Goal: Task Accomplishment & Management: Use online tool/utility

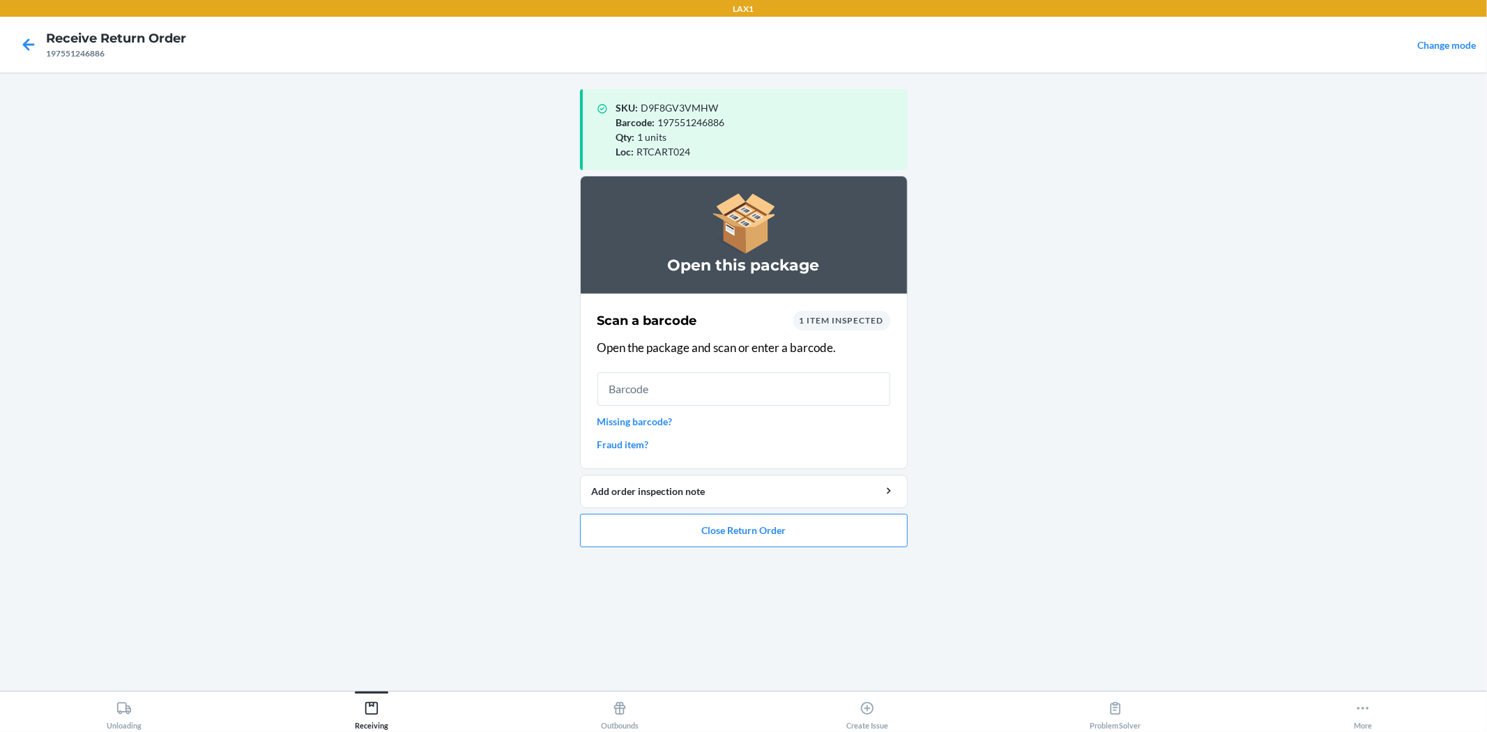
drag, startPoint x: 783, startPoint y: 400, endPoint x: 782, endPoint y: 460, distance: 60.0
click at [782, 439] on div "Scan a barcode 1 item inspected Open the package and scan or enter a barcode. M…" at bounding box center [743, 381] width 293 height 149
click at [772, 534] on button "Close Return Order" at bounding box center [744, 530] width 328 height 33
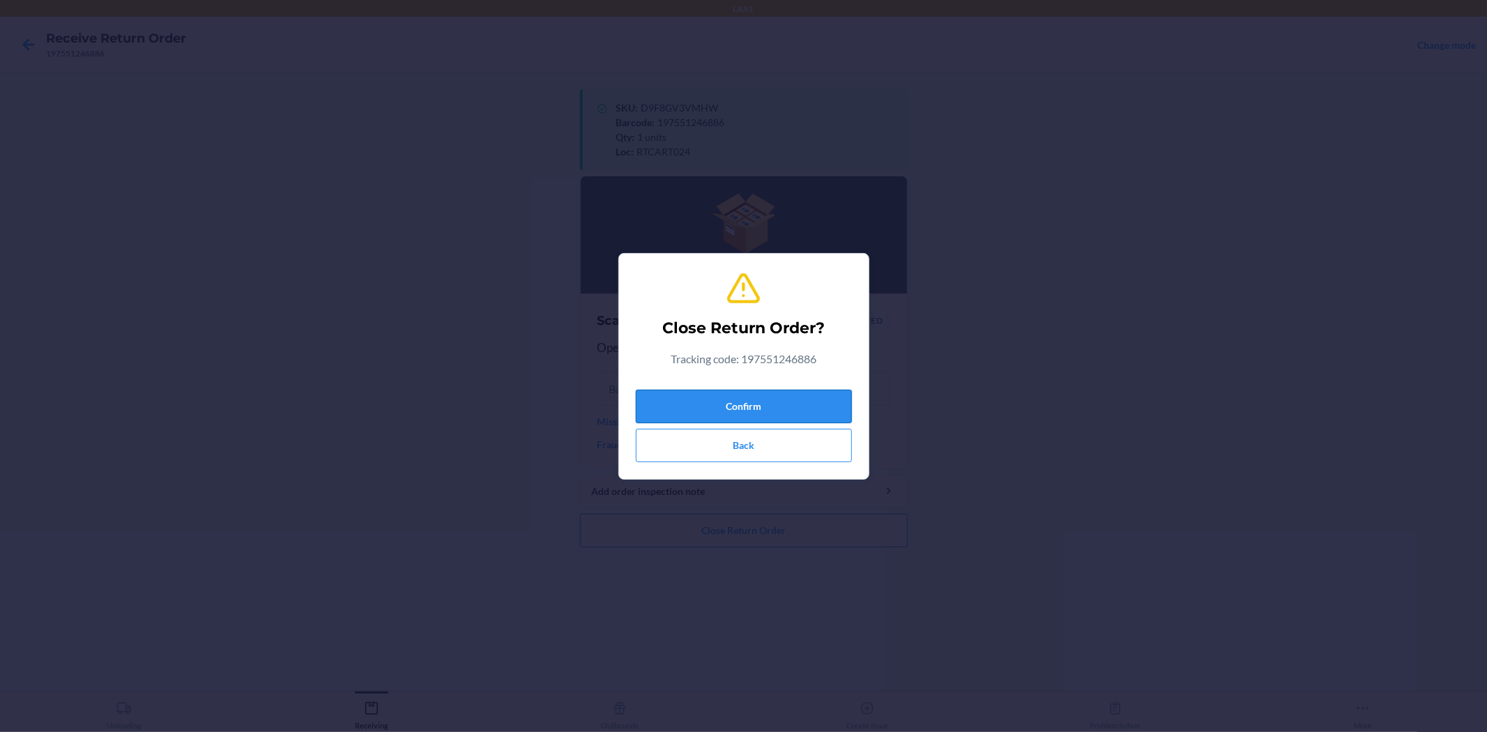
click at [723, 409] on button "Confirm" at bounding box center [744, 406] width 216 height 33
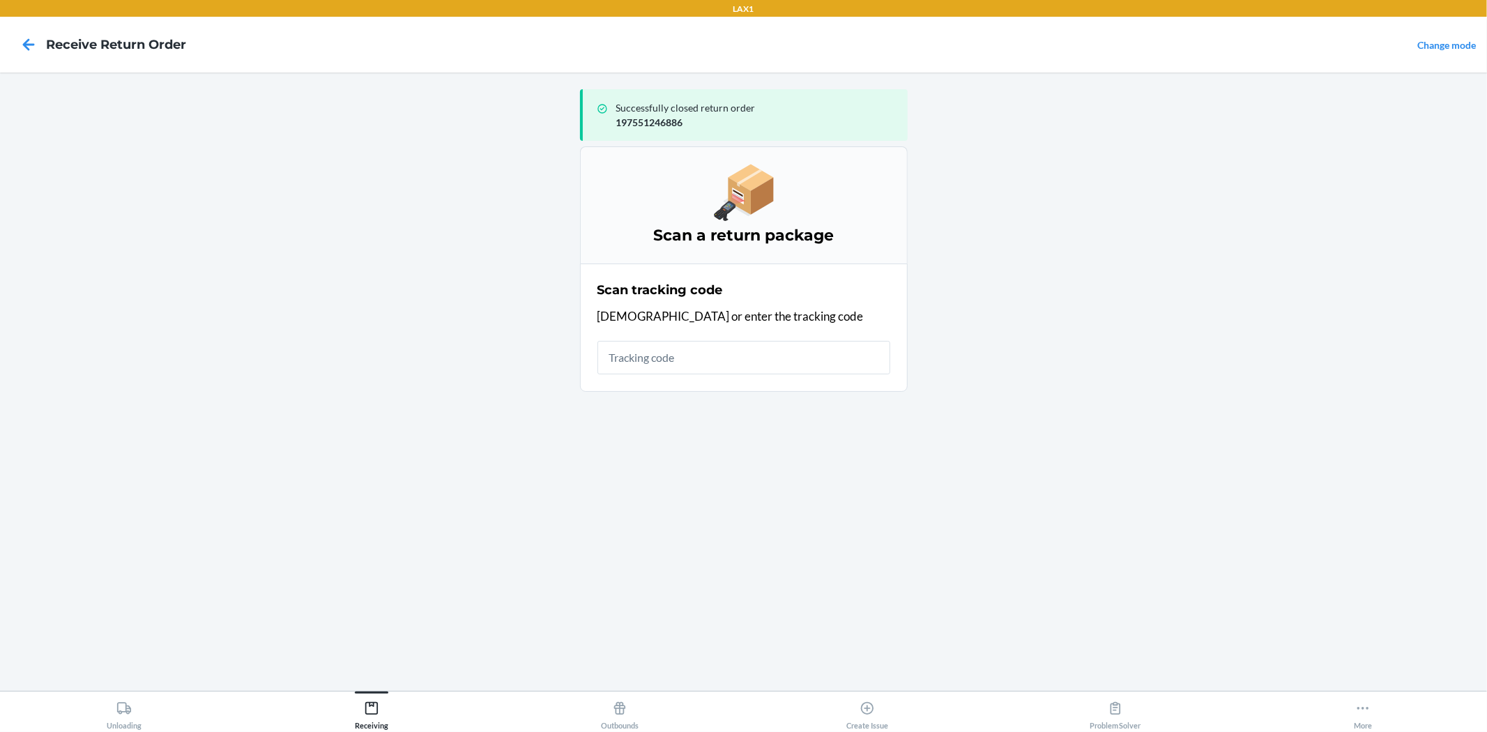
click at [807, 345] on input "text" at bounding box center [743, 357] width 293 height 33
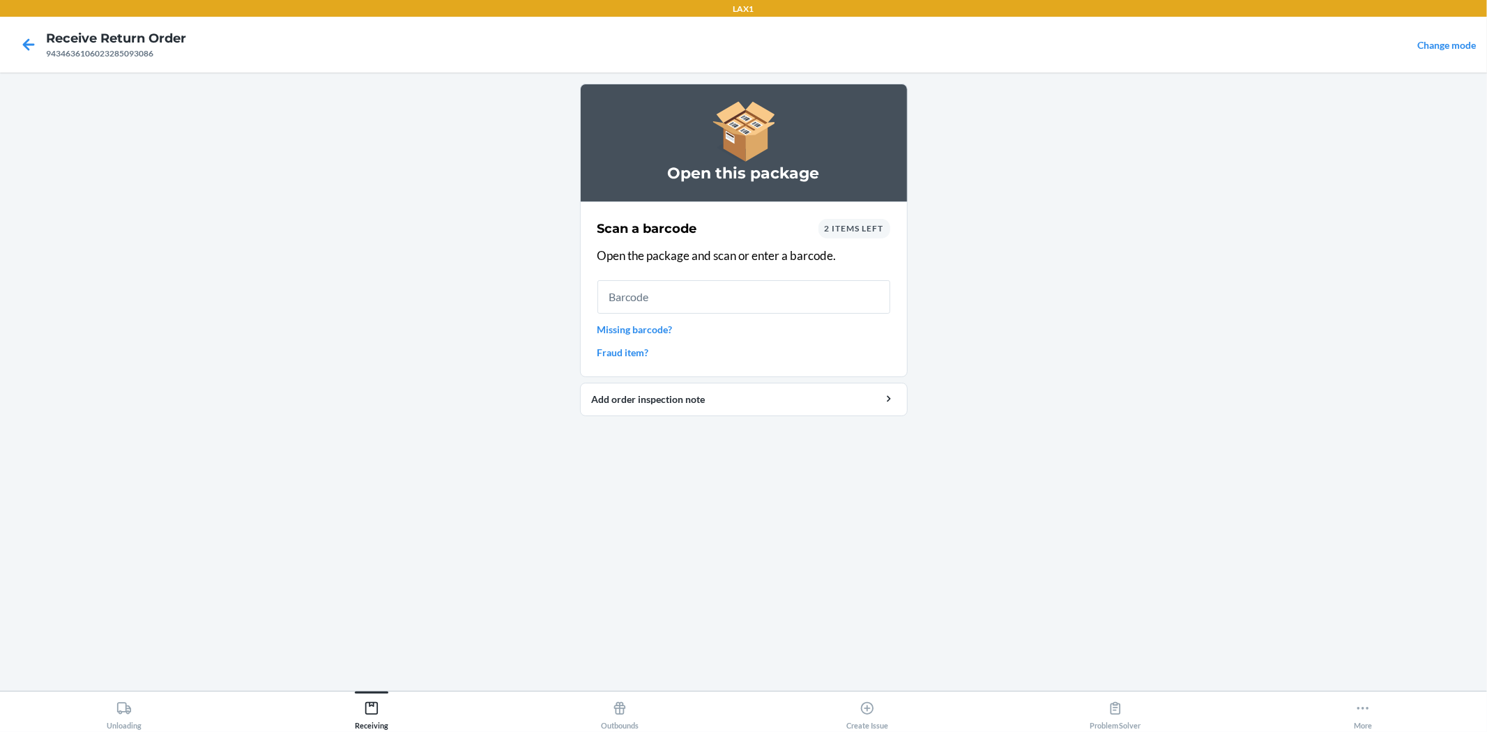
click at [857, 211] on section "Scan a barcode 2 items left Open the package and scan or enter a barcode. Missi…" at bounding box center [744, 289] width 328 height 176
click at [850, 221] on div "2 items left" at bounding box center [854, 229] width 72 height 20
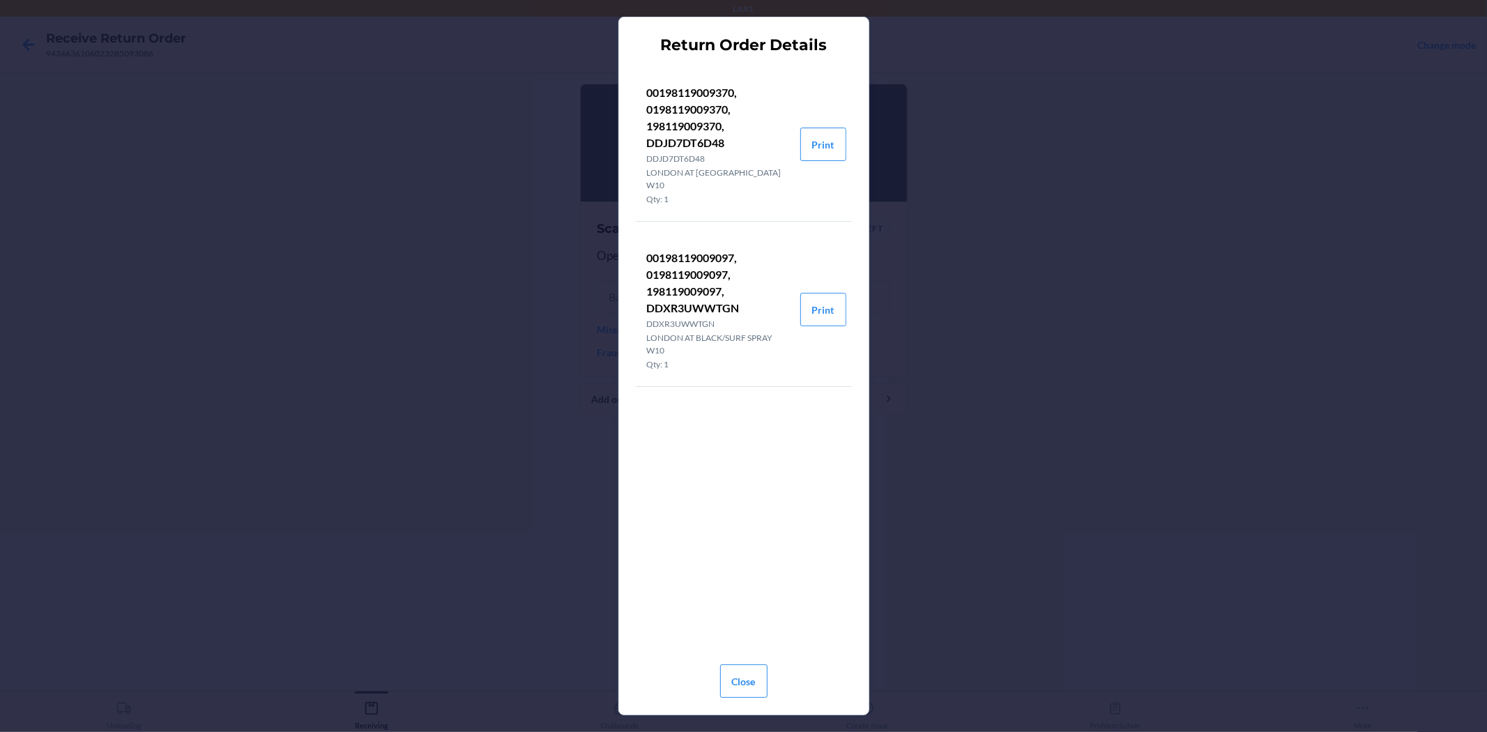
click at [743, 698] on div "Close" at bounding box center [743, 676] width 47 height 56
click at [748, 687] on button "Close" at bounding box center [743, 680] width 47 height 33
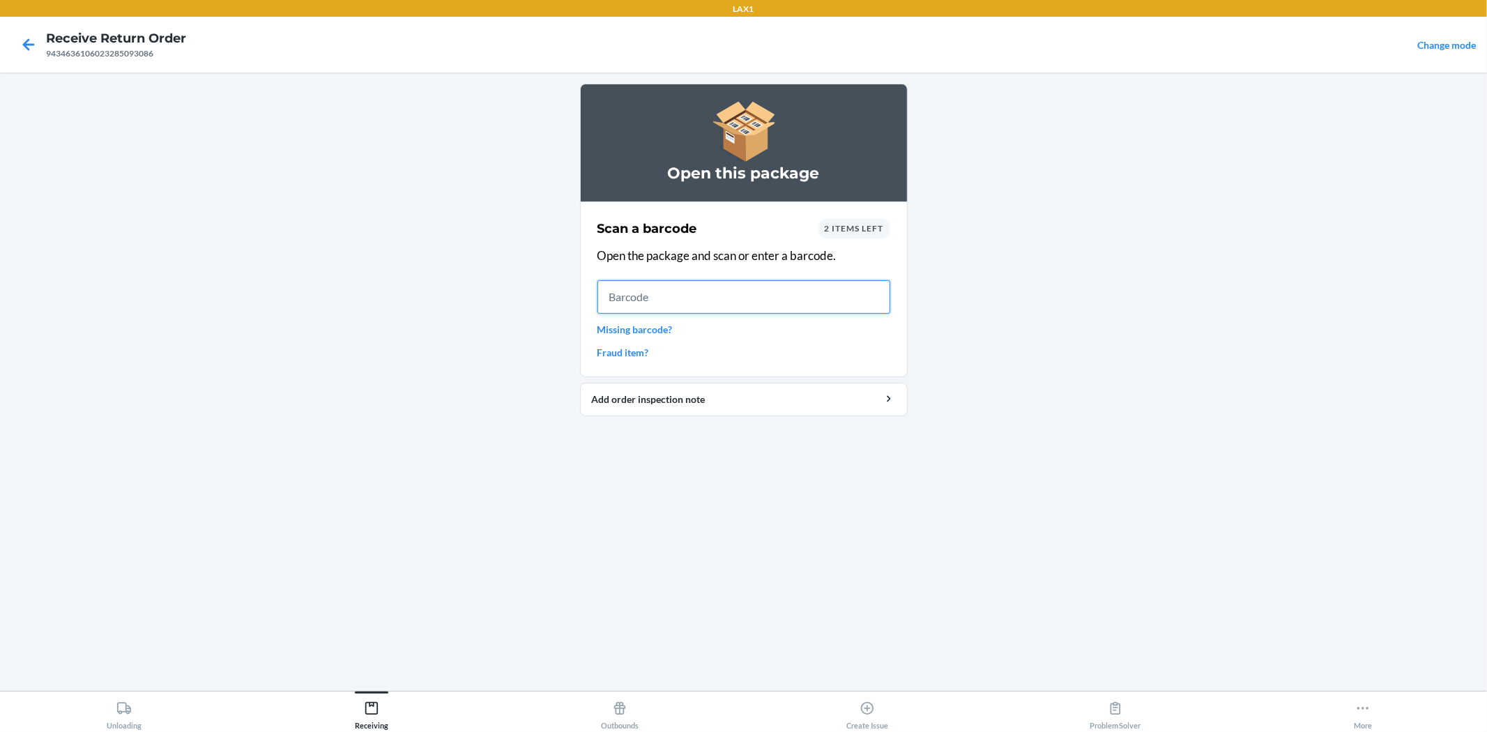
click at [711, 295] on input "text" at bounding box center [743, 296] width 293 height 33
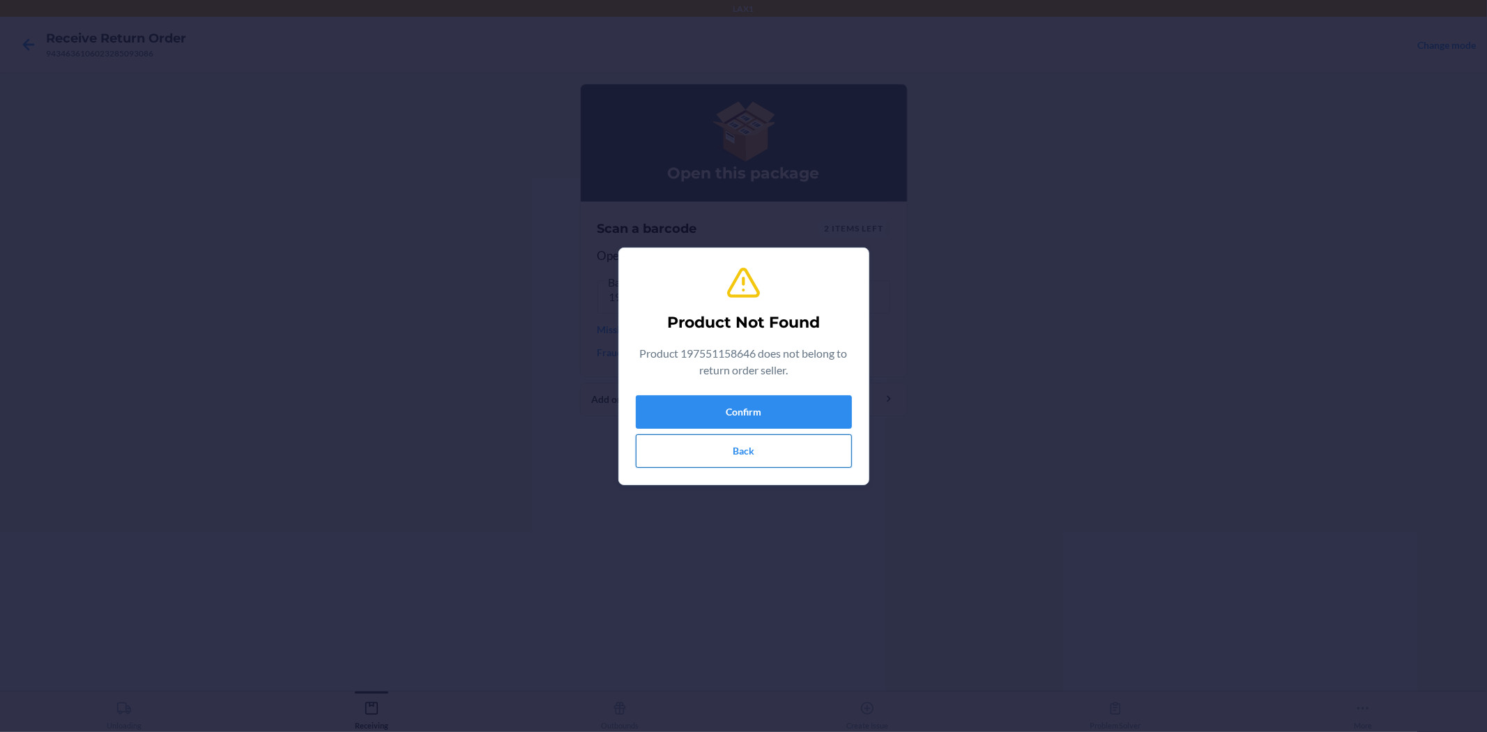
click at [754, 465] on button "Back" at bounding box center [744, 450] width 216 height 33
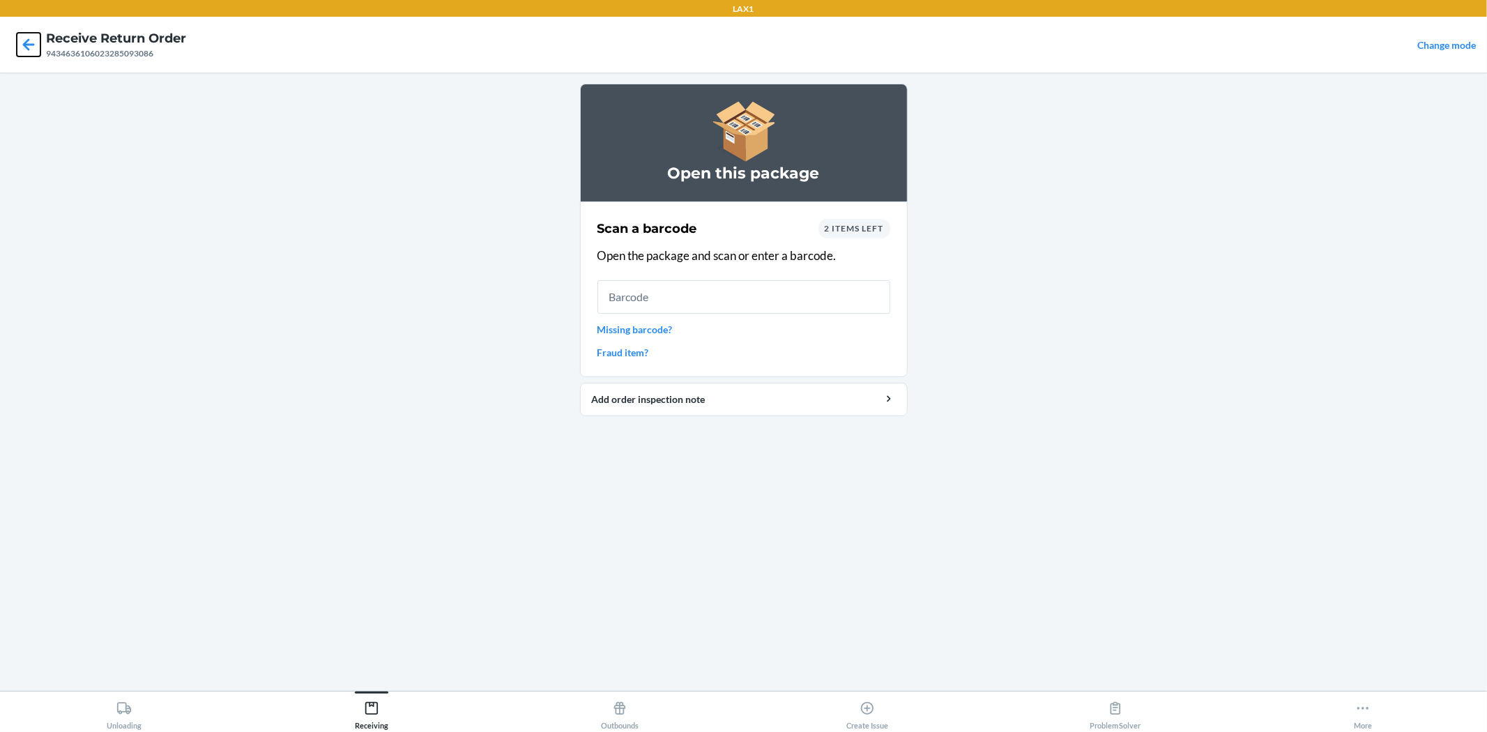
click at [18, 40] on icon at bounding box center [29, 45] width 24 height 24
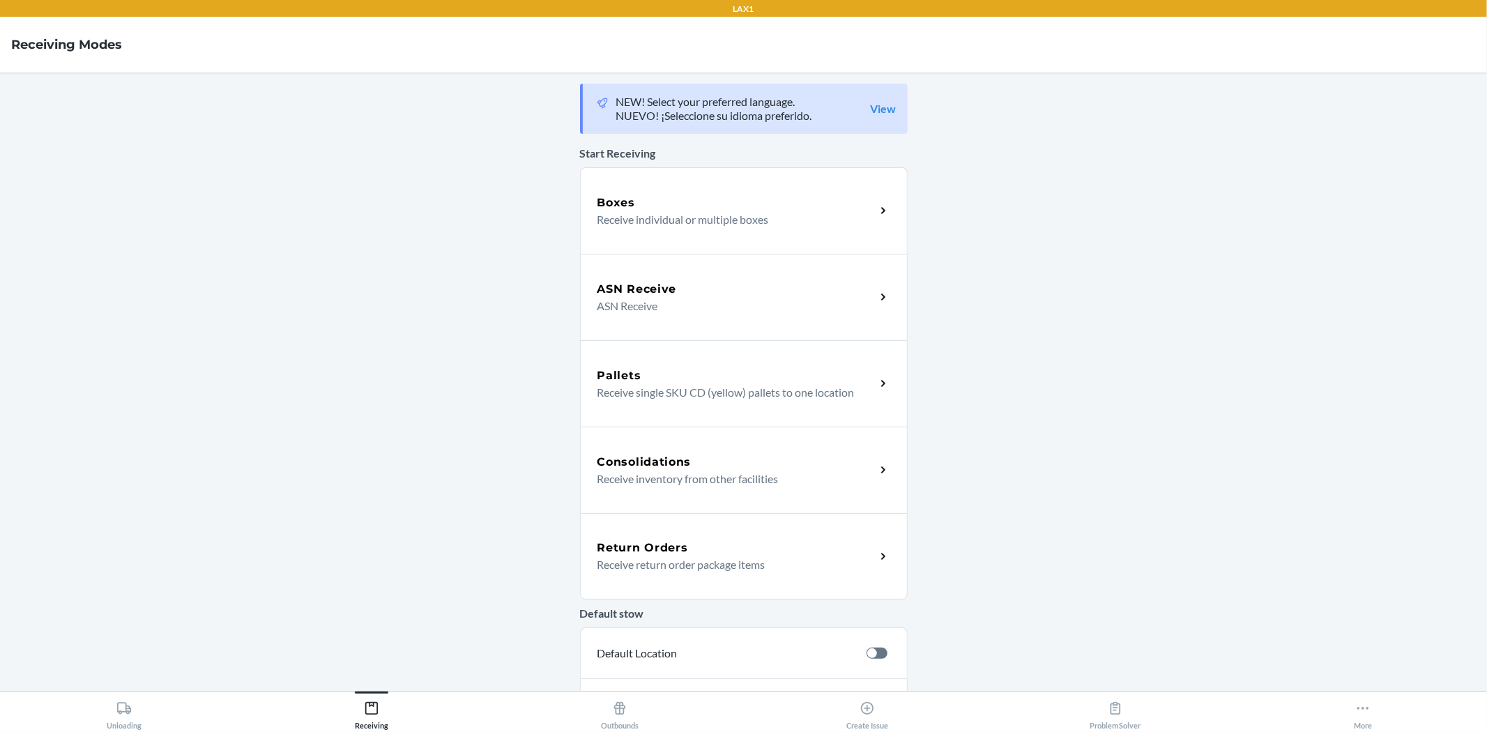
drag, startPoint x: 768, startPoint y: 589, endPoint x: 770, endPoint y: 576, distance: 12.7
click at [768, 588] on div "Return Orders Receive return order package items" at bounding box center [744, 556] width 328 height 86
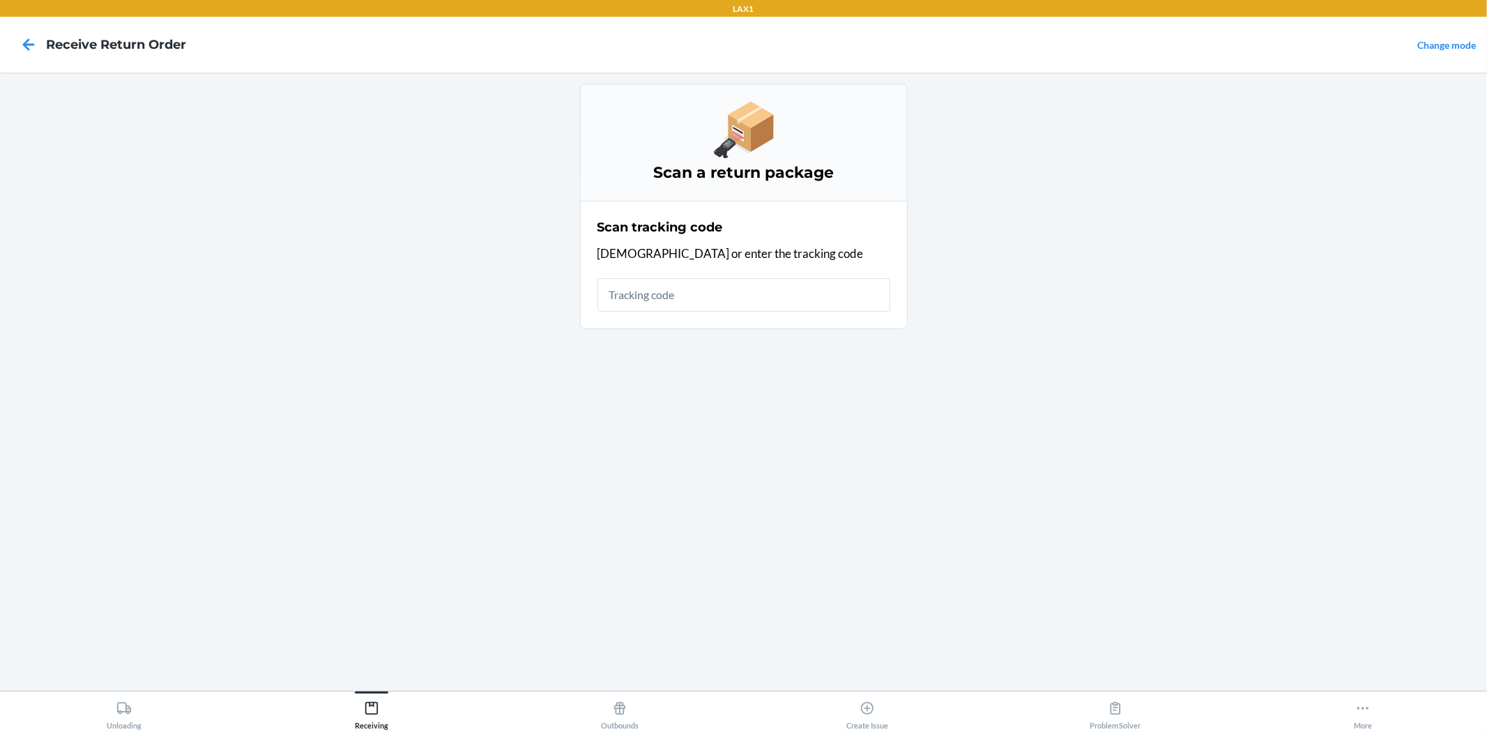
click at [797, 303] on input "text" at bounding box center [743, 294] width 293 height 33
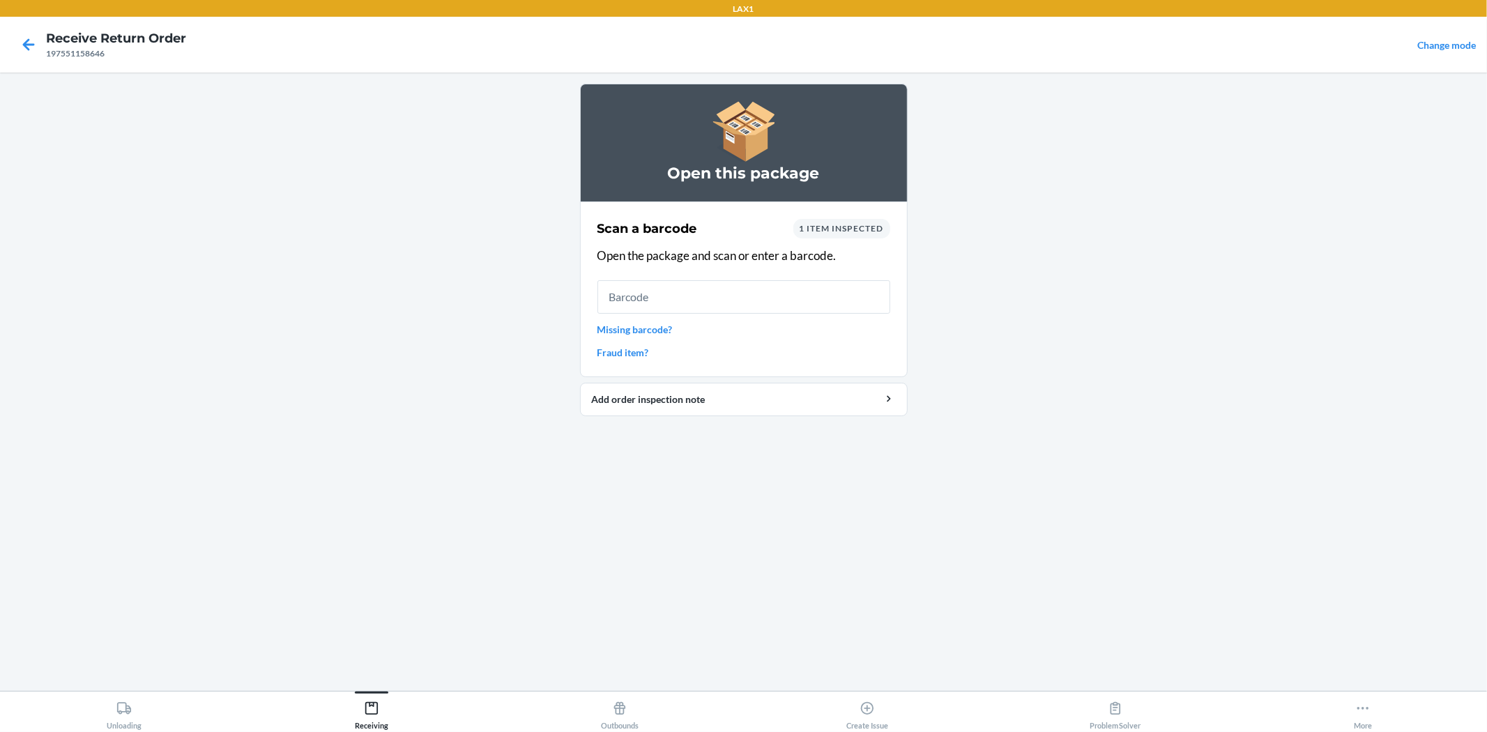
click at [845, 236] on div "1 item inspected" at bounding box center [841, 229] width 97 height 20
click at [841, 229] on span "1 item inspected" at bounding box center [841, 228] width 84 height 10
click at [797, 293] on input "text" at bounding box center [743, 296] width 293 height 33
click at [799, 296] on input "text" at bounding box center [743, 296] width 293 height 33
click at [800, 297] on input "text" at bounding box center [743, 296] width 293 height 33
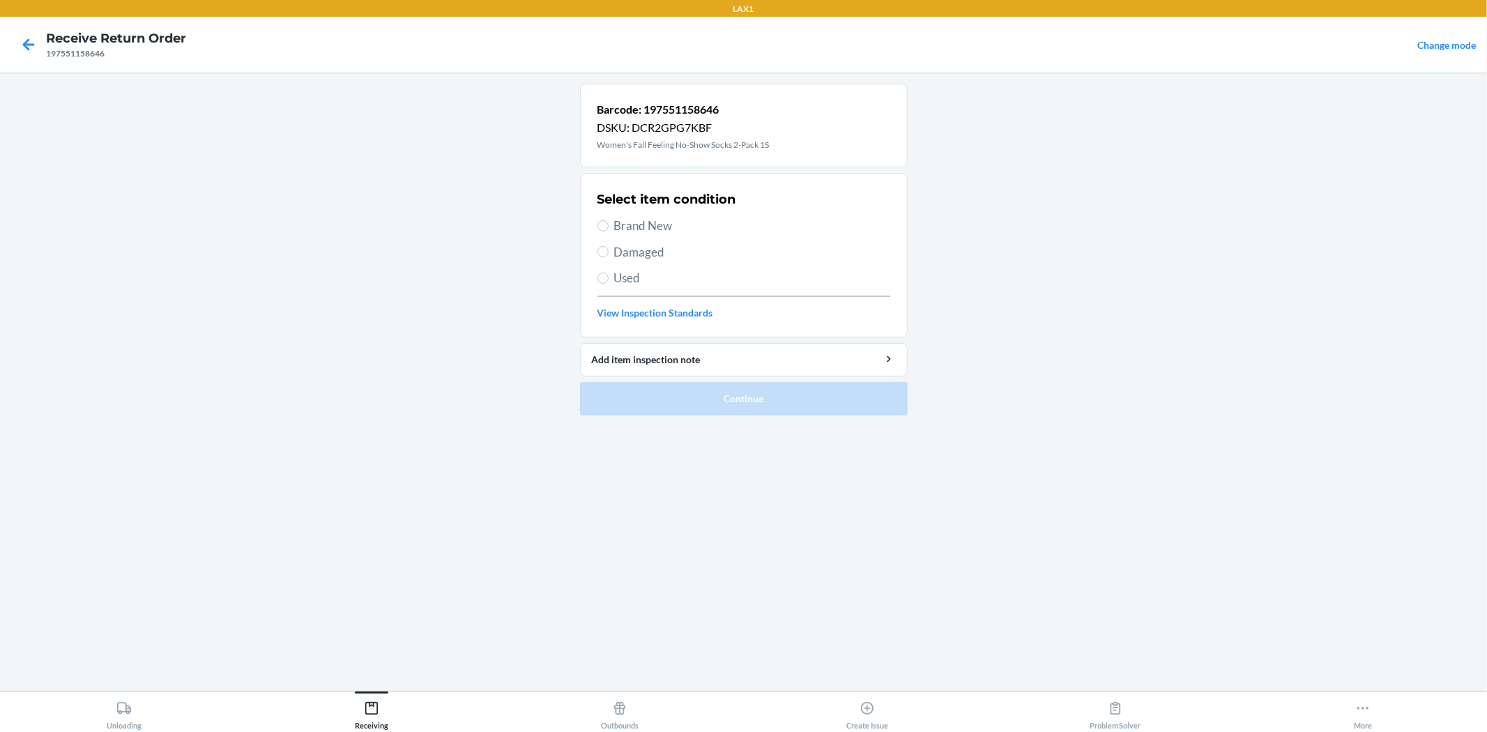
click at [649, 227] on span "Brand New" at bounding box center [752, 226] width 276 height 18
click at [608, 227] on input "Brand New" at bounding box center [602, 225] width 11 height 11
radio input "true"
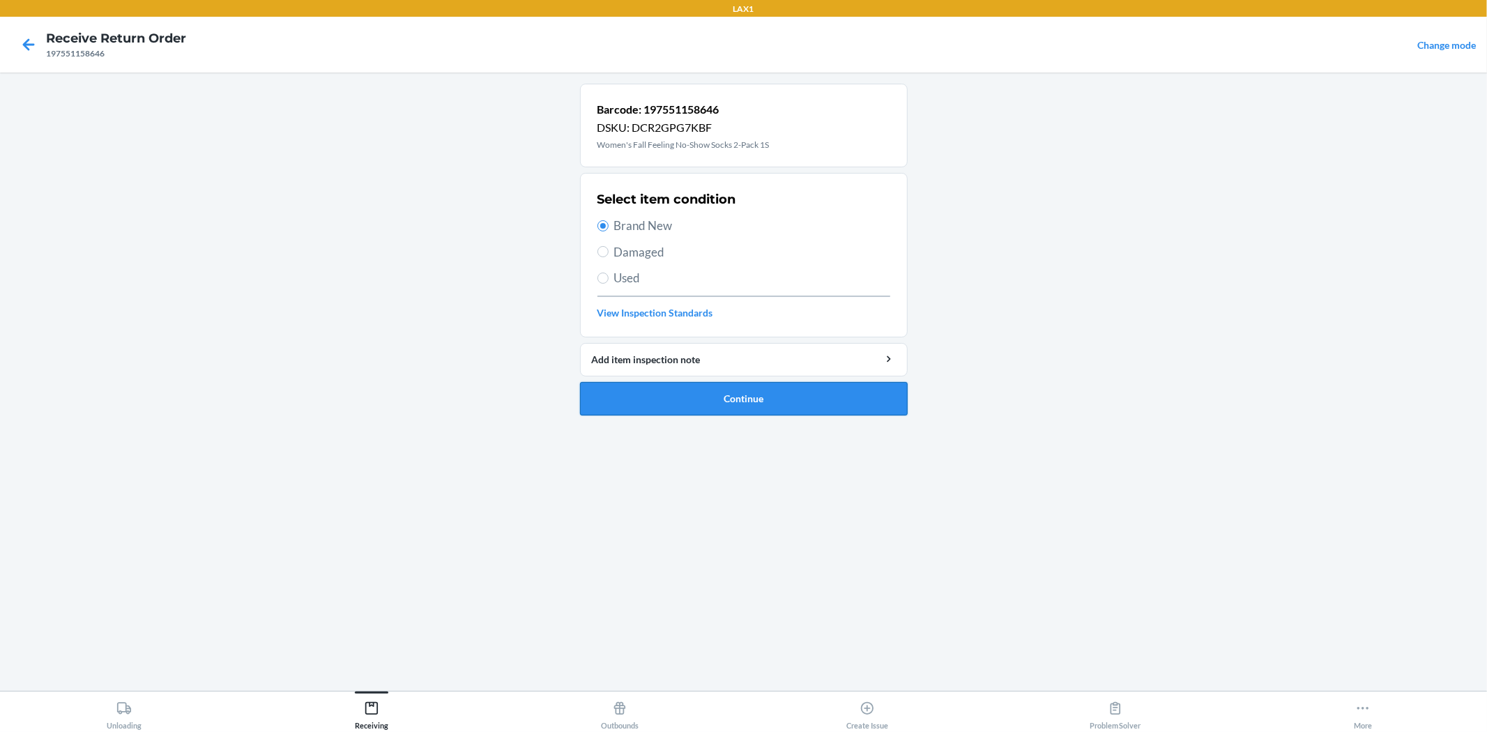
click at [653, 404] on button "Continue" at bounding box center [744, 398] width 328 height 33
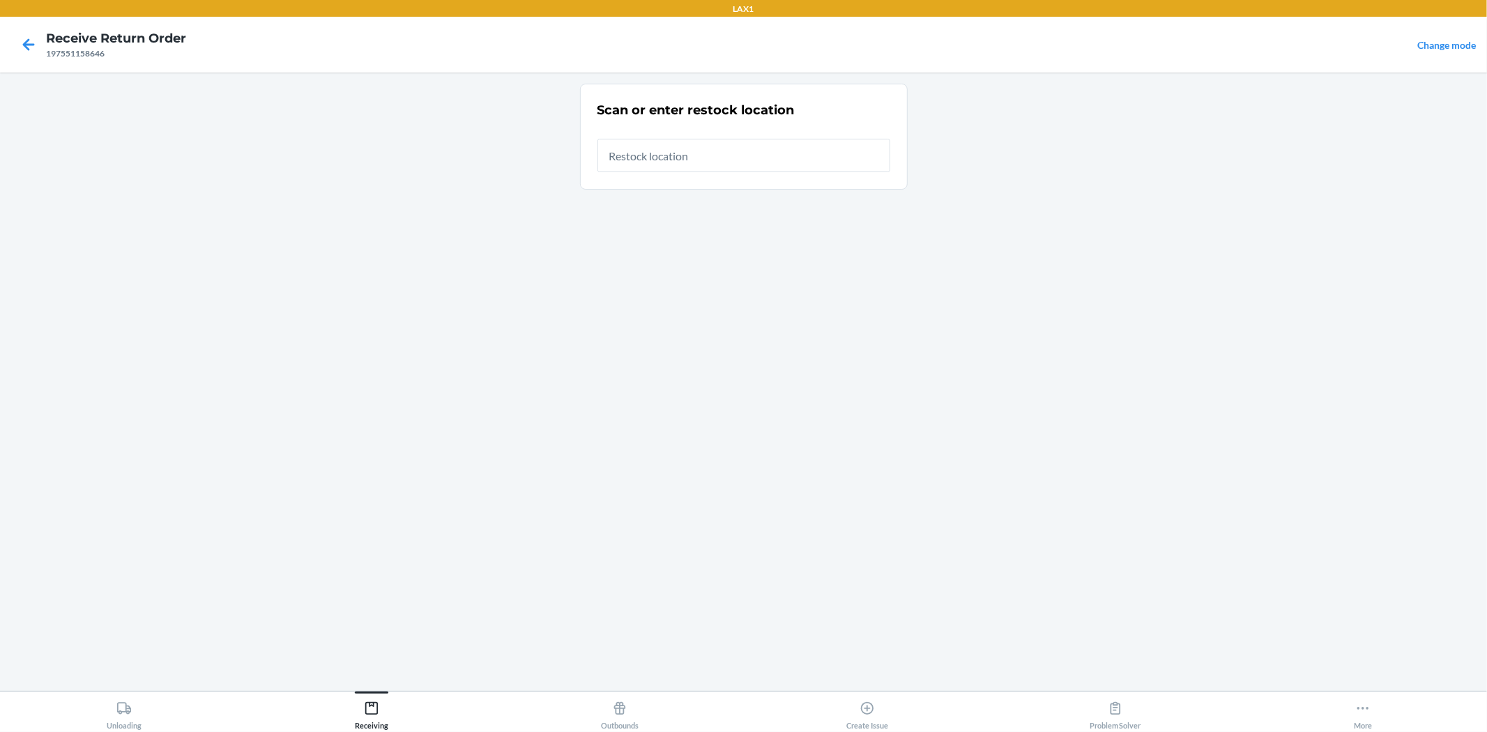
click at [700, 148] on input "text" at bounding box center [743, 155] width 293 height 33
type input "RTCART019"
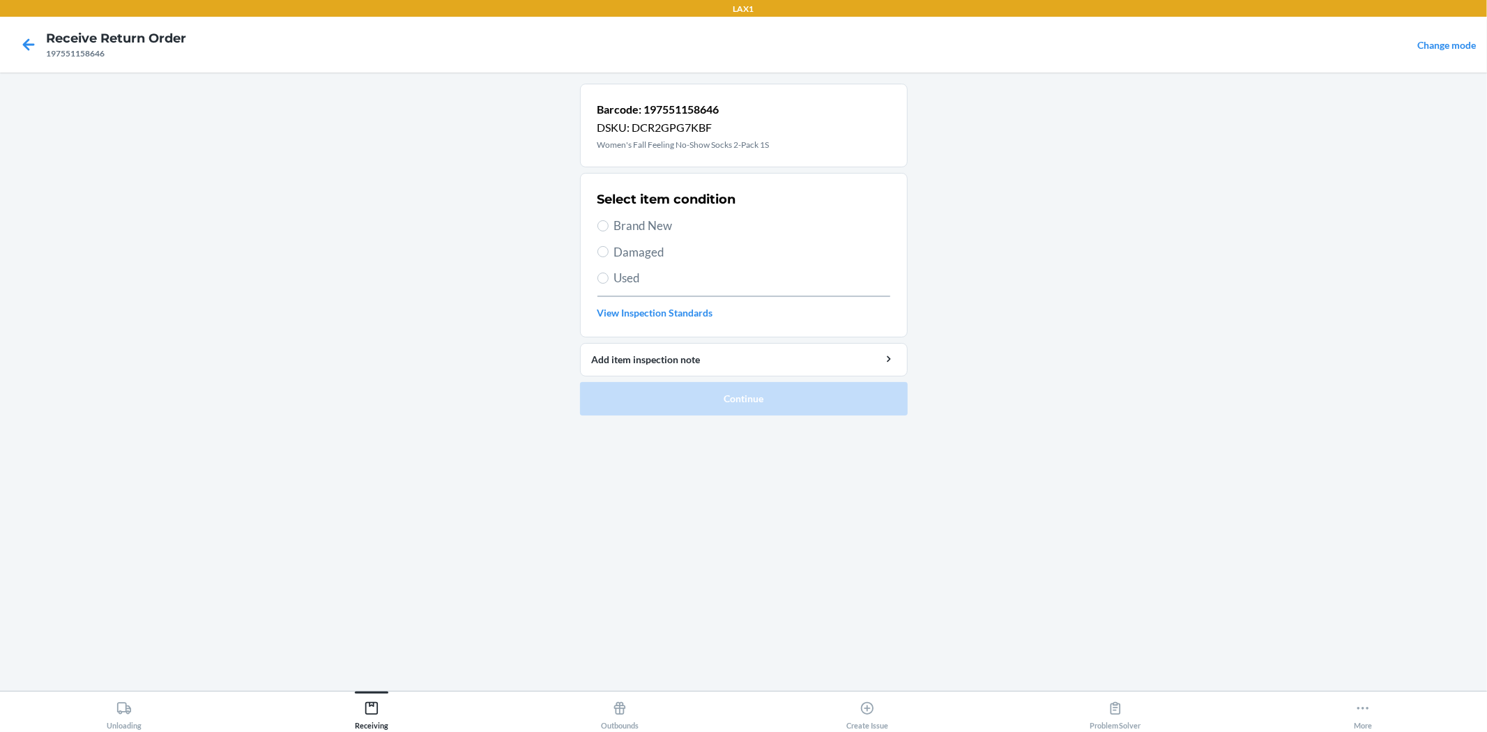
drag, startPoint x: 632, startPoint y: 193, endPoint x: 632, endPoint y: 206, distance: 12.5
click at [632, 206] on h2 "Select item condition" at bounding box center [666, 199] width 139 height 18
drag, startPoint x: 640, startPoint y: 228, endPoint x: 707, endPoint y: 364, distance: 151.5
click at [640, 230] on span "Brand New" at bounding box center [752, 226] width 276 height 18
click at [608, 230] on input "Brand New" at bounding box center [602, 225] width 11 height 11
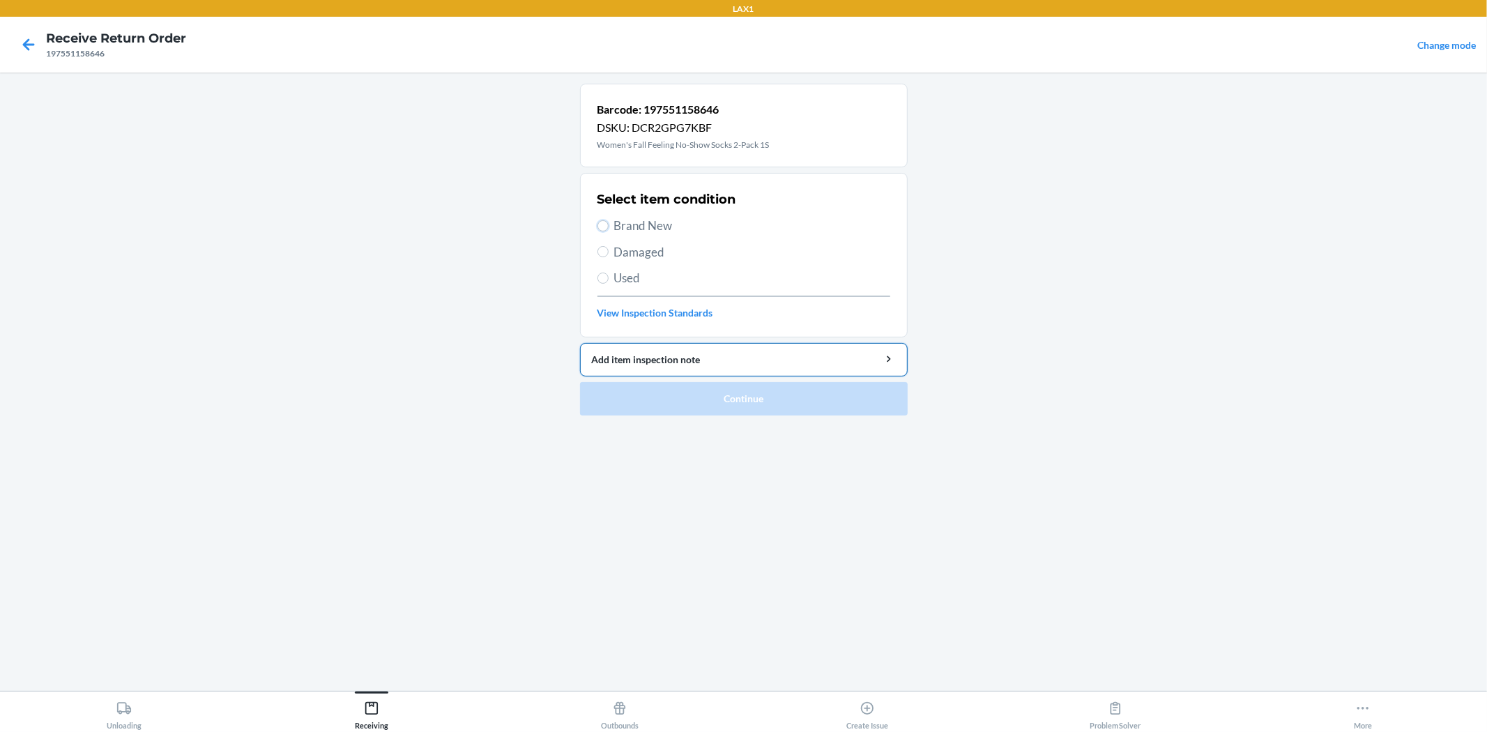
radio input "true"
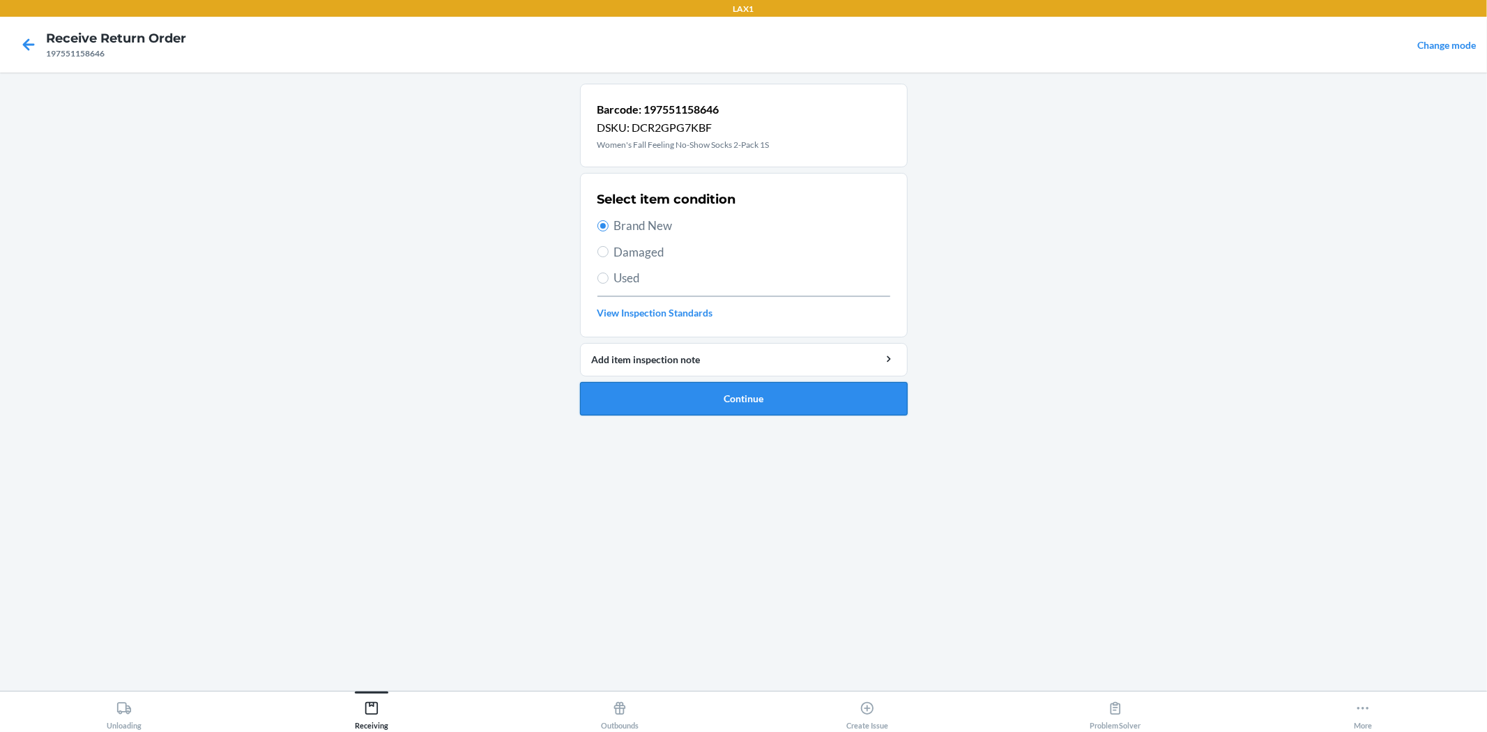
click at [739, 403] on button "Continue" at bounding box center [744, 398] width 328 height 33
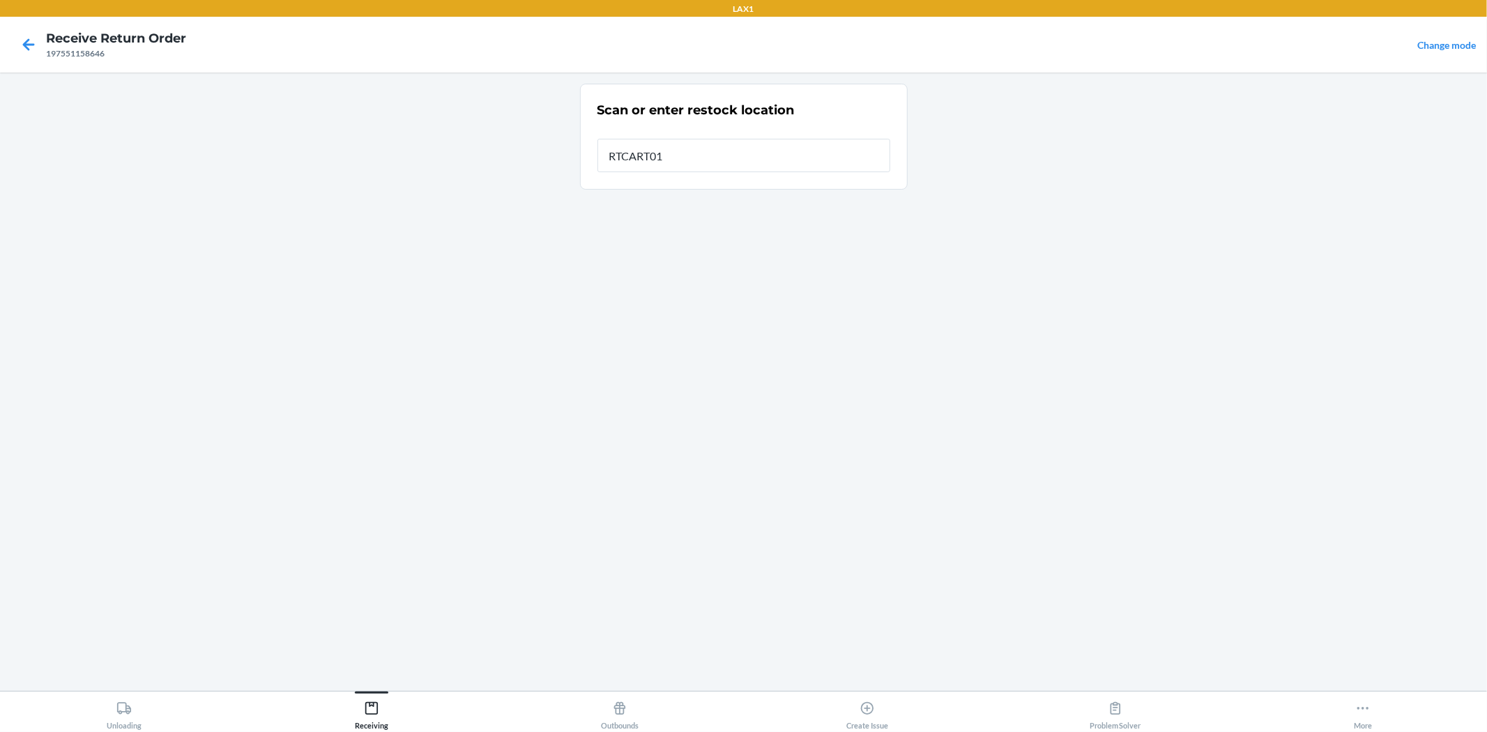
type input "RTCART019"
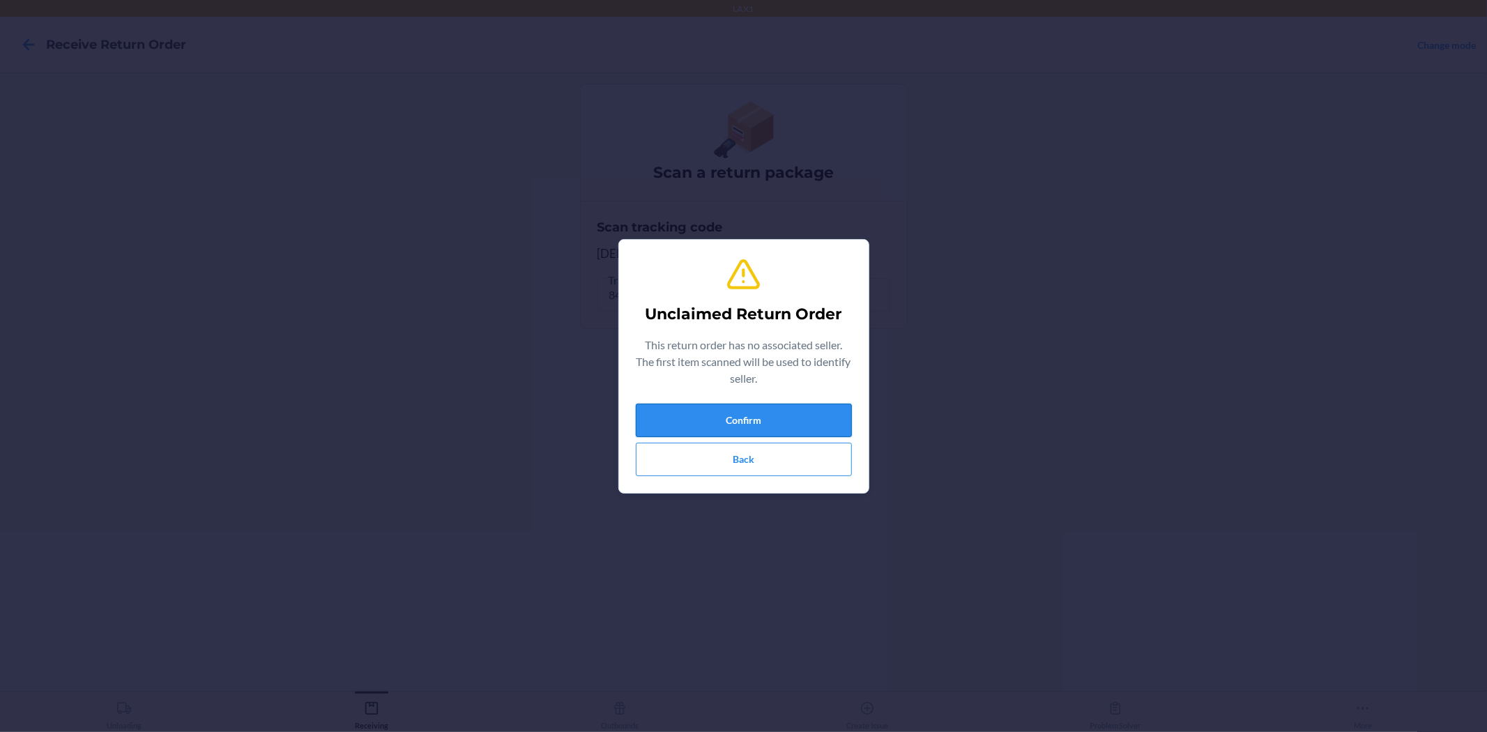
click at [815, 422] on button "Confirm" at bounding box center [744, 420] width 216 height 33
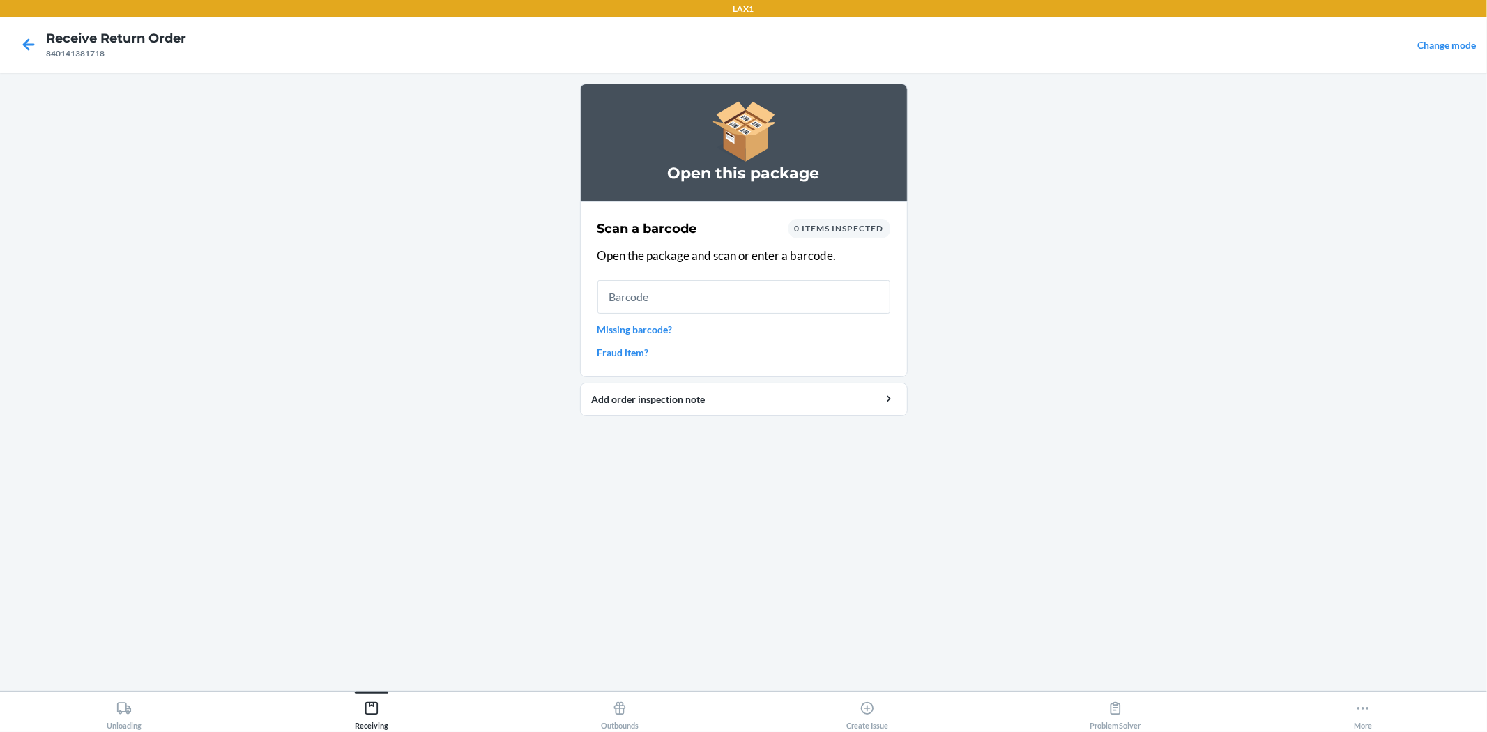
click at [705, 317] on div "Scan a barcode 0 items inspected Open the package and scan or enter a barcode. …" at bounding box center [743, 289] width 293 height 149
drag, startPoint x: 726, startPoint y: 302, endPoint x: 733, endPoint y: 332, distance: 29.9
click at [727, 308] on input "text" at bounding box center [743, 296] width 293 height 33
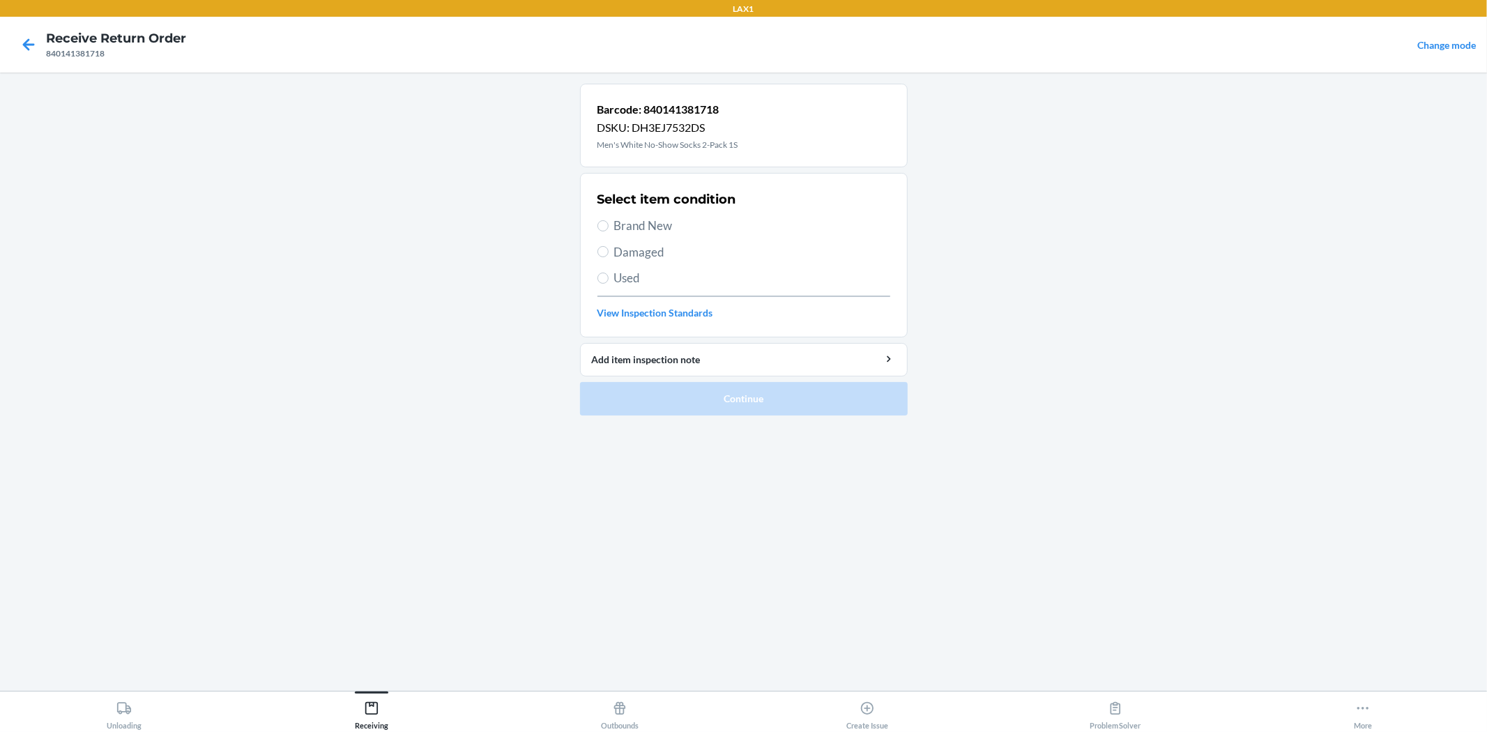
click at [637, 275] on span "Used" at bounding box center [752, 278] width 276 height 18
click at [608, 275] on input "Used" at bounding box center [602, 278] width 11 height 11
radio input "true"
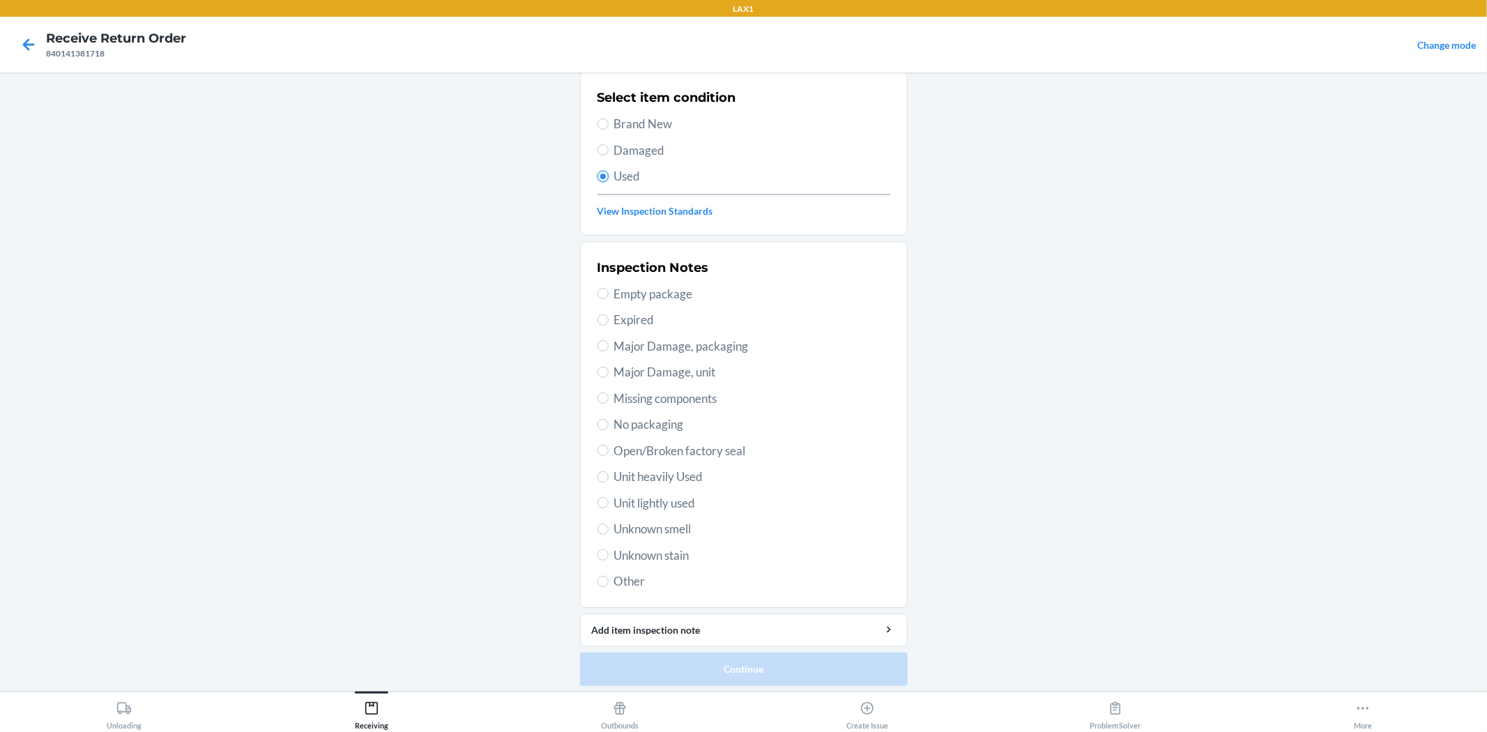
scroll to position [107, 0]
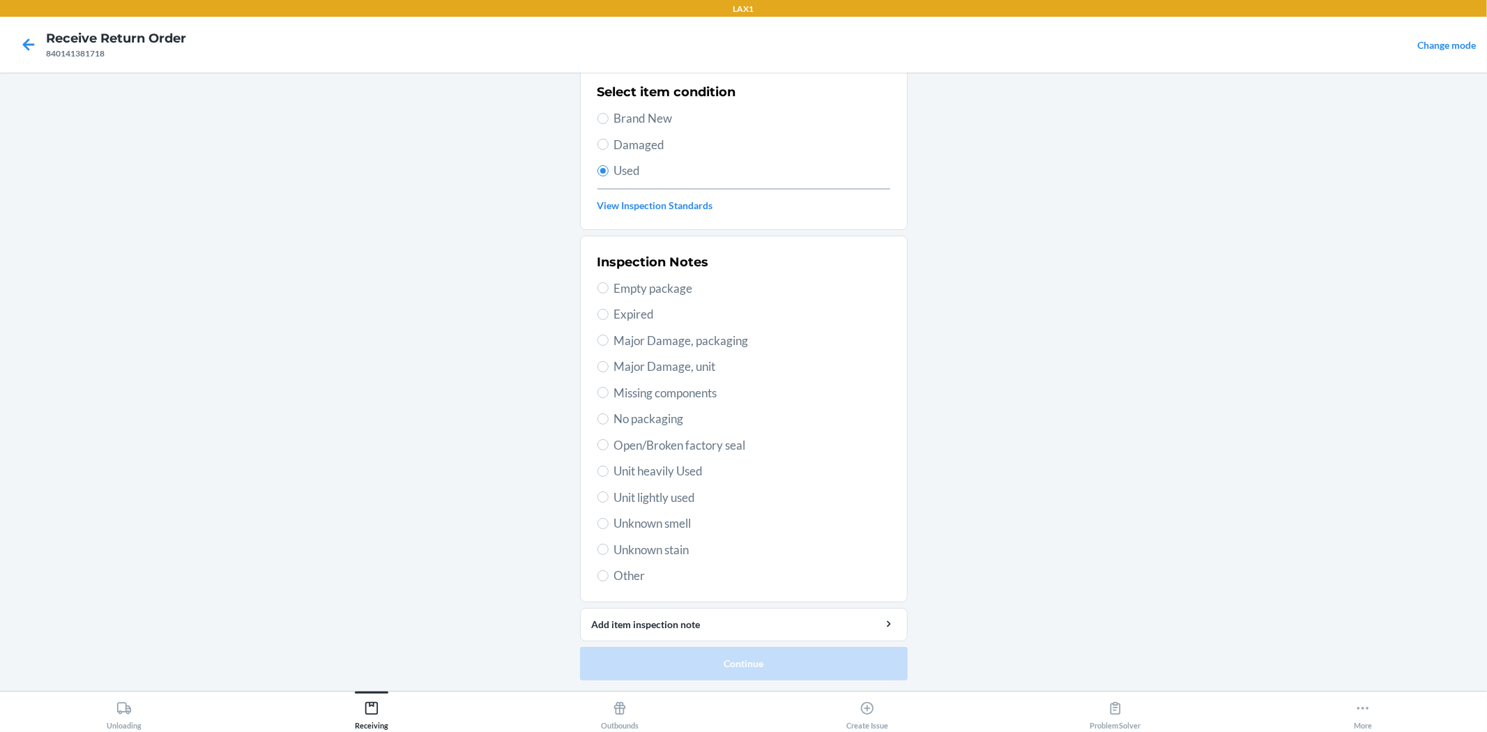
click at [673, 495] on span "Unit lightly used" at bounding box center [752, 498] width 276 height 18
click at [608, 495] on input "Unit lightly used" at bounding box center [602, 496] width 11 height 11
radio input "true"
click at [721, 661] on button "Continue" at bounding box center [744, 663] width 328 height 33
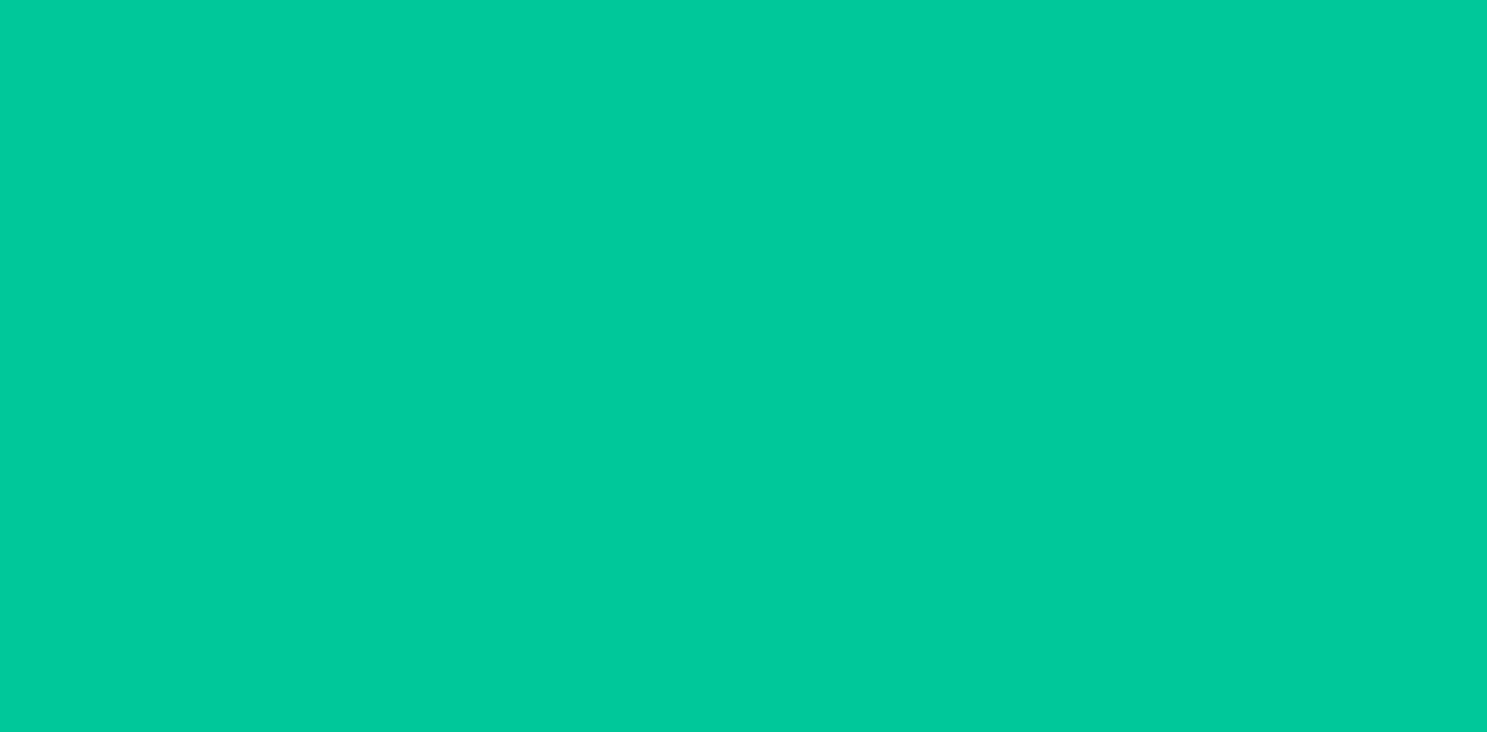
scroll to position [0, 0]
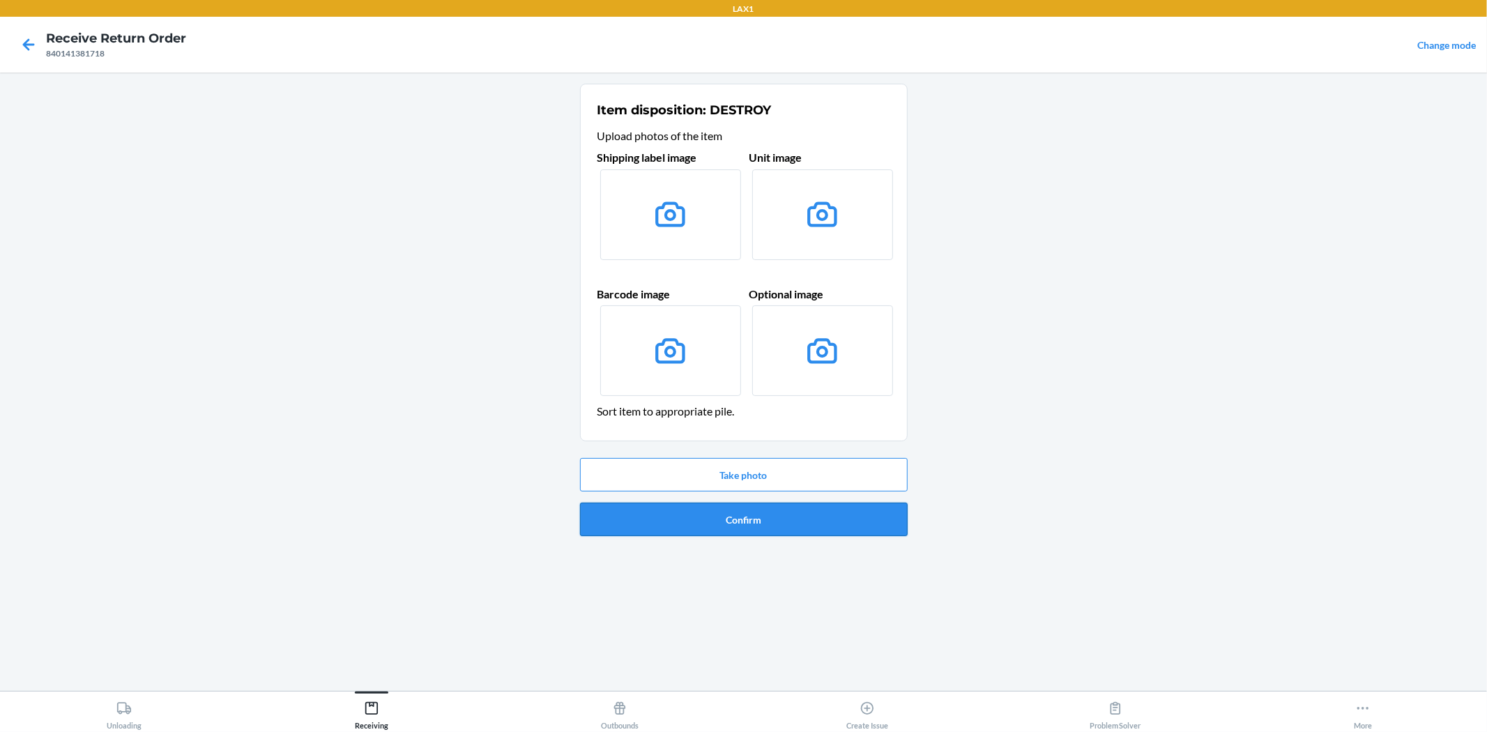
click at [805, 518] on button "Confirm" at bounding box center [744, 519] width 328 height 33
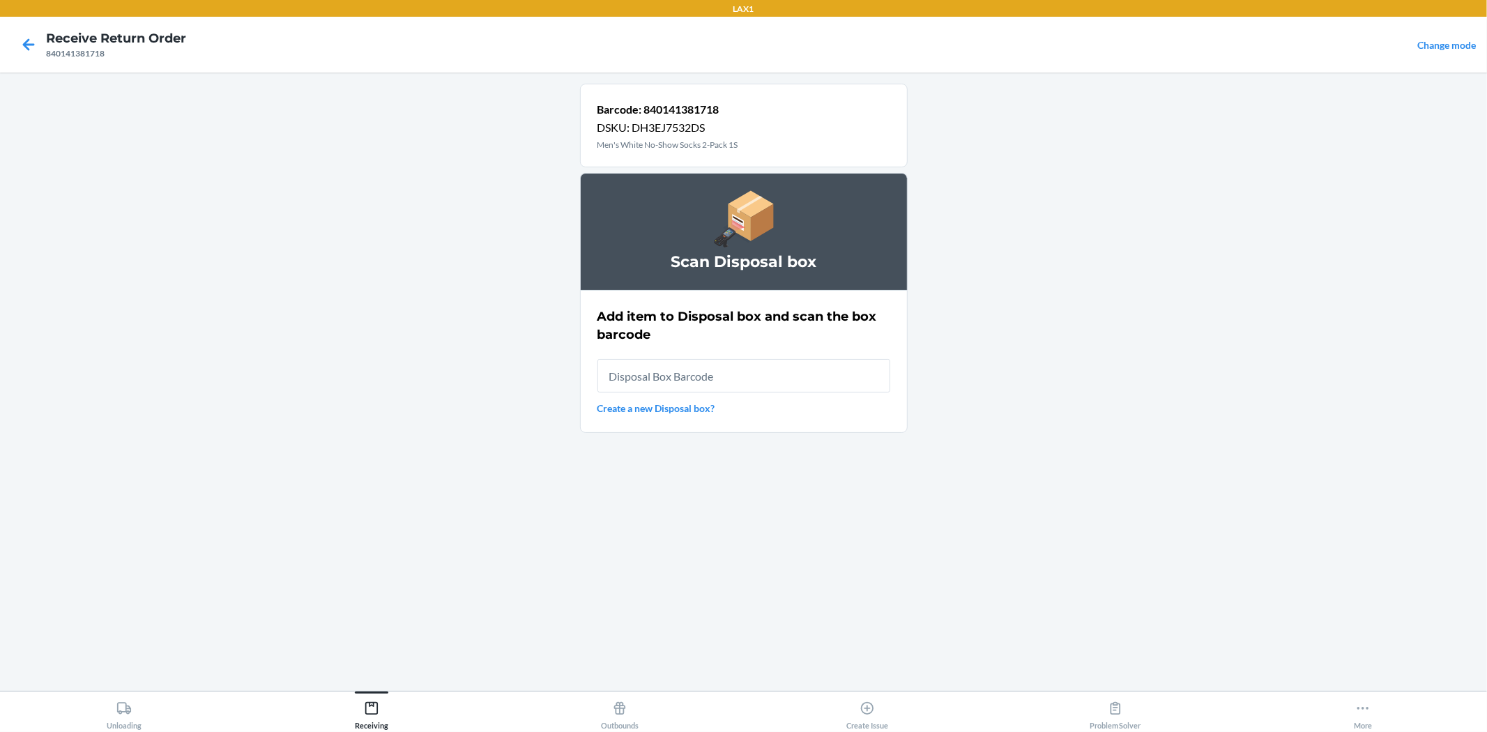
click at [765, 374] on input "text" at bounding box center [743, 375] width 293 height 33
type input "RB0000019AD"
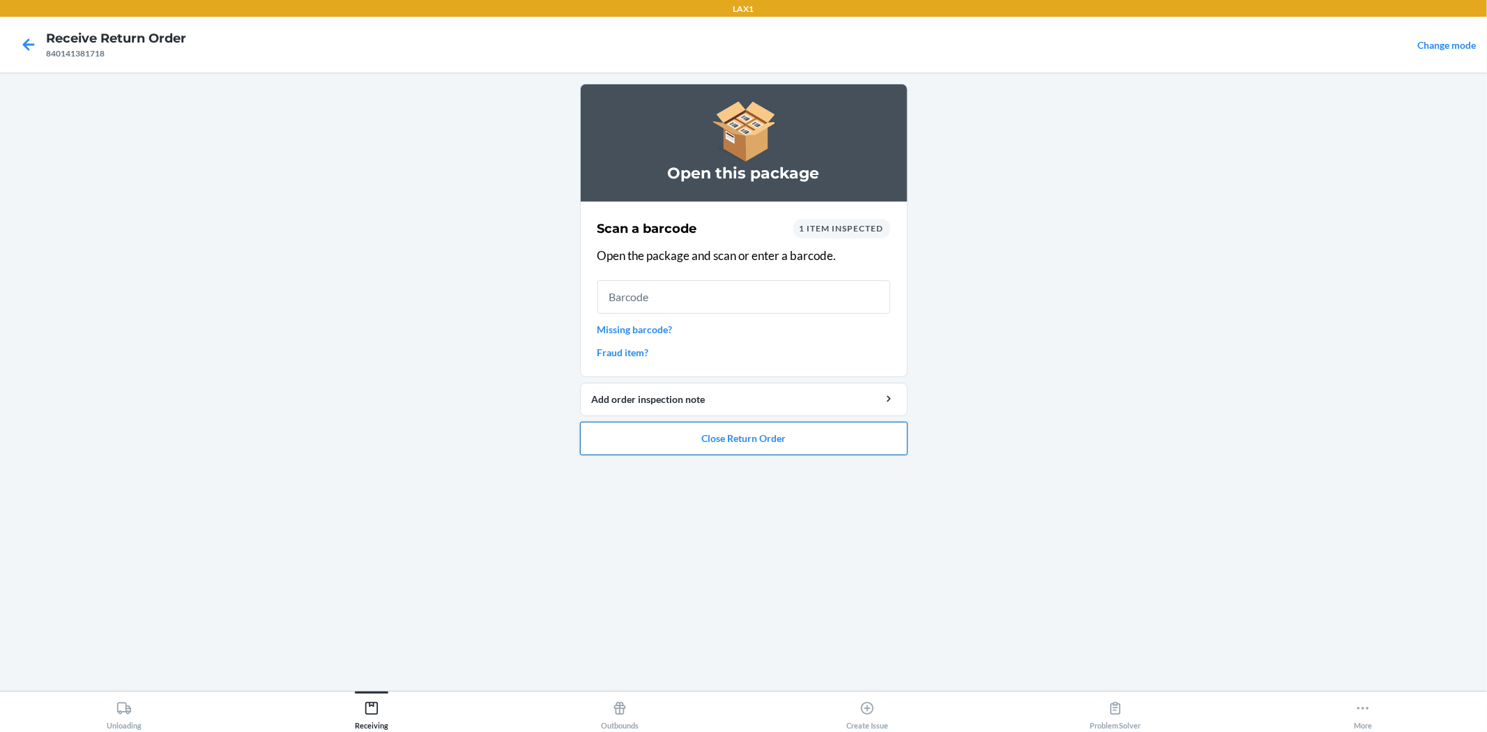
click at [695, 447] on button "Close Return Order" at bounding box center [744, 438] width 328 height 33
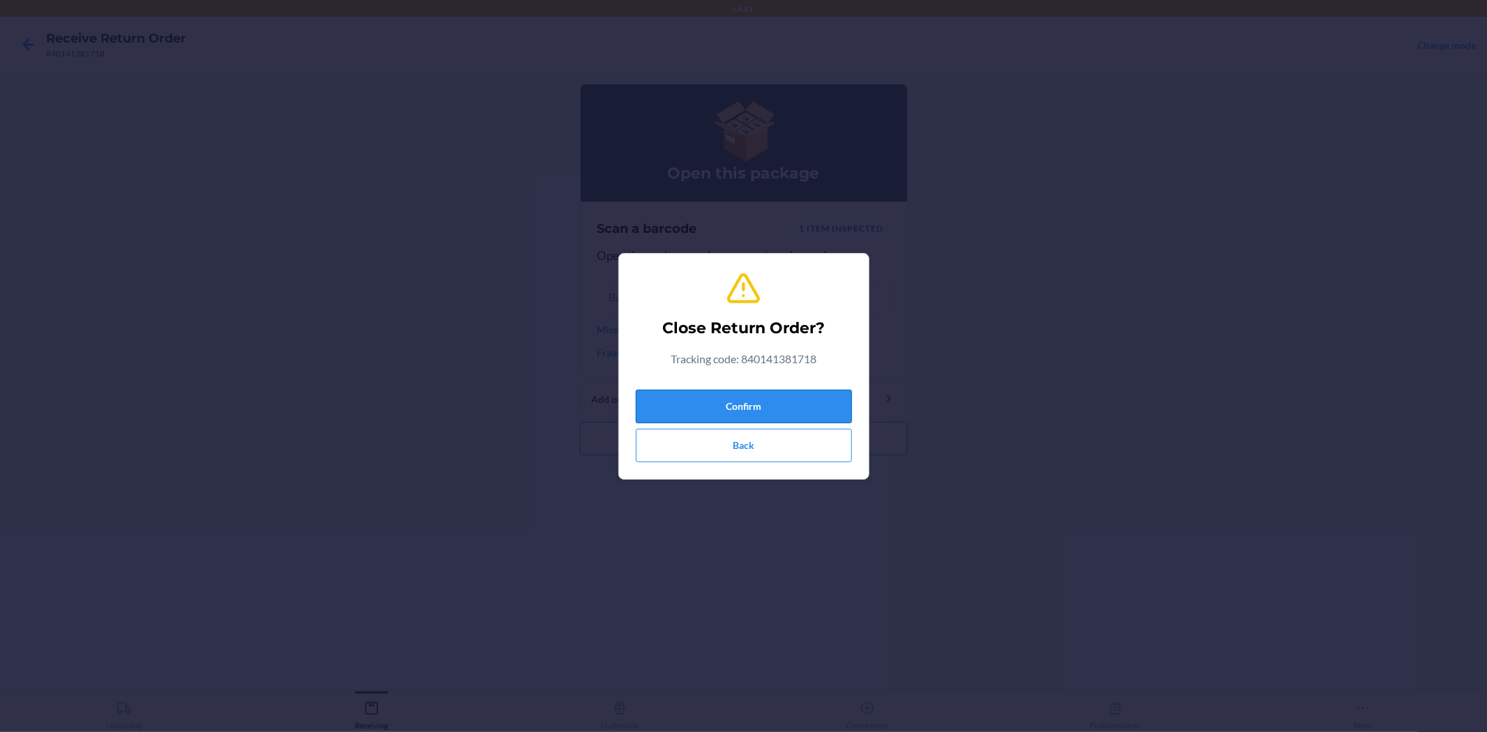
click at [742, 393] on button "Confirm" at bounding box center [744, 406] width 216 height 33
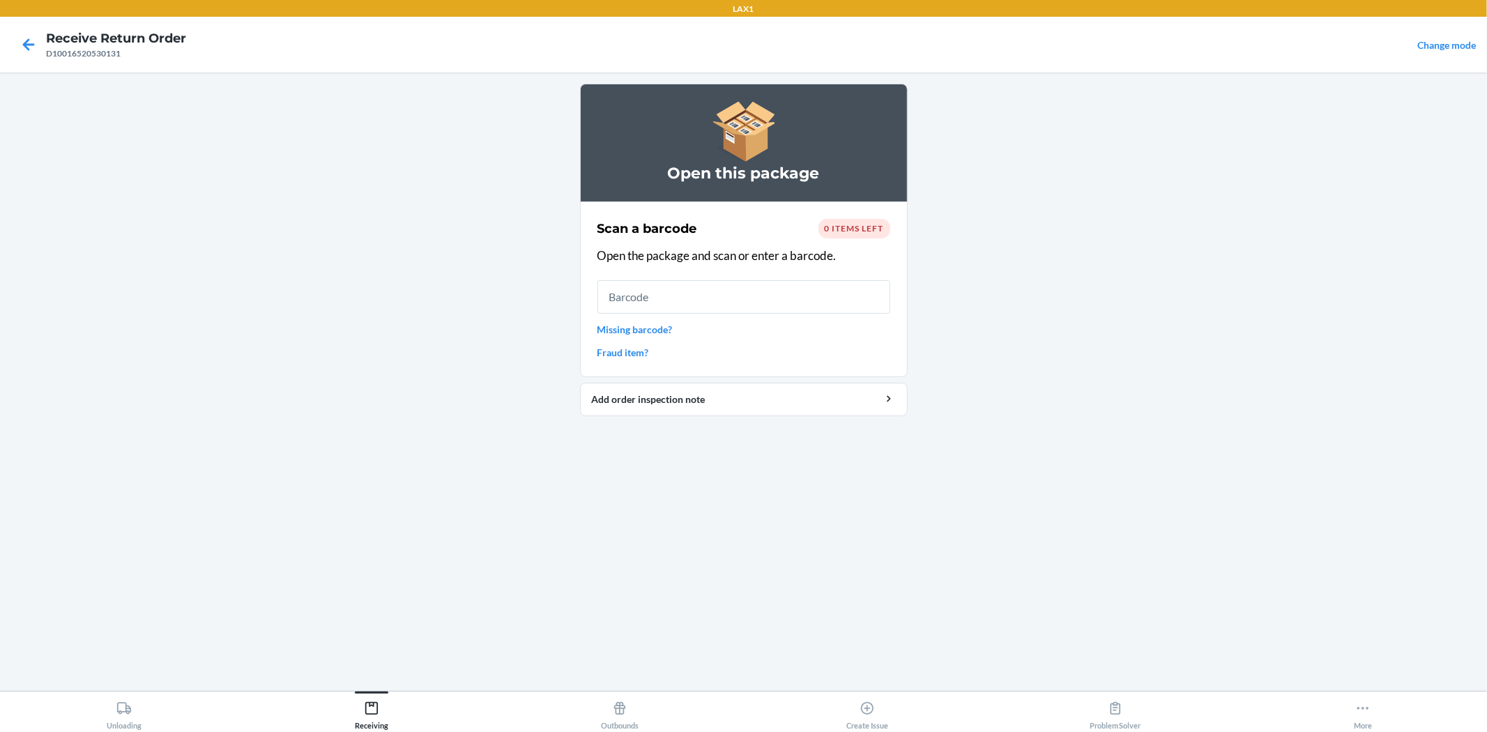
click at [837, 230] on span "0 items left" at bounding box center [854, 228] width 59 height 10
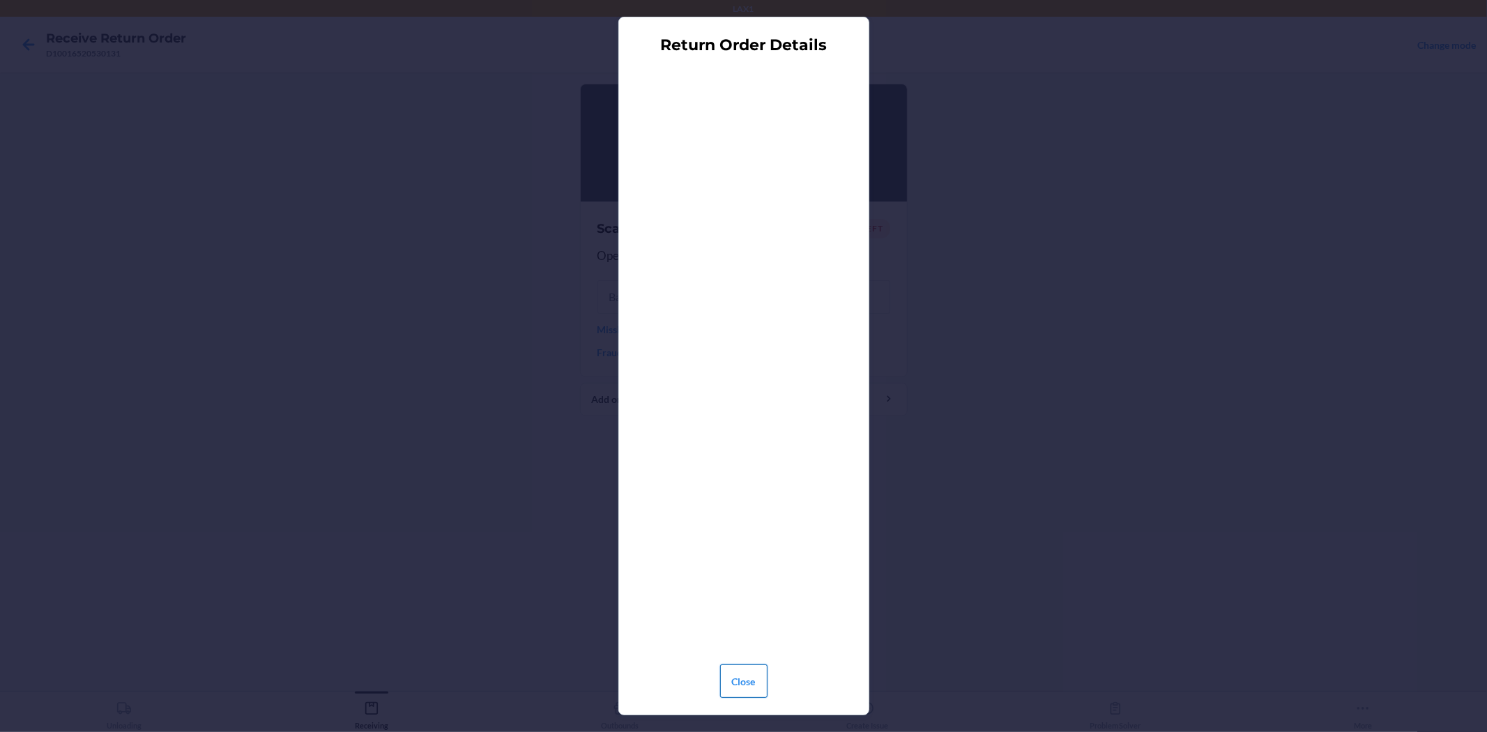
click at [721, 693] on button "Close" at bounding box center [743, 680] width 47 height 33
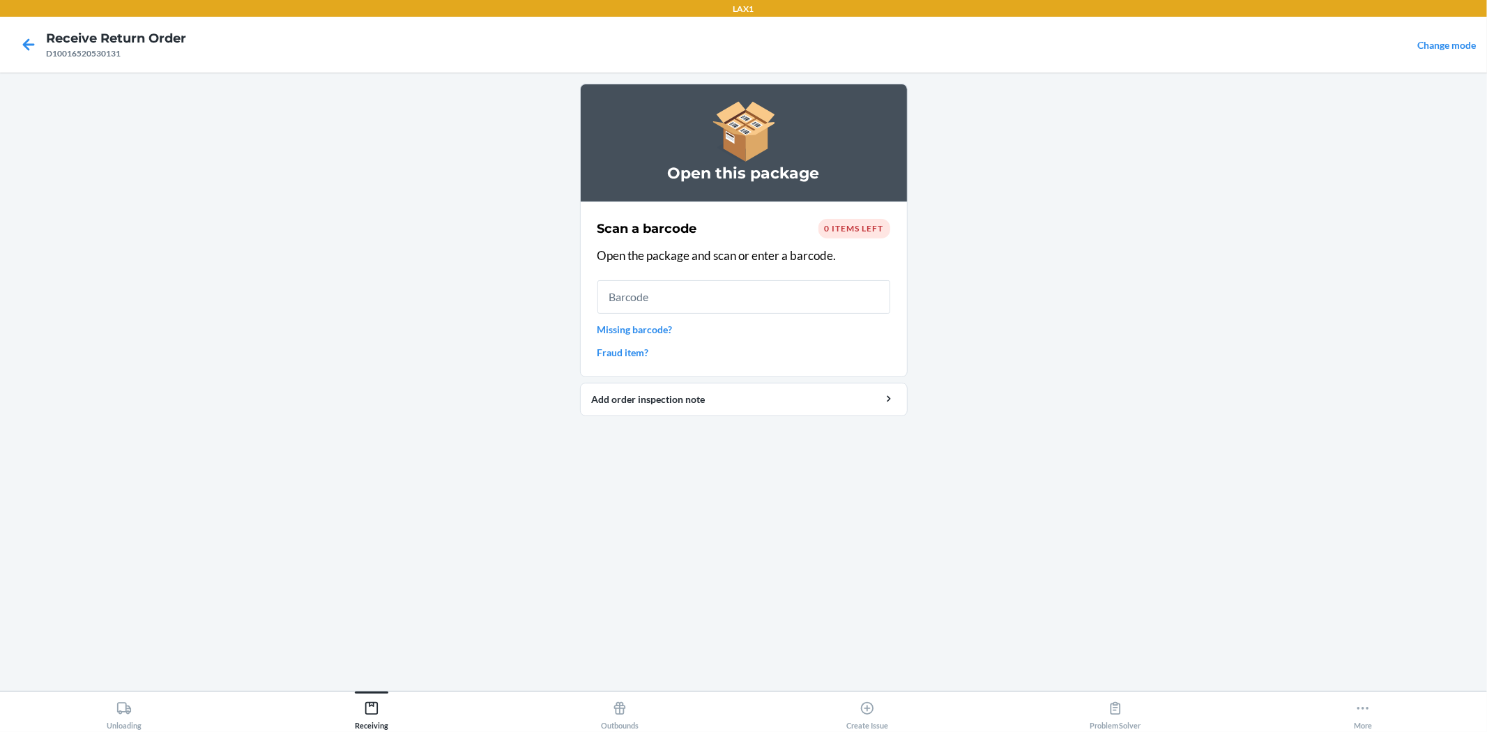
click at [665, 318] on div "Scan a barcode 0 items left Open the package and scan or enter a barcode. Missi…" at bounding box center [743, 289] width 293 height 149
click at [684, 291] on input "text" at bounding box center [743, 296] width 293 height 33
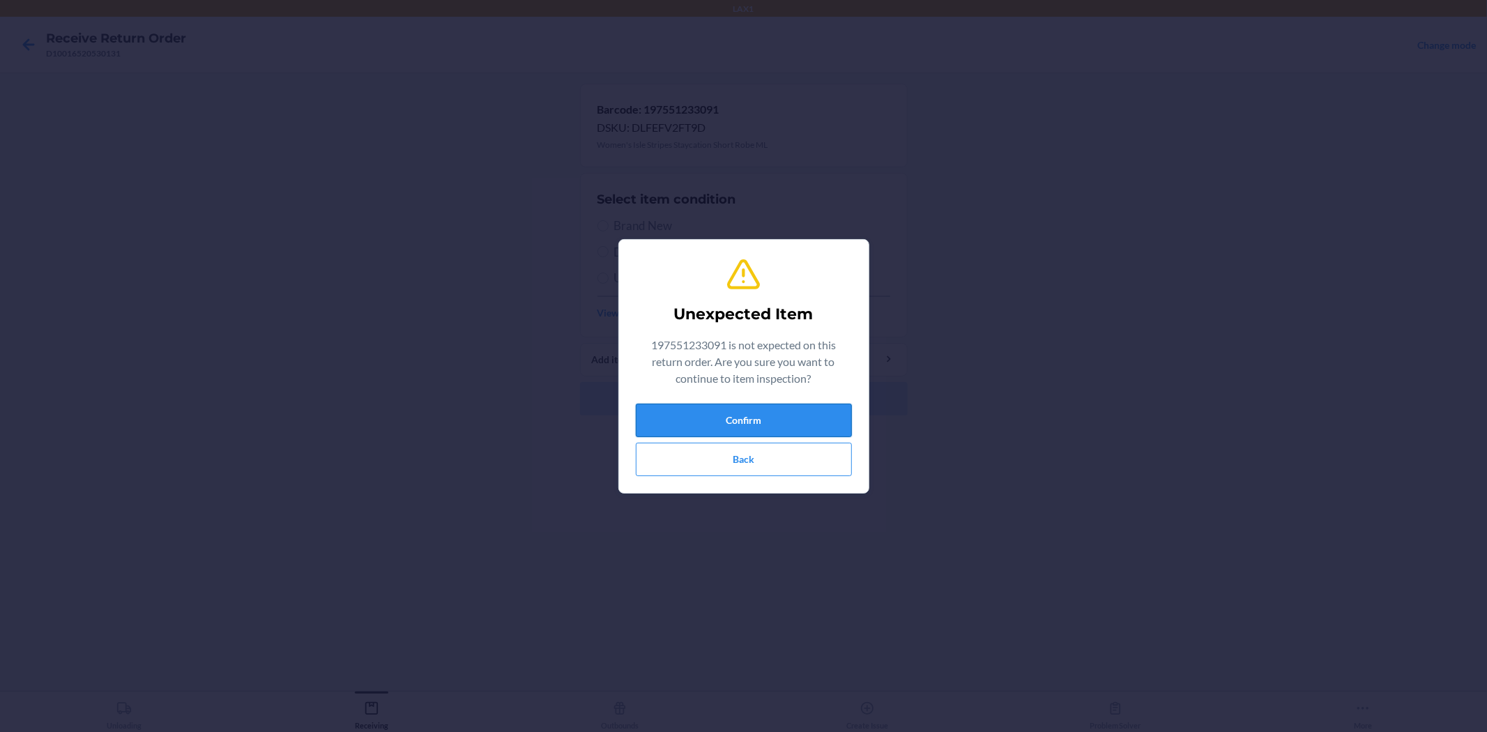
click at [814, 415] on button "Confirm" at bounding box center [744, 420] width 216 height 33
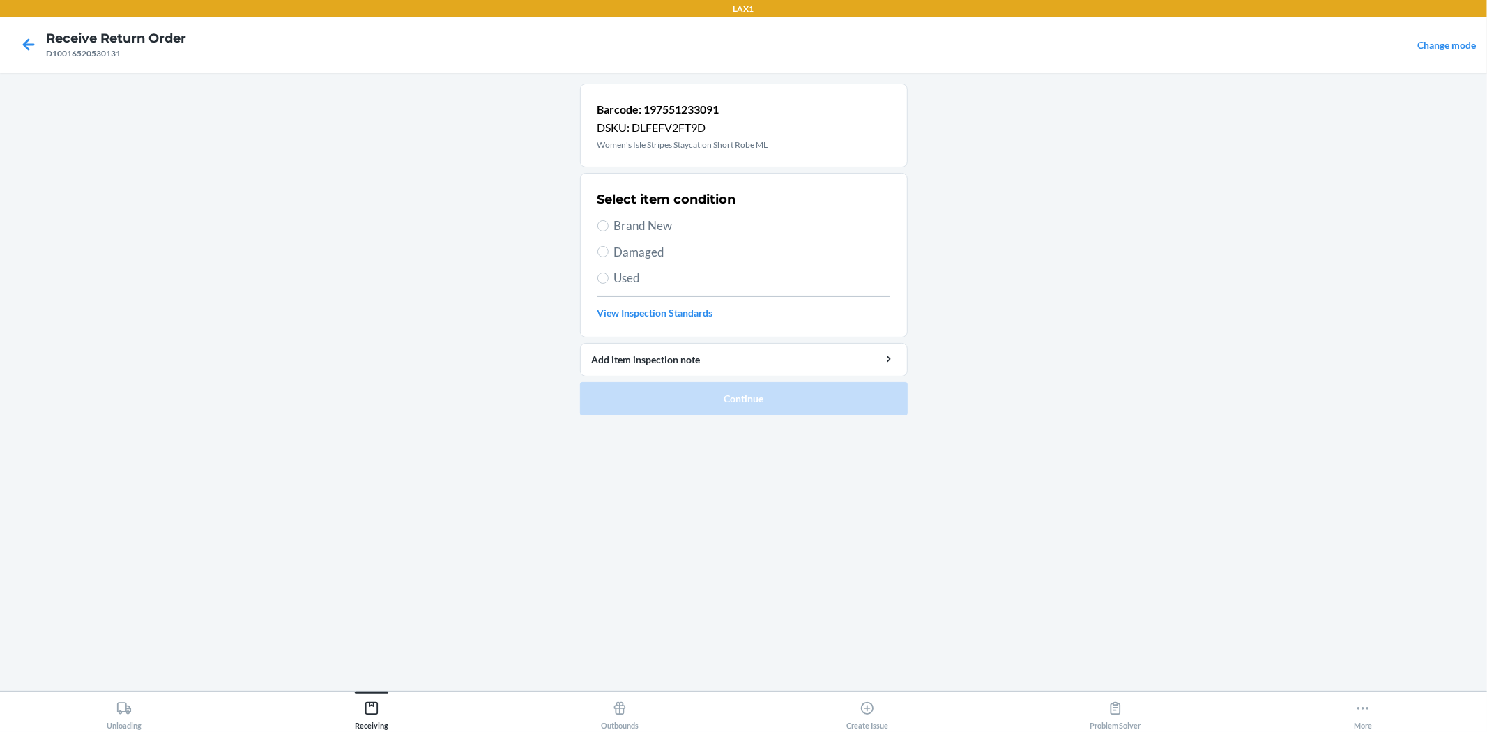
click at [645, 230] on span "Brand New" at bounding box center [752, 226] width 276 height 18
click at [608, 230] on input "Brand New" at bounding box center [602, 225] width 11 height 11
radio input "true"
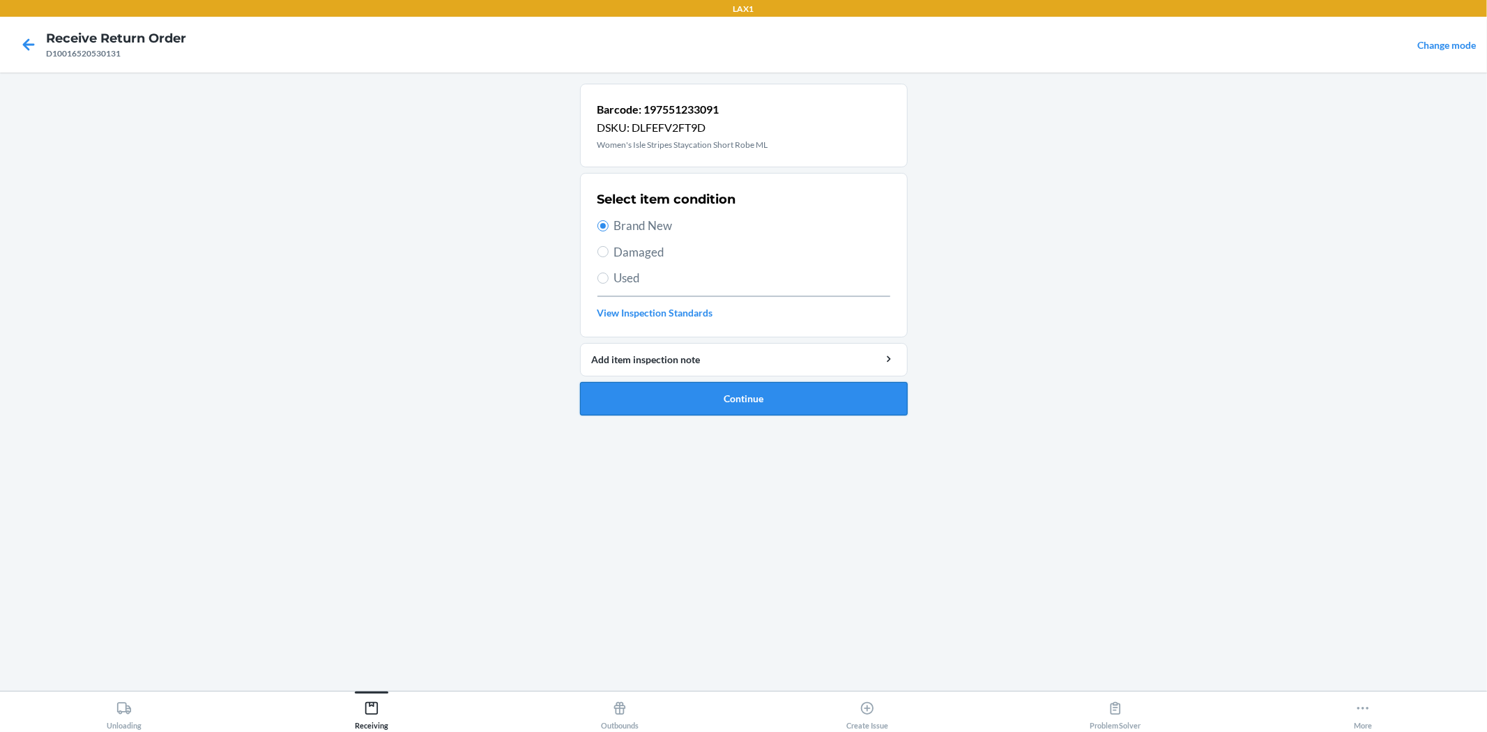
click at [743, 392] on button "Continue" at bounding box center [744, 398] width 328 height 33
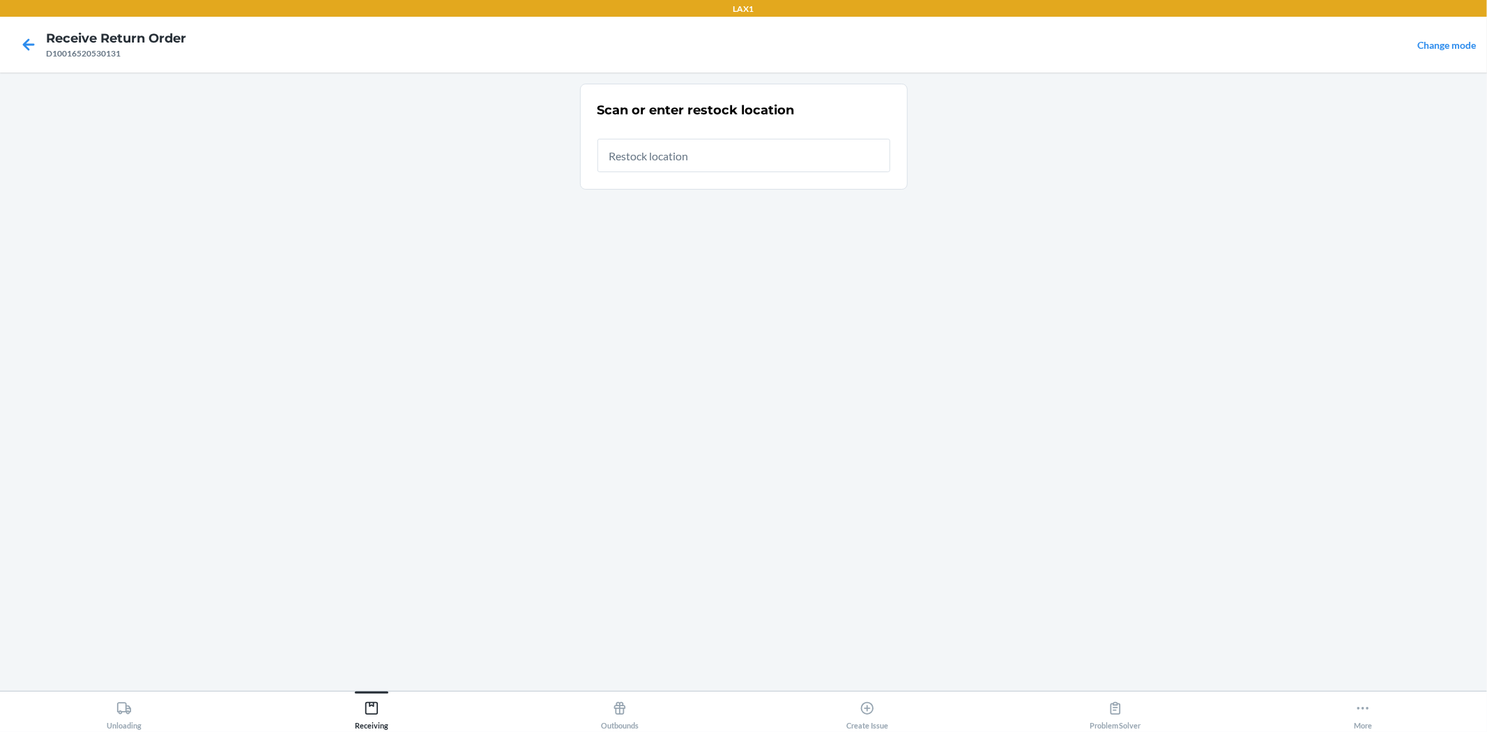
drag, startPoint x: 697, startPoint y: 170, endPoint x: 684, endPoint y: 166, distance: 13.2
click at [695, 169] on input "text" at bounding box center [743, 155] width 293 height 33
type input "RTCART019"
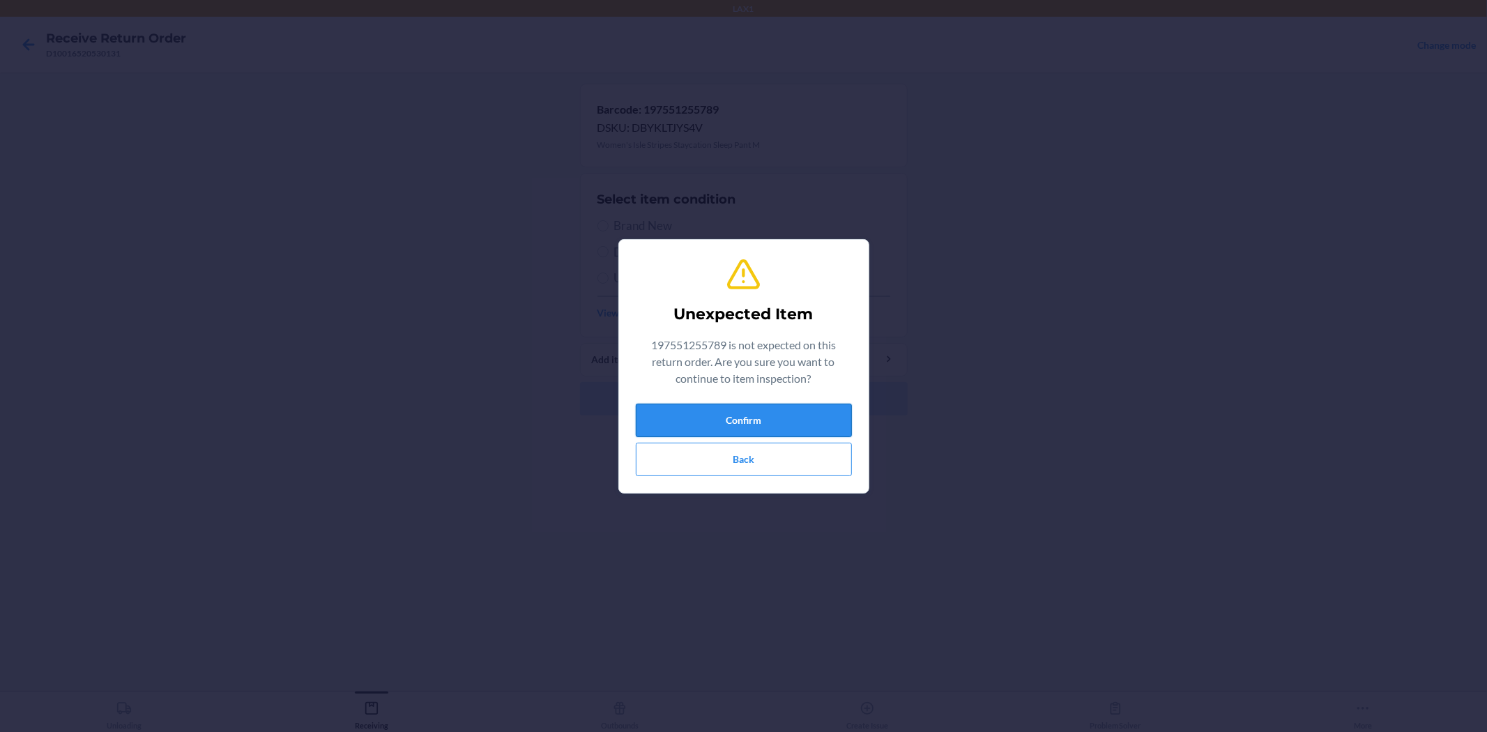
drag, startPoint x: 813, startPoint y: 414, endPoint x: 811, endPoint y: 426, distance: 12.0
click at [813, 415] on button "Confirm" at bounding box center [744, 420] width 216 height 33
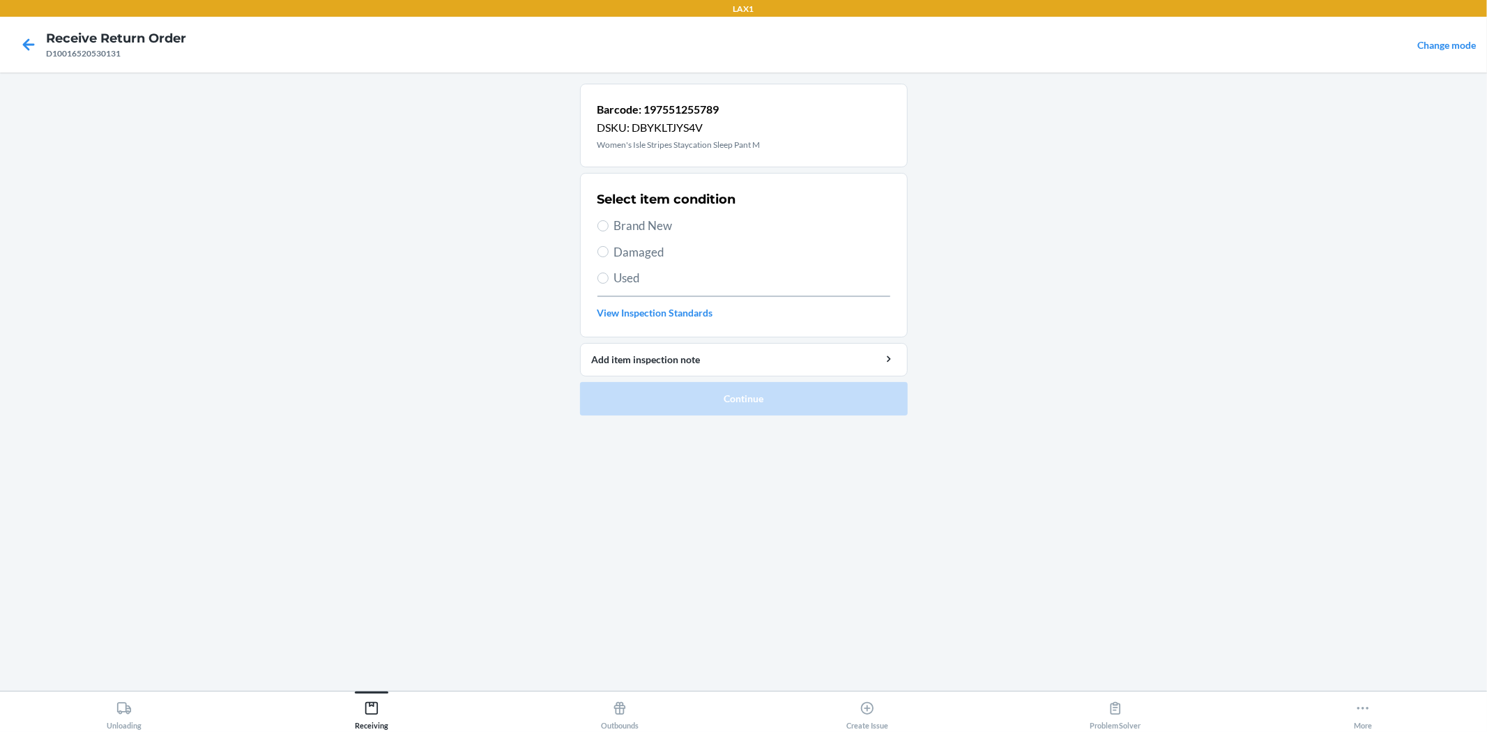
click at [640, 224] on span "Brand New" at bounding box center [752, 226] width 276 height 18
click at [608, 224] on input "Brand New" at bounding box center [602, 225] width 11 height 11
radio input "true"
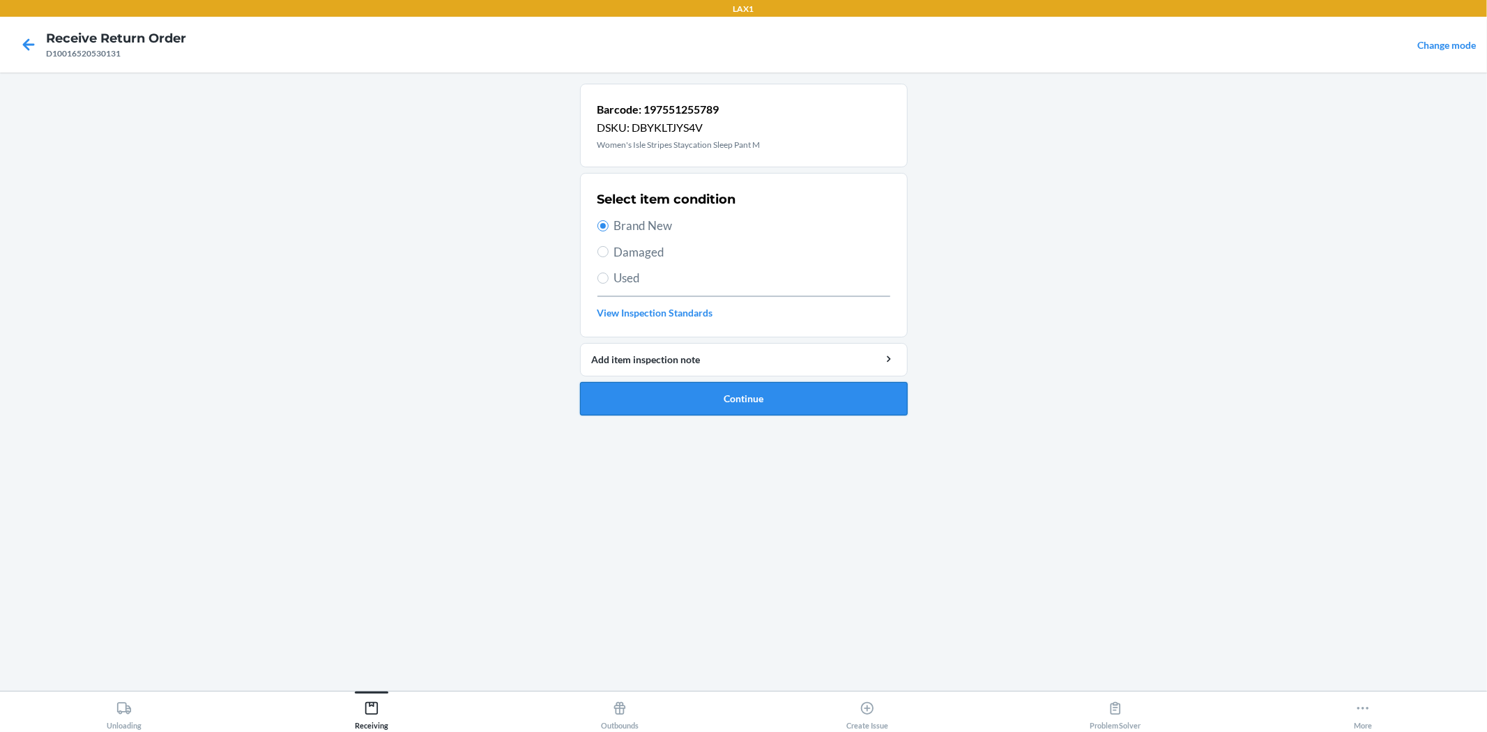
click at [749, 394] on button "Continue" at bounding box center [744, 398] width 328 height 33
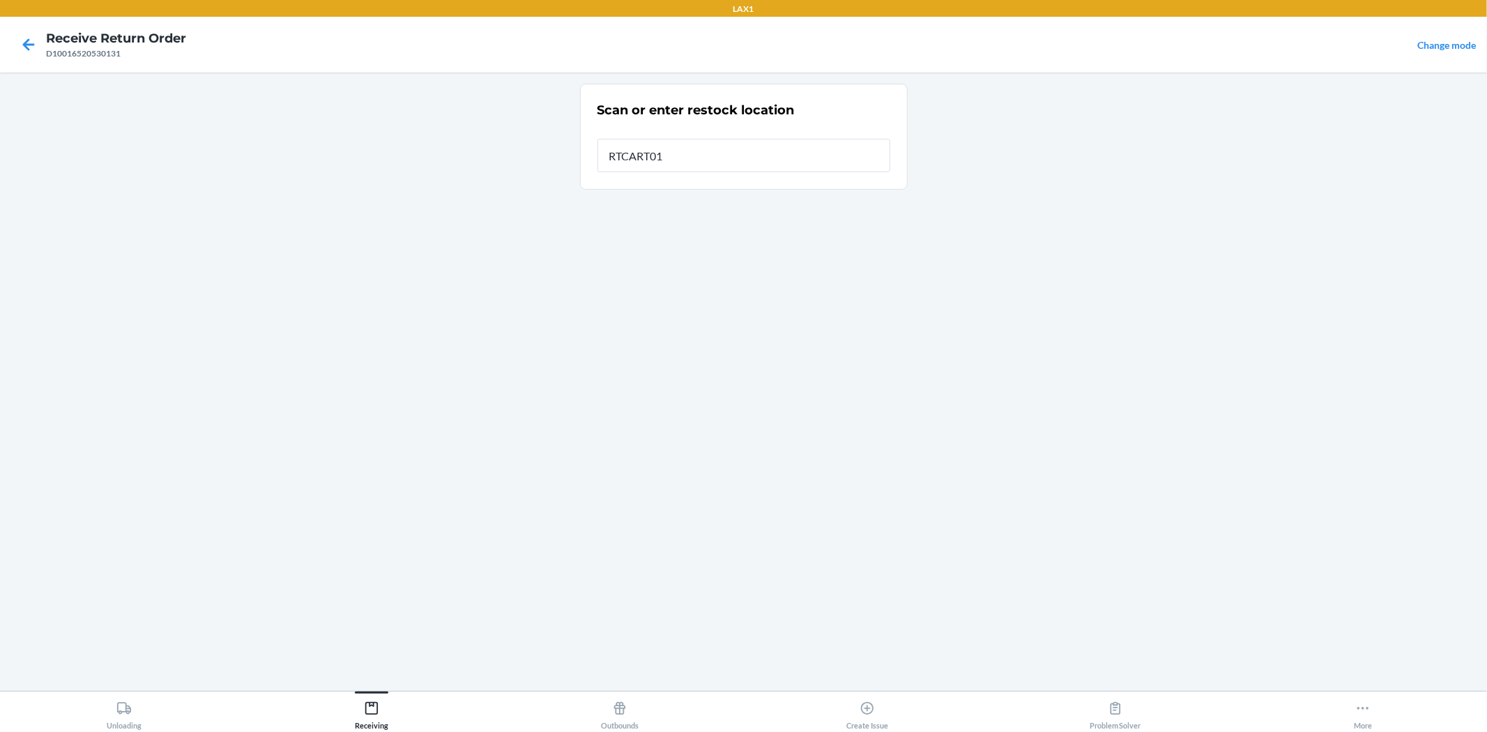
type input "RTCART019"
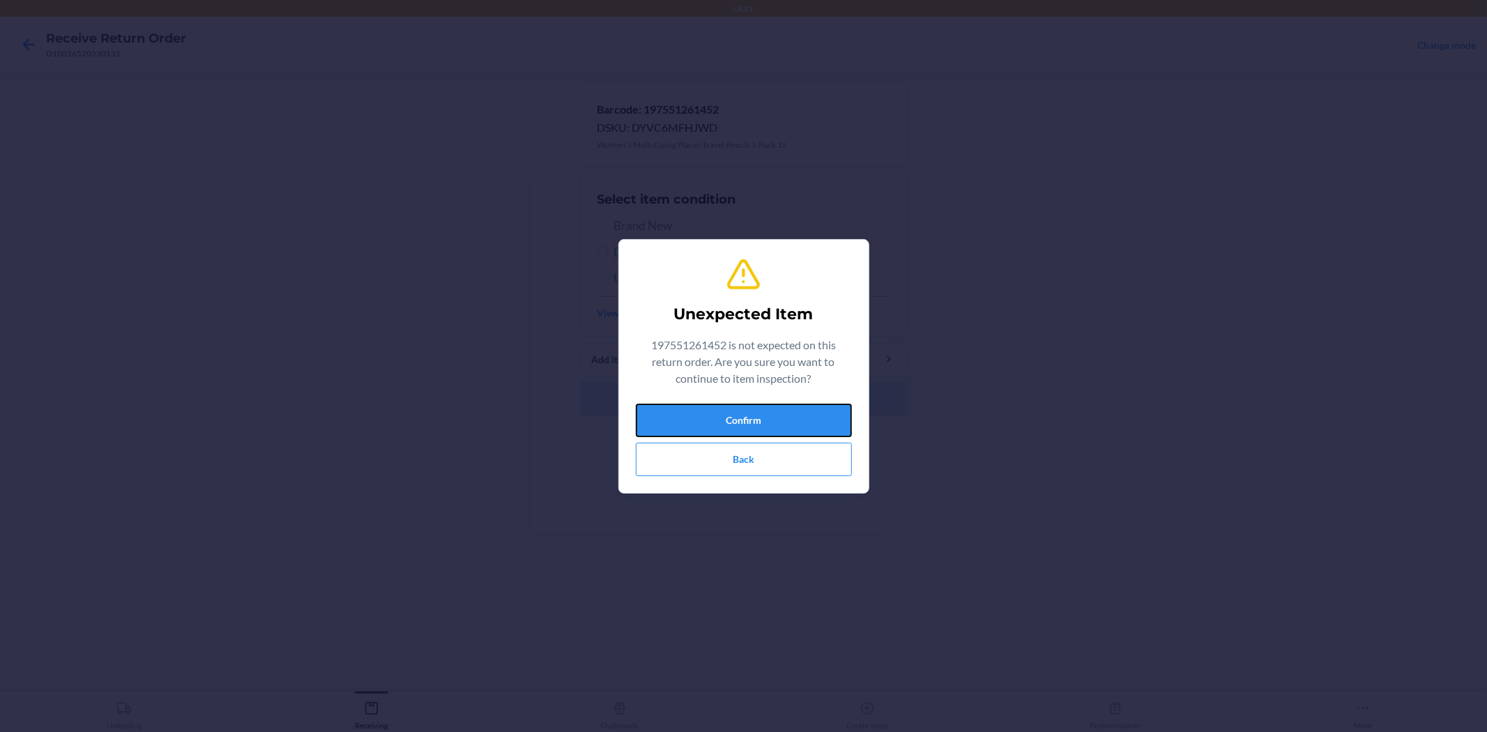
click at [763, 420] on button "Confirm" at bounding box center [744, 420] width 216 height 33
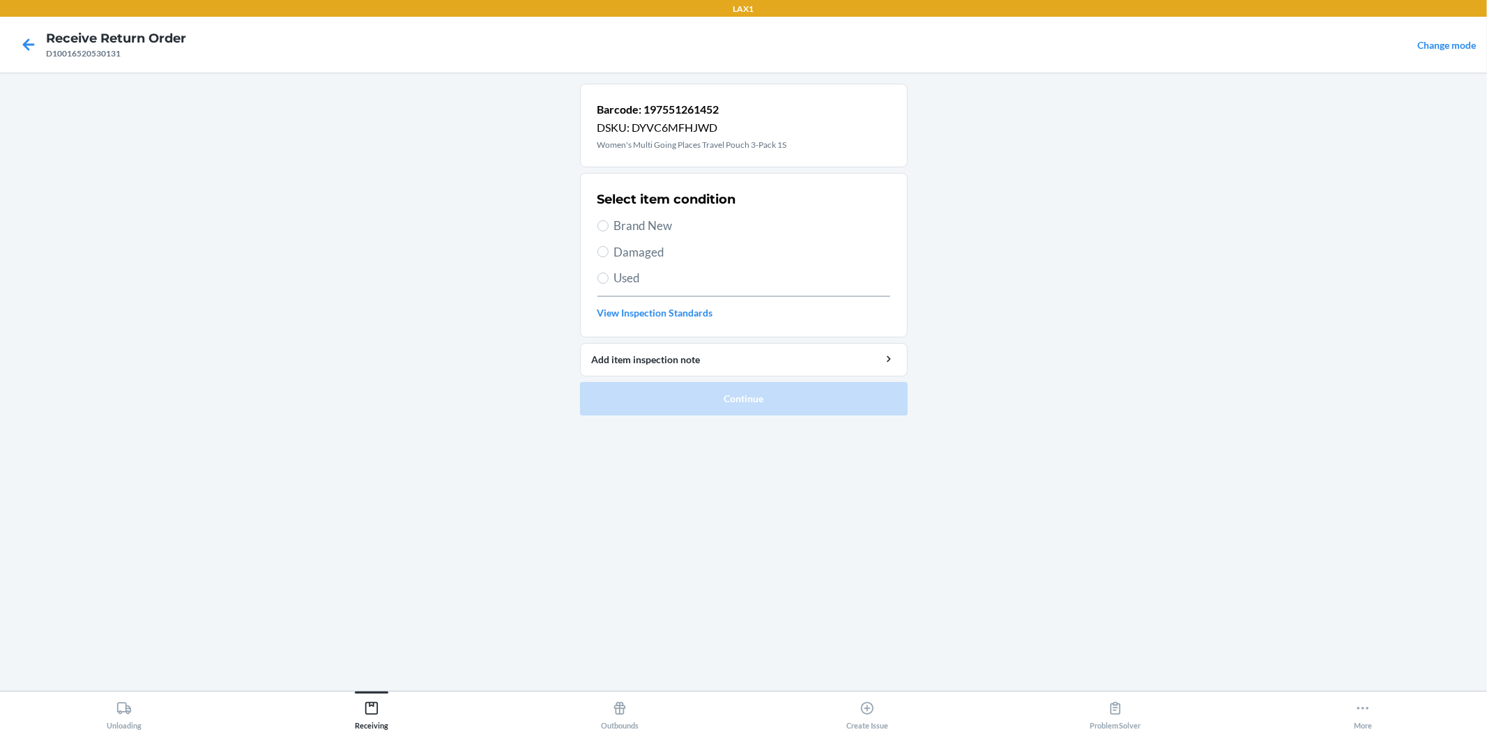
click at [621, 233] on span "Brand New" at bounding box center [752, 226] width 276 height 18
click at [608, 231] on input "Brand New" at bounding box center [602, 225] width 11 height 11
radio input "true"
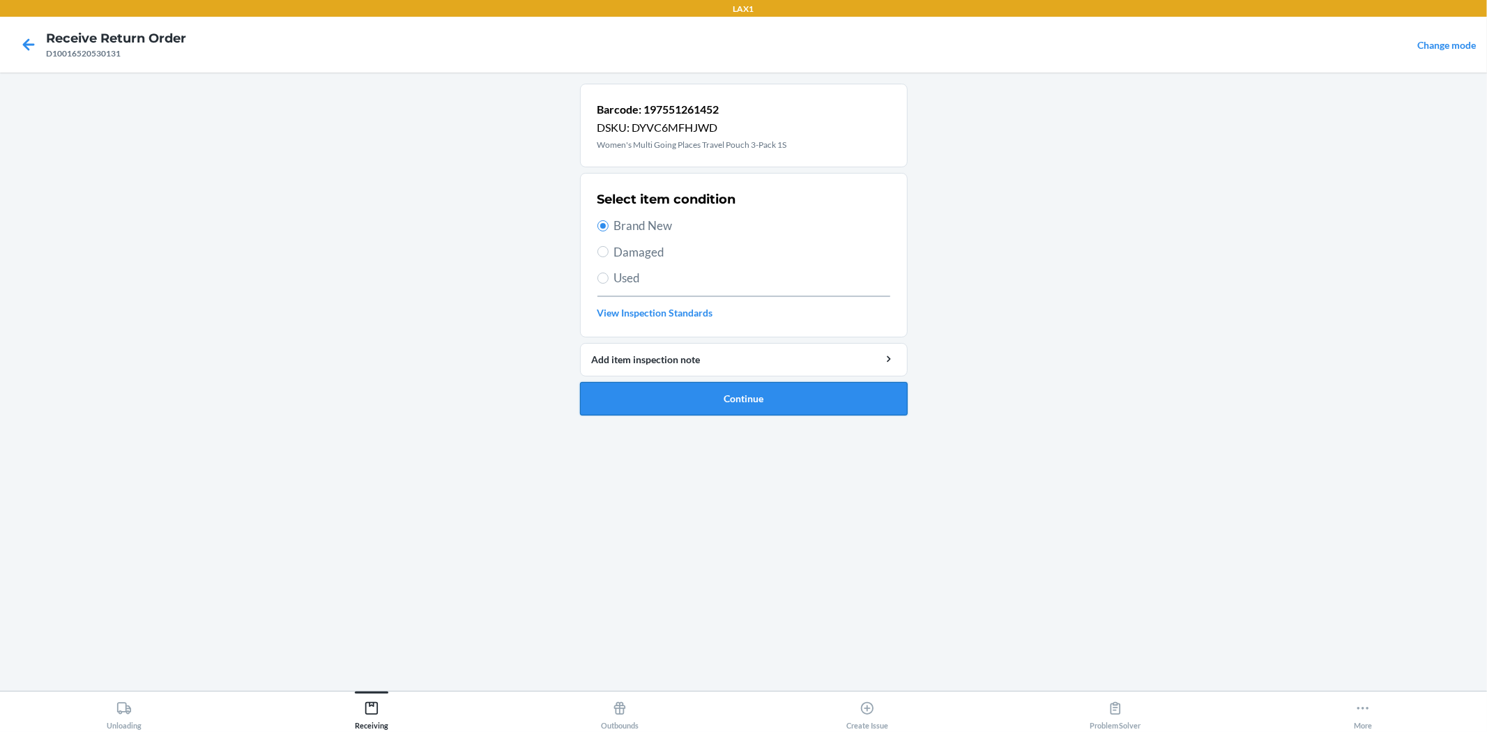
click at [714, 392] on button "Continue" at bounding box center [744, 398] width 328 height 33
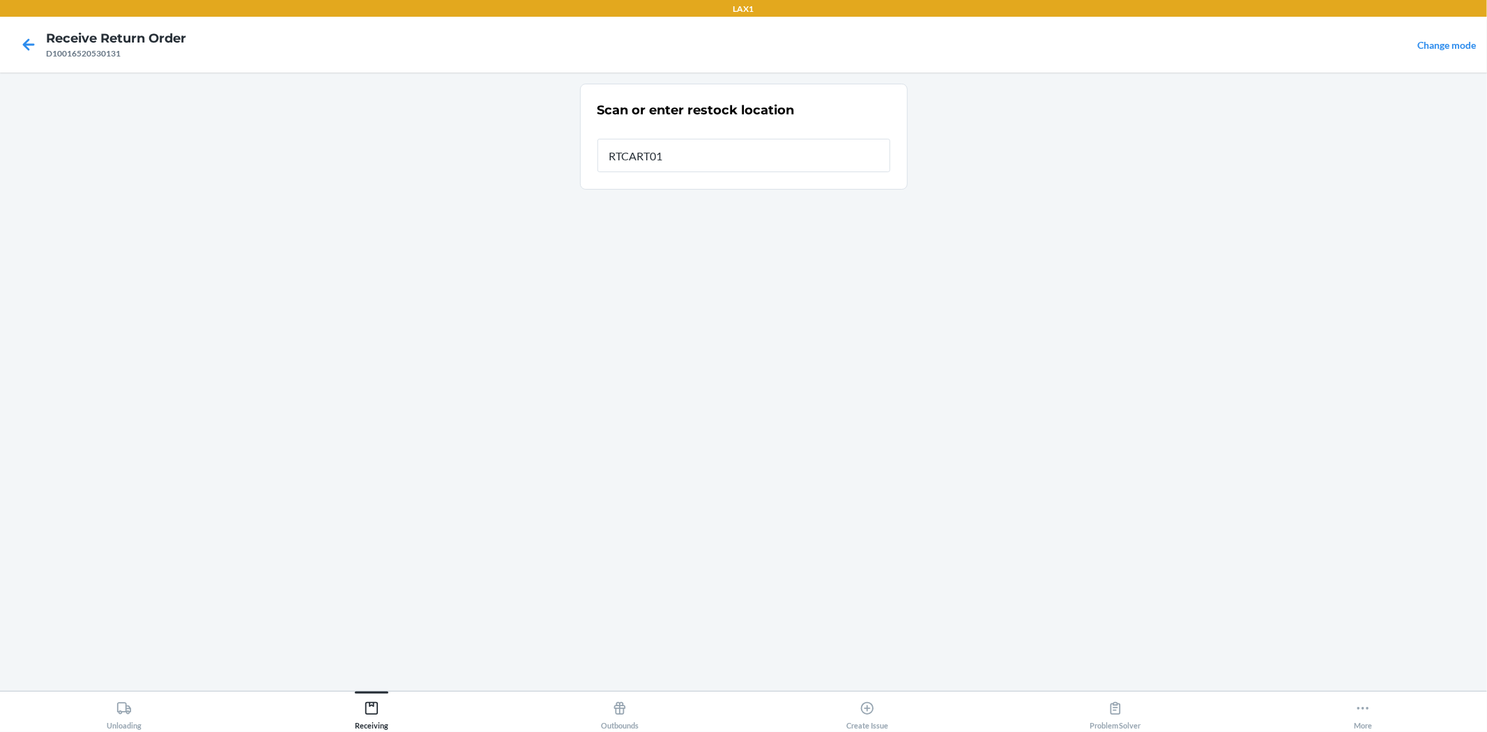
type input "RTCART019"
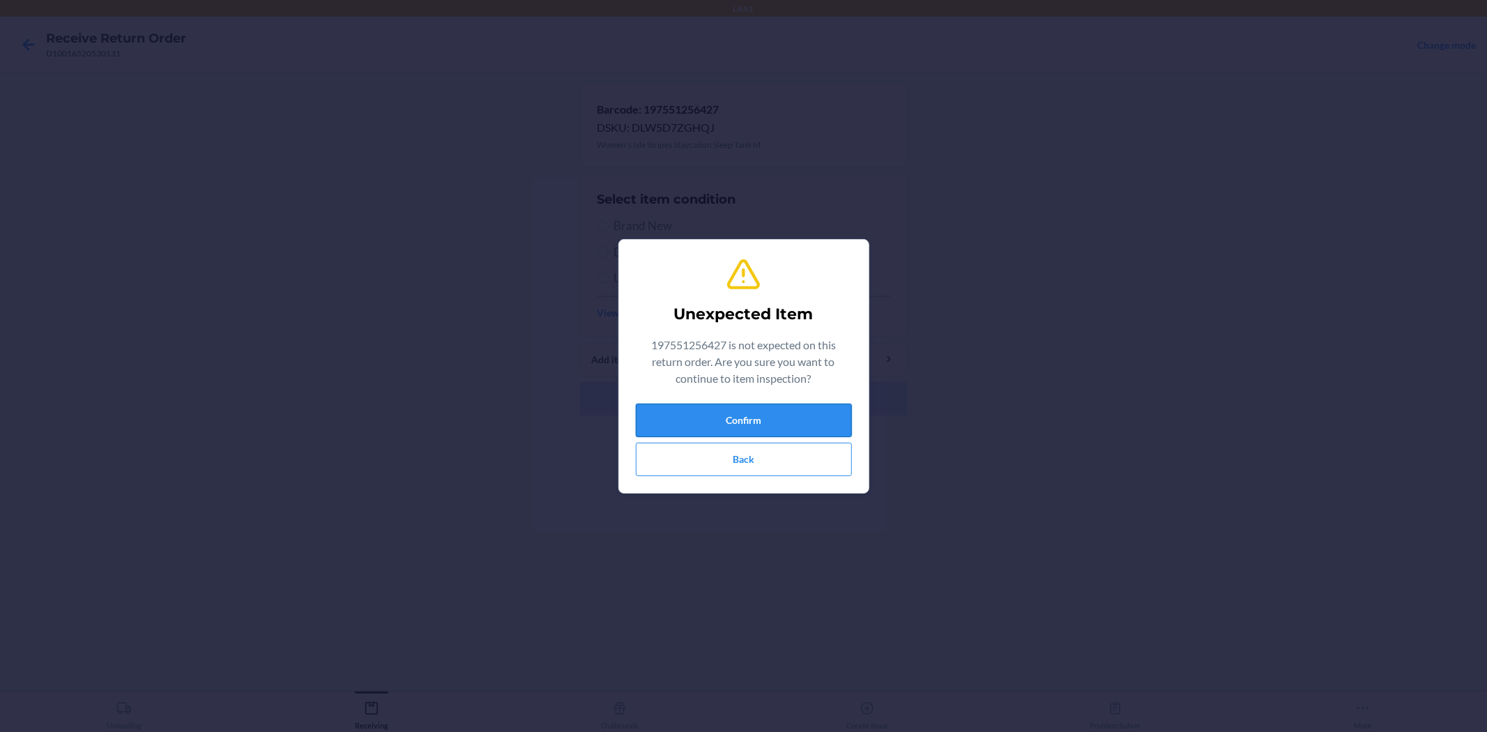
click at [812, 416] on button "Confirm" at bounding box center [744, 420] width 216 height 33
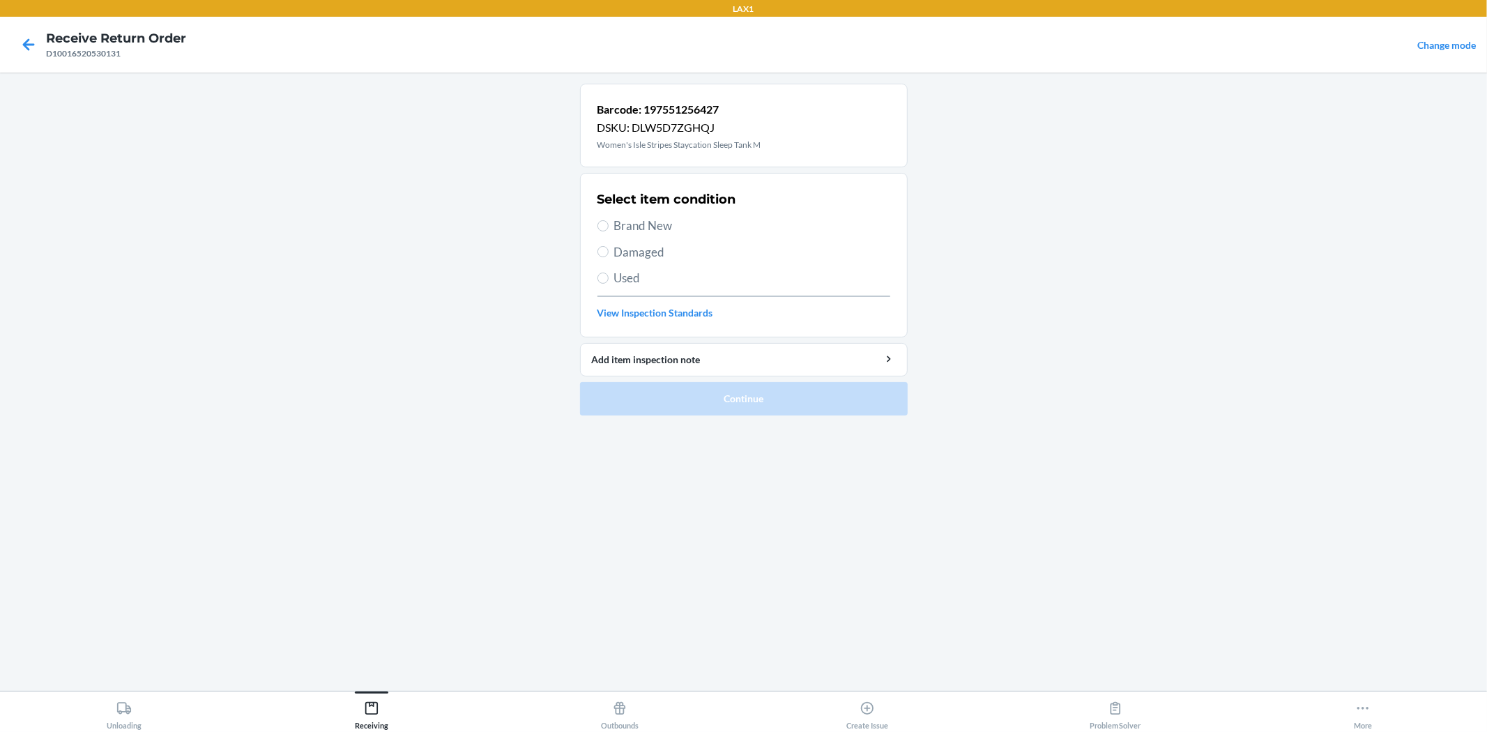
click at [632, 231] on span "Brand New" at bounding box center [752, 226] width 276 height 18
click at [608, 231] on input "Brand New" at bounding box center [602, 225] width 11 height 11
radio input "true"
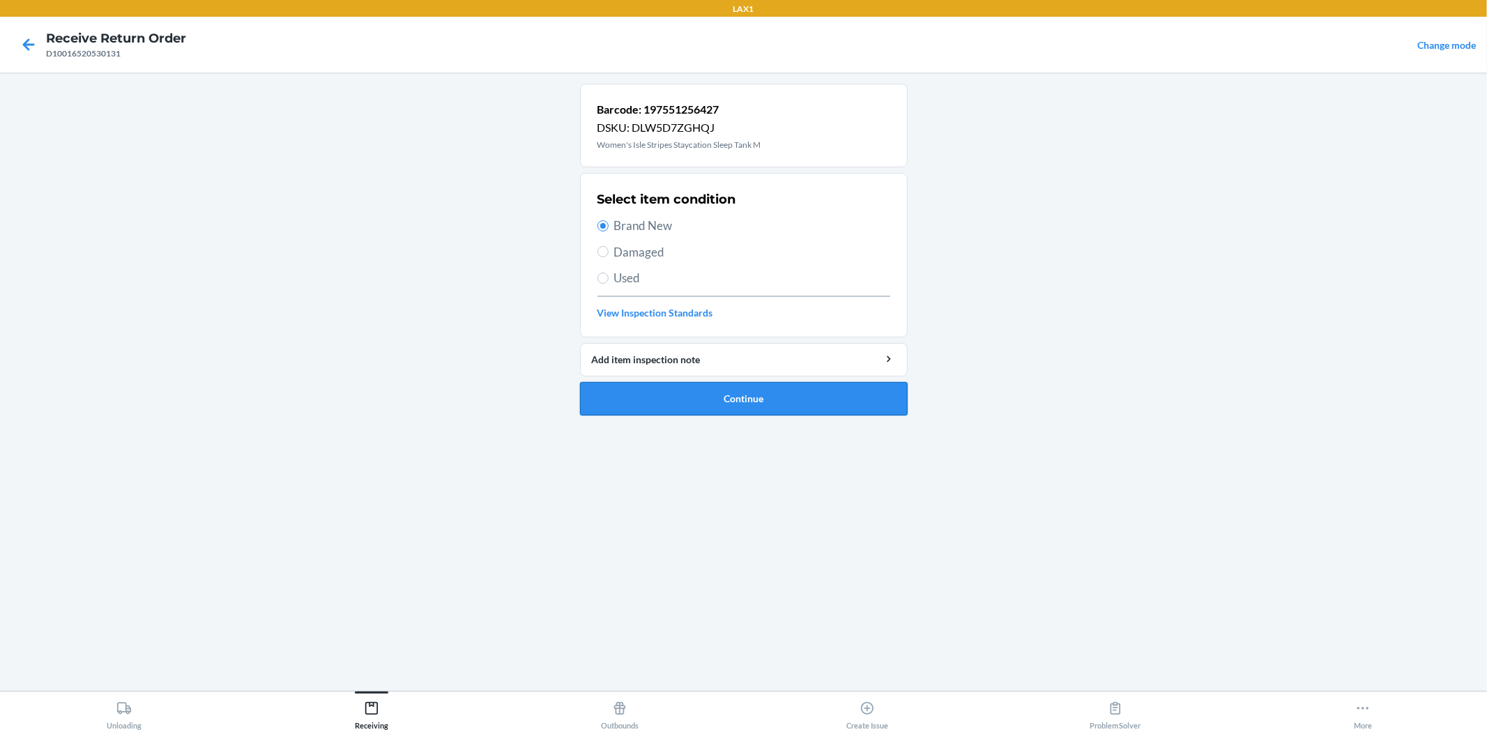
click at [709, 398] on button "Continue" at bounding box center [744, 398] width 328 height 33
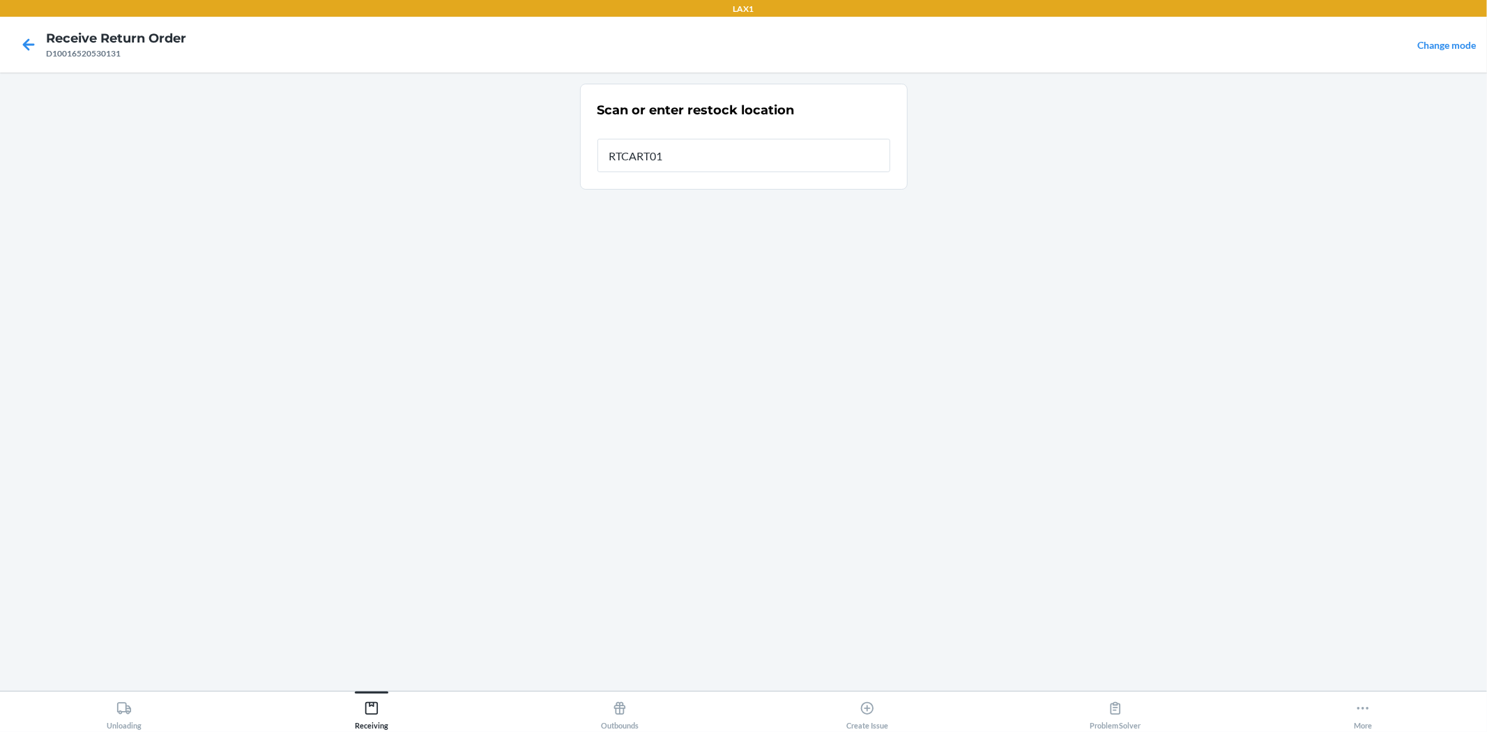
type input "RTCART019"
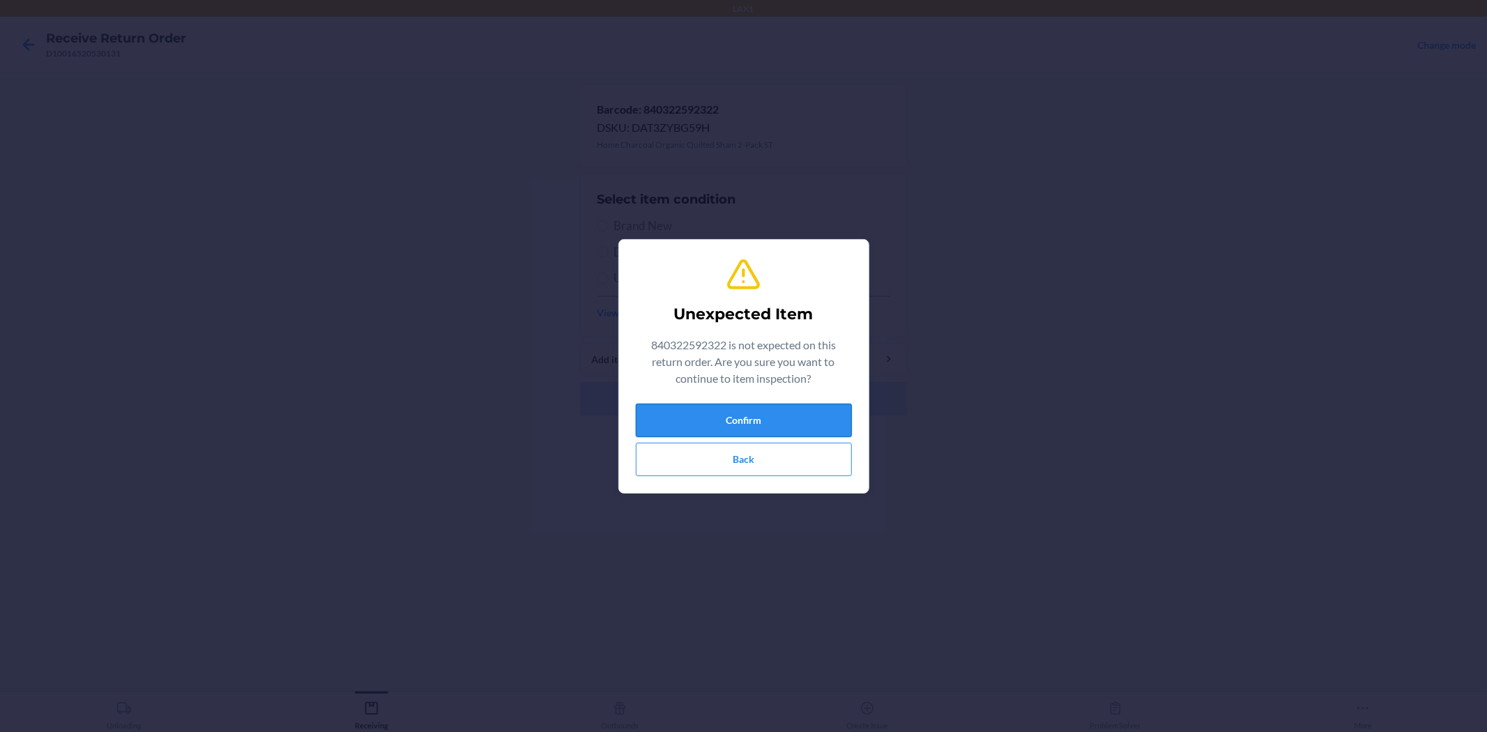
click at [758, 412] on button "Confirm" at bounding box center [744, 420] width 216 height 33
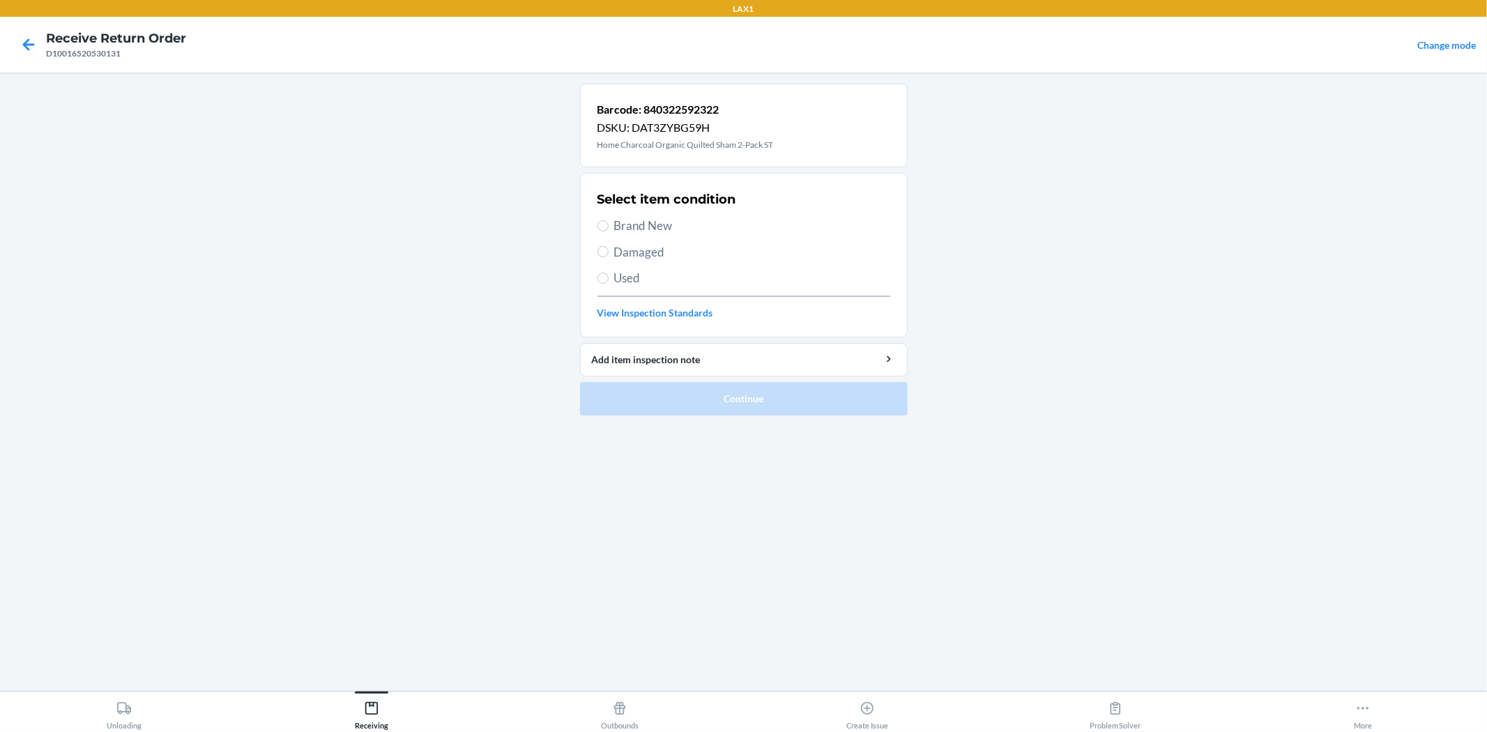
click at [625, 219] on span "Brand New" at bounding box center [752, 226] width 276 height 18
click at [608, 220] on input "Brand New" at bounding box center [602, 225] width 11 height 11
radio input "true"
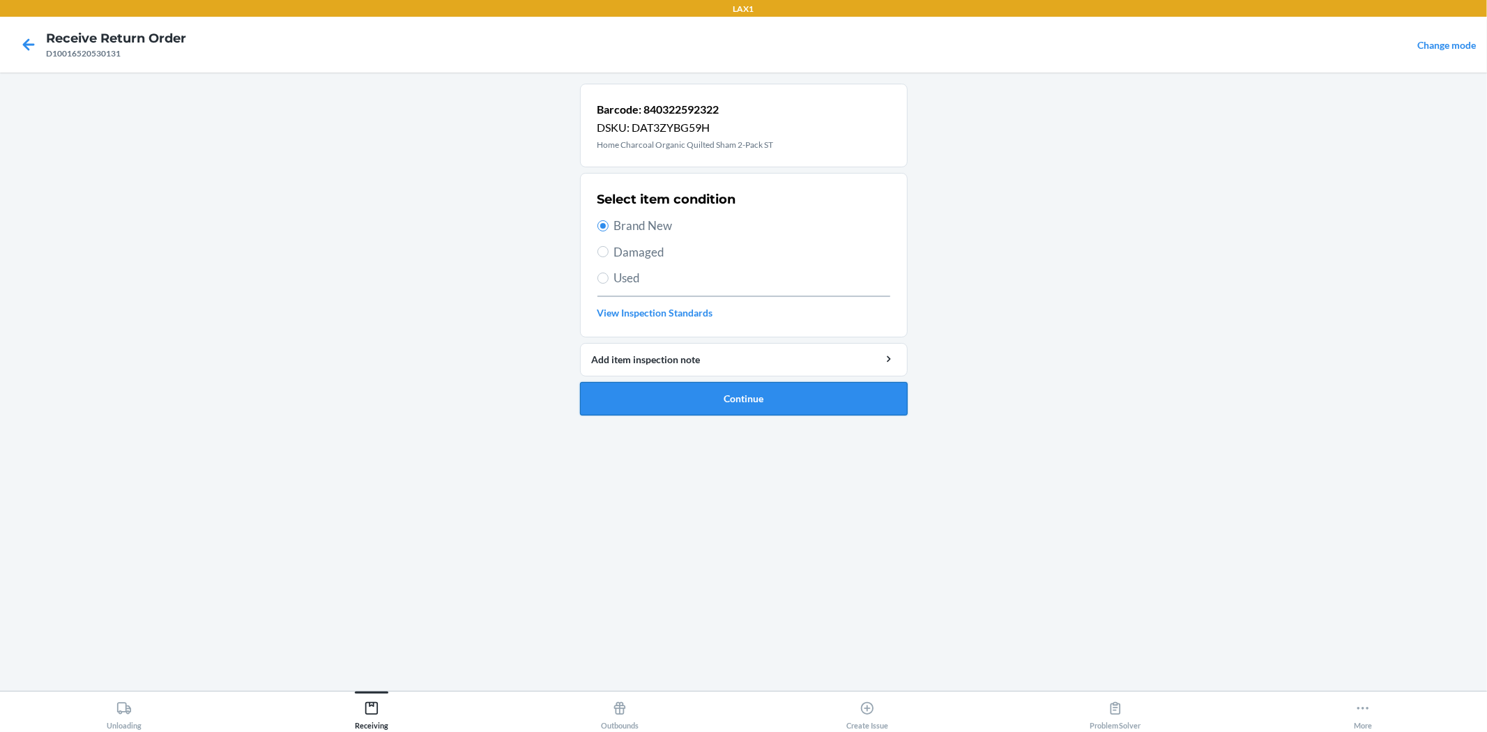
click at [697, 401] on button "Continue" at bounding box center [744, 398] width 328 height 33
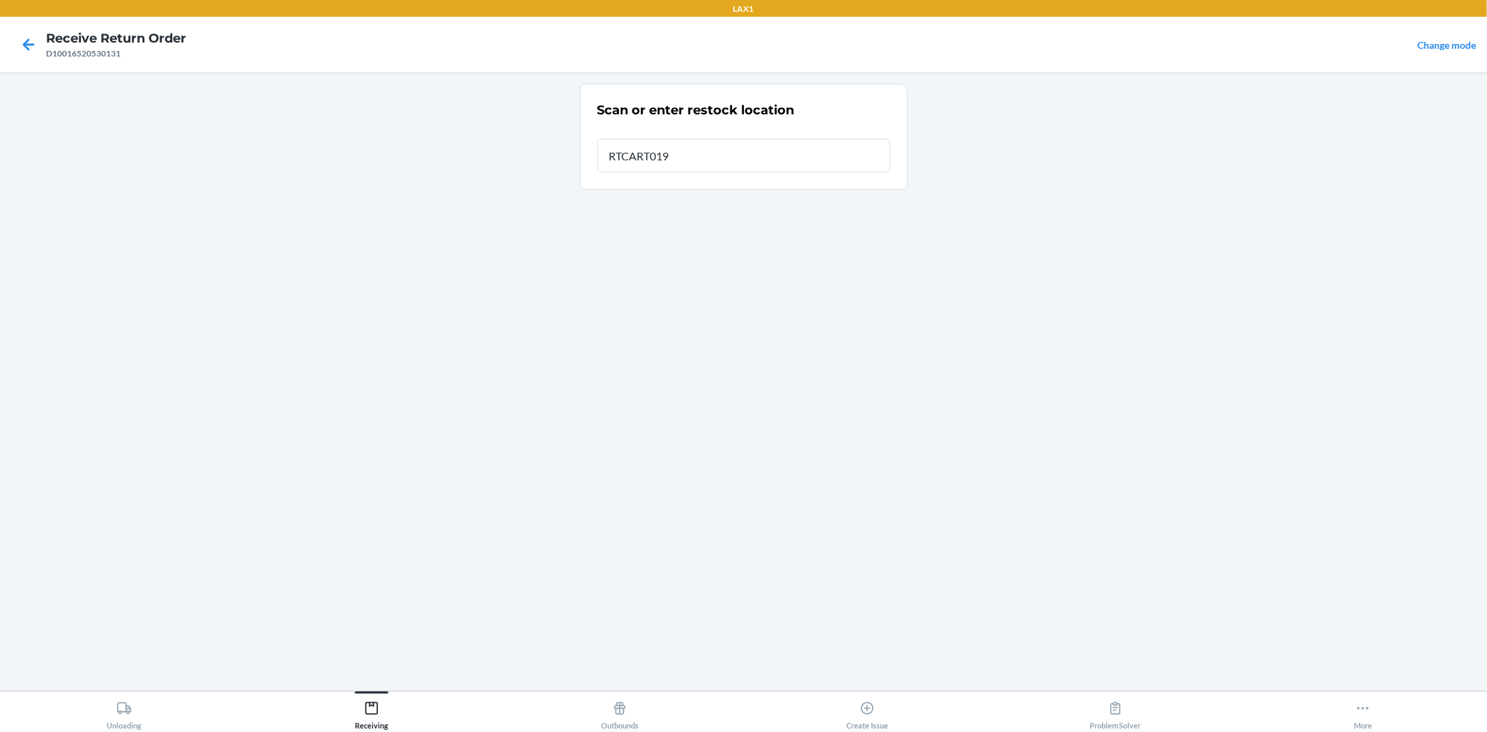
type input "RTCART019"
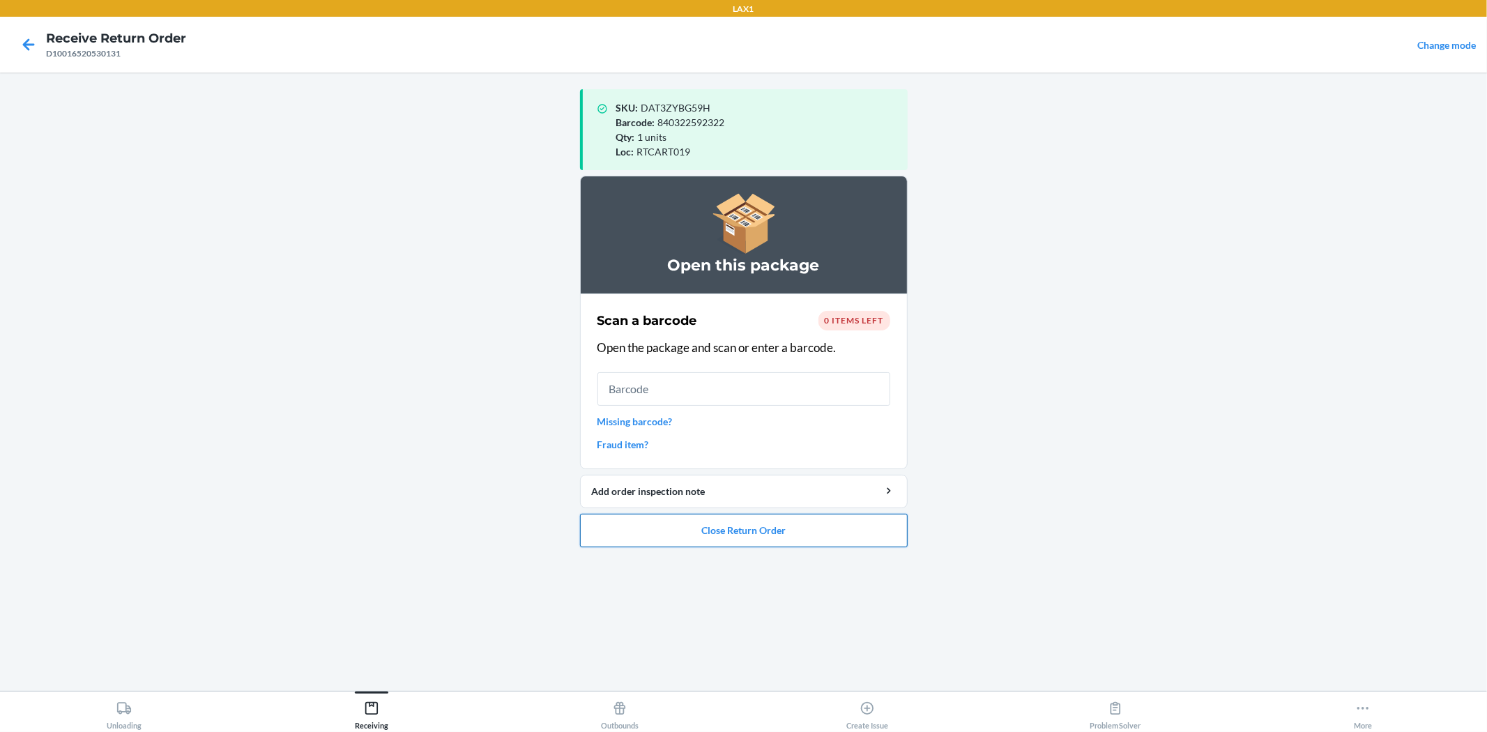
click at [779, 526] on button "Close Return Order" at bounding box center [744, 530] width 328 height 33
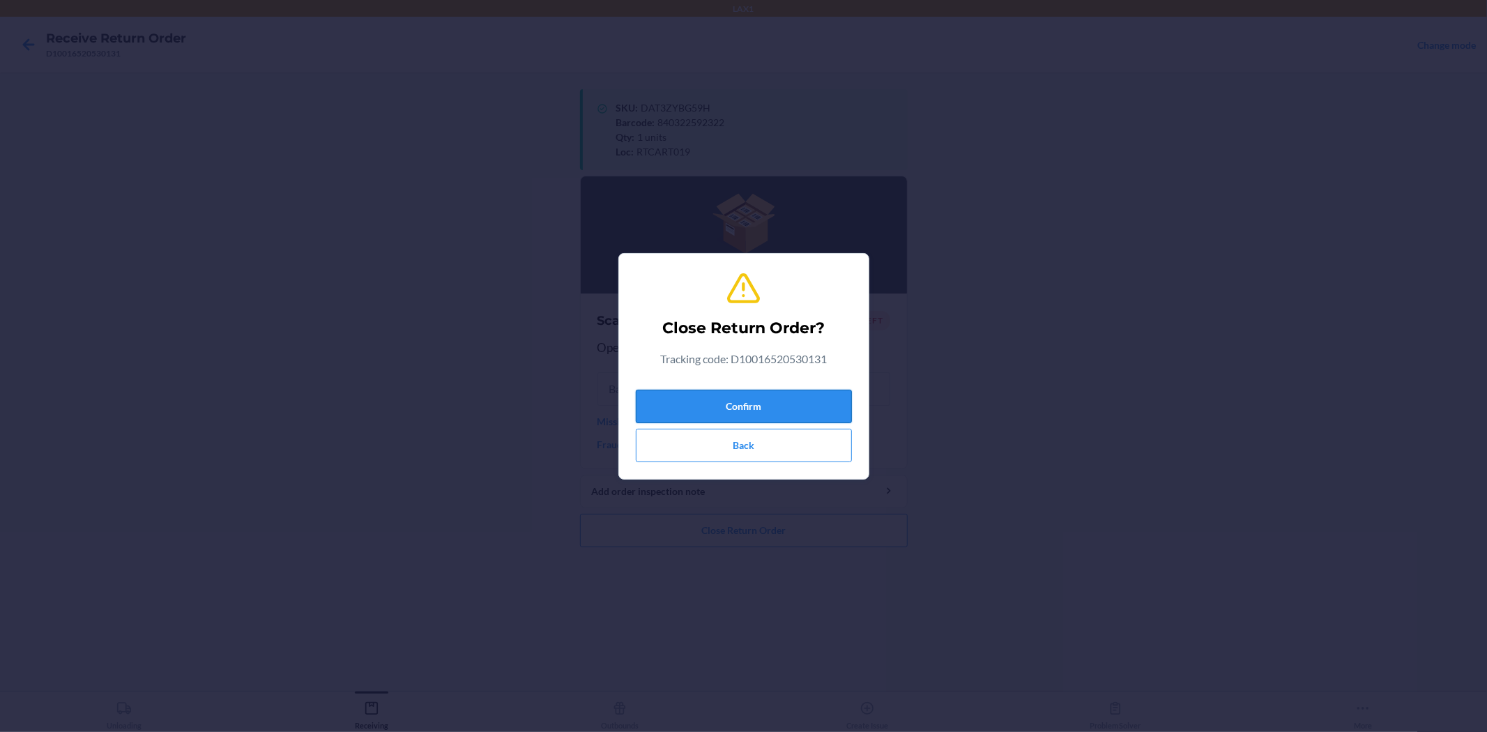
click at [750, 408] on button "Confirm" at bounding box center [744, 406] width 216 height 33
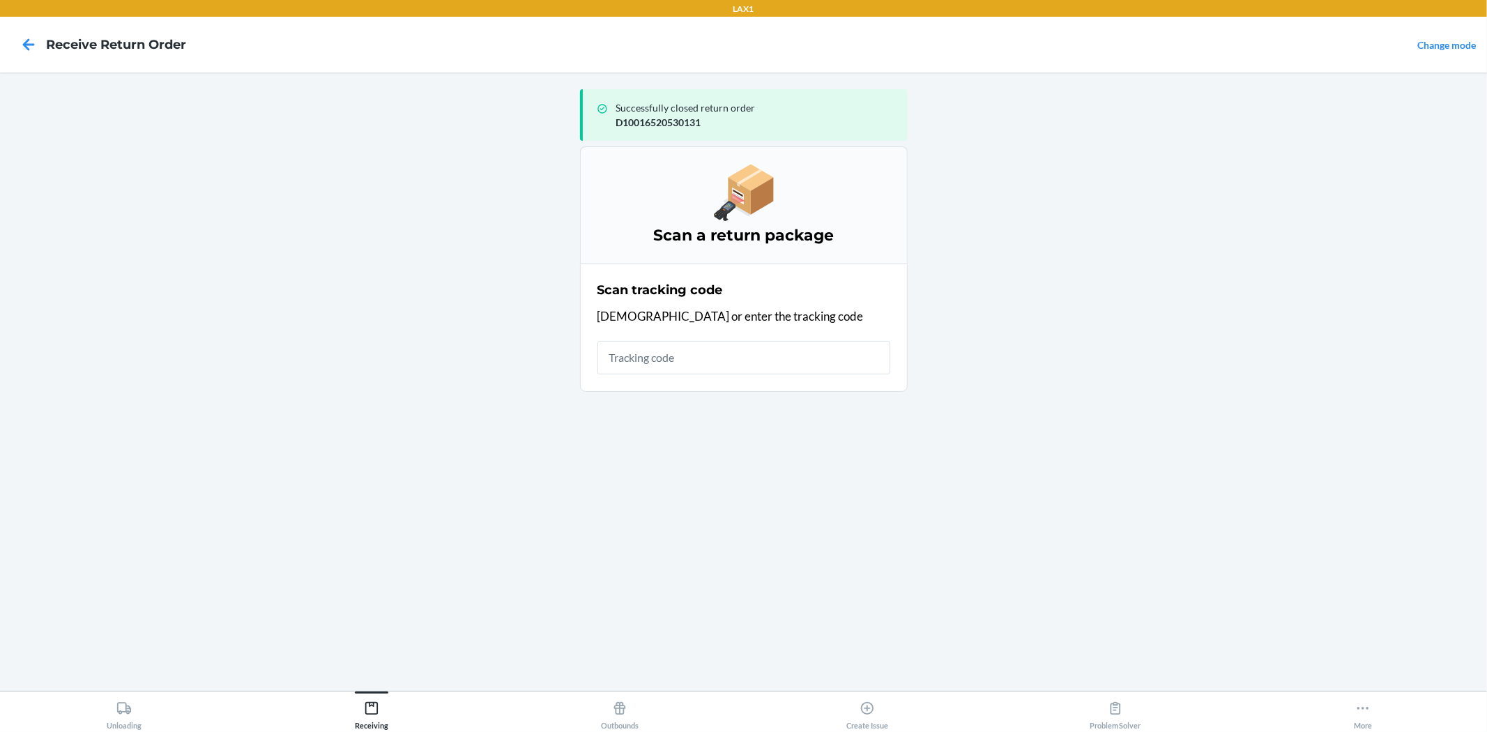
click at [717, 368] on input "text" at bounding box center [743, 357] width 293 height 33
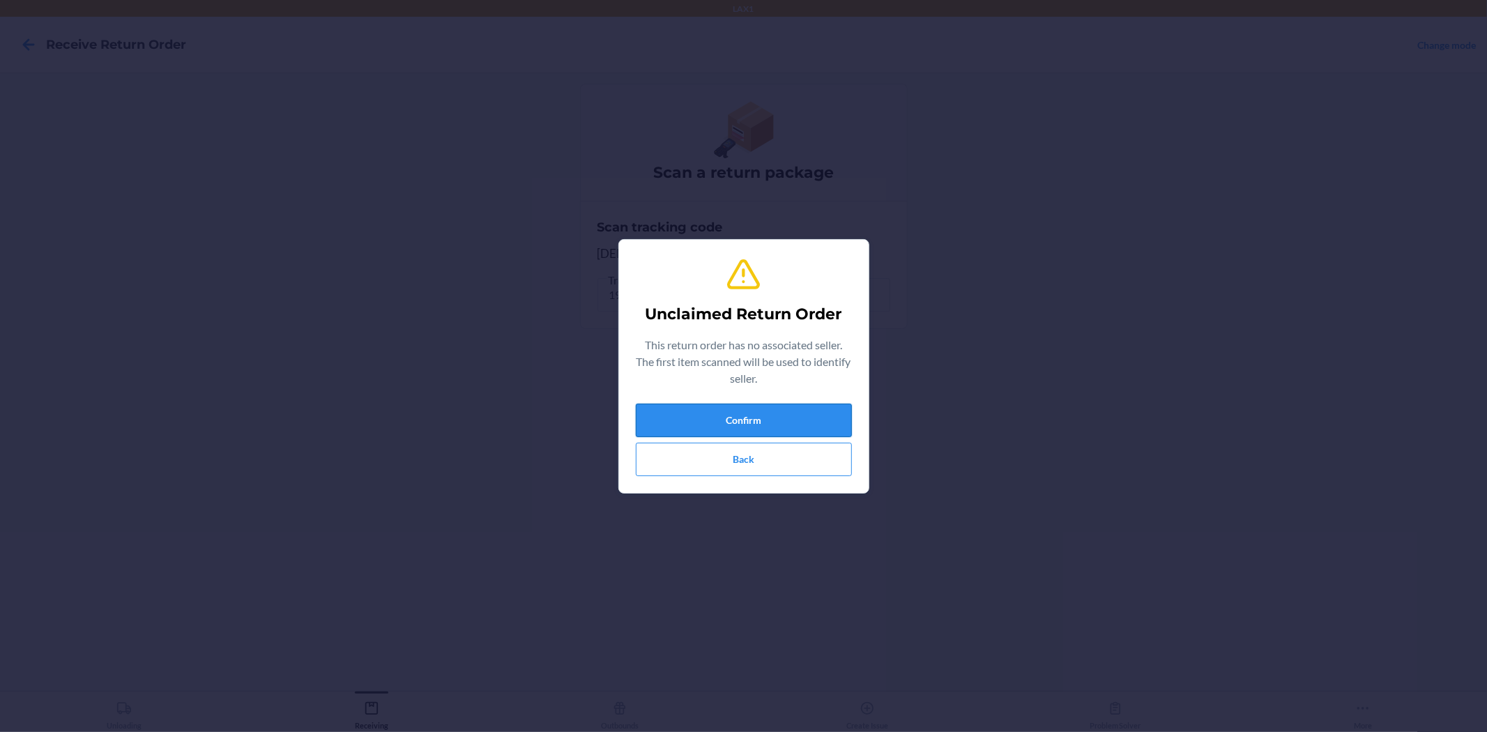
click at [822, 412] on button "Confirm" at bounding box center [744, 420] width 216 height 33
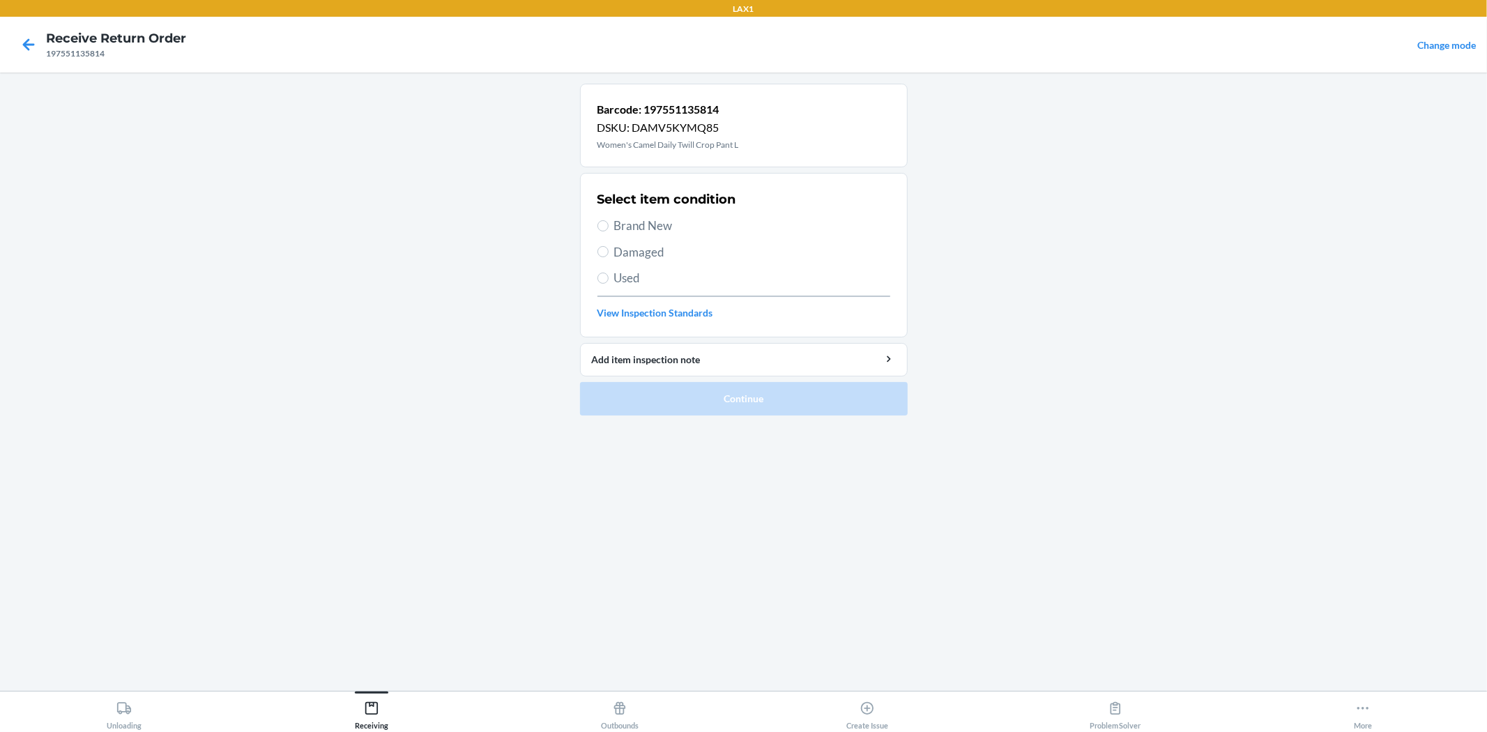
drag, startPoint x: 627, startPoint y: 224, endPoint x: 835, endPoint y: 457, distance: 312.0
click at [630, 226] on span "Brand New" at bounding box center [752, 226] width 276 height 18
click at [617, 220] on span "Brand New" at bounding box center [752, 226] width 276 height 18
click at [608, 220] on input "Brand New" at bounding box center [602, 225] width 11 height 11
radio input "true"
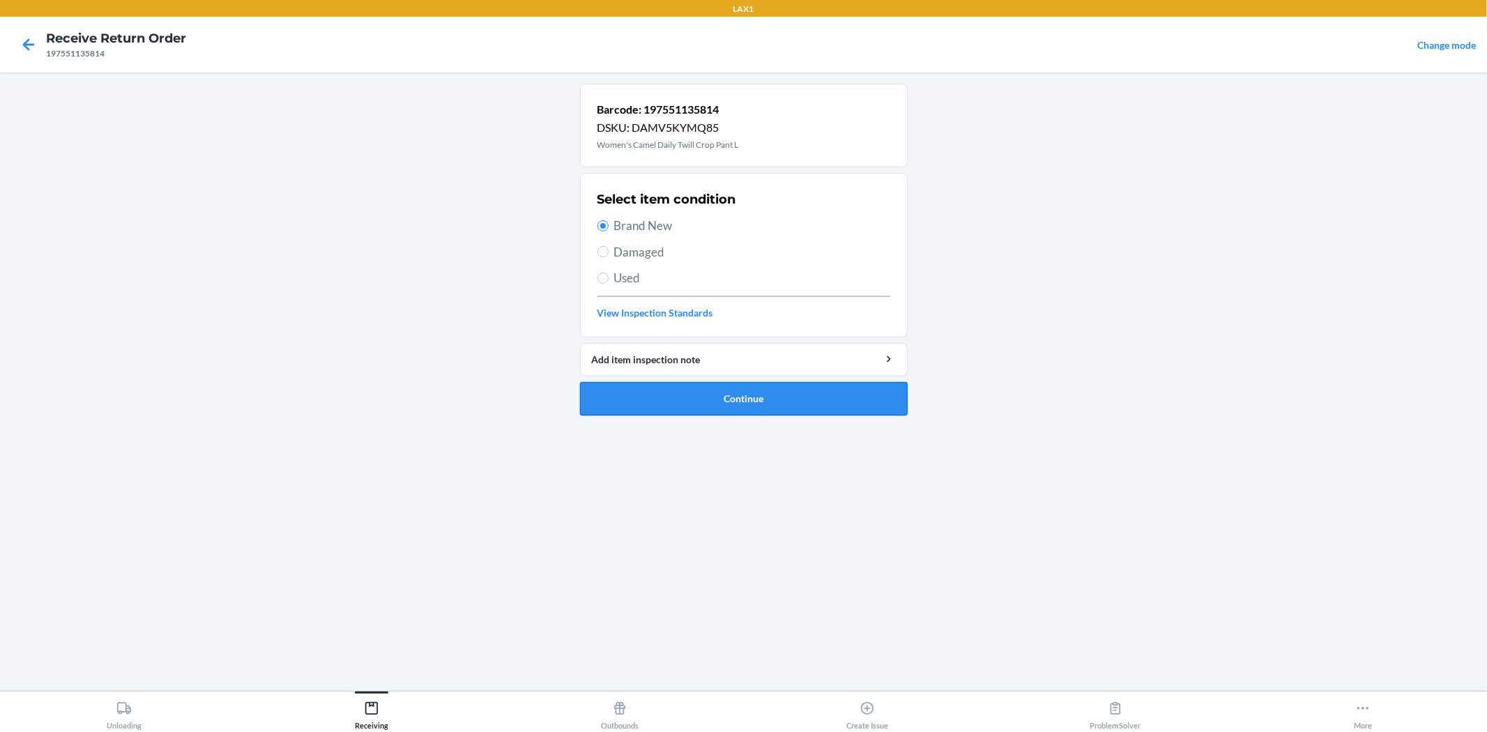
click at [763, 406] on button "Continue" at bounding box center [744, 398] width 328 height 33
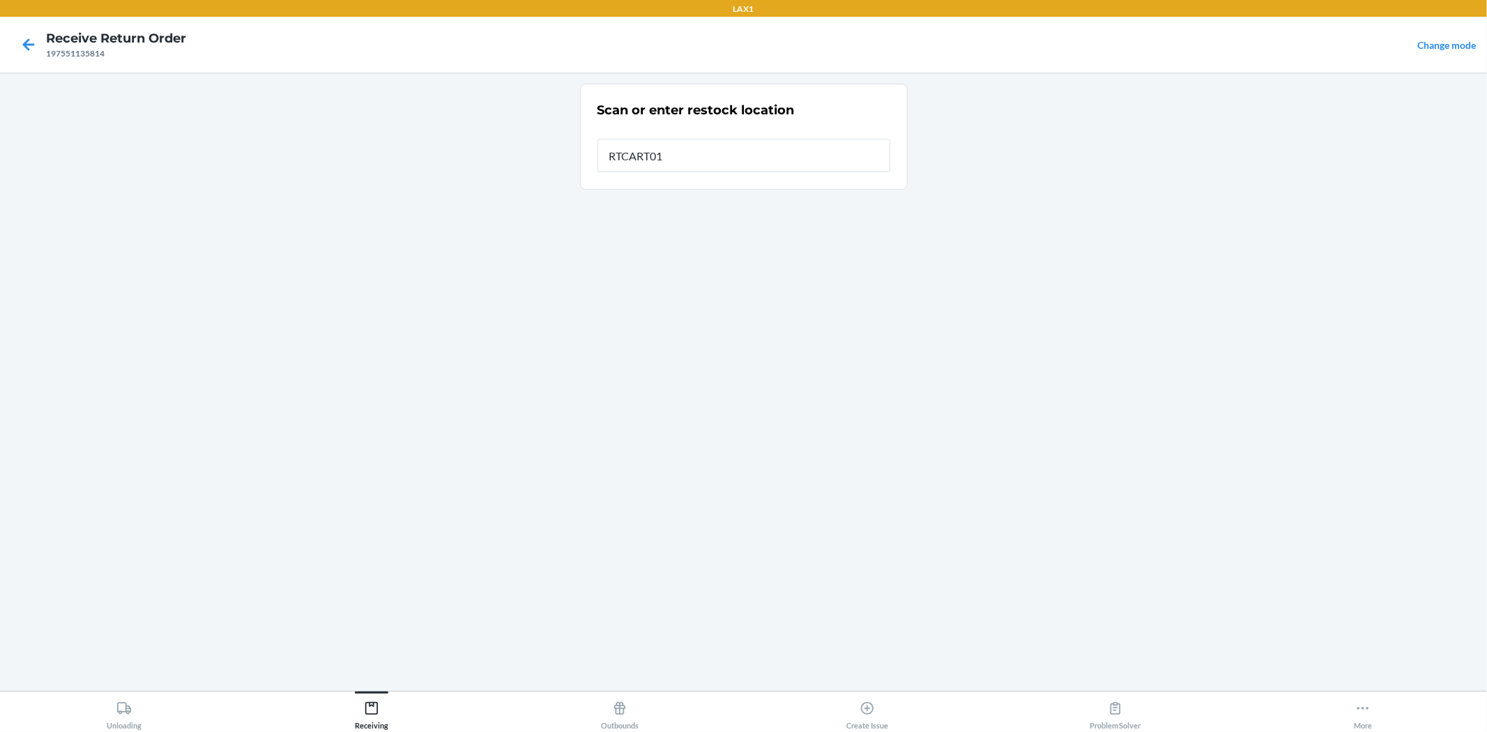
type input "RTCART019"
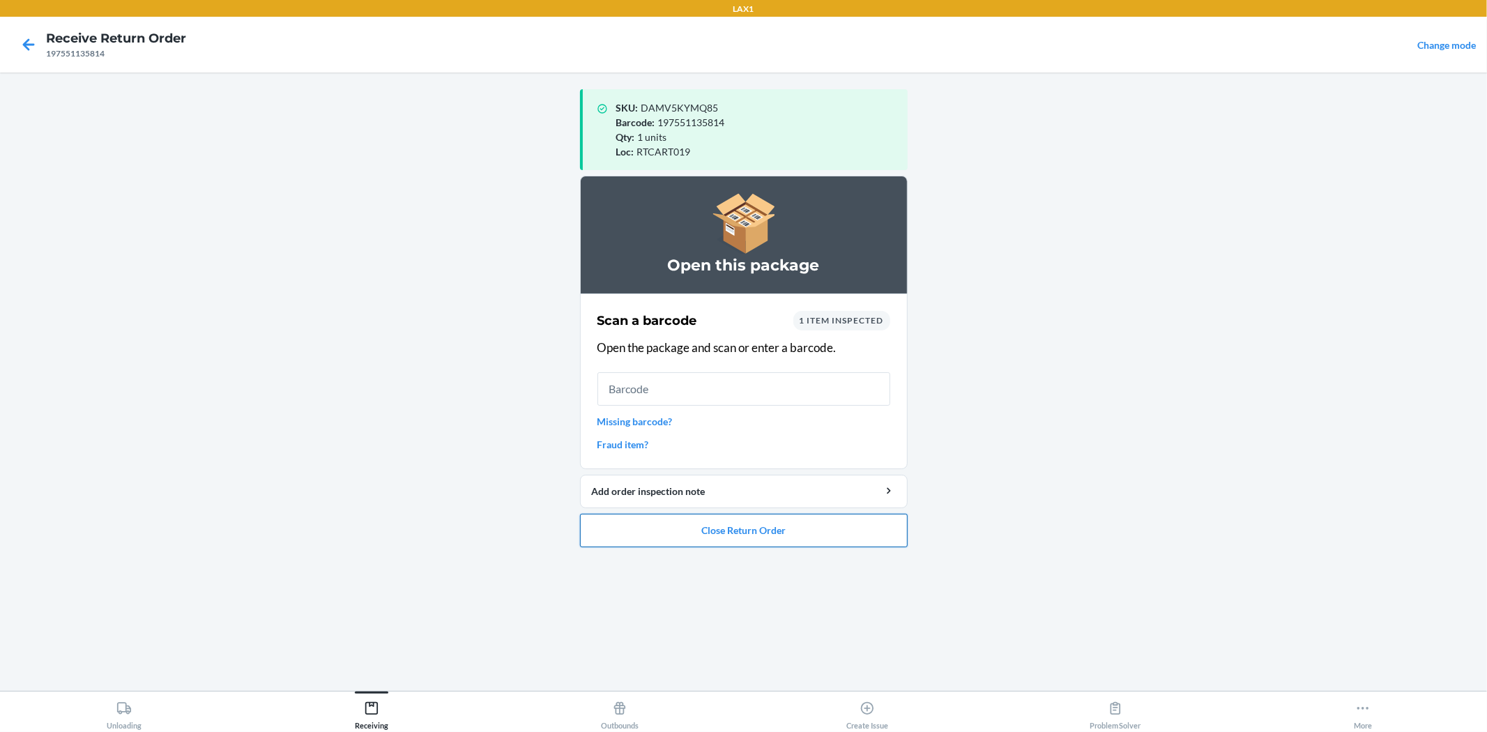
click at [765, 546] on button "Close Return Order" at bounding box center [744, 530] width 328 height 33
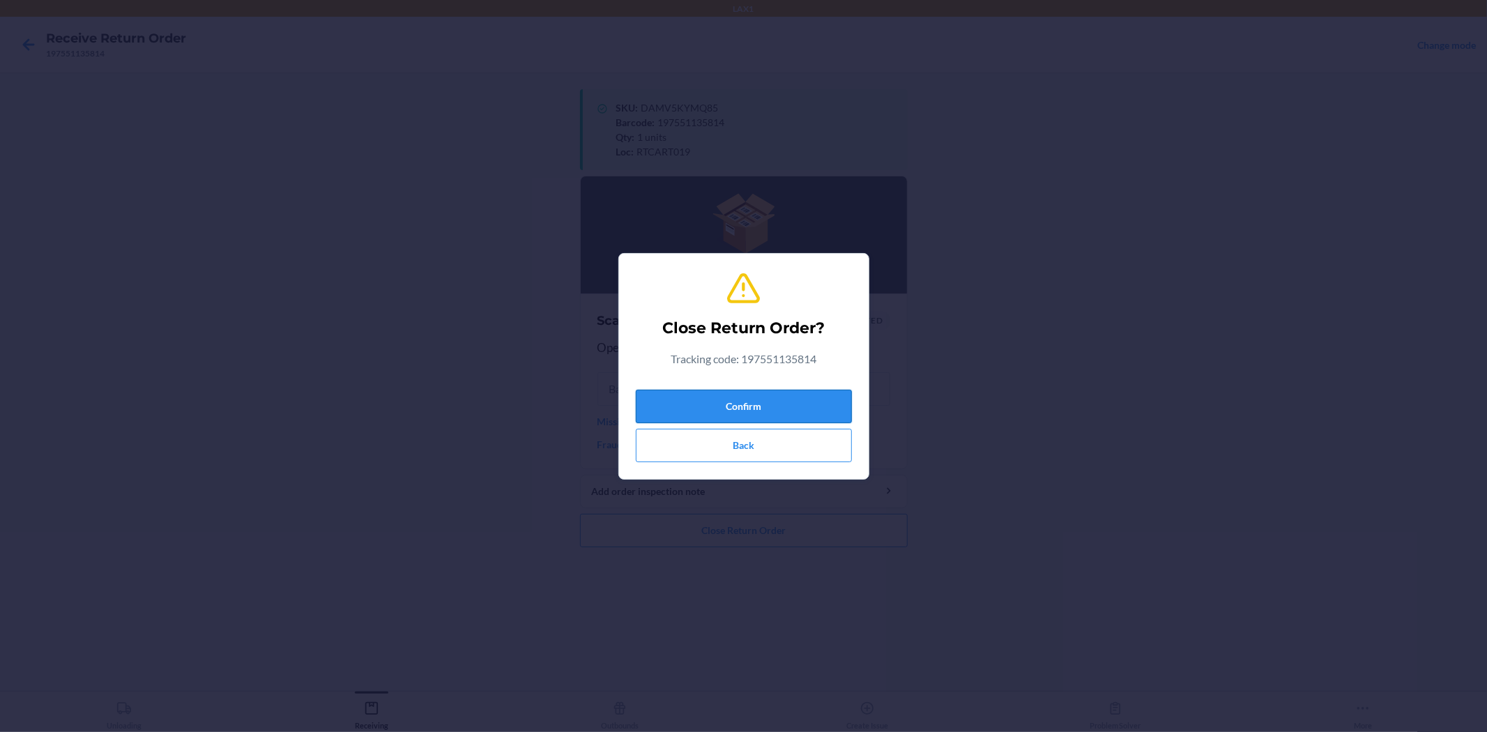
click at [744, 401] on button "Confirm" at bounding box center [744, 406] width 216 height 33
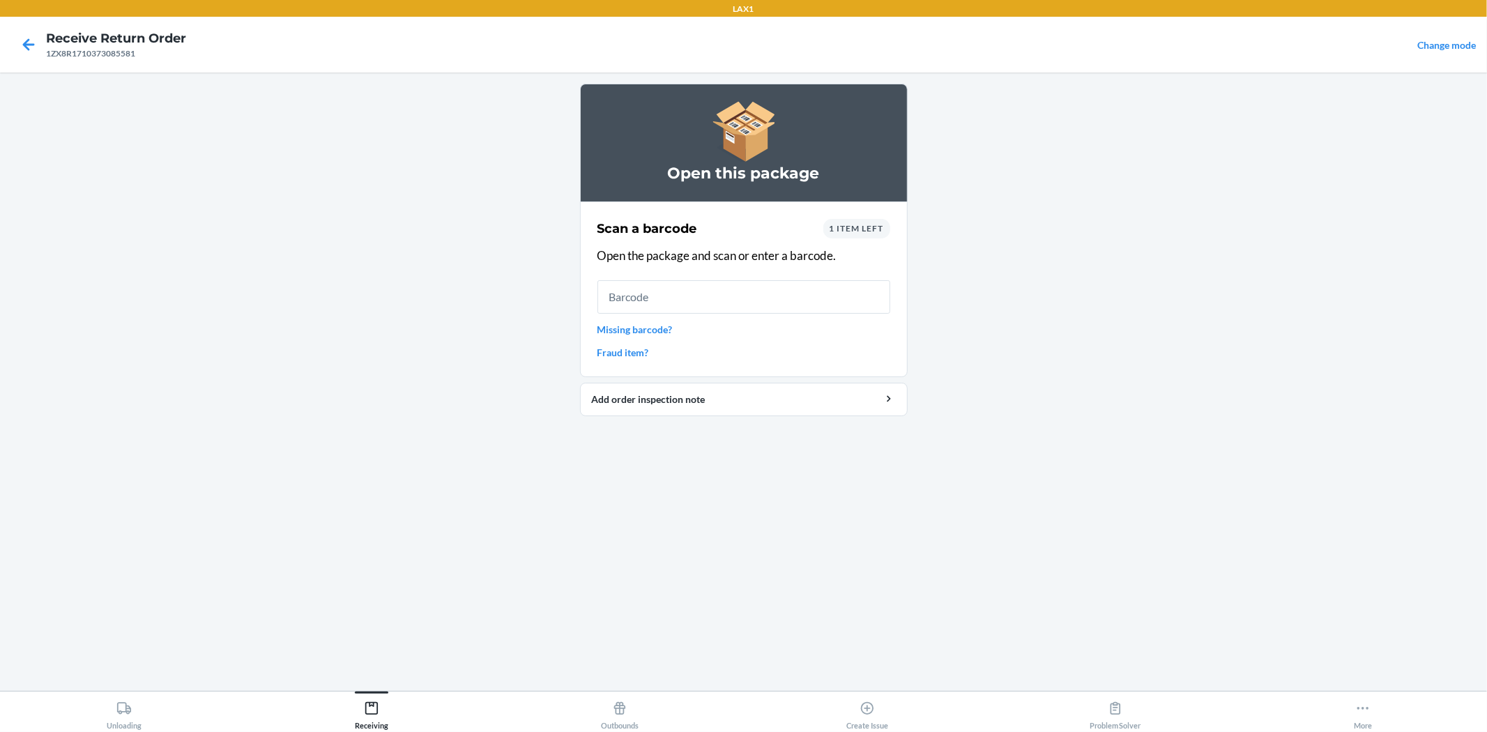
click at [882, 231] on div "1 item left" at bounding box center [856, 229] width 67 height 20
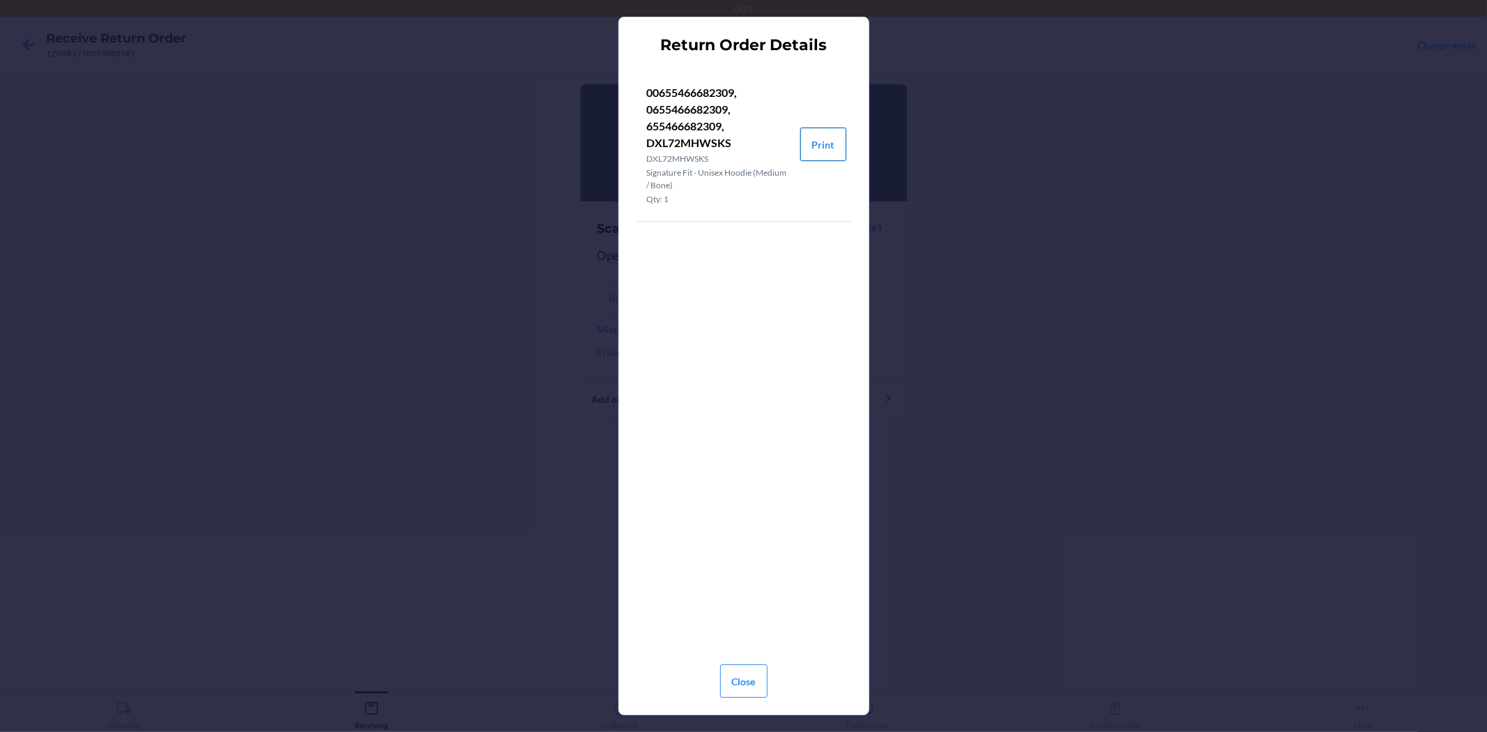
click at [825, 147] on button "Print" at bounding box center [823, 144] width 46 height 33
click at [749, 684] on button "Close" at bounding box center [743, 680] width 47 height 33
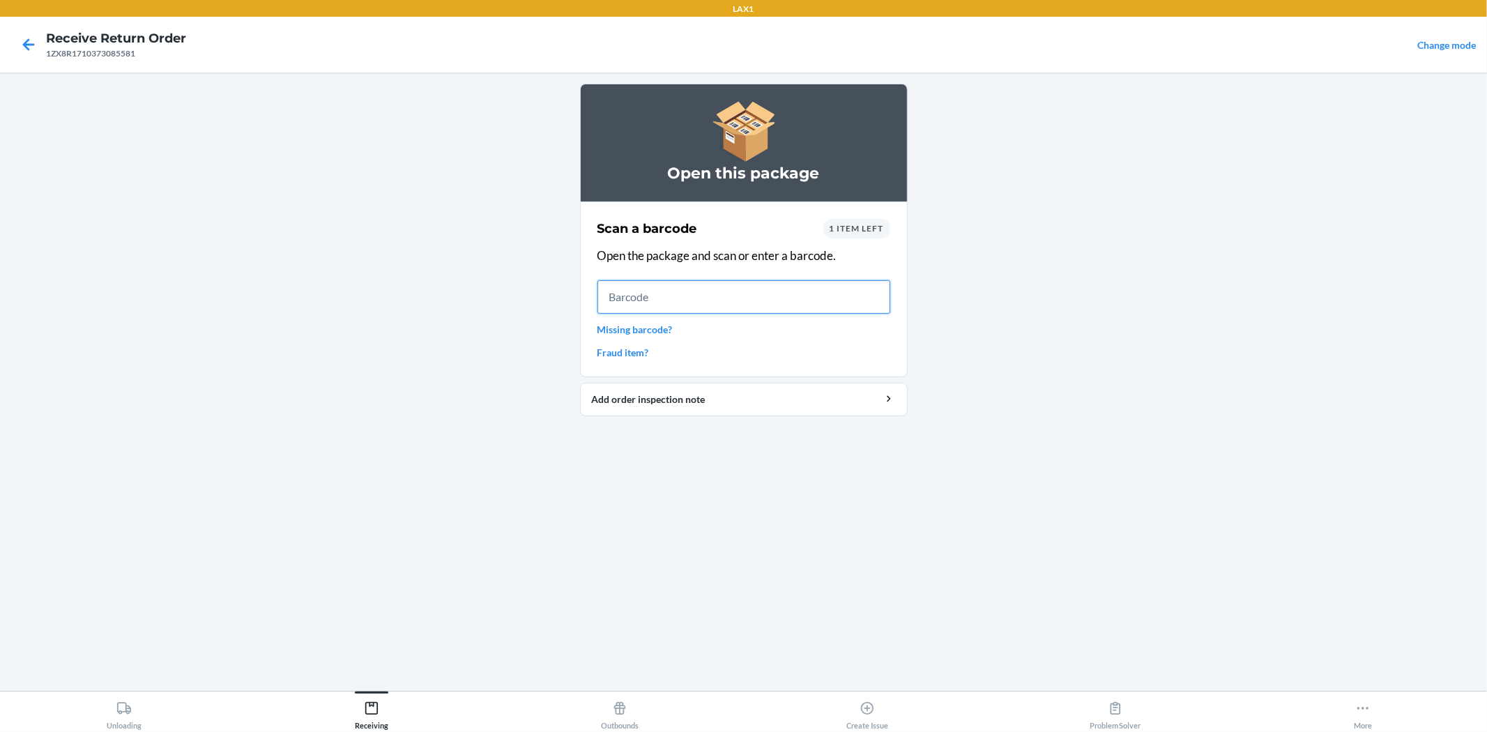
click at [646, 301] on input "text" at bounding box center [743, 296] width 293 height 33
click at [652, 328] on link "Missing barcode?" at bounding box center [743, 329] width 293 height 15
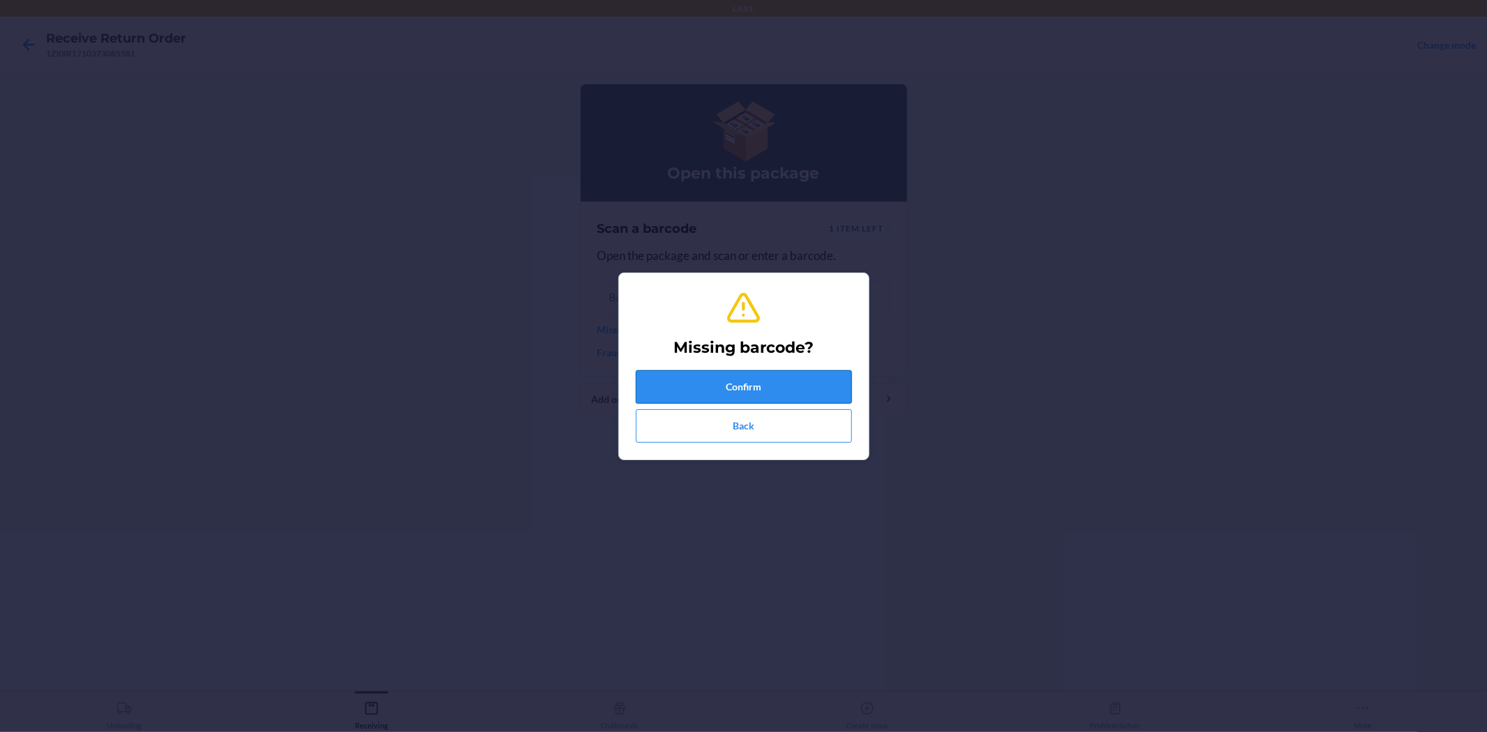
click at [723, 376] on button "Confirm" at bounding box center [744, 386] width 216 height 33
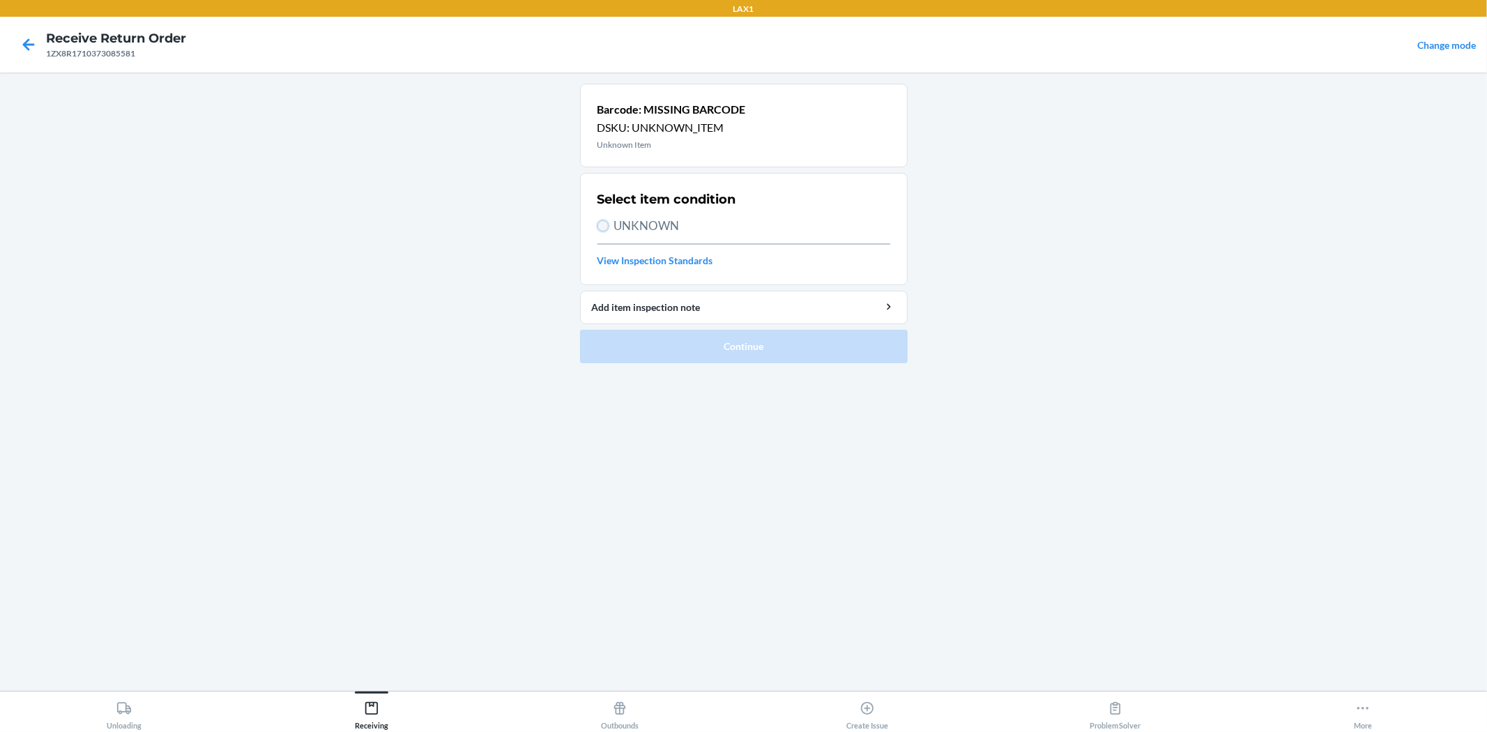
click at [604, 231] on input "UNKNOWN" at bounding box center [602, 225] width 11 height 11
radio input "true"
click at [694, 351] on button "Continue" at bounding box center [744, 346] width 328 height 33
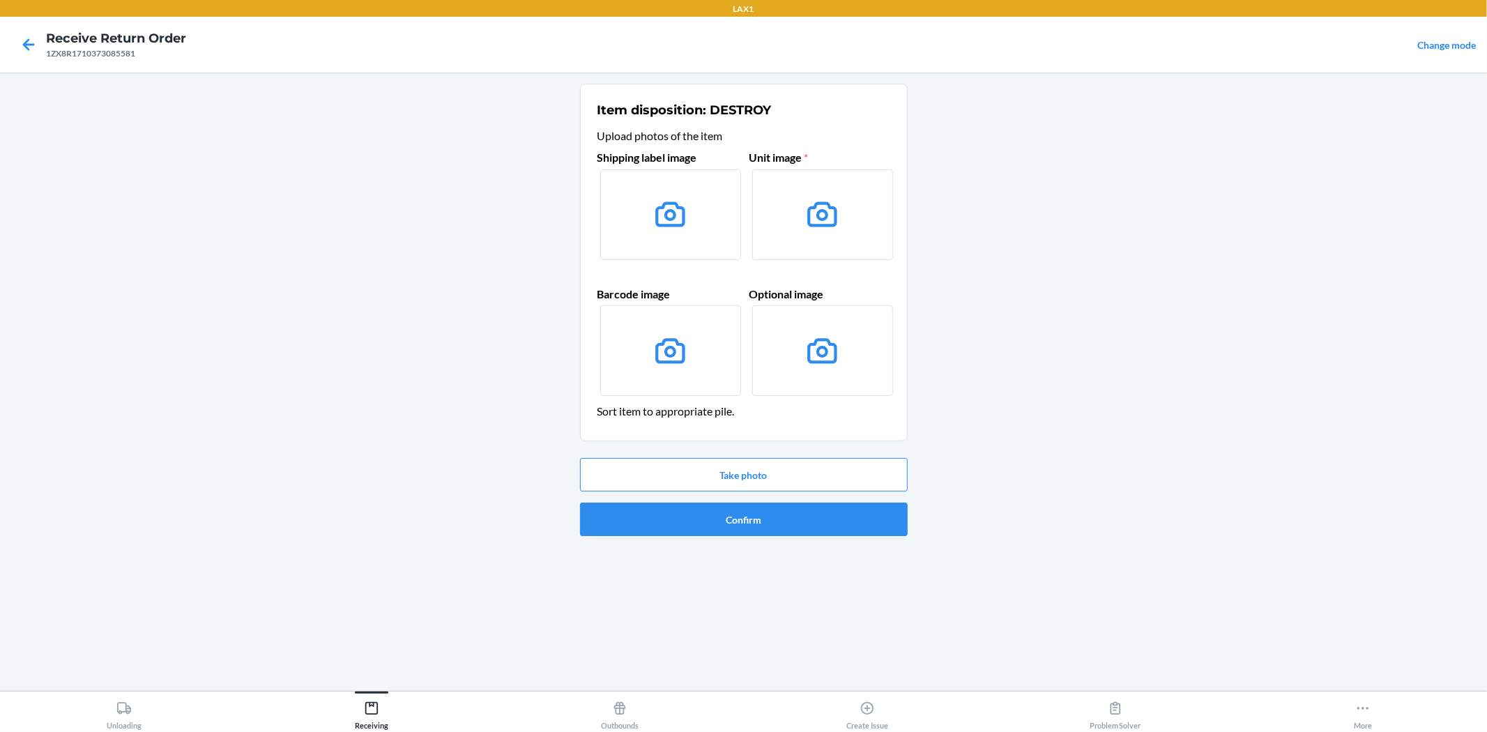
click at [824, 234] on label at bounding box center [822, 214] width 141 height 91
click at [0, 0] on input "file" at bounding box center [0, 0] width 0 height 0
click at [855, 482] on button "Take photo" at bounding box center [744, 474] width 328 height 33
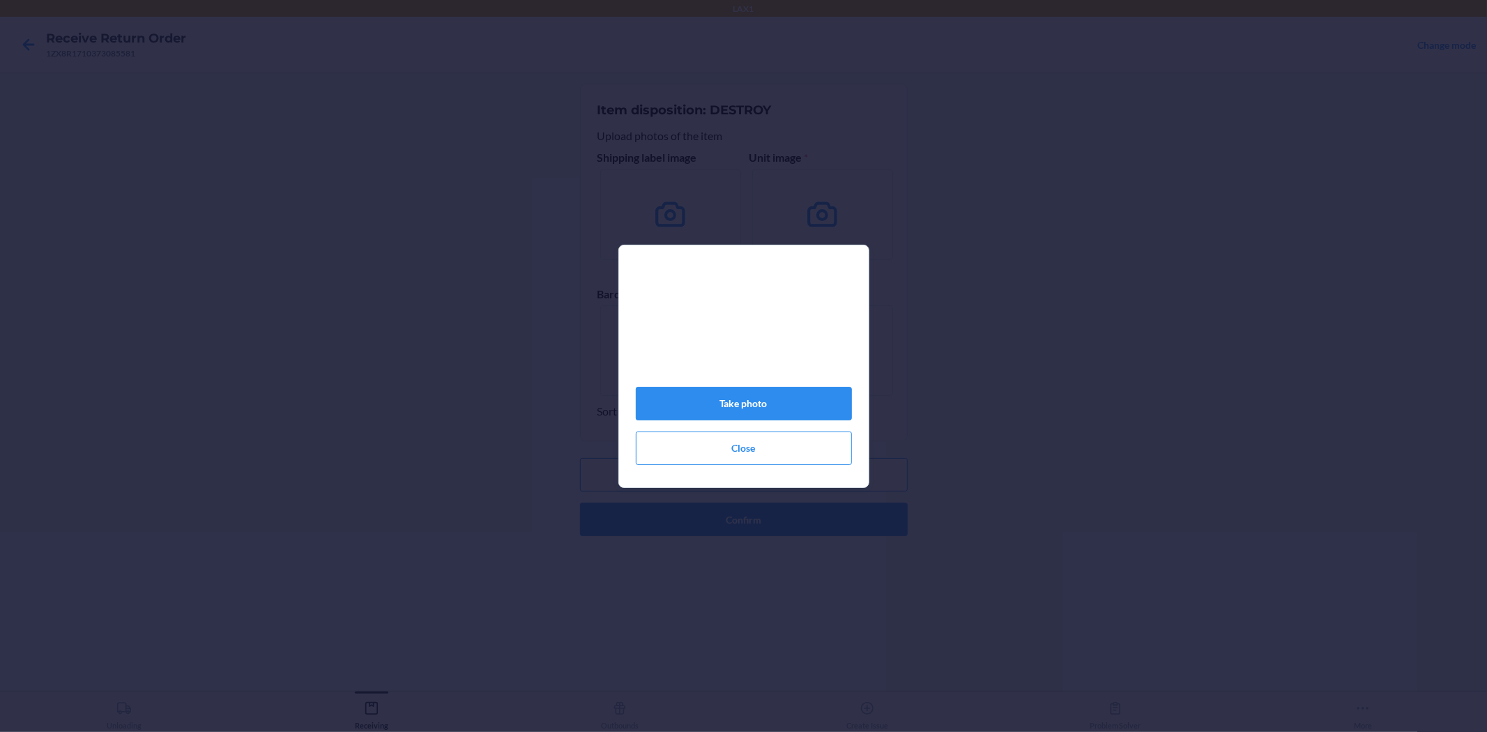
click at [1209, 329] on div "Take photo Close" at bounding box center [743, 366] width 1487 height 732
click at [753, 402] on button "Take photo" at bounding box center [744, 403] width 216 height 33
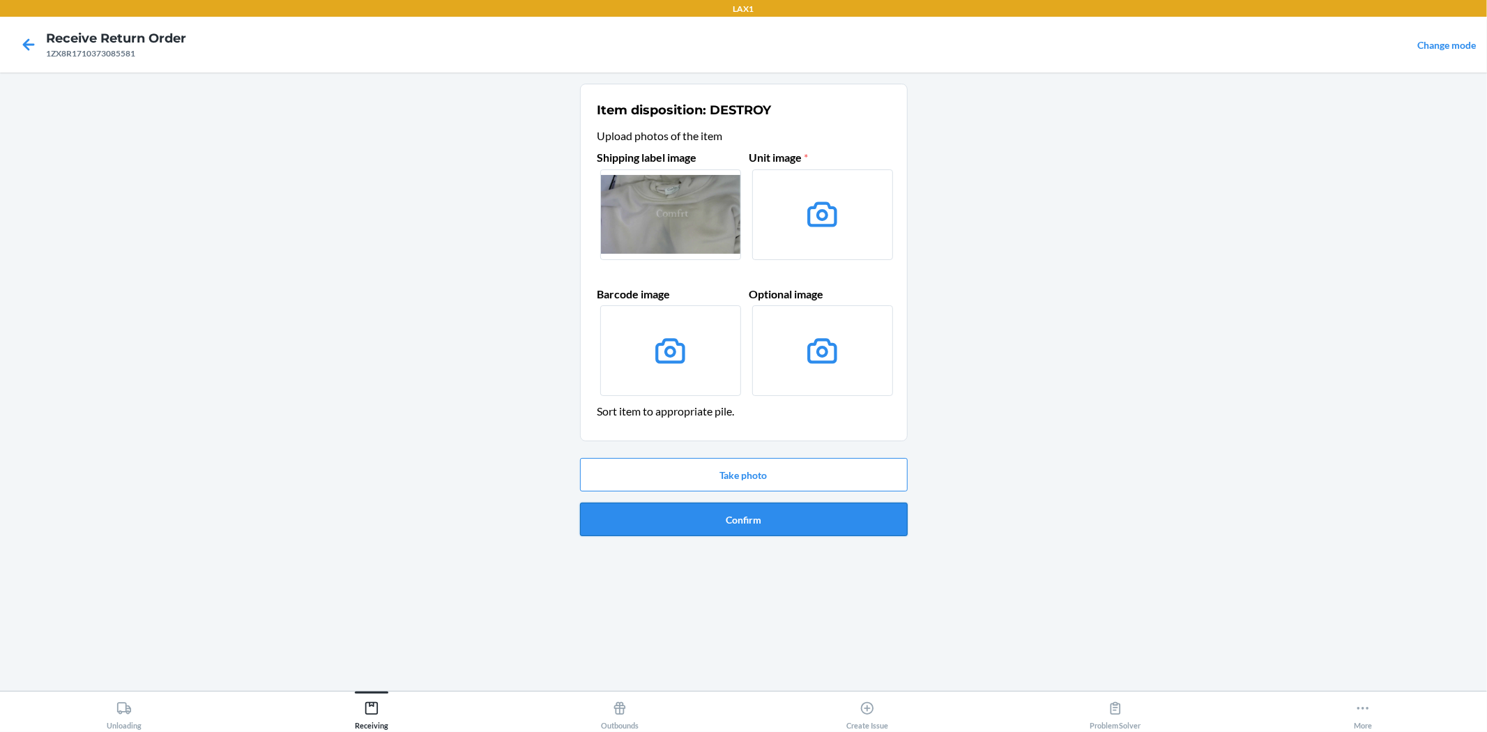
click at [851, 528] on button "Confirm" at bounding box center [744, 519] width 328 height 33
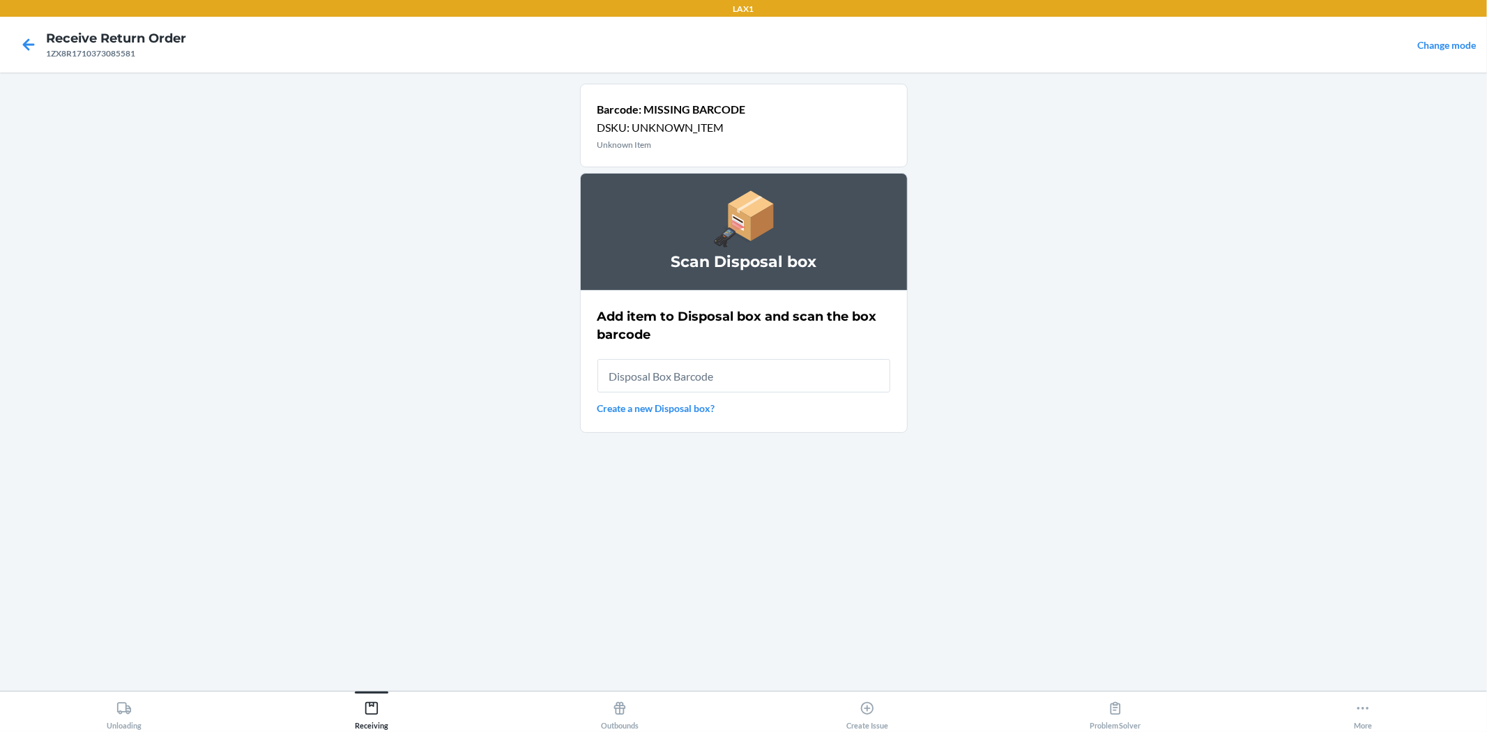
click at [797, 387] on input "text" at bounding box center [743, 375] width 293 height 33
type input "RB0000019AD"
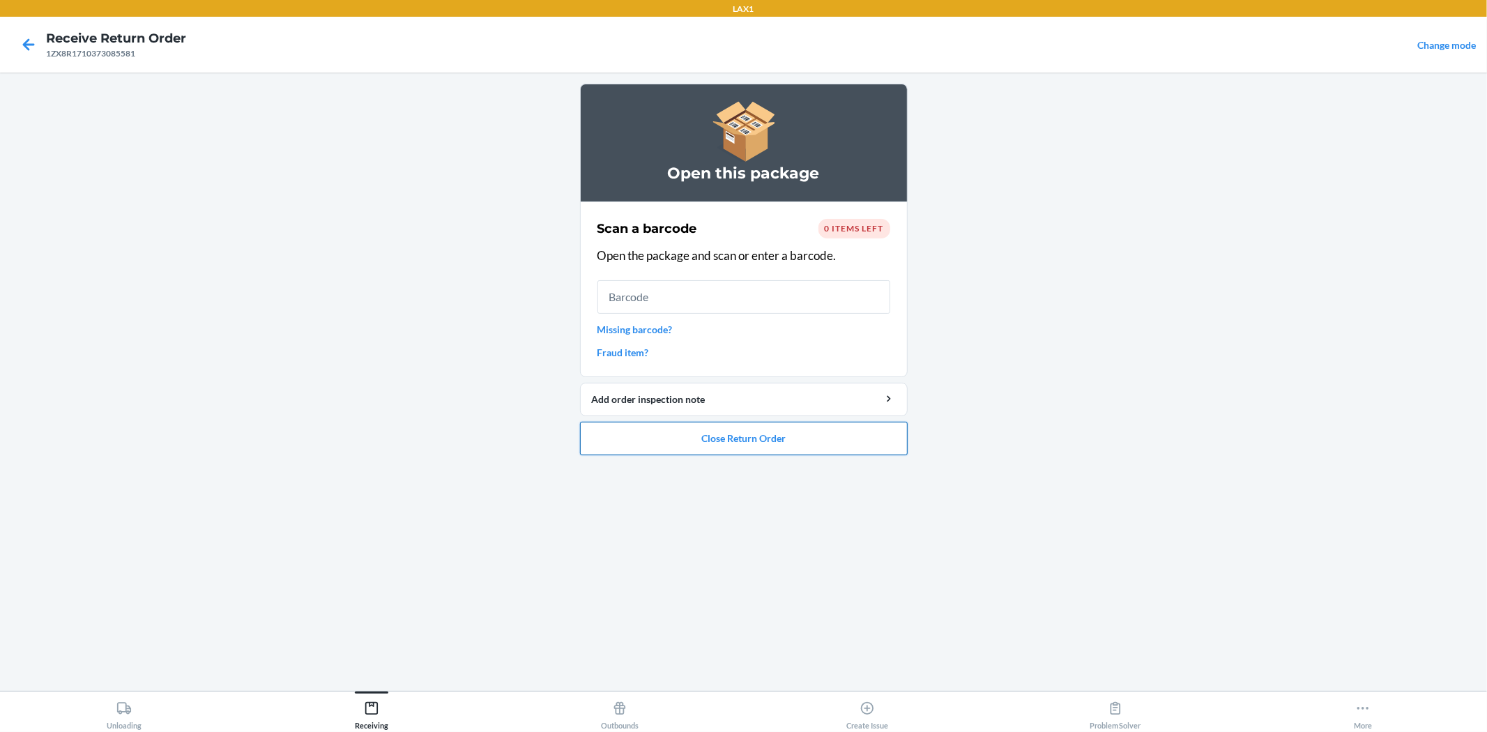
click at [799, 446] on button "Close Return Order" at bounding box center [744, 438] width 328 height 33
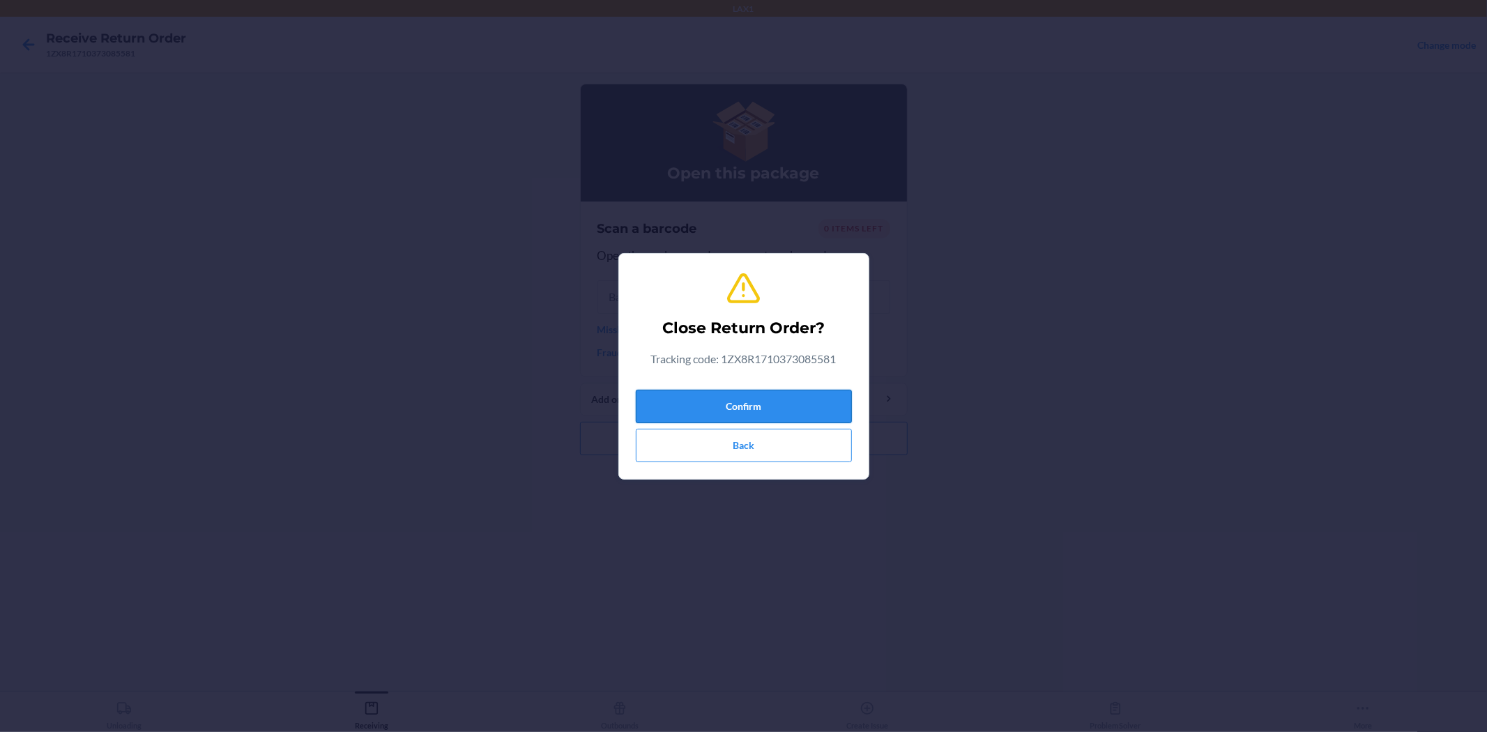
click at [774, 398] on button "Confirm" at bounding box center [744, 406] width 216 height 33
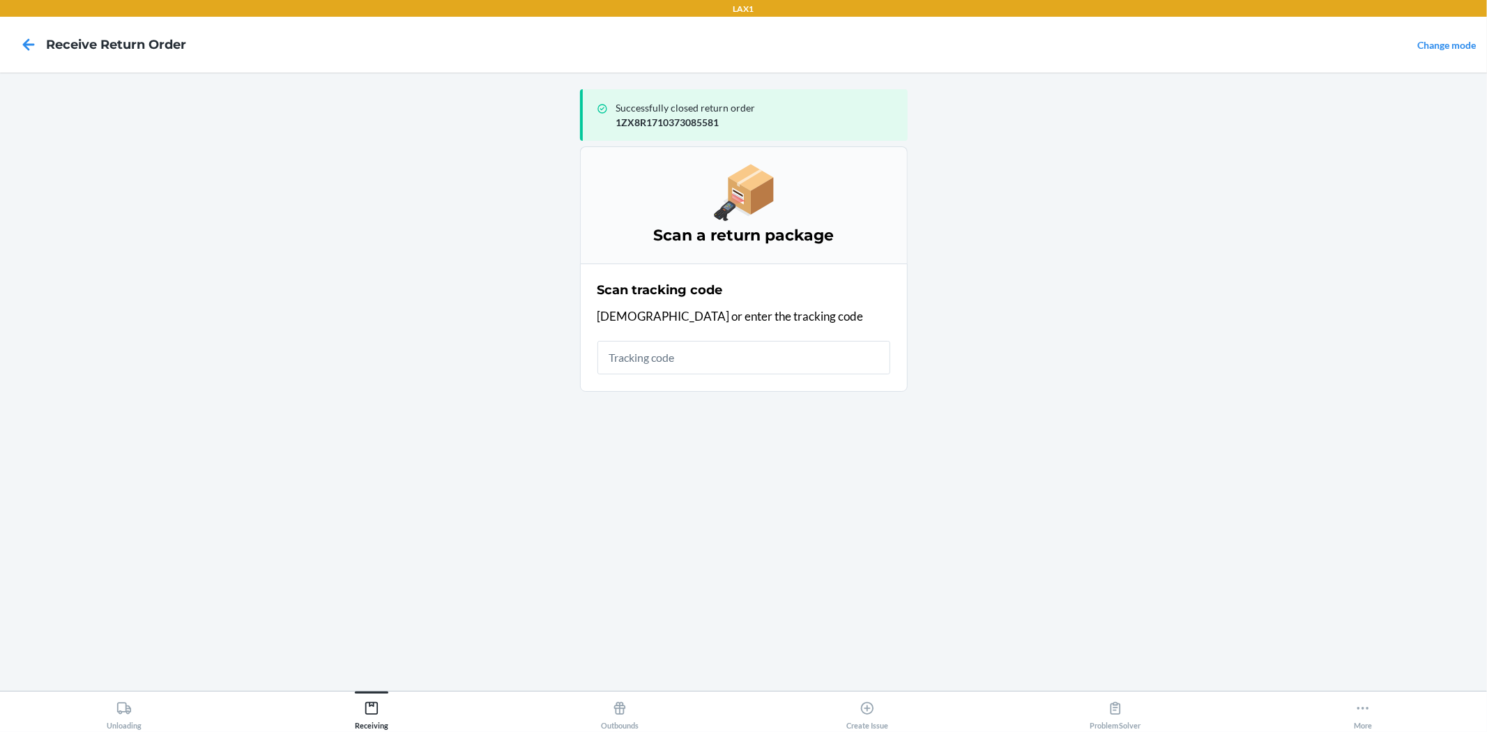
click at [765, 359] on input "text" at bounding box center [743, 357] width 293 height 33
type input "D10016214609911"
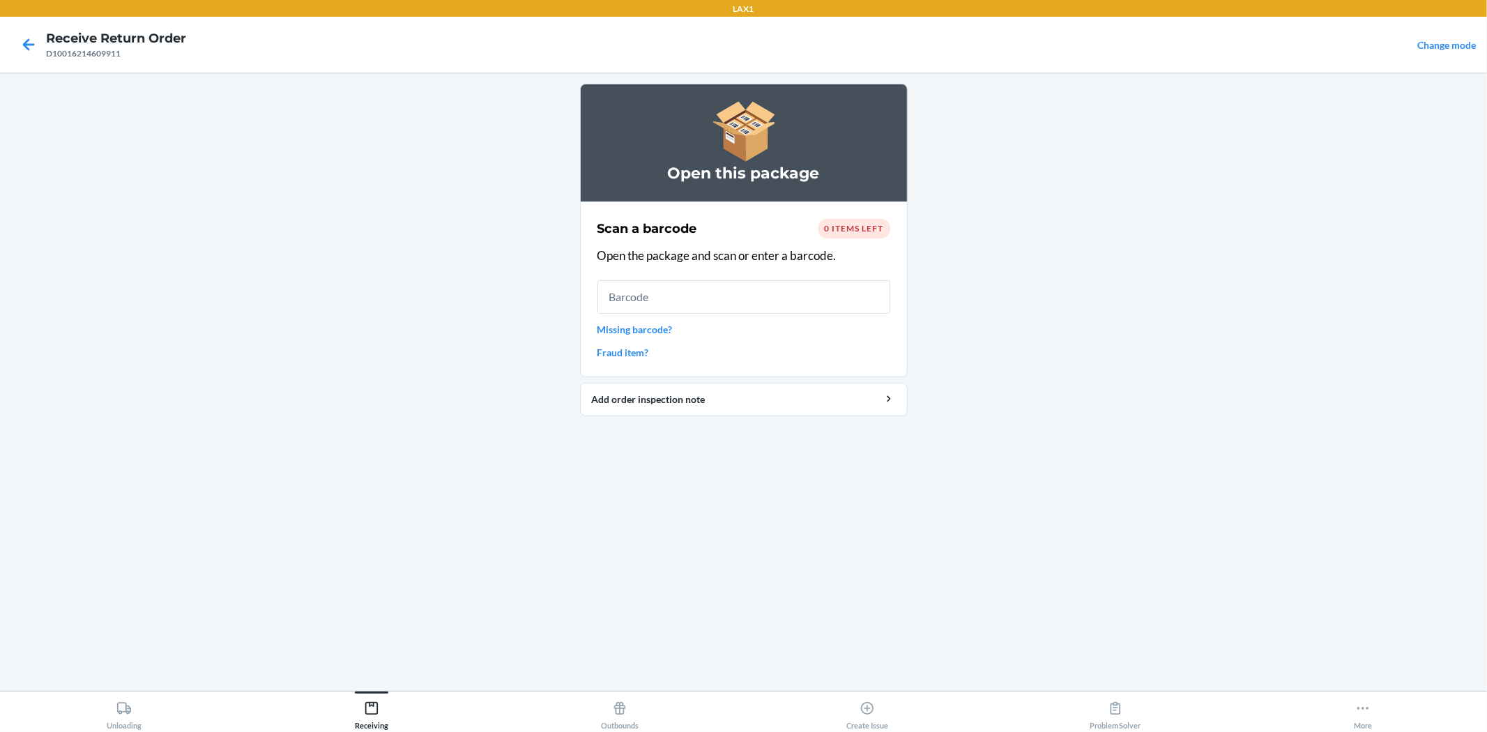
click at [864, 217] on section "Scan a barcode 0 items left Open the package and scan or enter a barcode. Missi…" at bounding box center [744, 289] width 328 height 176
click at [862, 231] on span "0 items left" at bounding box center [854, 228] width 59 height 10
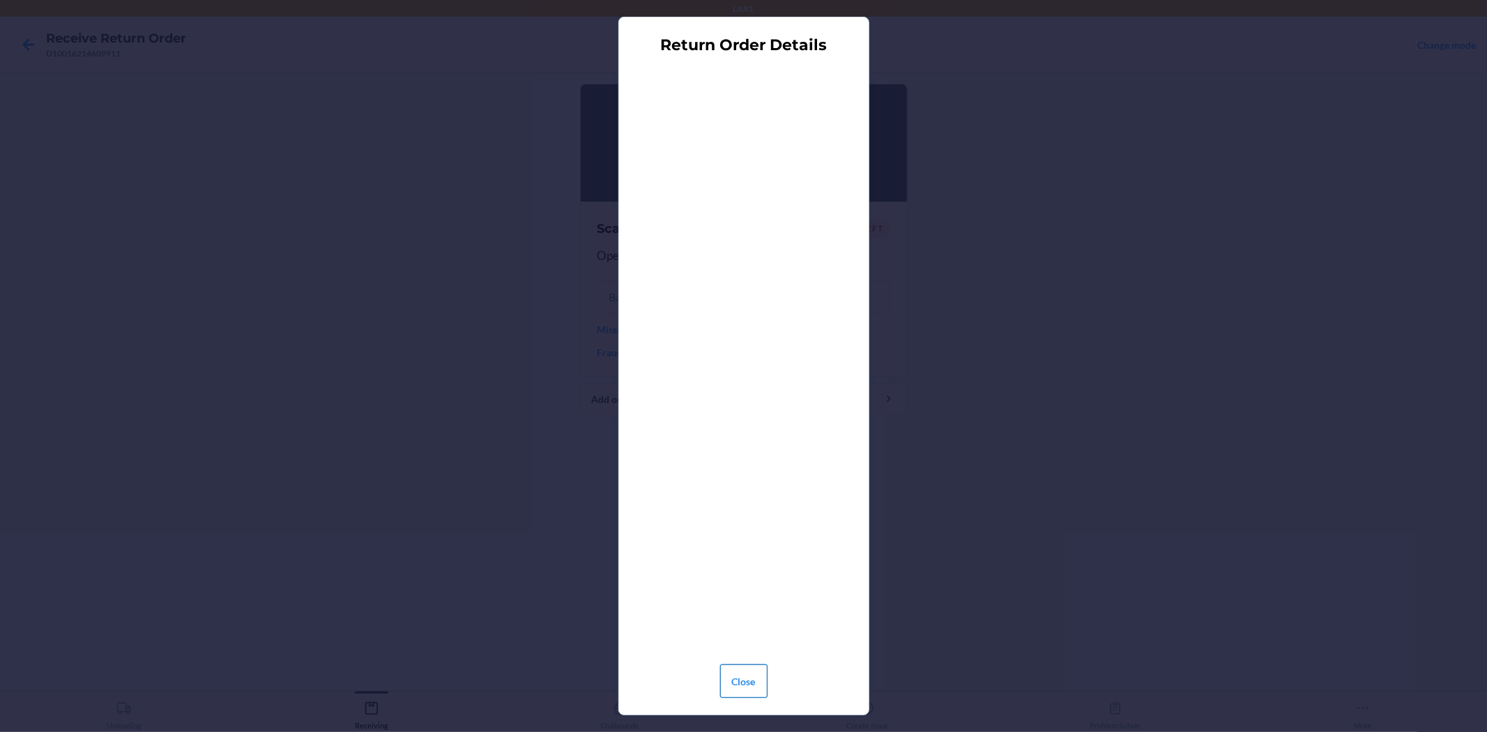
click at [744, 681] on button "Close" at bounding box center [743, 680] width 47 height 33
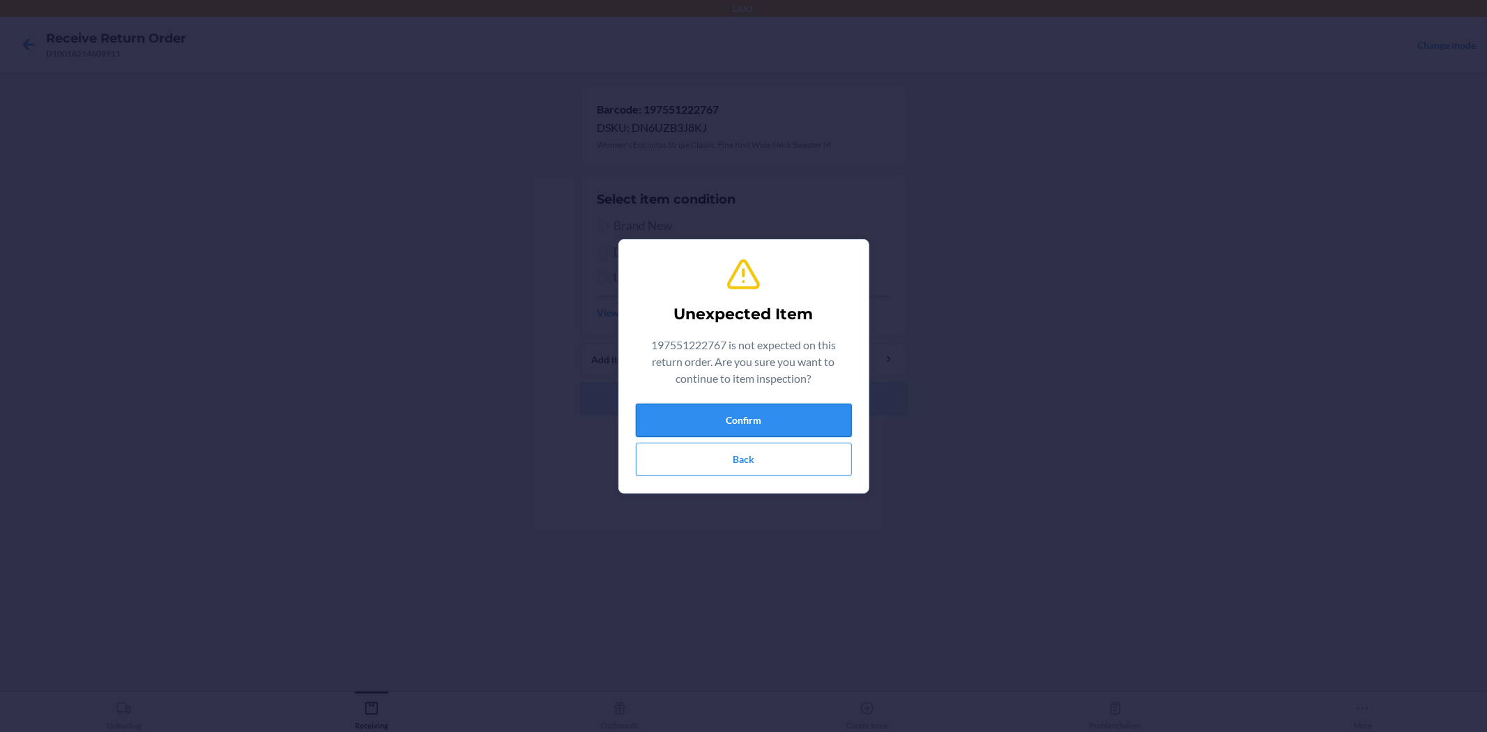
click at [790, 410] on button "Confirm" at bounding box center [744, 420] width 216 height 33
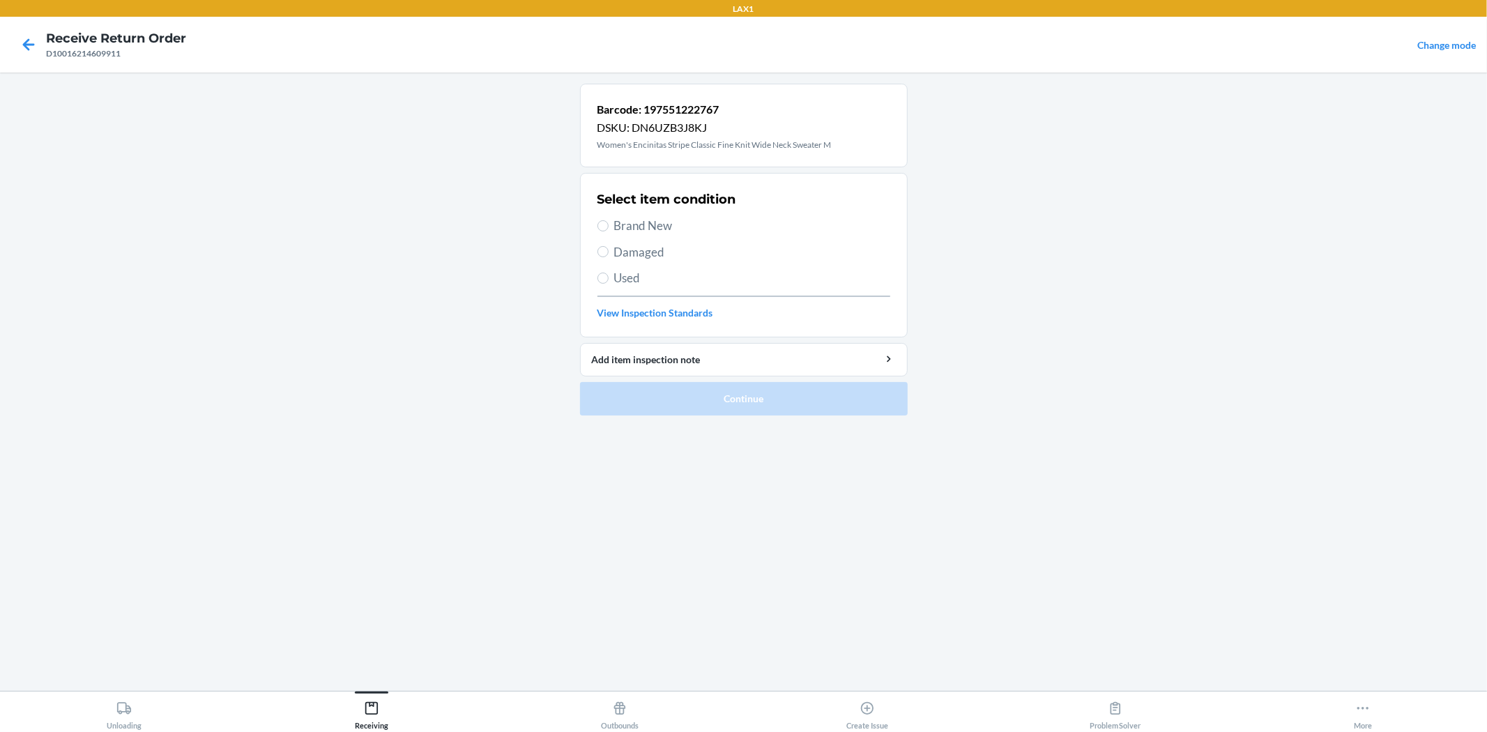
click at [643, 224] on span "Brand New" at bounding box center [752, 226] width 276 height 18
click at [608, 224] on input "Brand New" at bounding box center [602, 225] width 11 height 11
radio input "true"
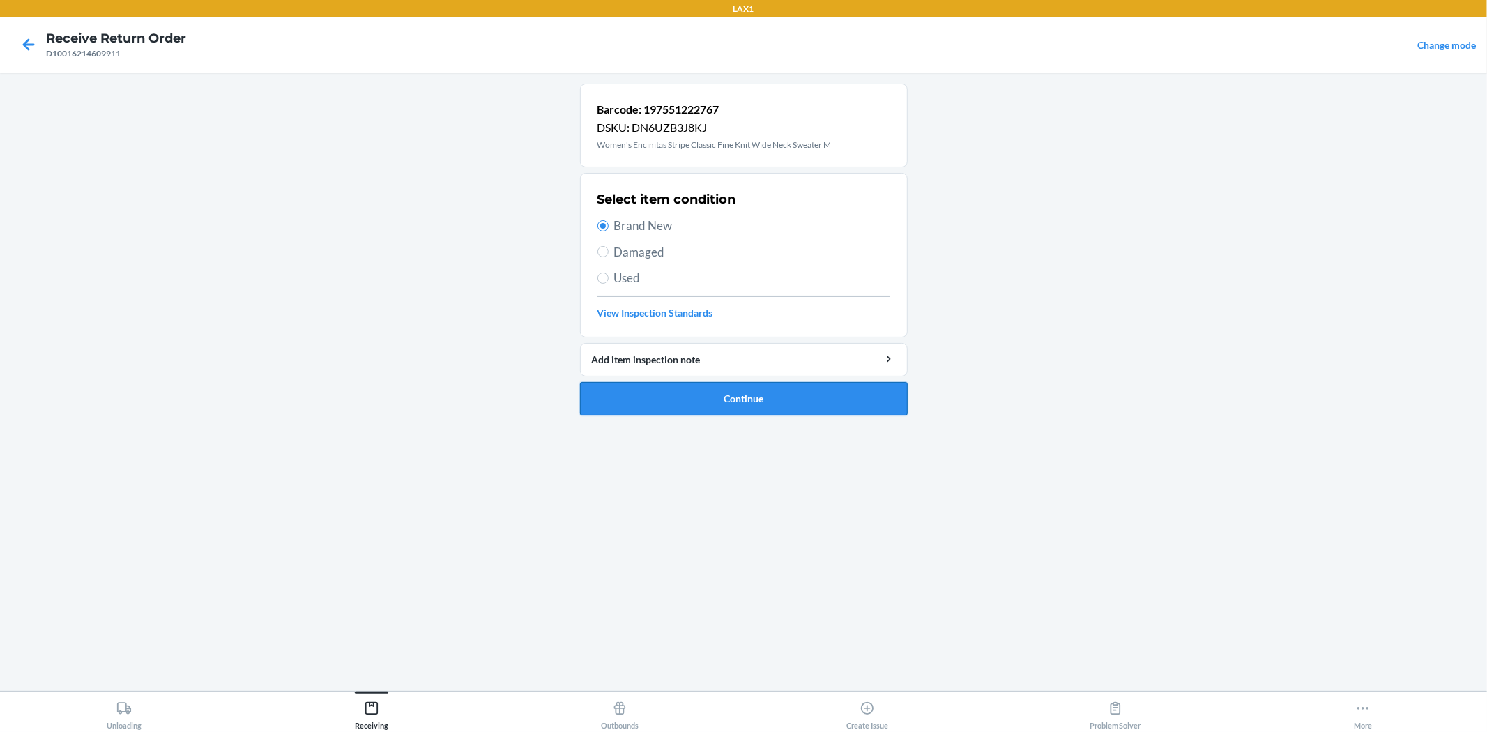
click at [701, 401] on button "Continue" at bounding box center [744, 398] width 328 height 33
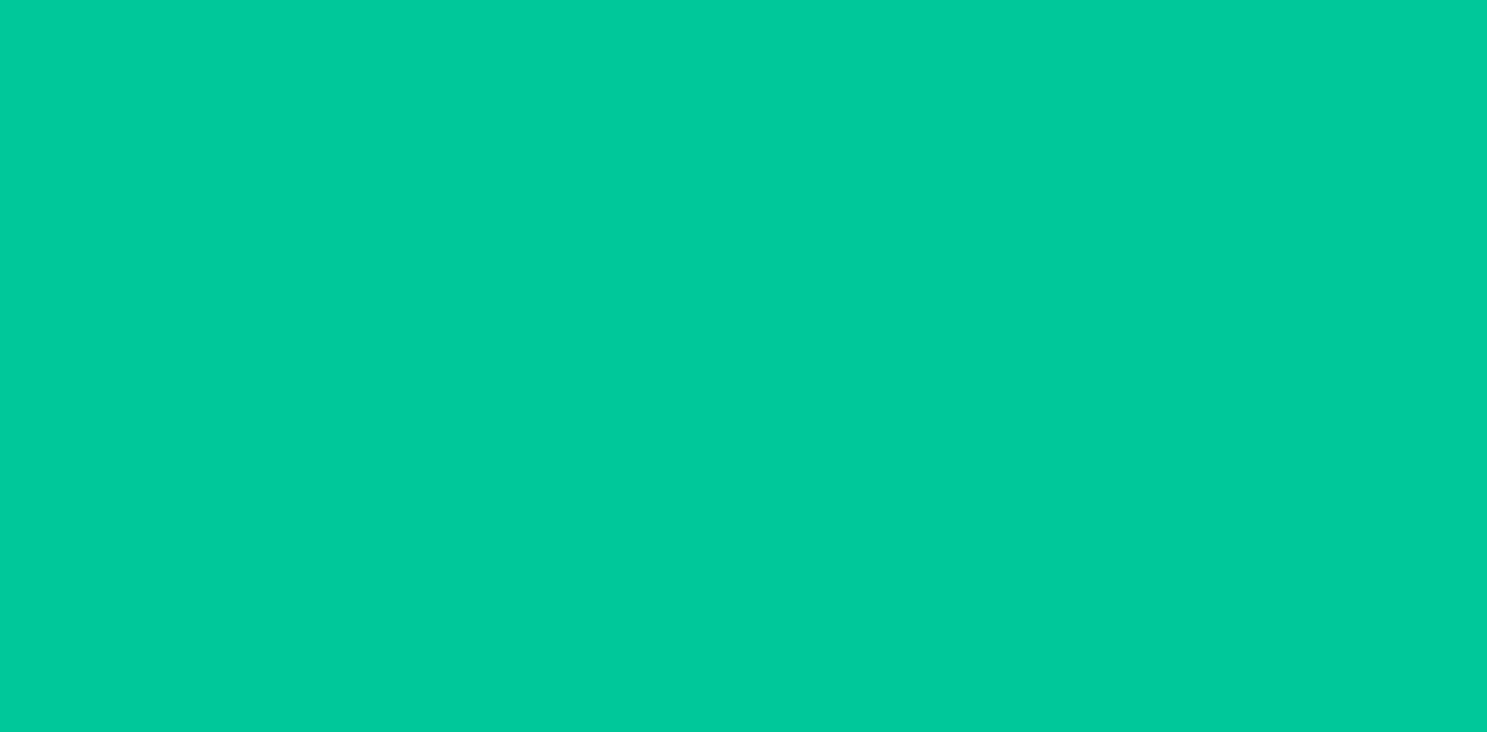
click at [777, 151] on div "Barcode: 197551222767 DSKU: DN6UZB3J8KJ Women's Encinitas Stripe Classic Fine K…" at bounding box center [744, 126] width 328 height 84
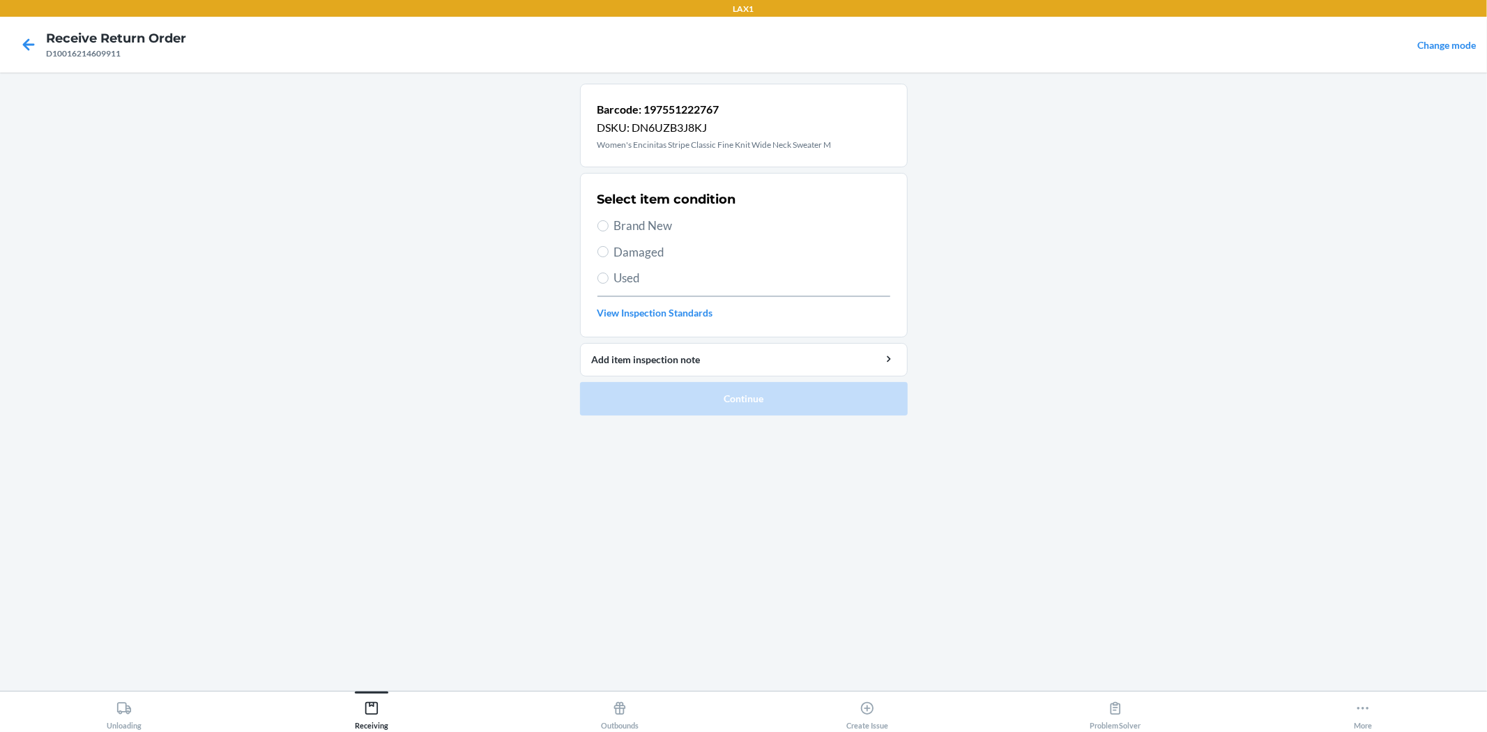
click at [654, 218] on span "Brand New" at bounding box center [752, 226] width 276 height 18
click at [608, 220] on input "Brand New" at bounding box center [602, 225] width 11 height 11
radio input "true"
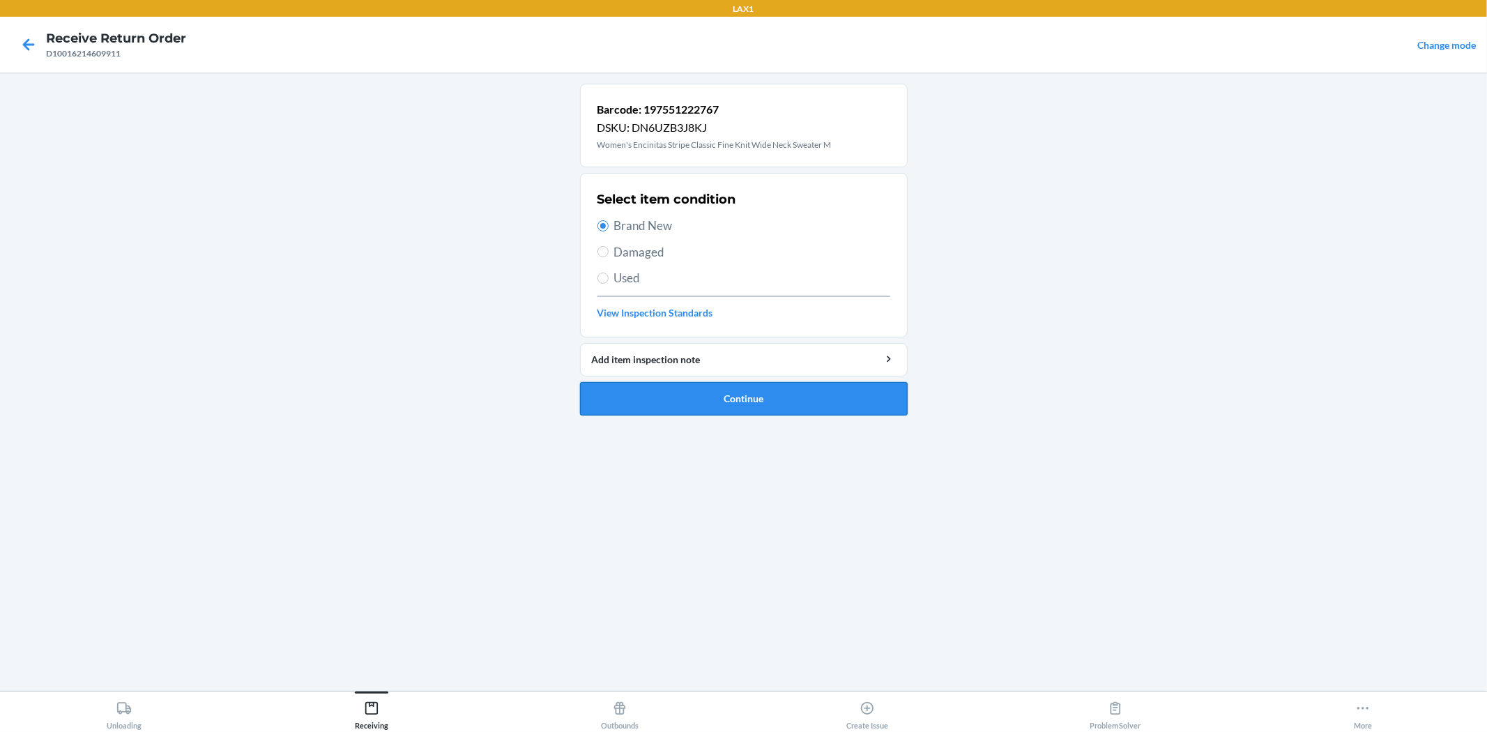
click at [704, 397] on button "Continue" at bounding box center [744, 398] width 328 height 33
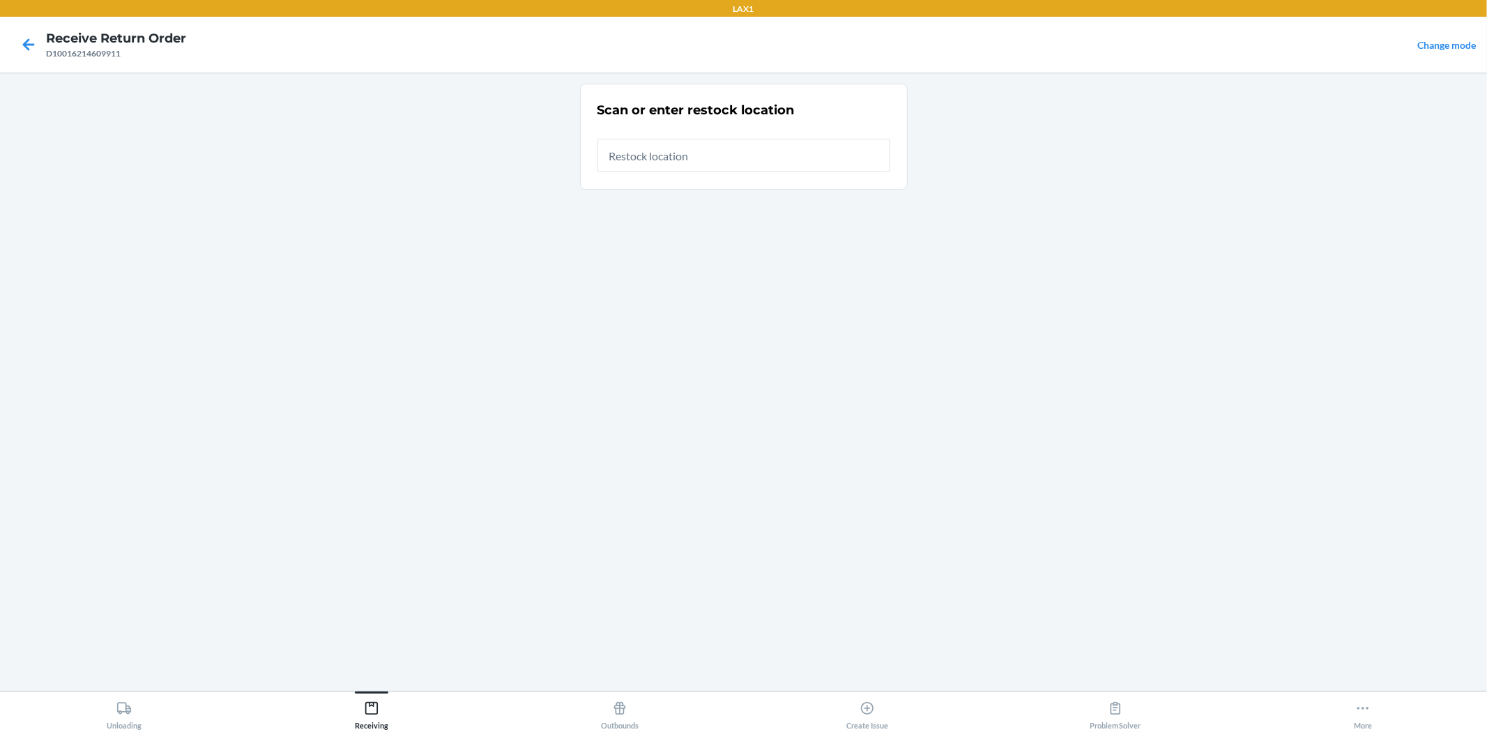
click at [726, 156] on input "text" at bounding box center [743, 155] width 293 height 33
type input "RTCART019"
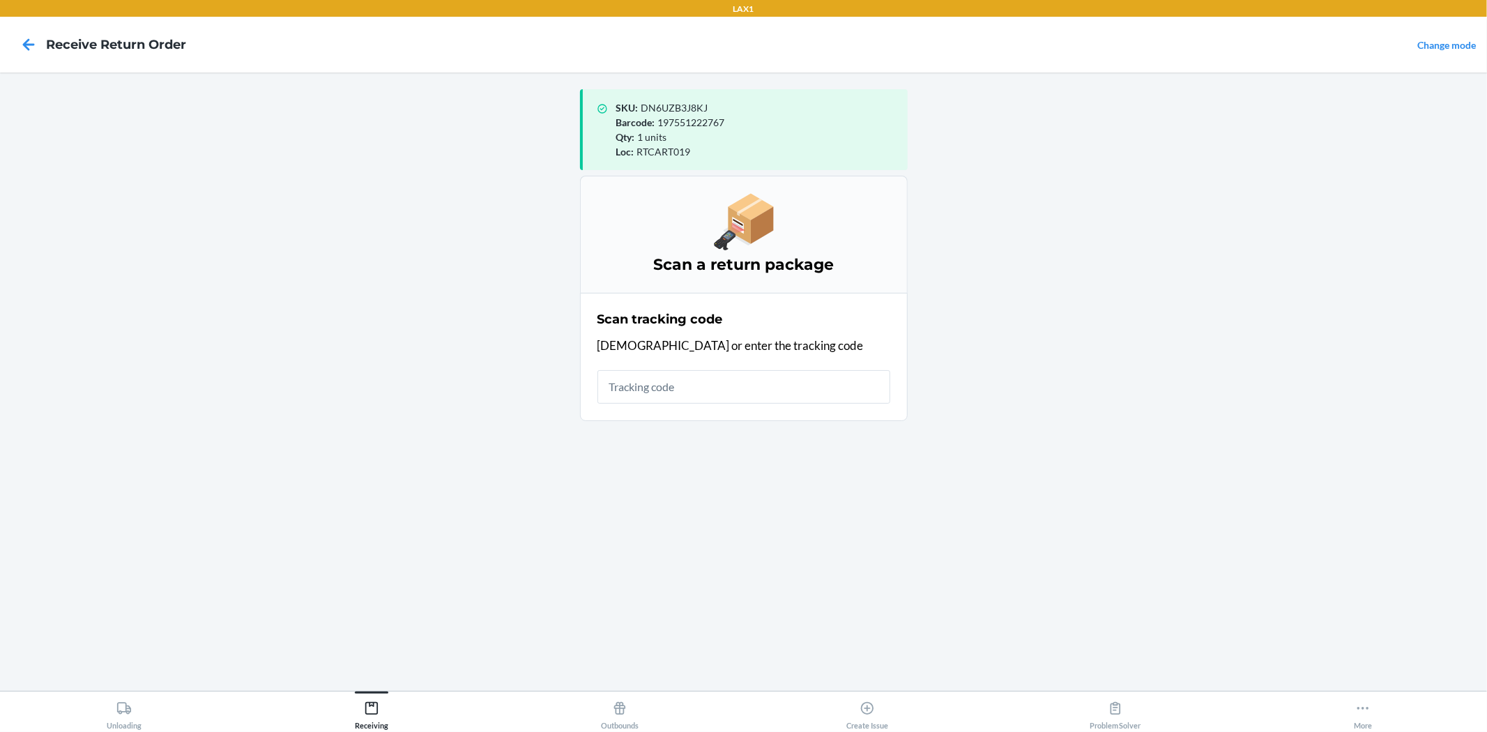
click at [699, 385] on input "text" at bounding box center [743, 386] width 293 height 33
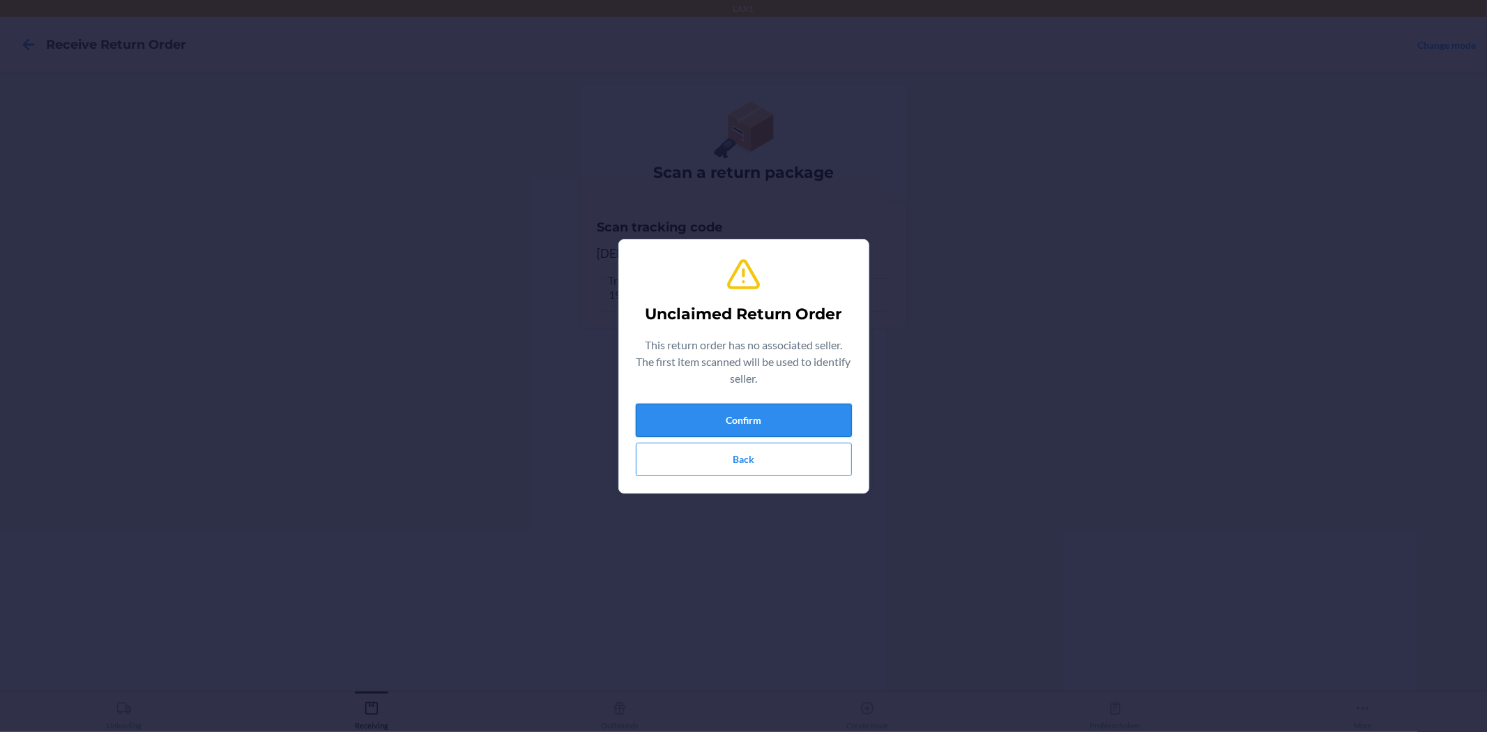
click at [803, 411] on button "Confirm" at bounding box center [744, 420] width 216 height 33
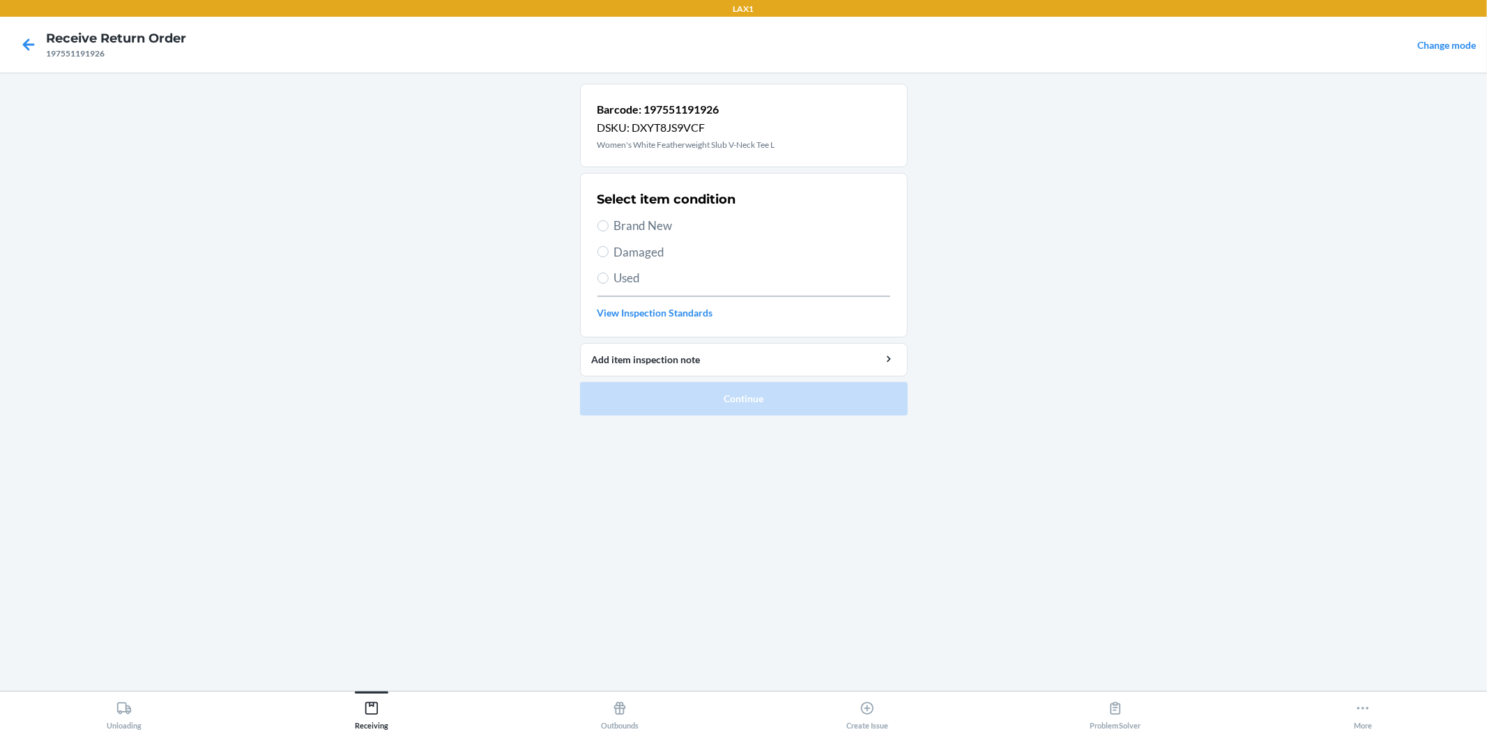
click at [652, 216] on div "Select item condition Brand New Damaged Used View Inspection Standards" at bounding box center [743, 255] width 293 height 138
click at [652, 218] on span "Brand New" at bounding box center [752, 226] width 276 height 18
click at [608, 220] on input "Brand New" at bounding box center [602, 225] width 11 height 11
radio input "true"
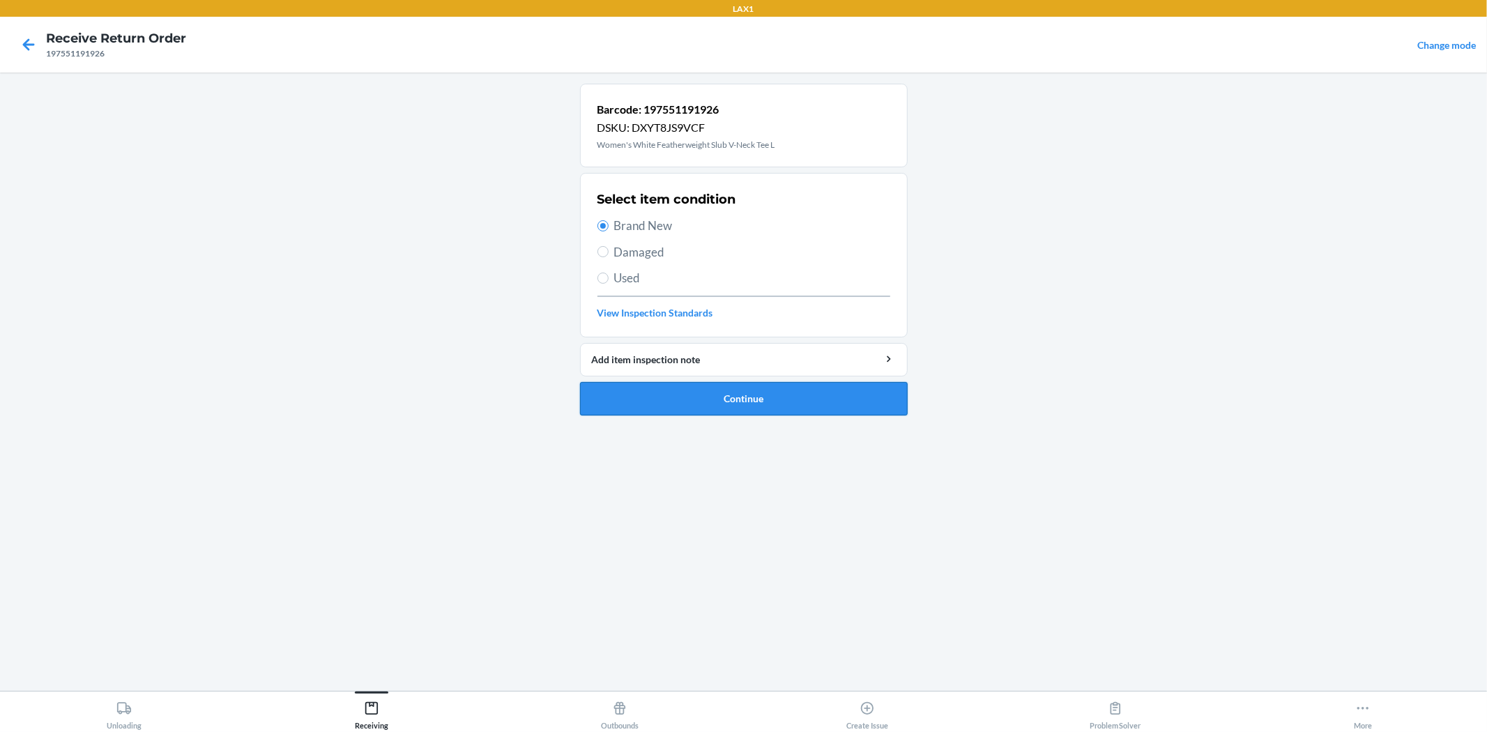
click at [681, 392] on button "Continue" at bounding box center [744, 398] width 328 height 33
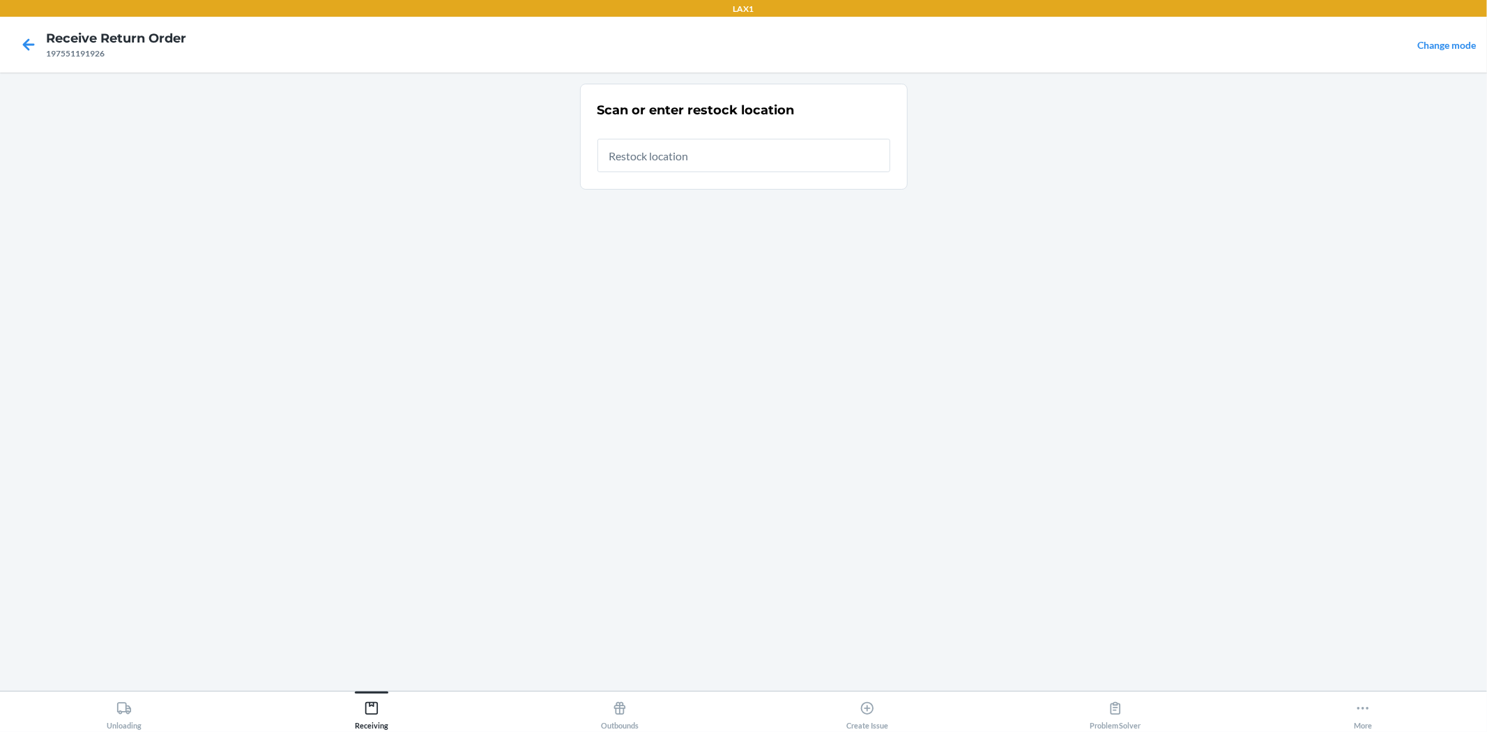
click at [702, 141] on input "text" at bounding box center [743, 155] width 293 height 33
type input "RTCART019"
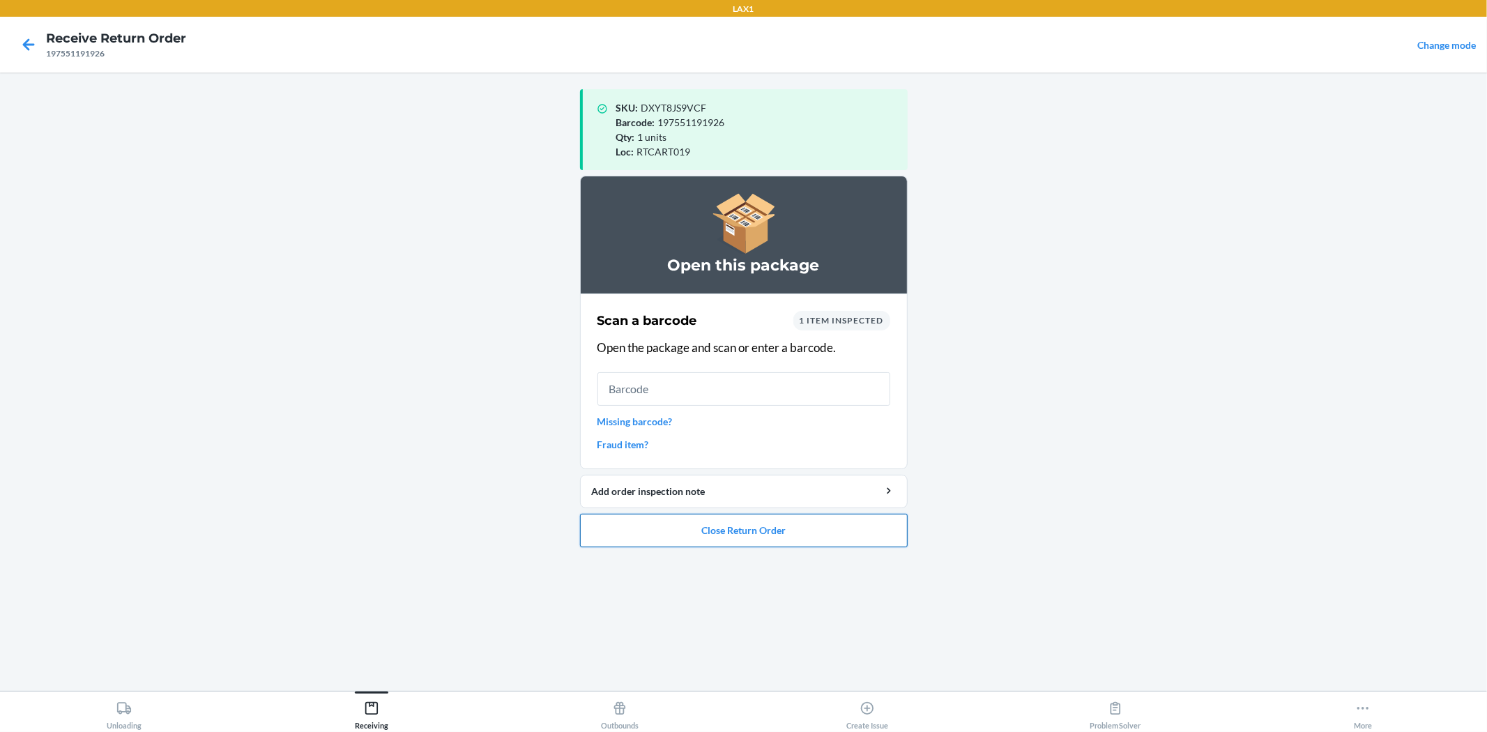
click at [818, 524] on button "Close Return Order" at bounding box center [744, 530] width 328 height 33
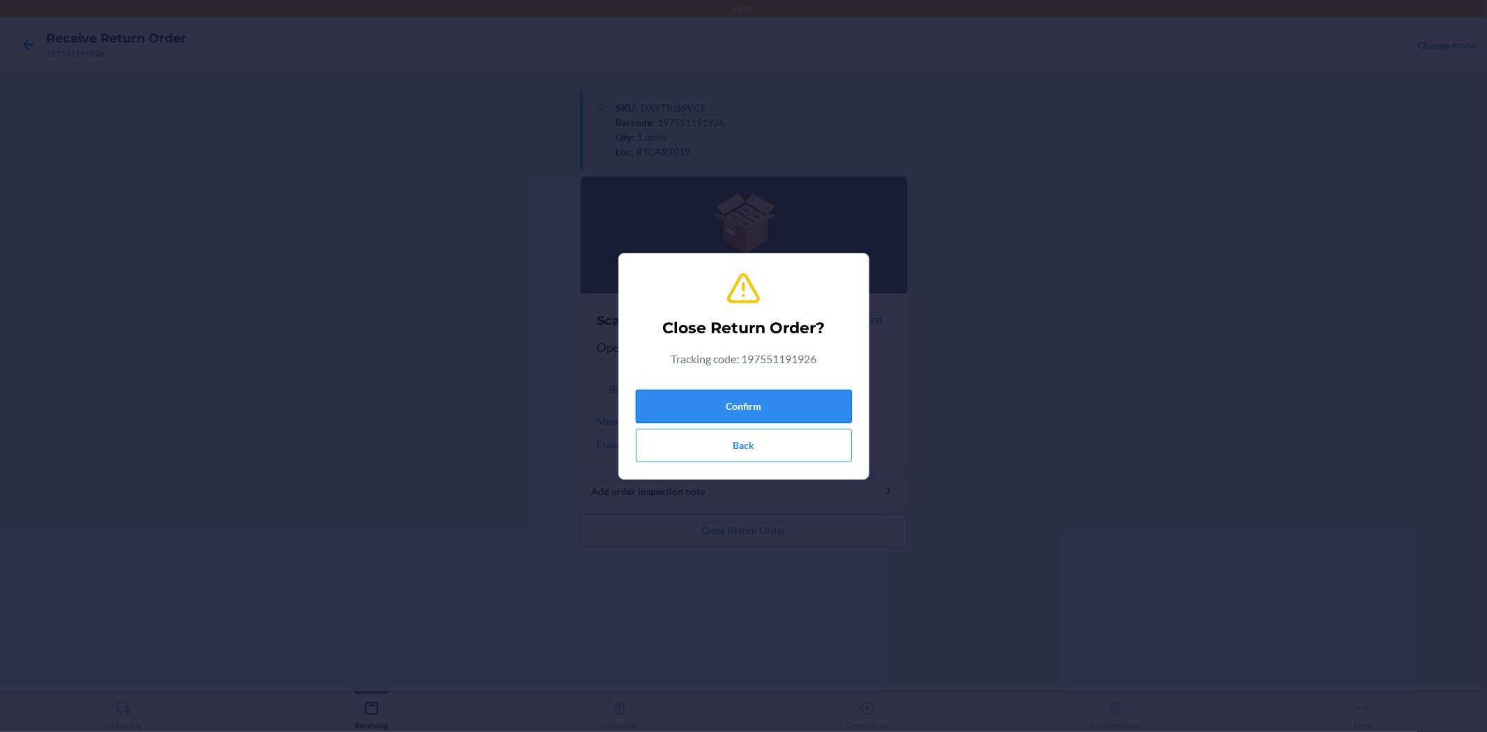
click at [779, 397] on button "Confirm" at bounding box center [744, 406] width 216 height 33
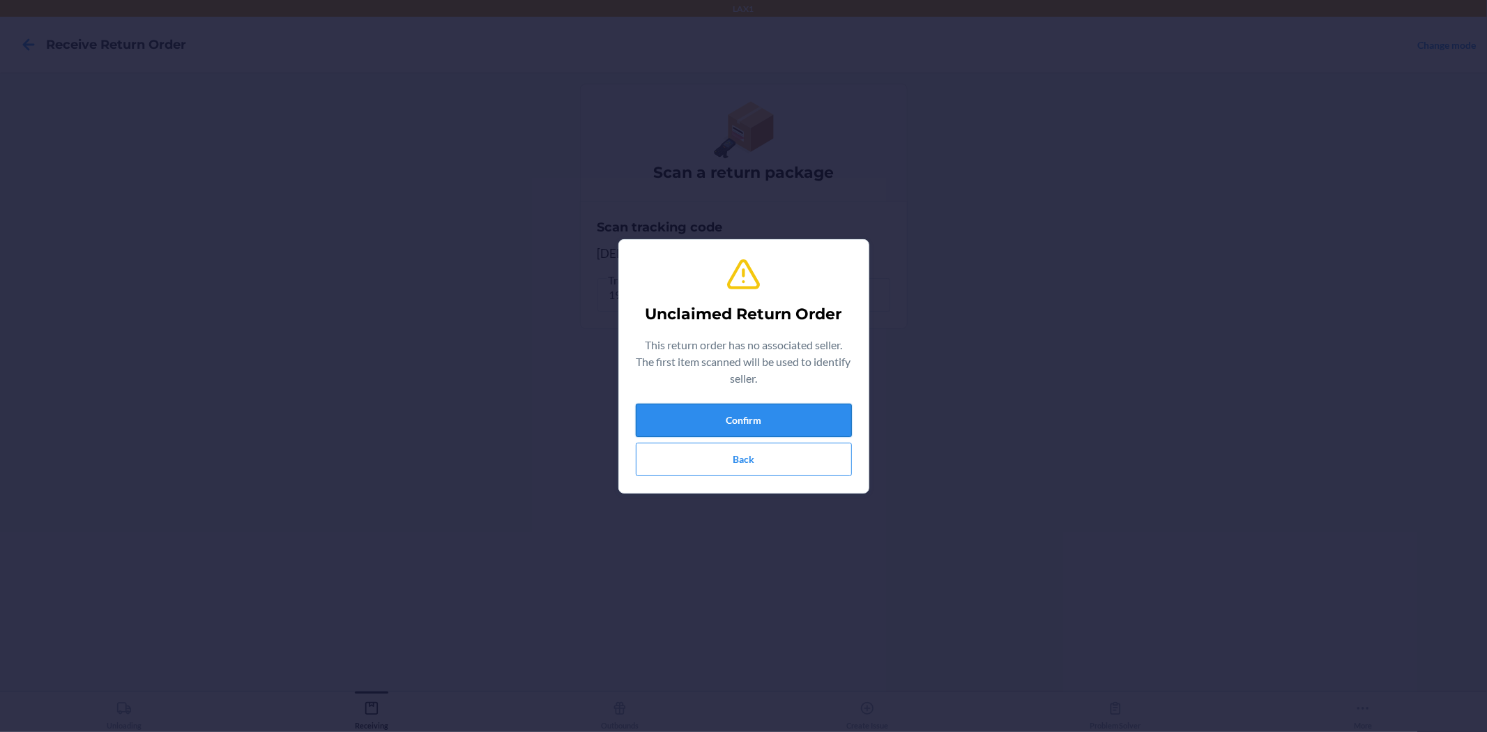
click at [788, 422] on button "Confirm" at bounding box center [744, 420] width 216 height 33
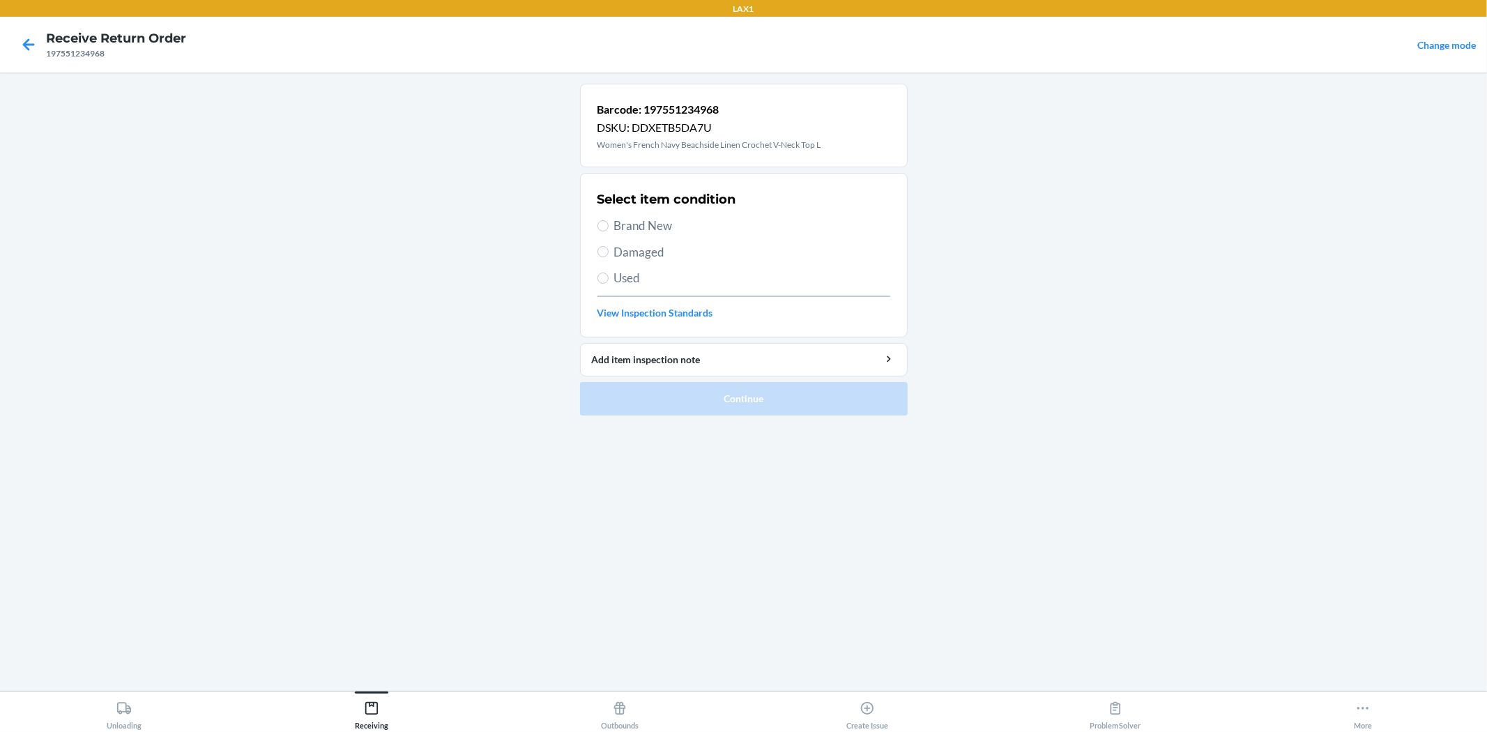
click at [629, 219] on span "Brand New" at bounding box center [752, 226] width 276 height 18
click at [608, 220] on input "Brand New" at bounding box center [602, 225] width 11 height 11
radio input "true"
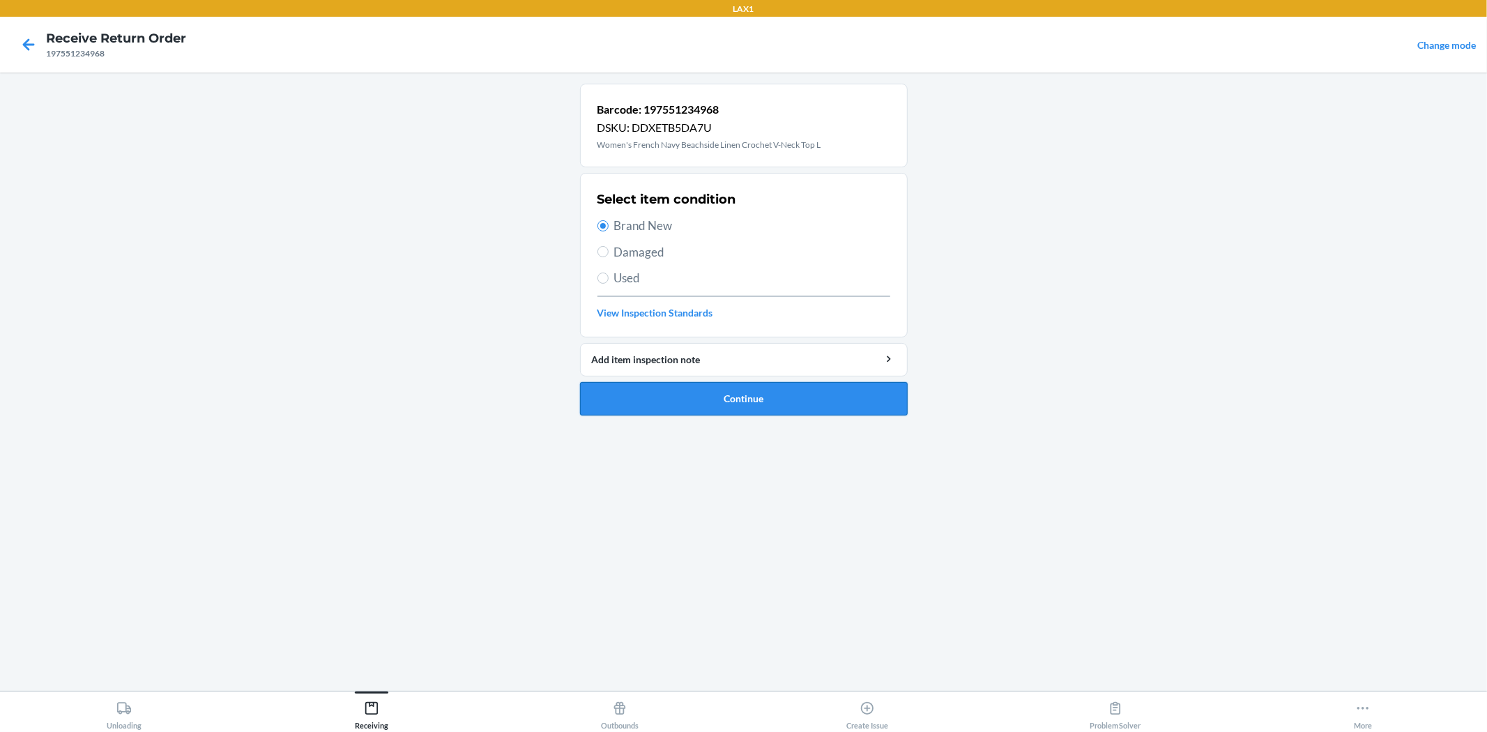
click at [712, 407] on button "Continue" at bounding box center [744, 398] width 328 height 33
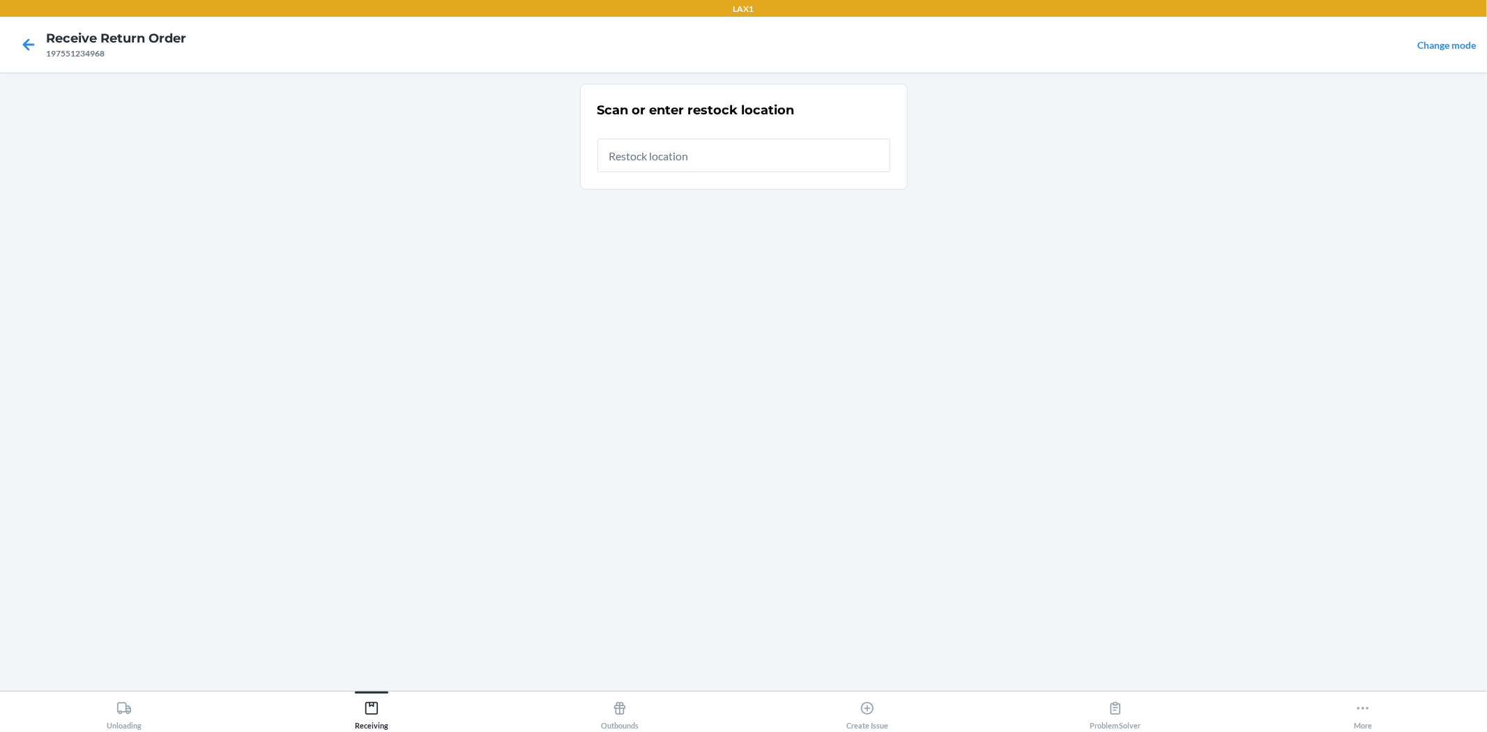
click at [708, 151] on input "text" at bounding box center [743, 155] width 293 height 33
type input "RTCART019"
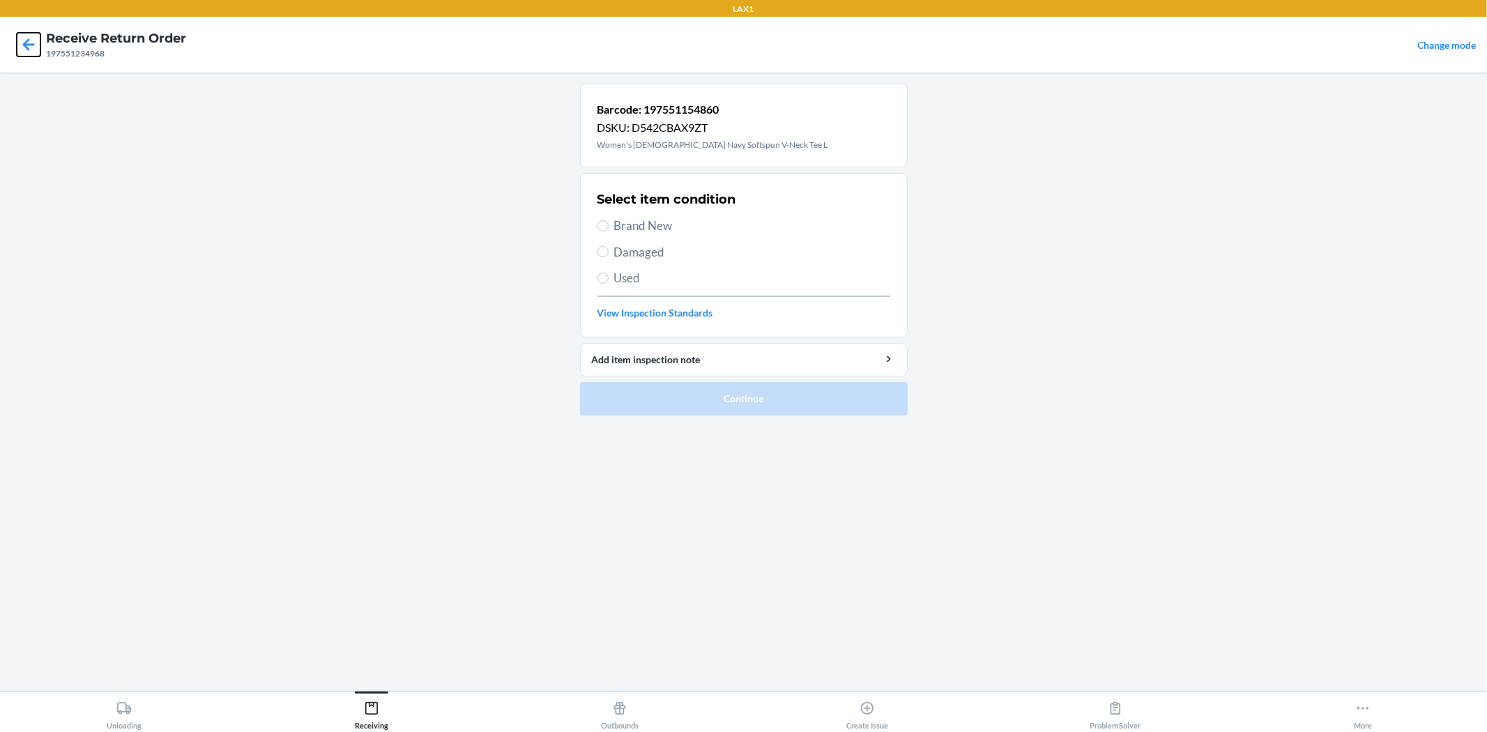
click at [28, 52] on icon at bounding box center [29, 45] width 24 height 24
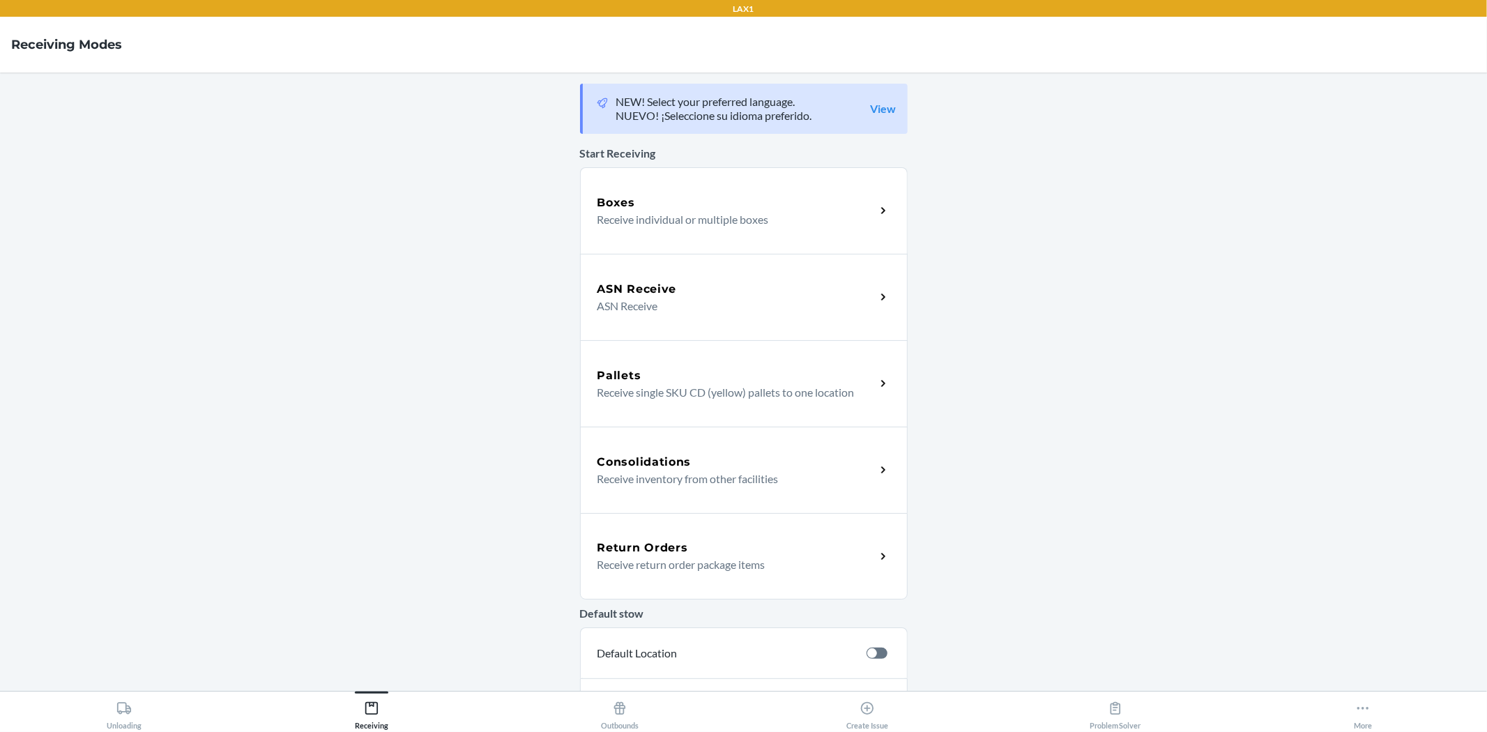
click at [733, 533] on div "Return Orders Receive return order package items" at bounding box center [744, 556] width 328 height 86
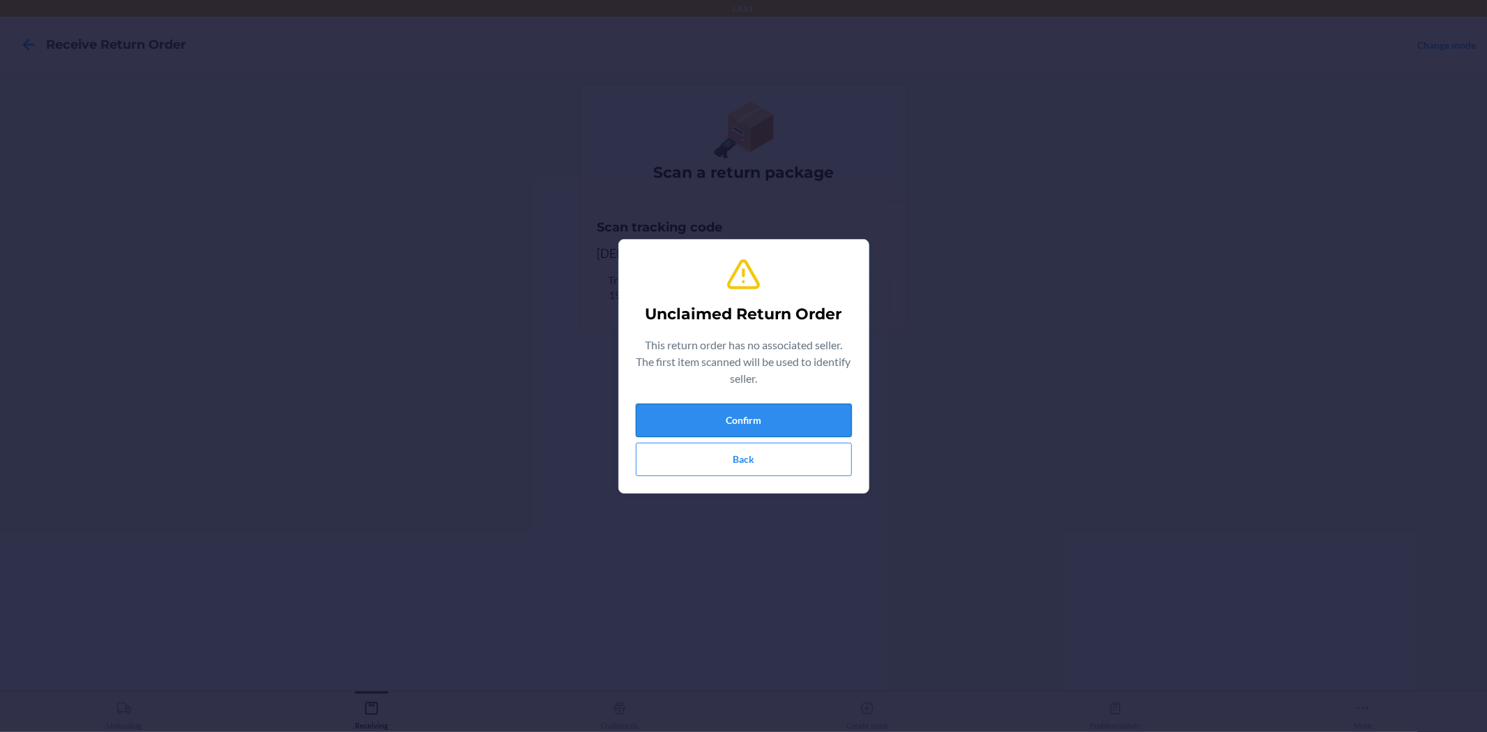
click at [733, 423] on button "Confirm" at bounding box center [744, 420] width 216 height 33
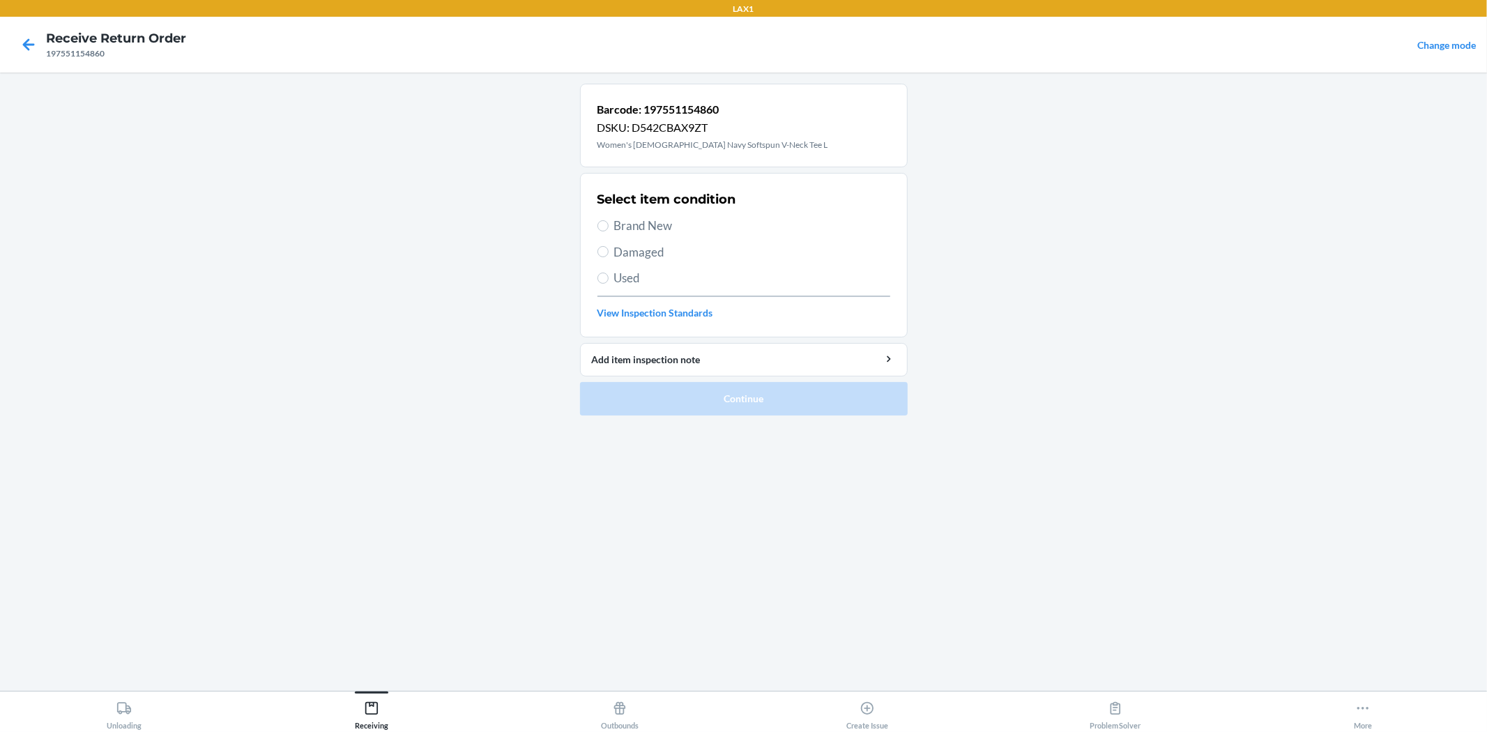
click at [642, 227] on span "Brand New" at bounding box center [752, 226] width 276 height 18
click at [608, 227] on input "Brand New" at bounding box center [602, 225] width 11 height 11
radio input "true"
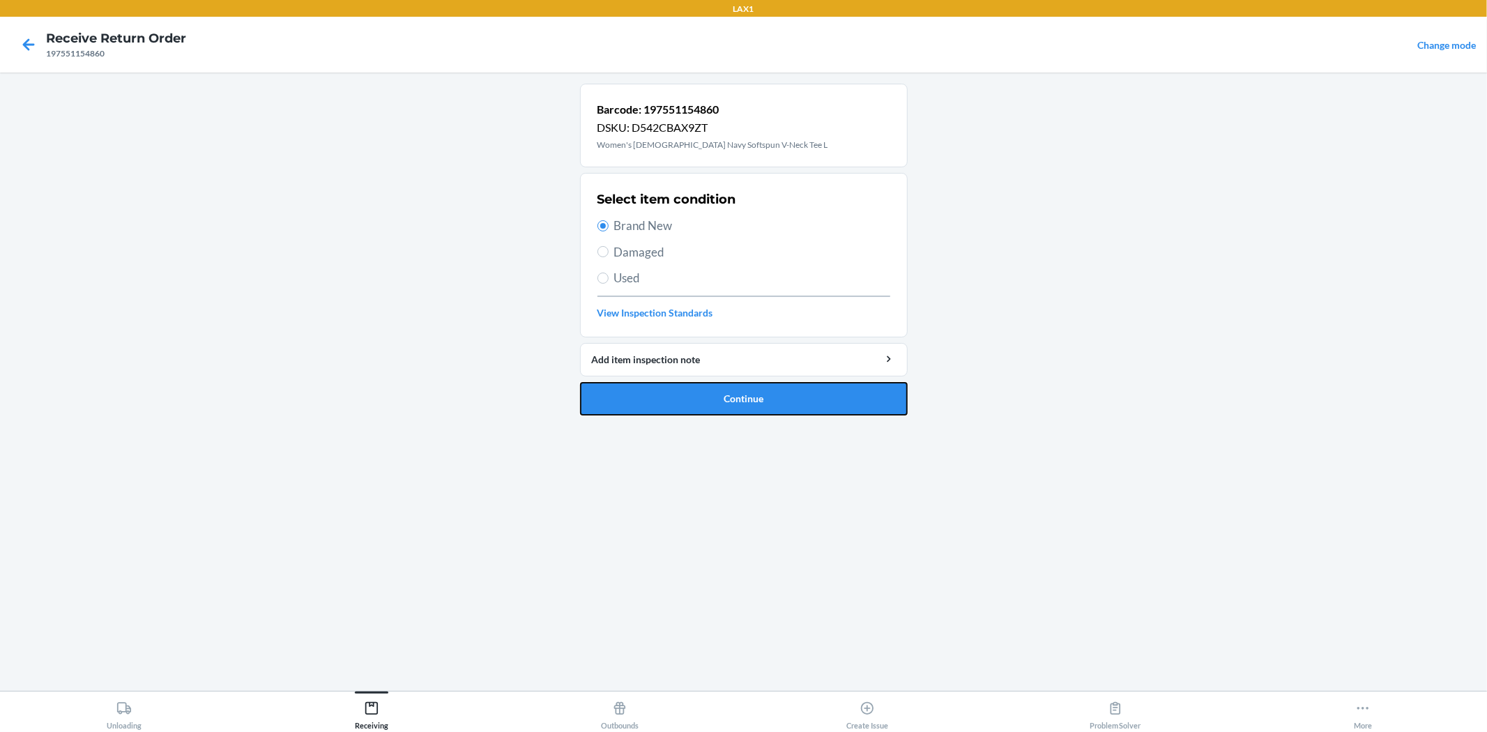
drag, startPoint x: 735, startPoint y: 406, endPoint x: 743, endPoint y: 406, distance: 8.4
click at [735, 405] on button "Continue" at bounding box center [744, 398] width 328 height 33
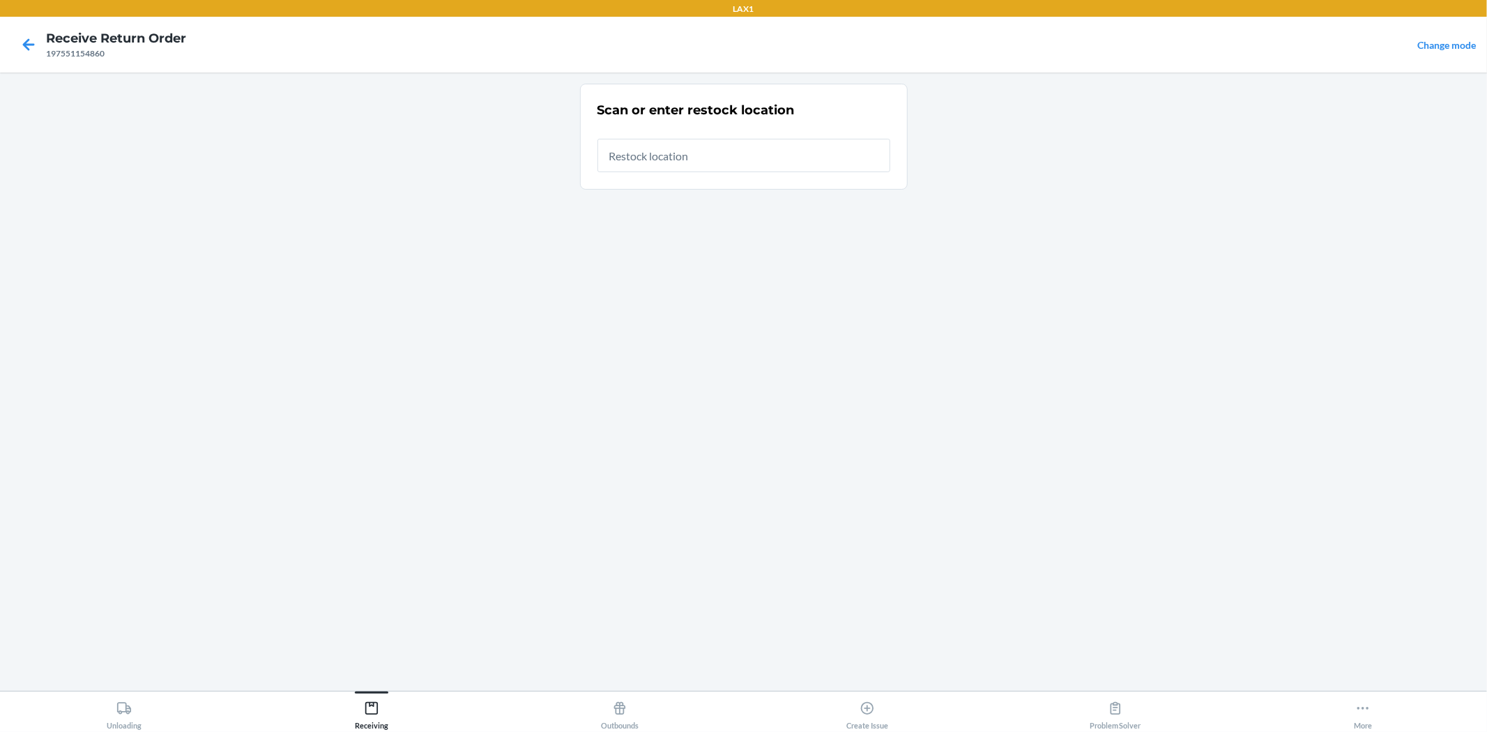
click at [750, 166] on input "text" at bounding box center [743, 155] width 293 height 33
type input "RTCART019"
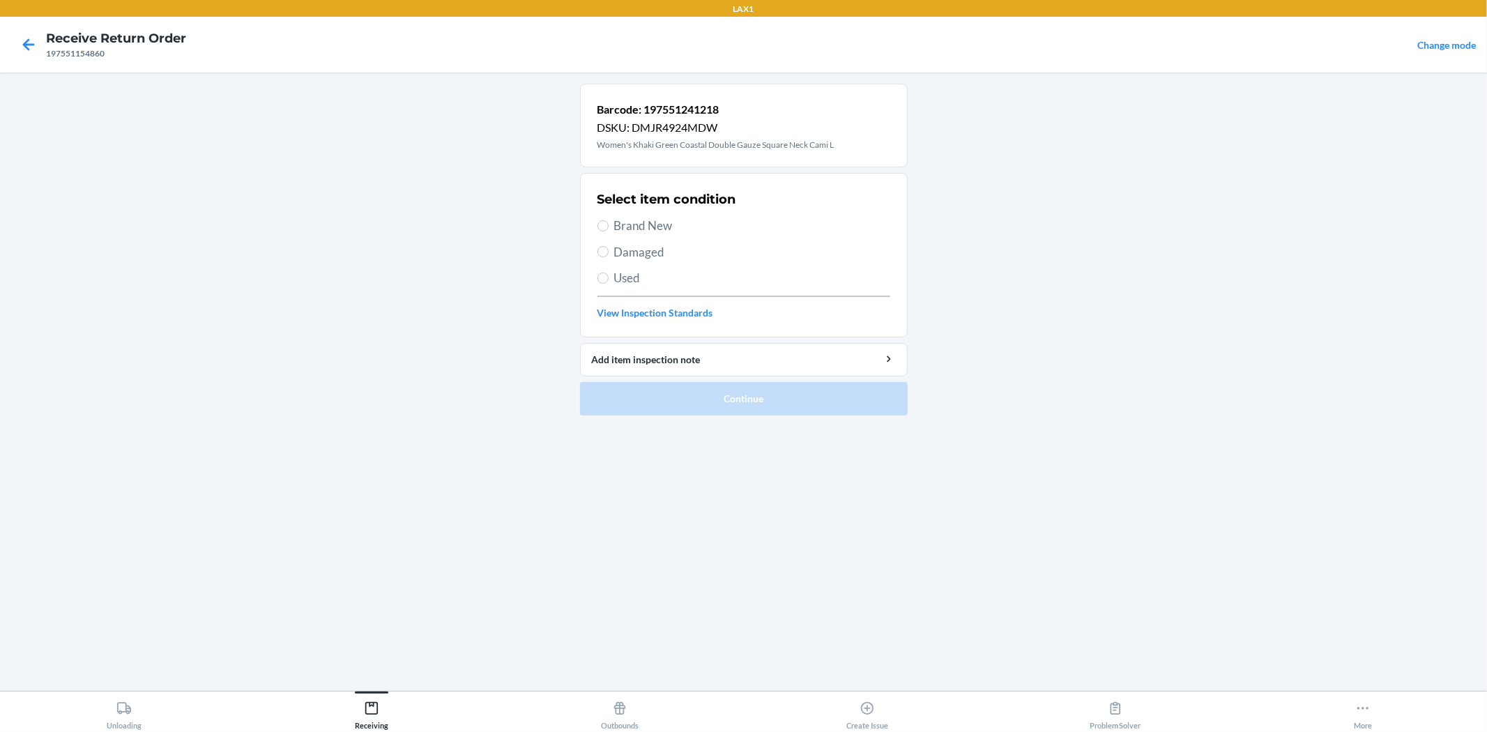
click at [15, 43] on div at bounding box center [28, 44] width 35 height 35
click at [23, 43] on icon at bounding box center [29, 45] width 24 height 24
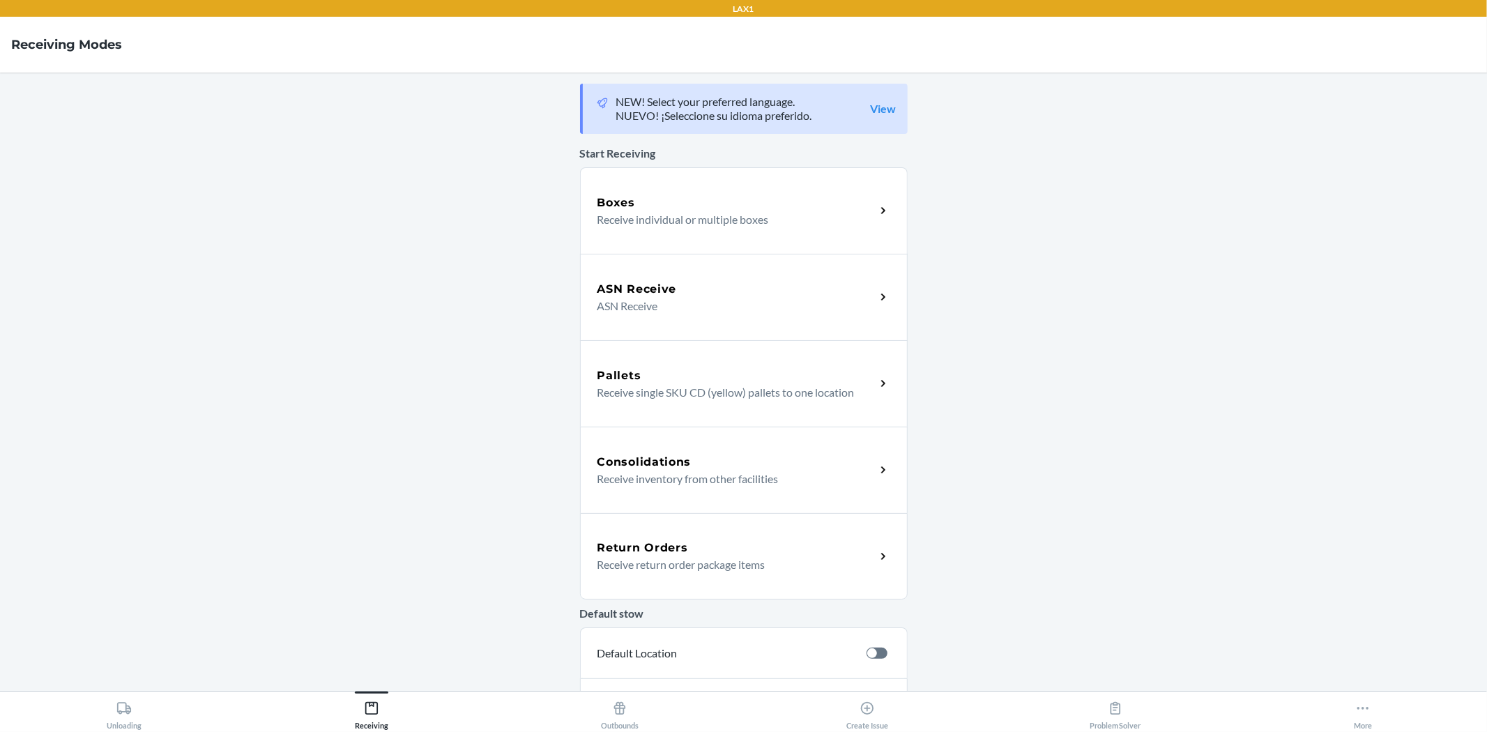
click at [739, 568] on p "Receive return order package items" at bounding box center [730, 564] width 267 height 17
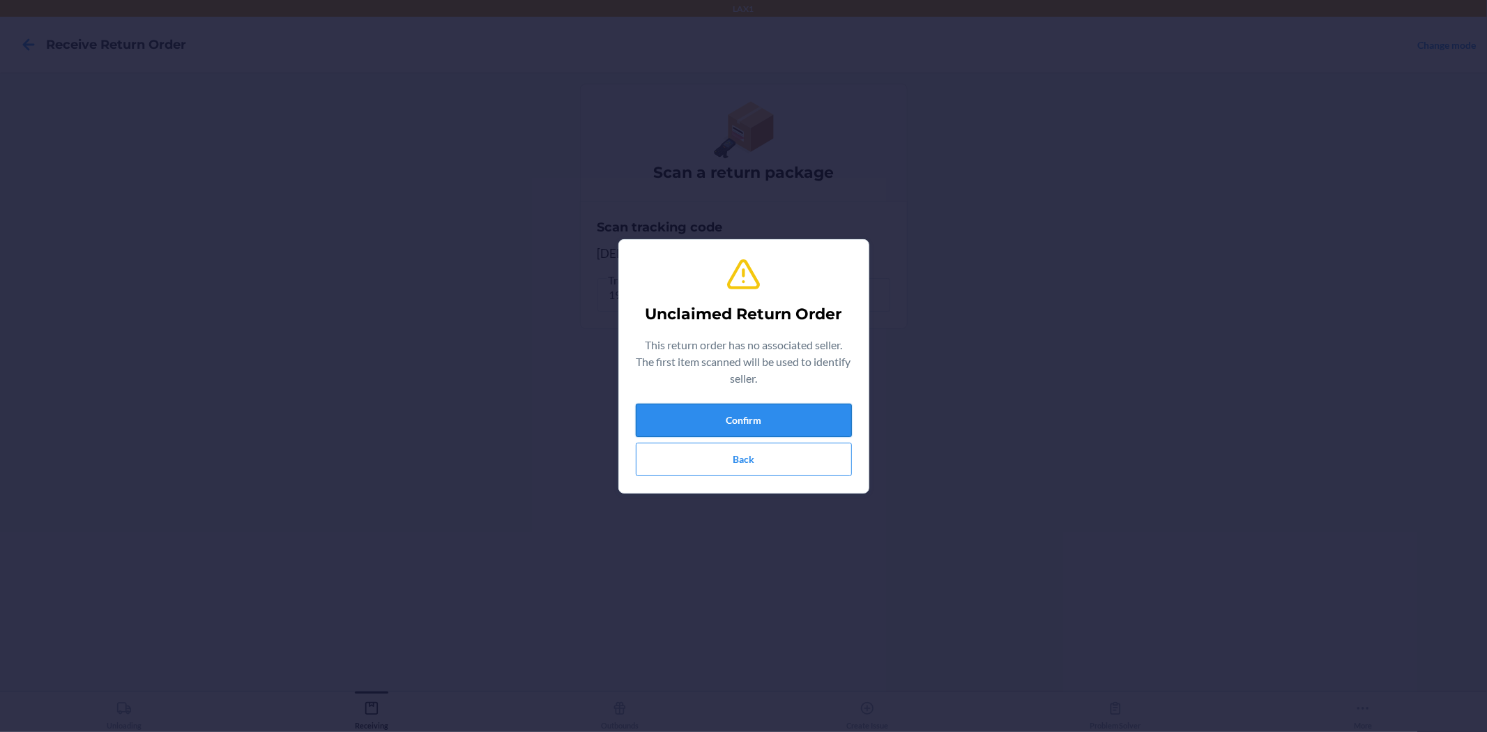
click at [769, 422] on button "Confirm" at bounding box center [744, 420] width 216 height 33
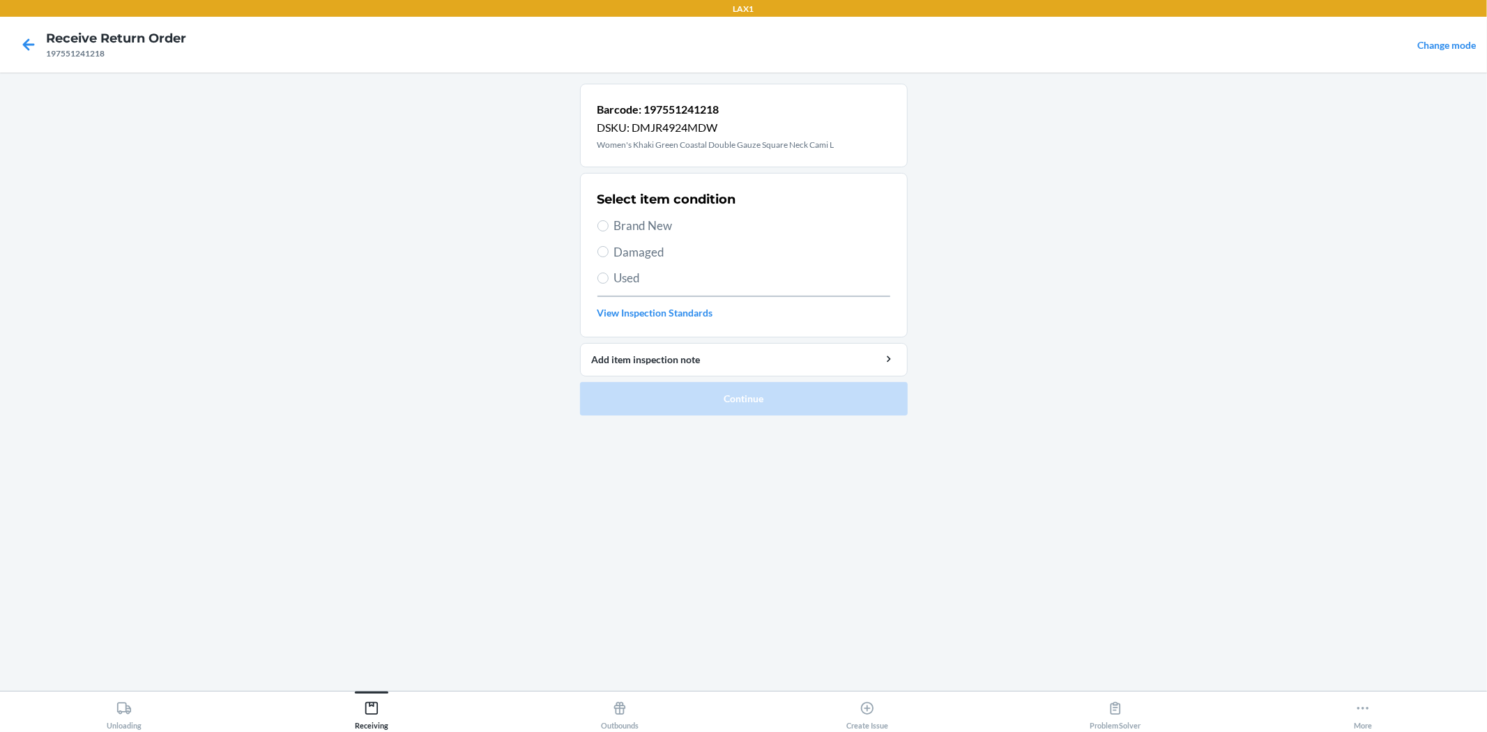
click at [650, 227] on span "Brand New" at bounding box center [752, 226] width 276 height 18
click at [608, 227] on input "Brand New" at bounding box center [602, 225] width 11 height 11
radio input "true"
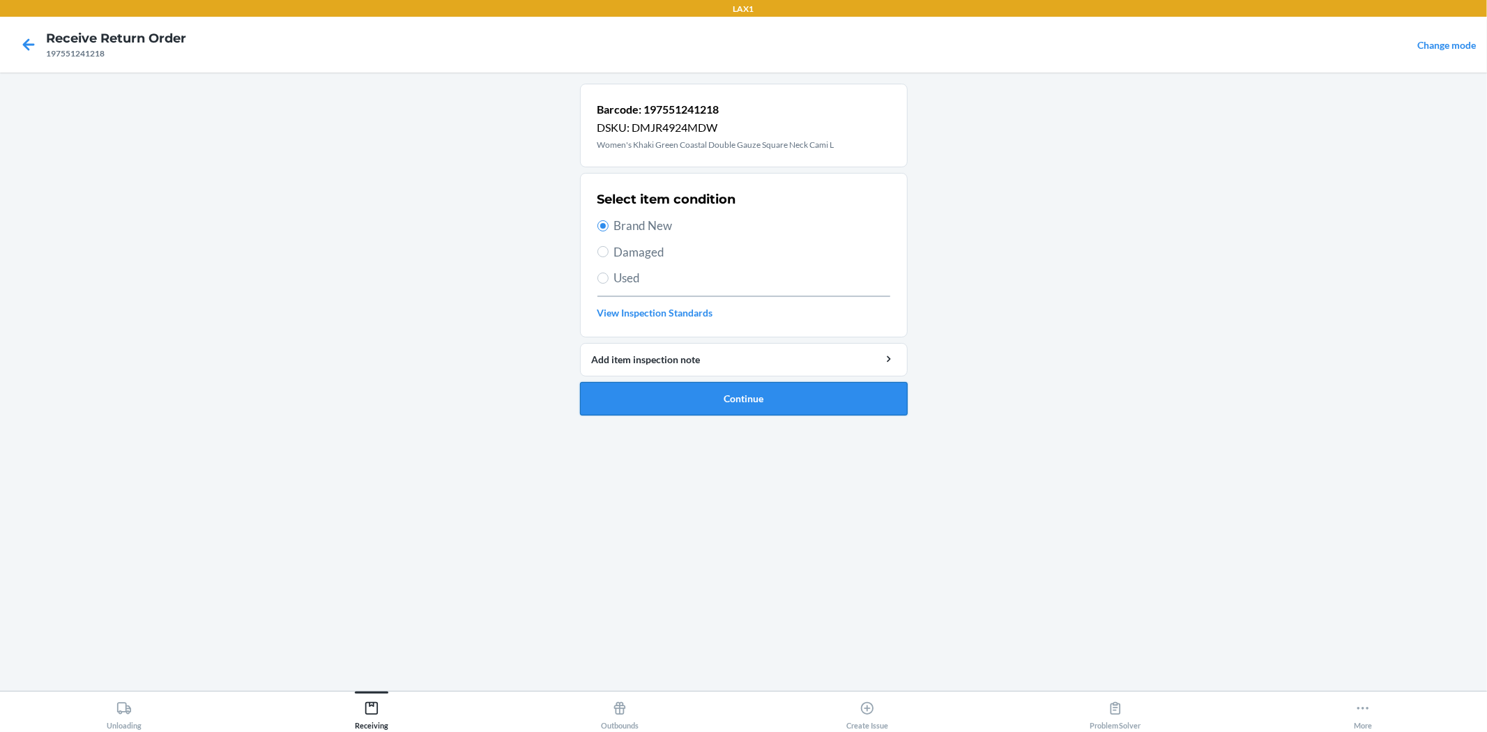
click at [753, 404] on button "Continue" at bounding box center [744, 398] width 328 height 33
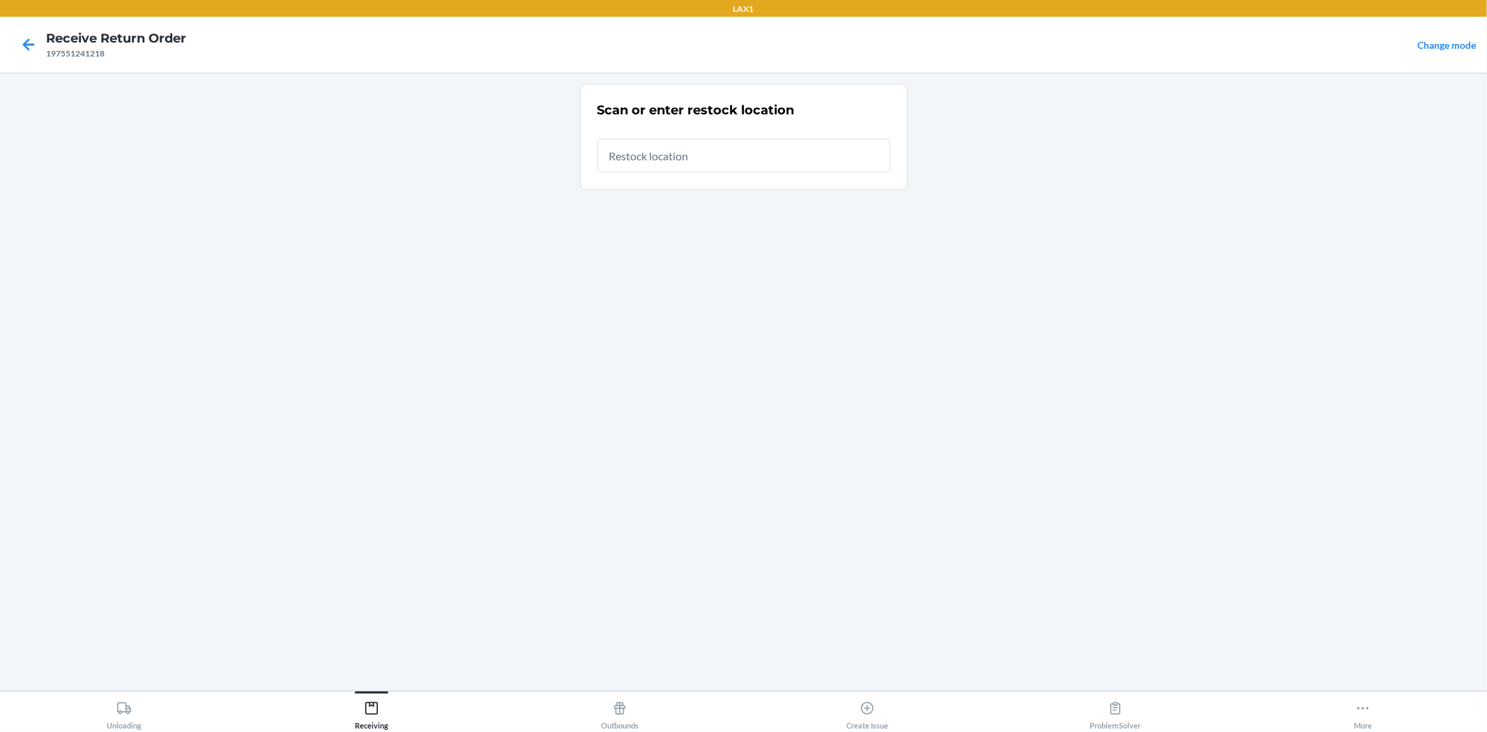
click at [763, 168] on input "text" at bounding box center [743, 155] width 293 height 33
type input "RTCART019"
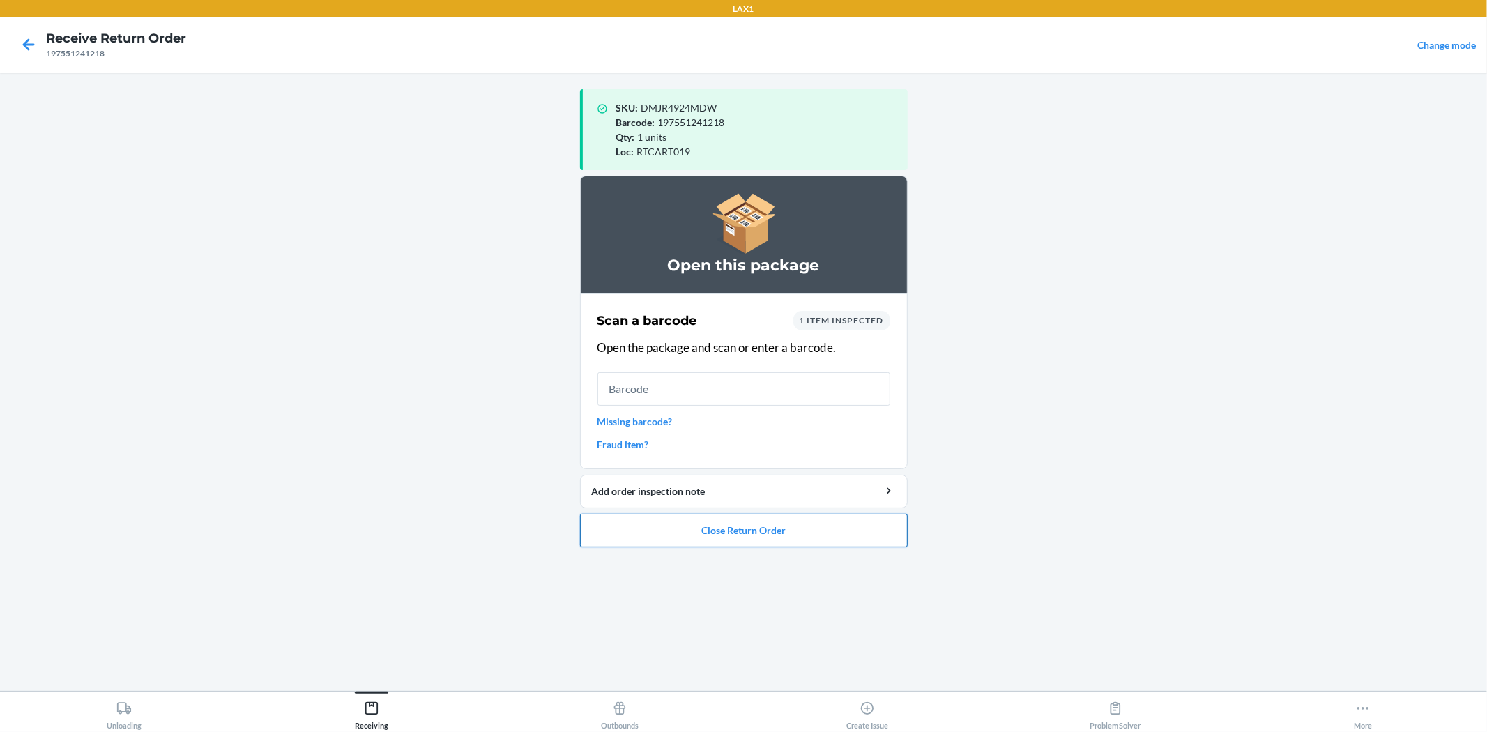
click at [783, 531] on button "Close Return Order" at bounding box center [744, 530] width 328 height 33
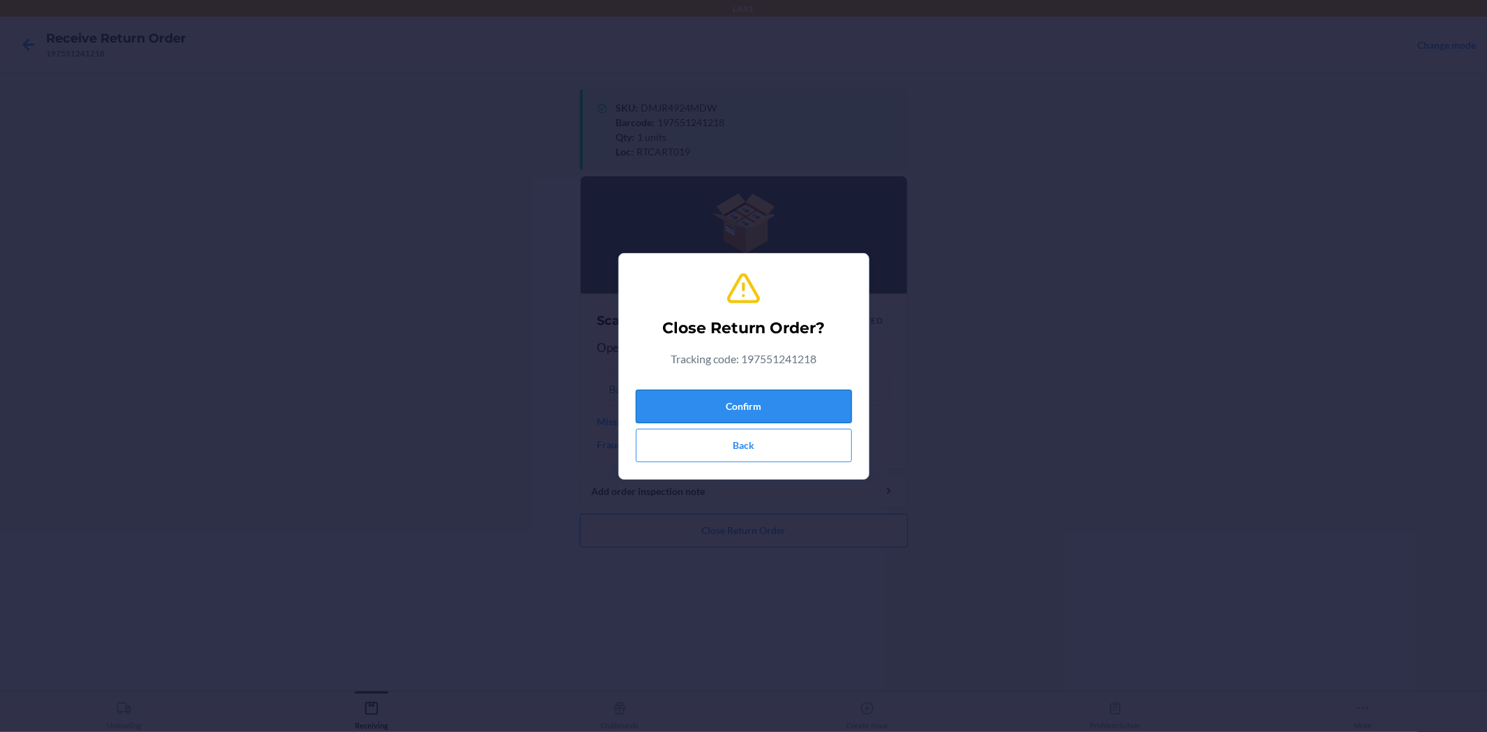
click at [789, 400] on button "Confirm" at bounding box center [744, 406] width 216 height 33
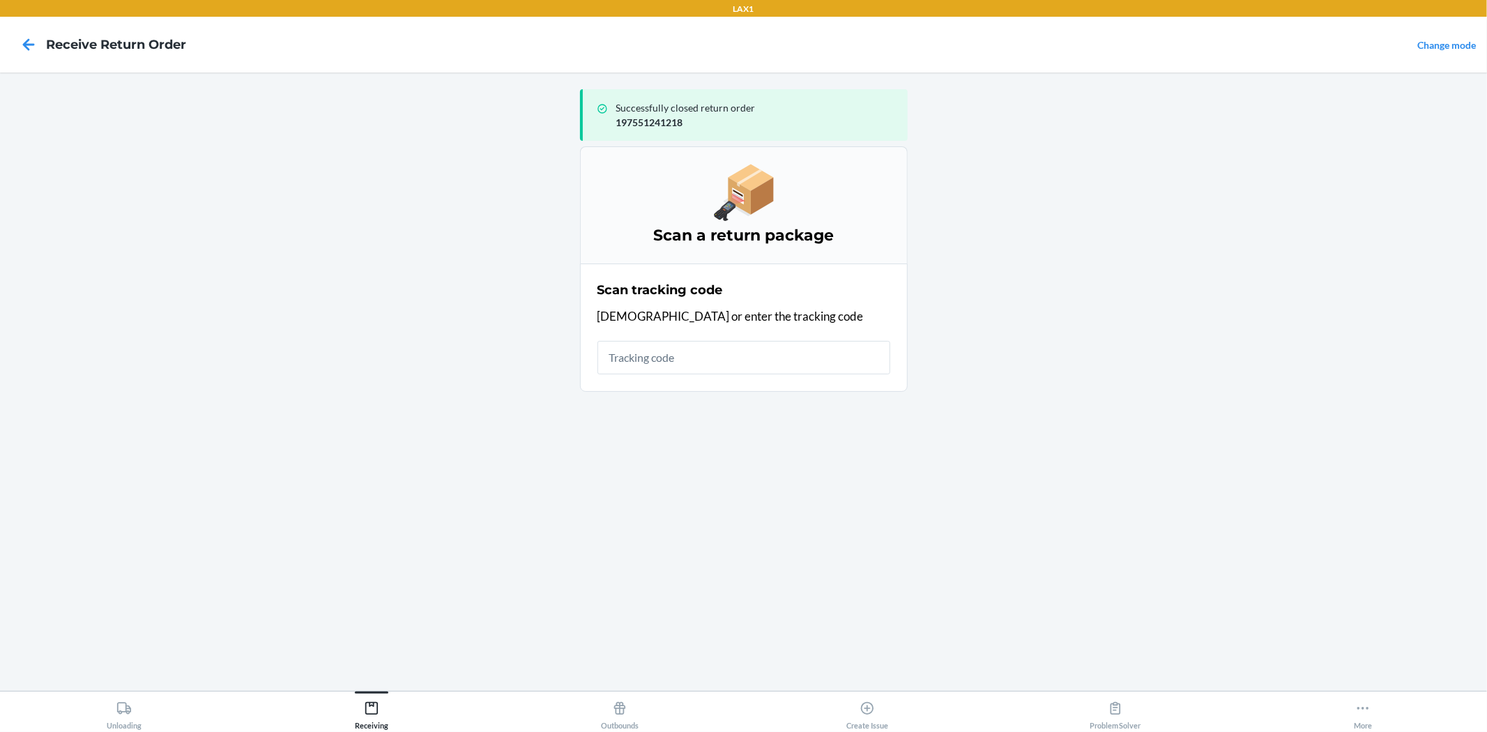
click at [744, 367] on input "text" at bounding box center [743, 357] width 293 height 33
type input "k"
type input "kbblindreturns"
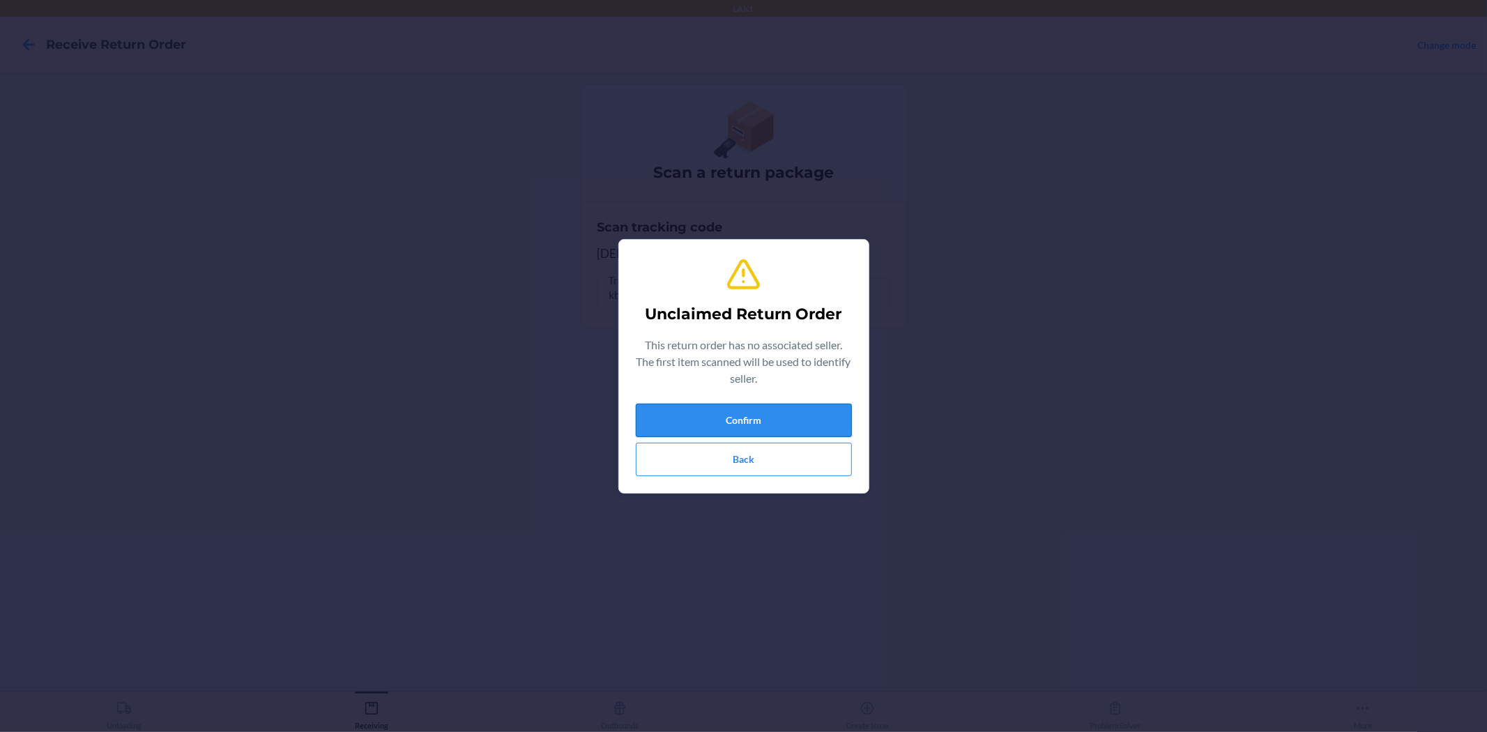
click at [806, 417] on button "Confirm" at bounding box center [744, 420] width 216 height 33
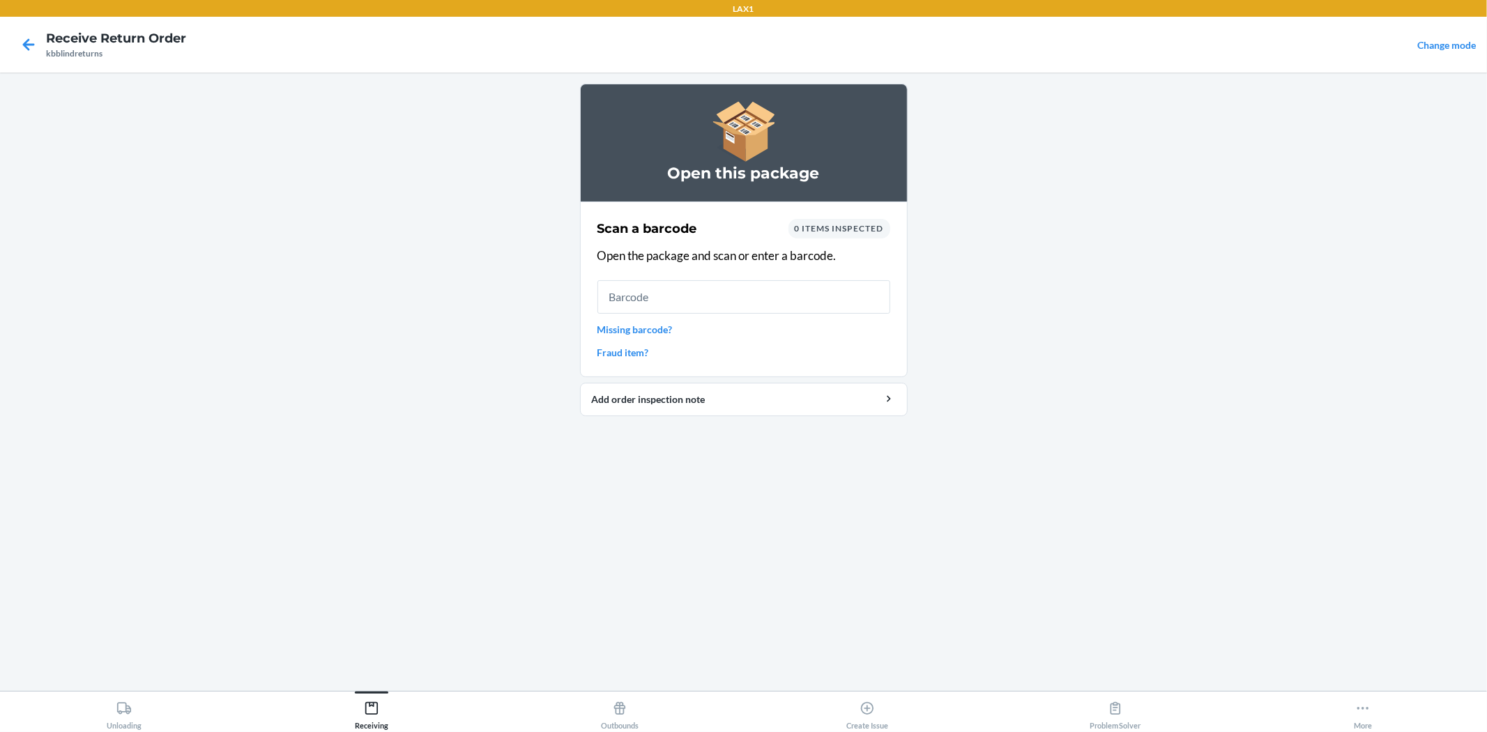
click at [728, 314] on div "Scan a barcode 0 items inspected Open the package and scan or enter a barcode. …" at bounding box center [743, 289] width 293 height 149
click at [728, 300] on input "text" at bounding box center [743, 296] width 293 height 33
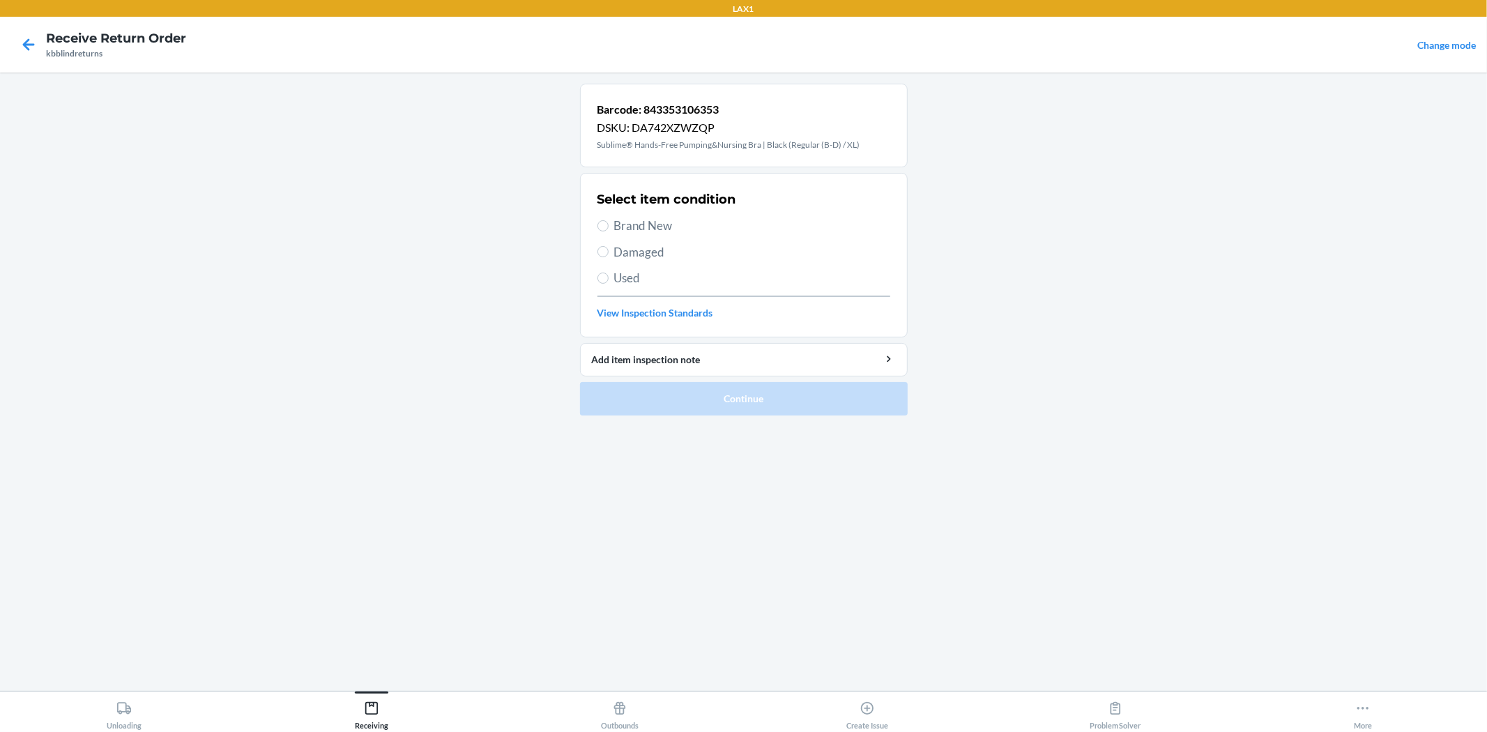
click at [664, 215] on div "Select item condition Brand New Damaged Used View Inspection Standards" at bounding box center [743, 255] width 293 height 138
click at [658, 219] on span "Brand New" at bounding box center [752, 226] width 276 height 18
click at [608, 220] on input "Brand New" at bounding box center [602, 225] width 11 height 11
radio input "true"
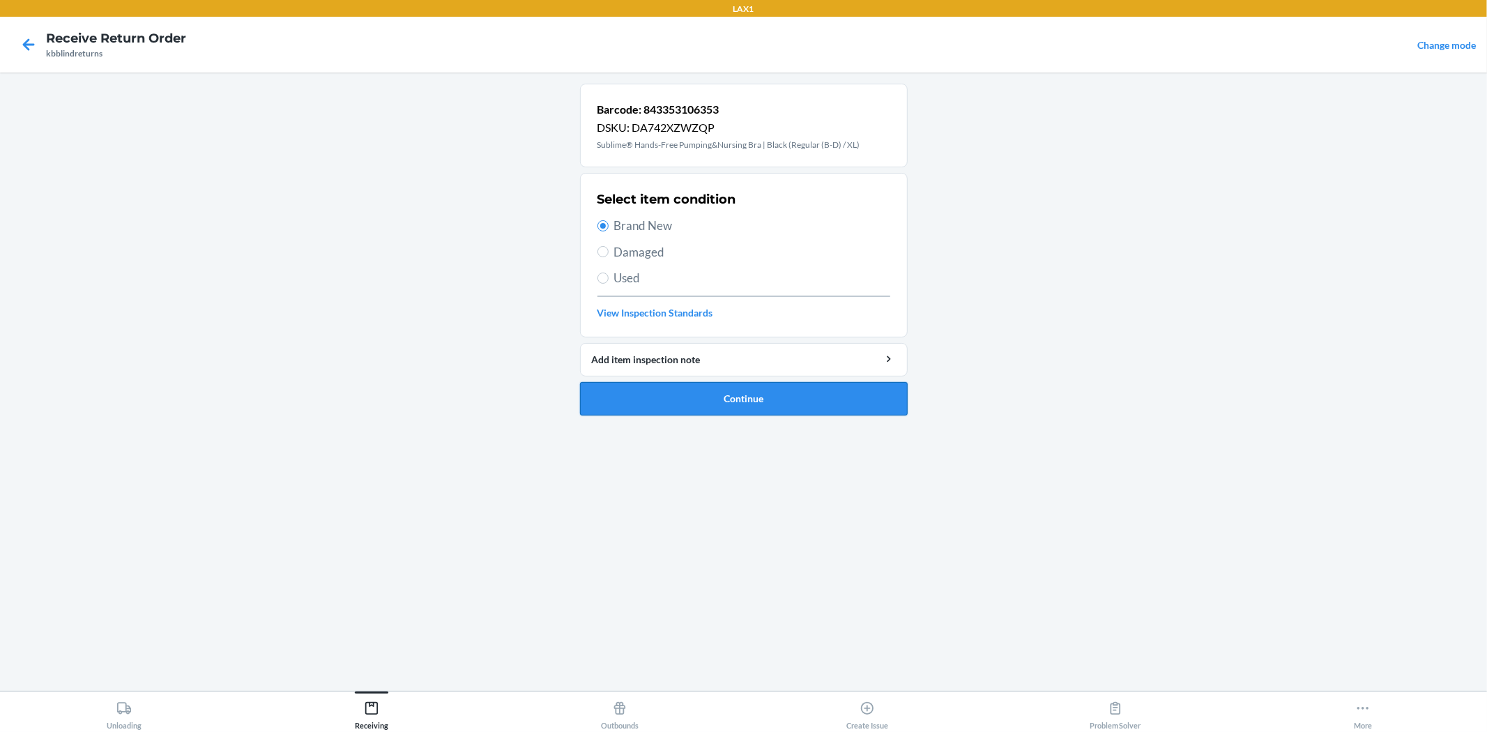
click at [649, 401] on button "Continue" at bounding box center [744, 398] width 328 height 33
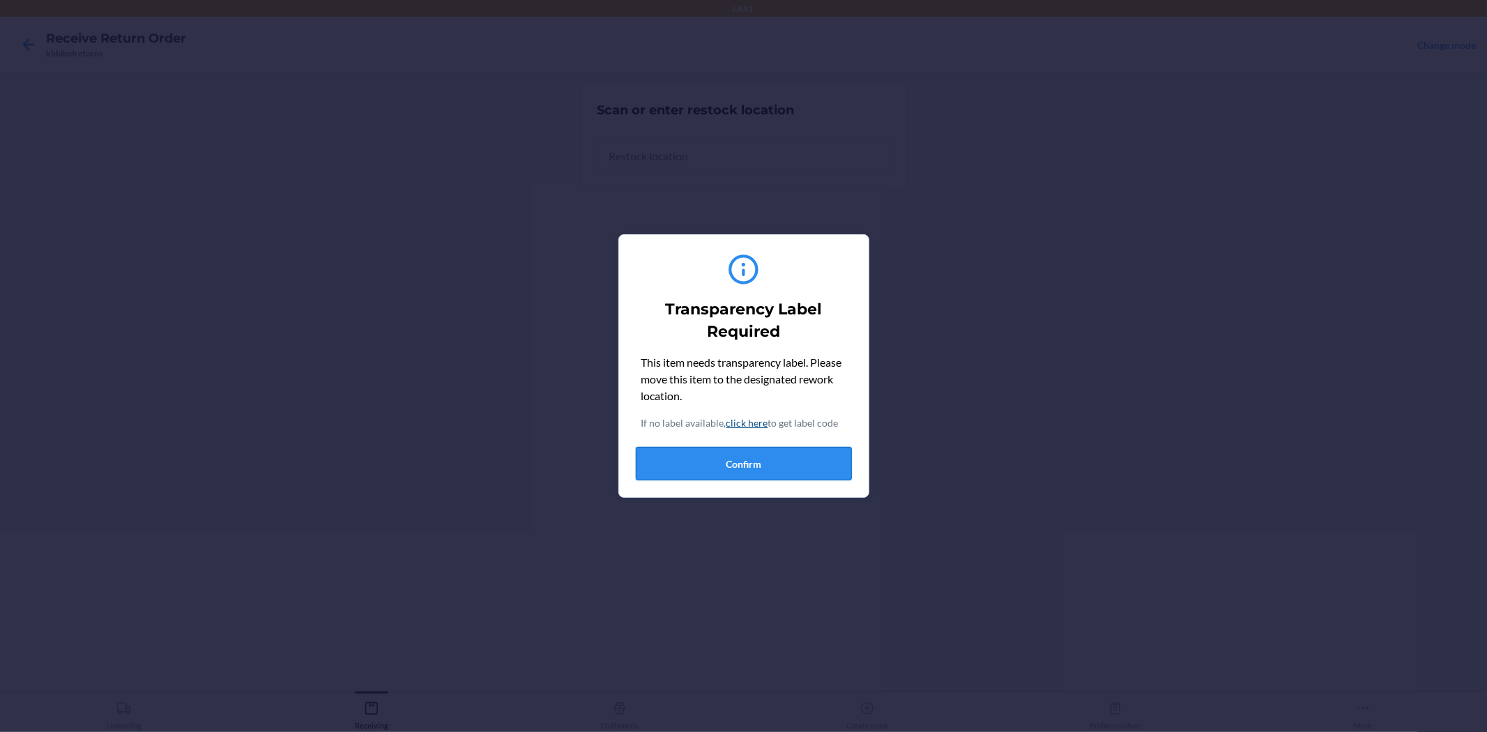
click at [758, 479] on button "Confirm" at bounding box center [744, 463] width 216 height 33
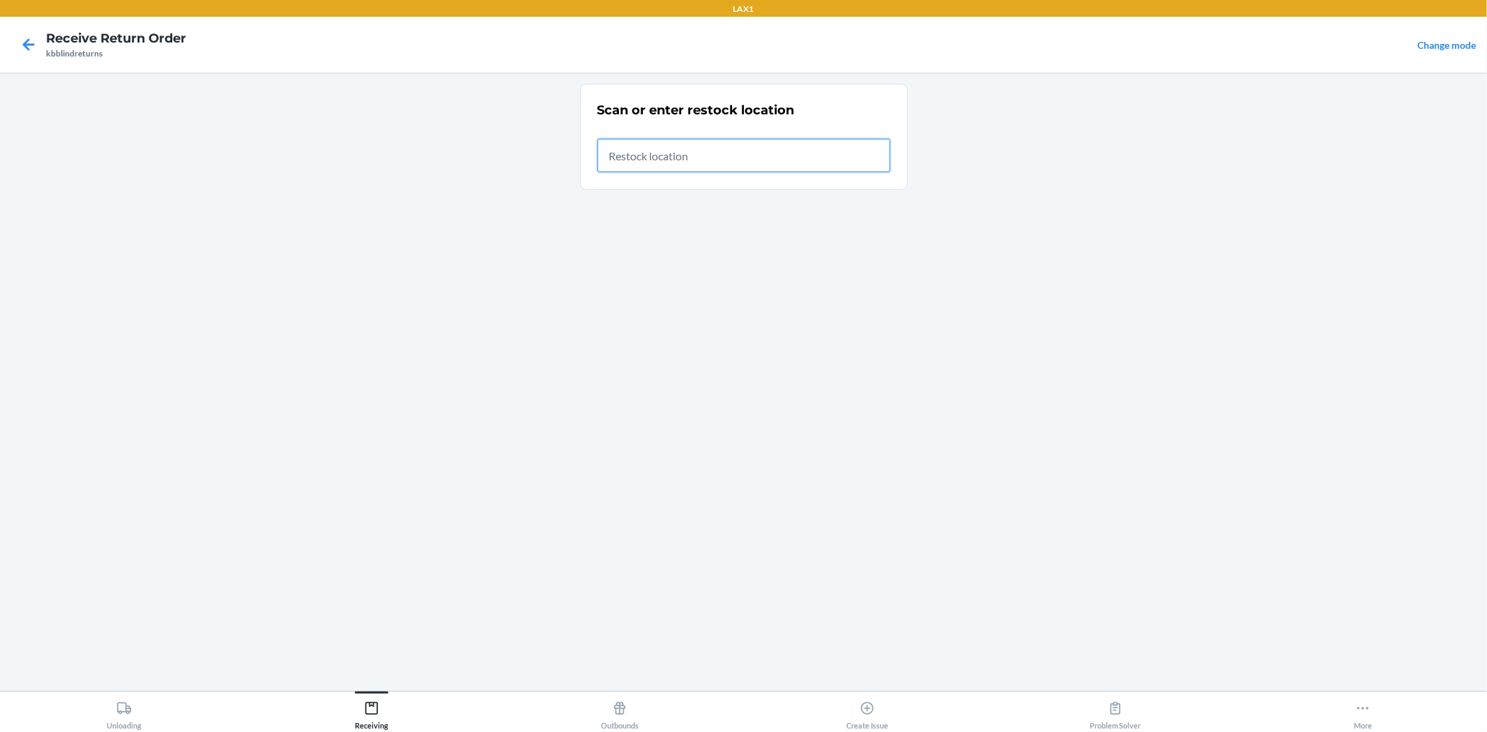
click at [740, 156] on input "text" at bounding box center [743, 155] width 293 height 33
type input "RTCART019"
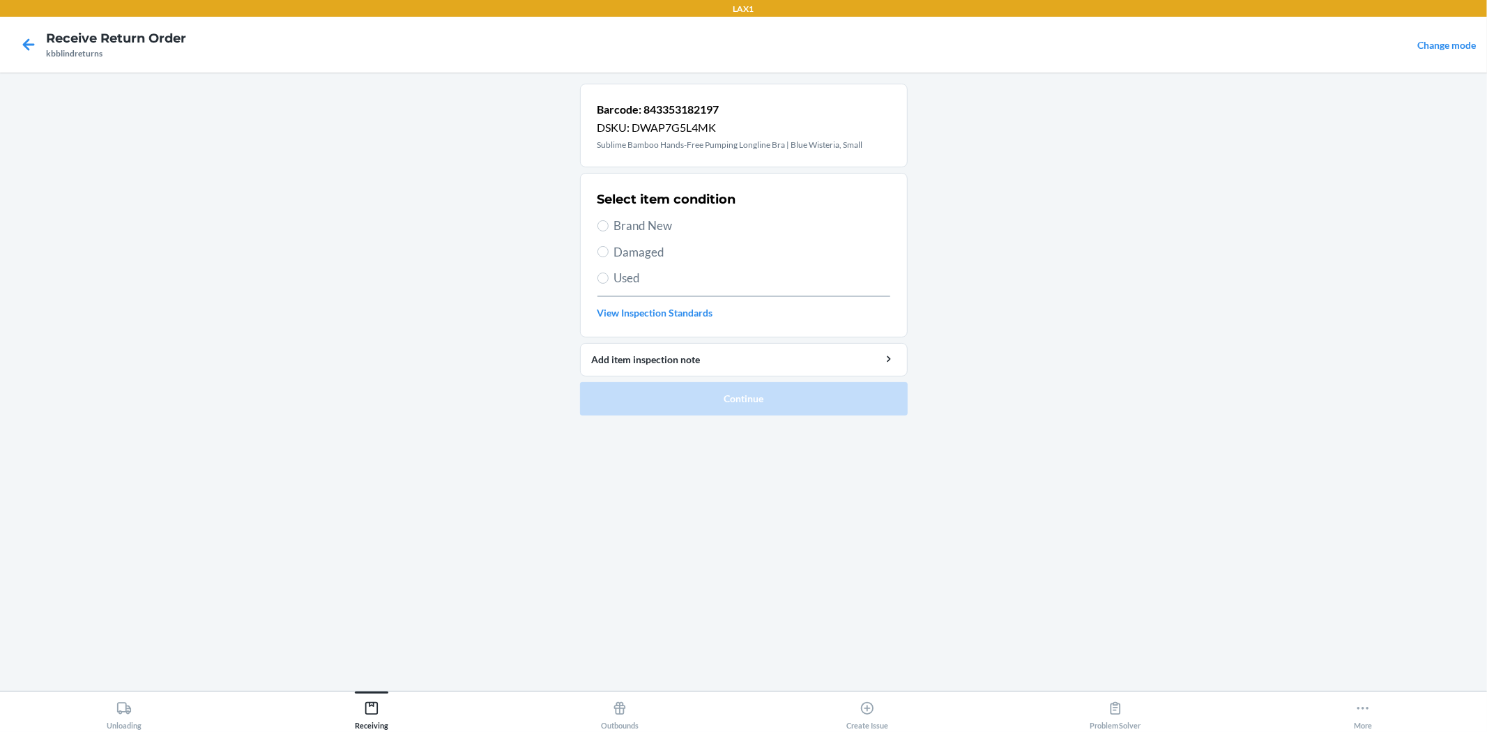
click at [648, 219] on span "Brand New" at bounding box center [752, 226] width 276 height 18
click at [608, 220] on input "Brand New" at bounding box center [602, 225] width 11 height 11
radio input "true"
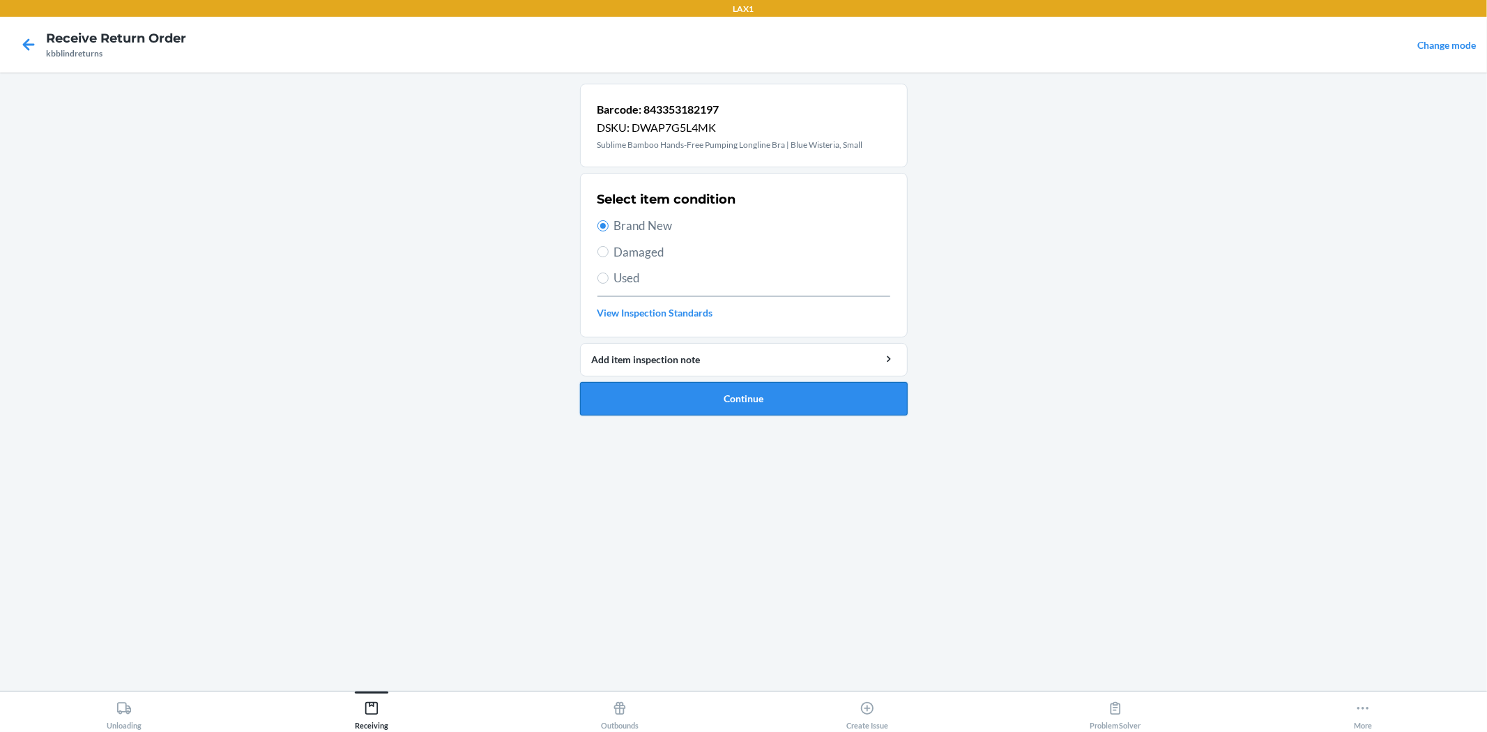
click at [688, 402] on button "Continue" at bounding box center [744, 398] width 328 height 33
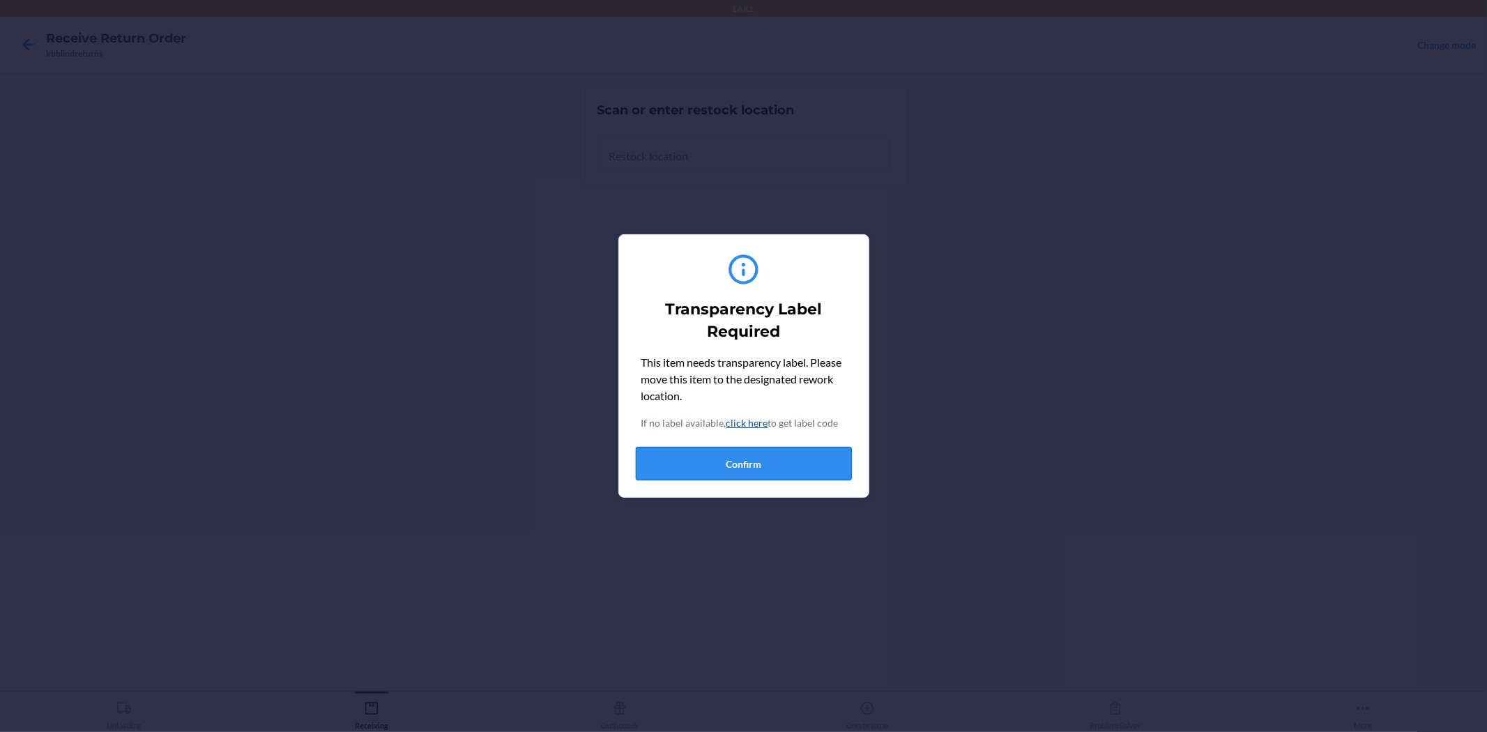
click at [735, 473] on button "Confirm" at bounding box center [744, 463] width 216 height 33
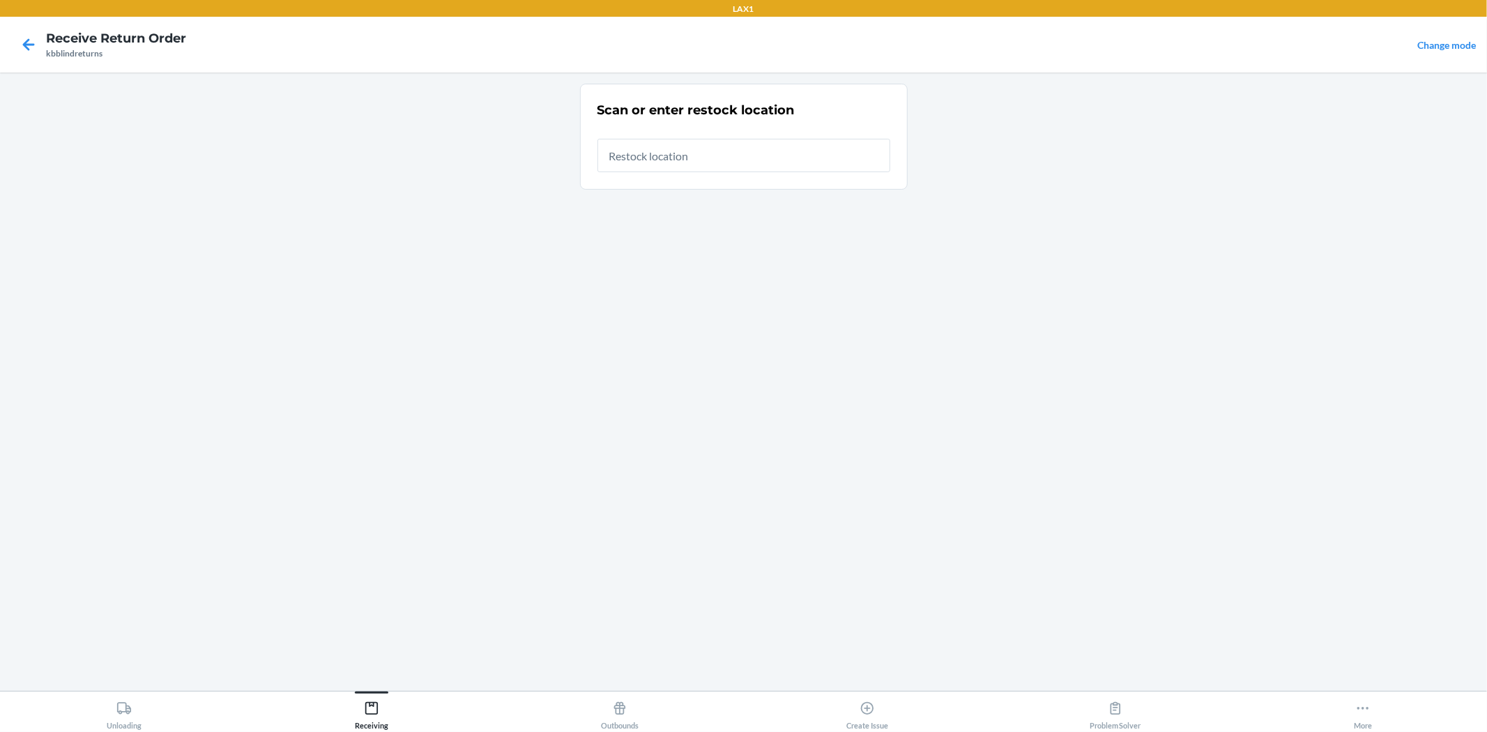
type input "RTCART019"
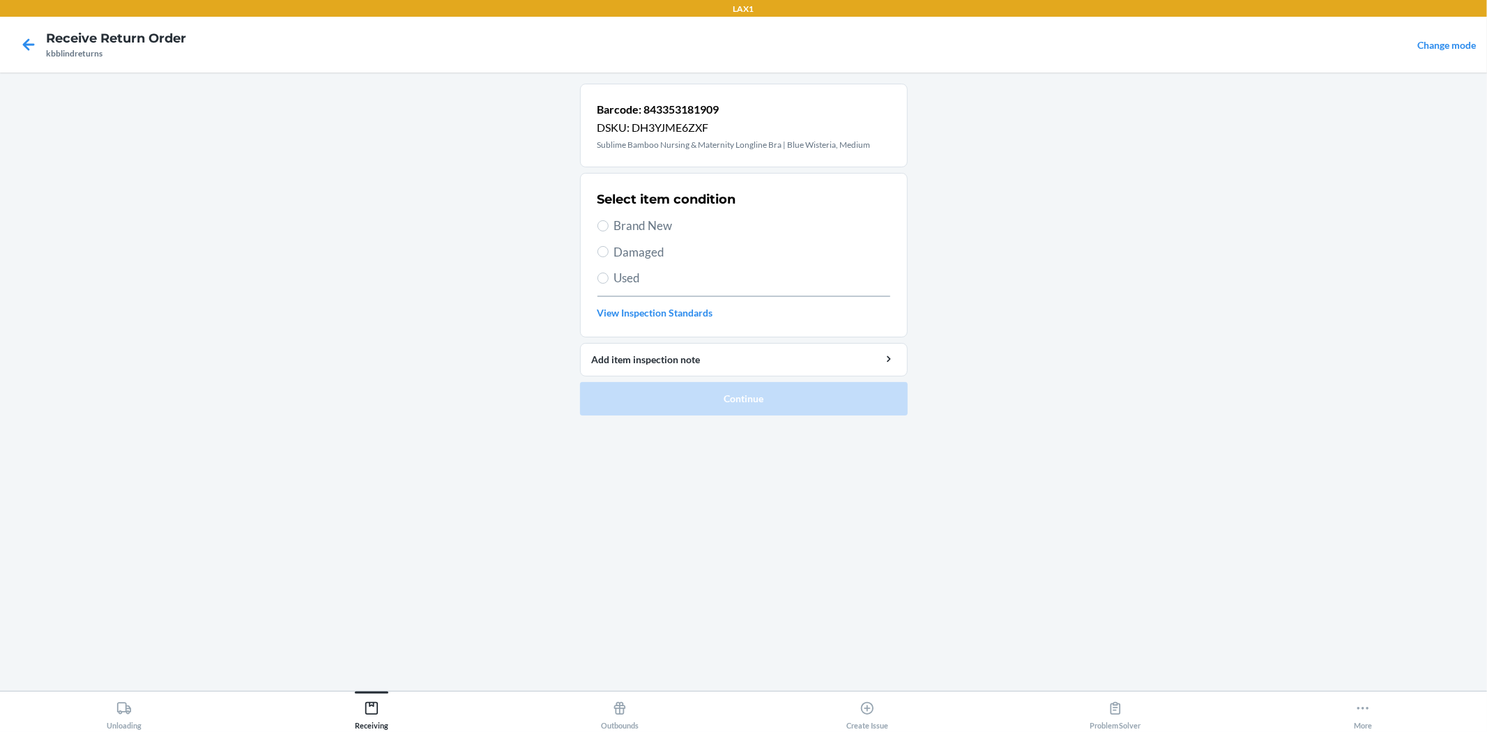
click at [665, 226] on span "Brand New" at bounding box center [752, 226] width 276 height 18
click at [608, 226] on input "Brand New" at bounding box center [602, 225] width 11 height 11
radio input "true"
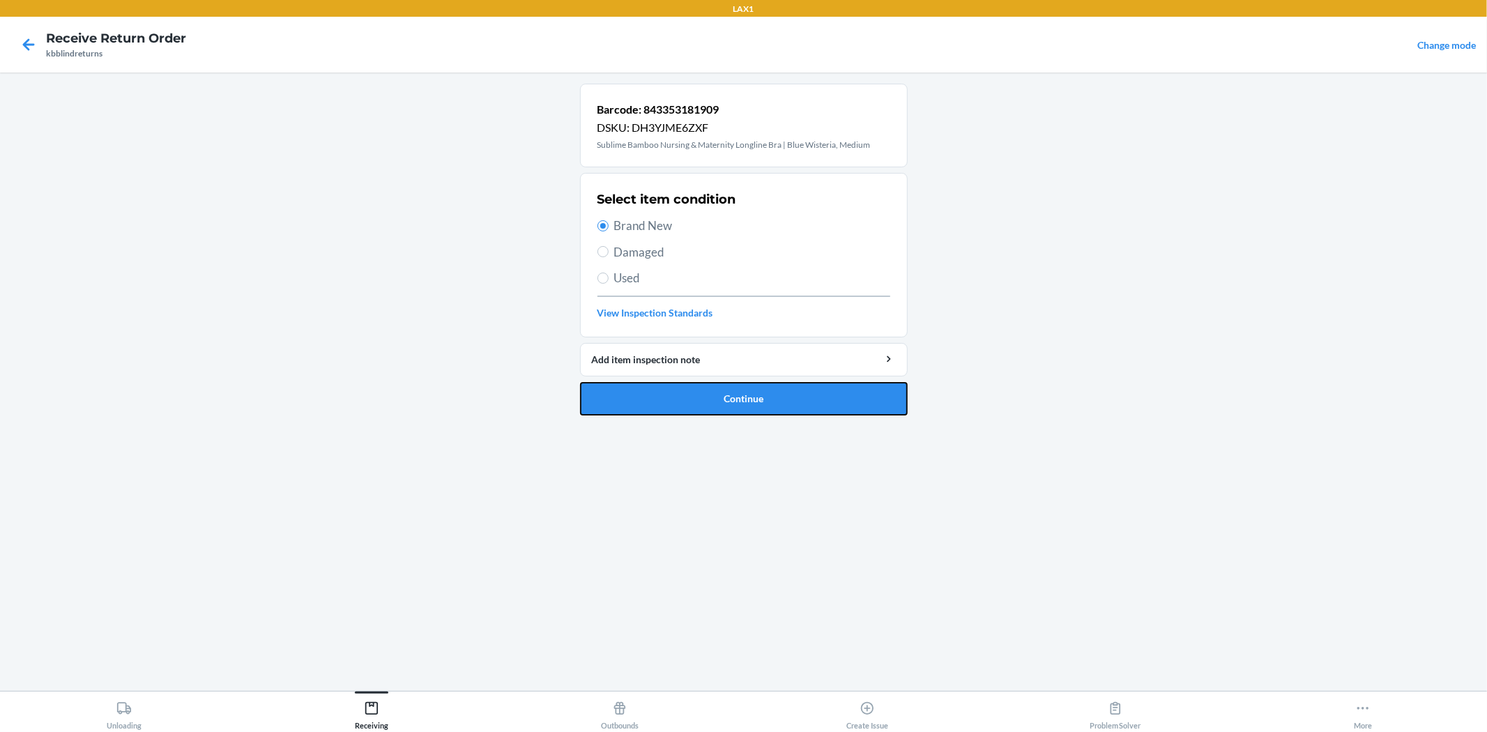
click at [684, 409] on button "Continue" at bounding box center [744, 398] width 328 height 33
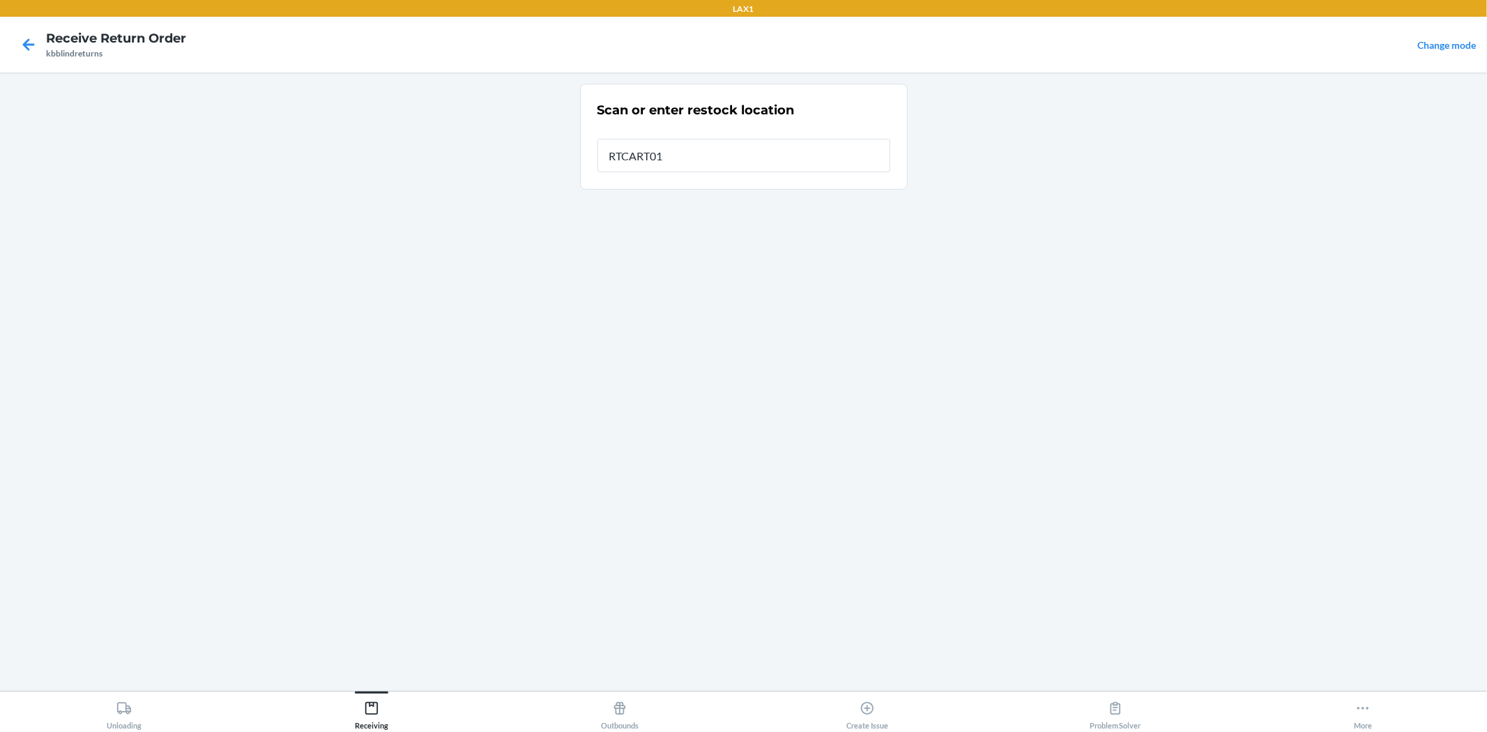
type input "RTCART019"
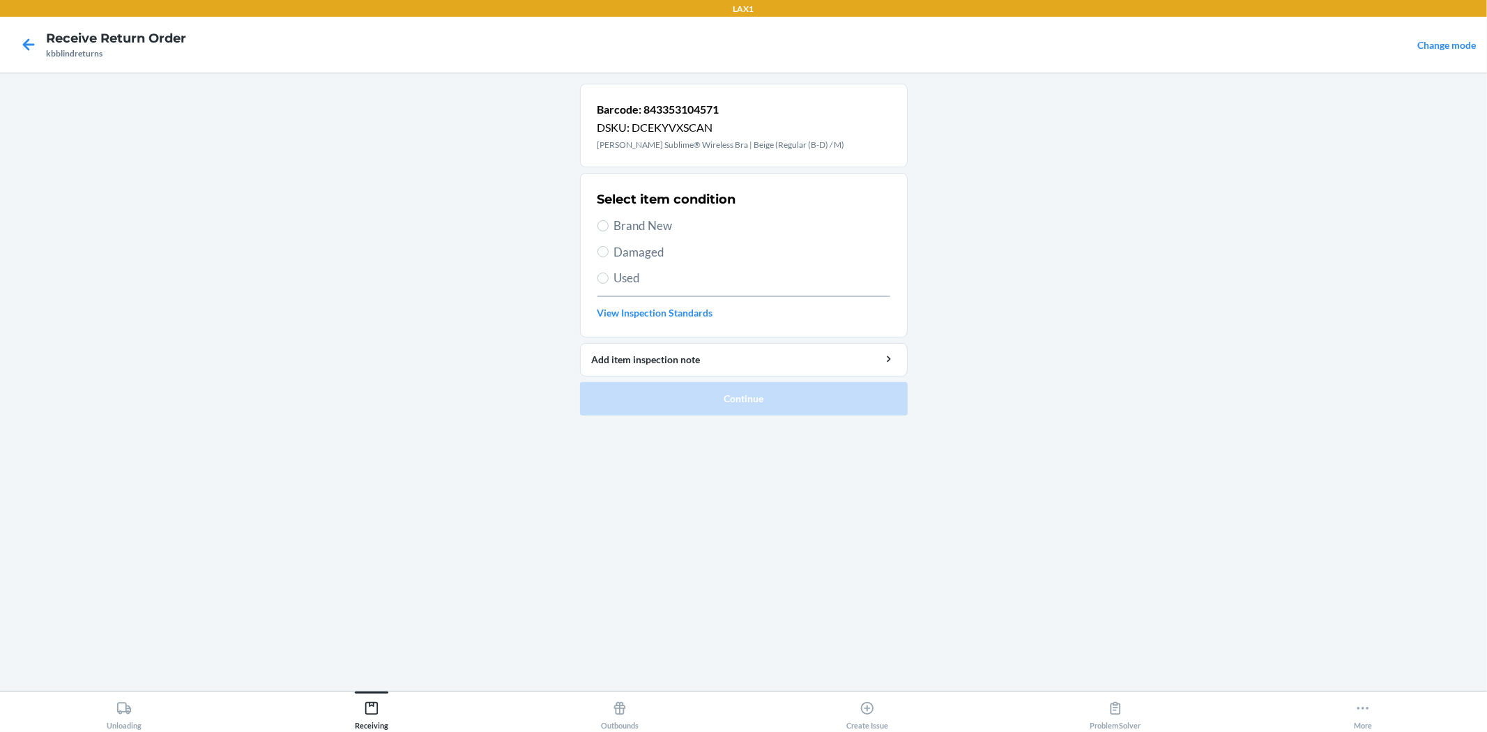
click at [629, 221] on span "Brand New" at bounding box center [752, 226] width 276 height 18
click at [608, 221] on input "Brand New" at bounding box center [602, 225] width 11 height 11
radio input "true"
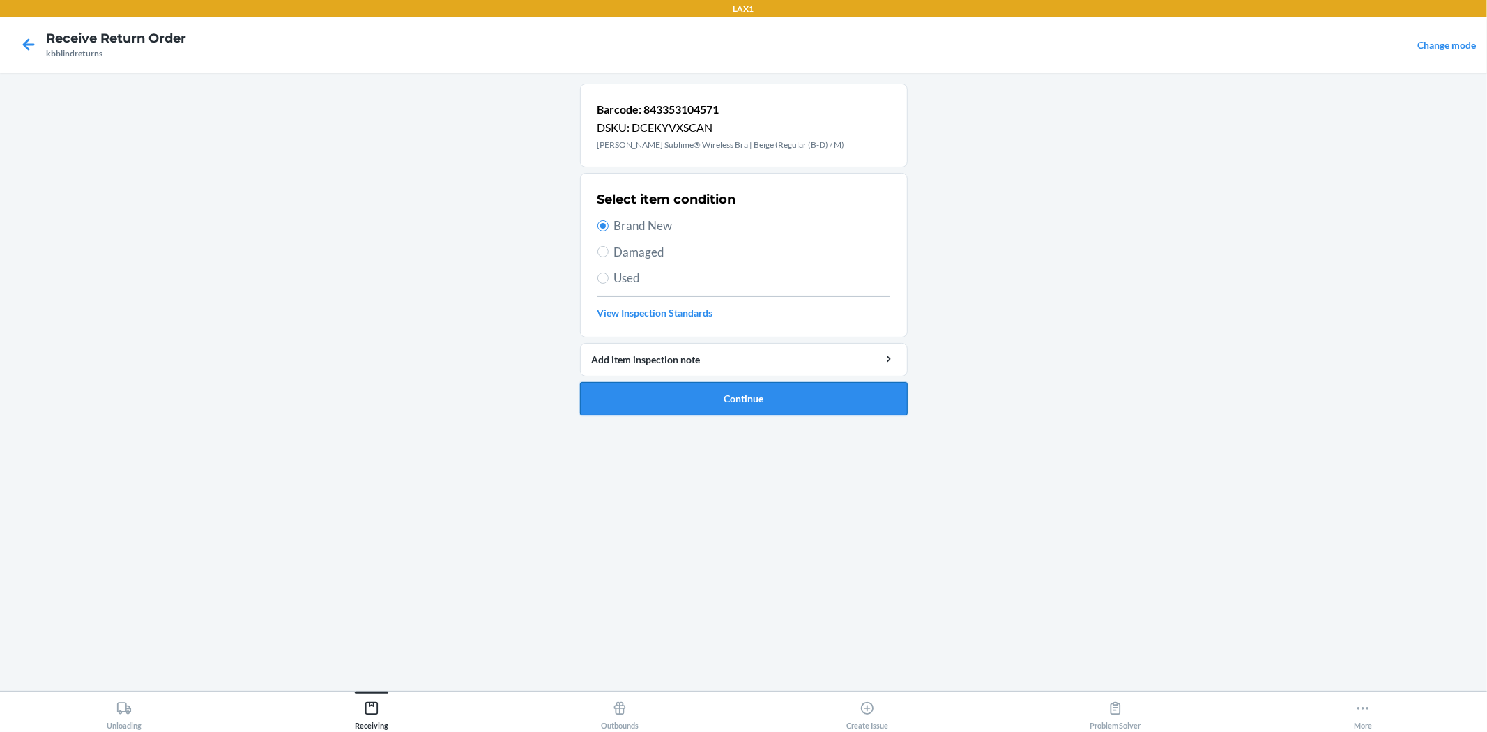
click at [684, 408] on button "Continue" at bounding box center [744, 398] width 328 height 33
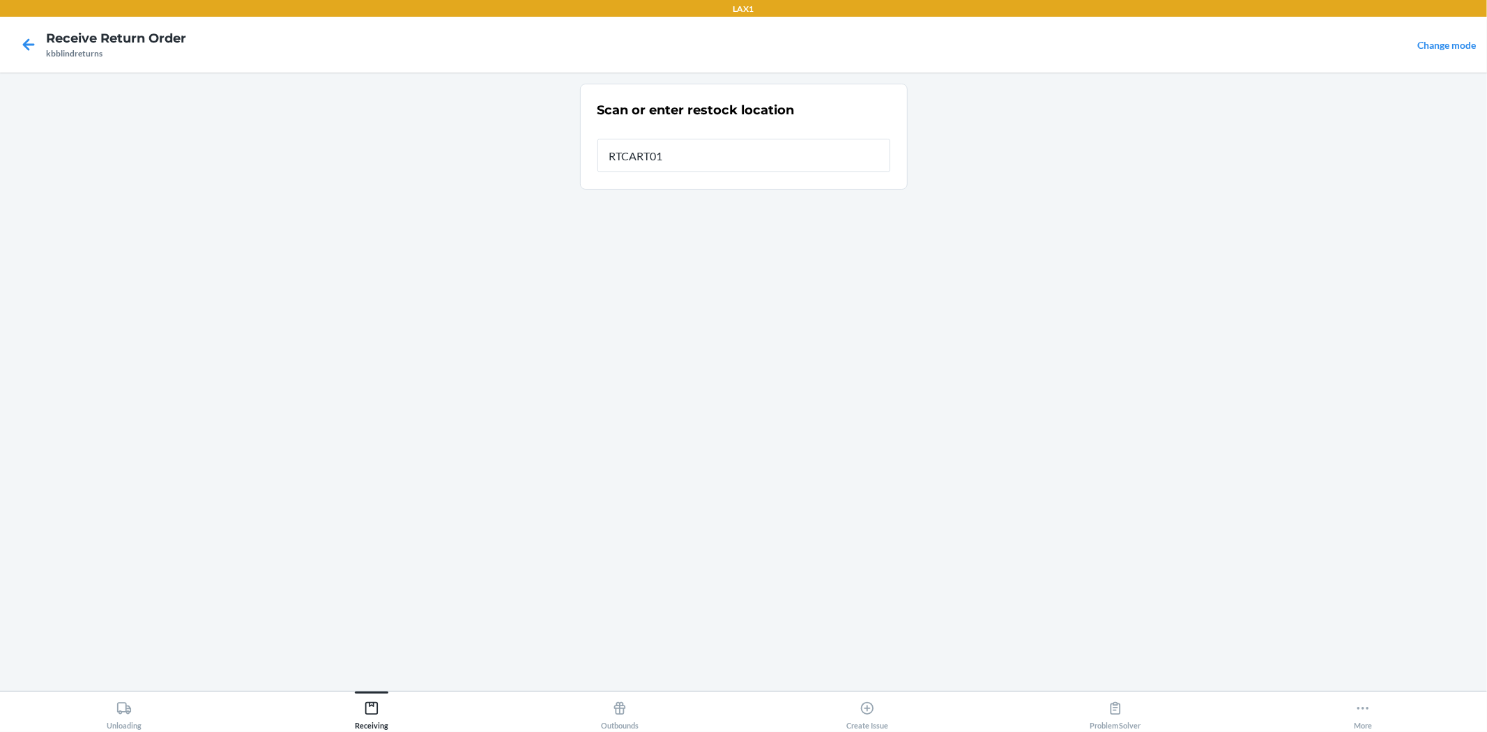
type input "RTCART019"
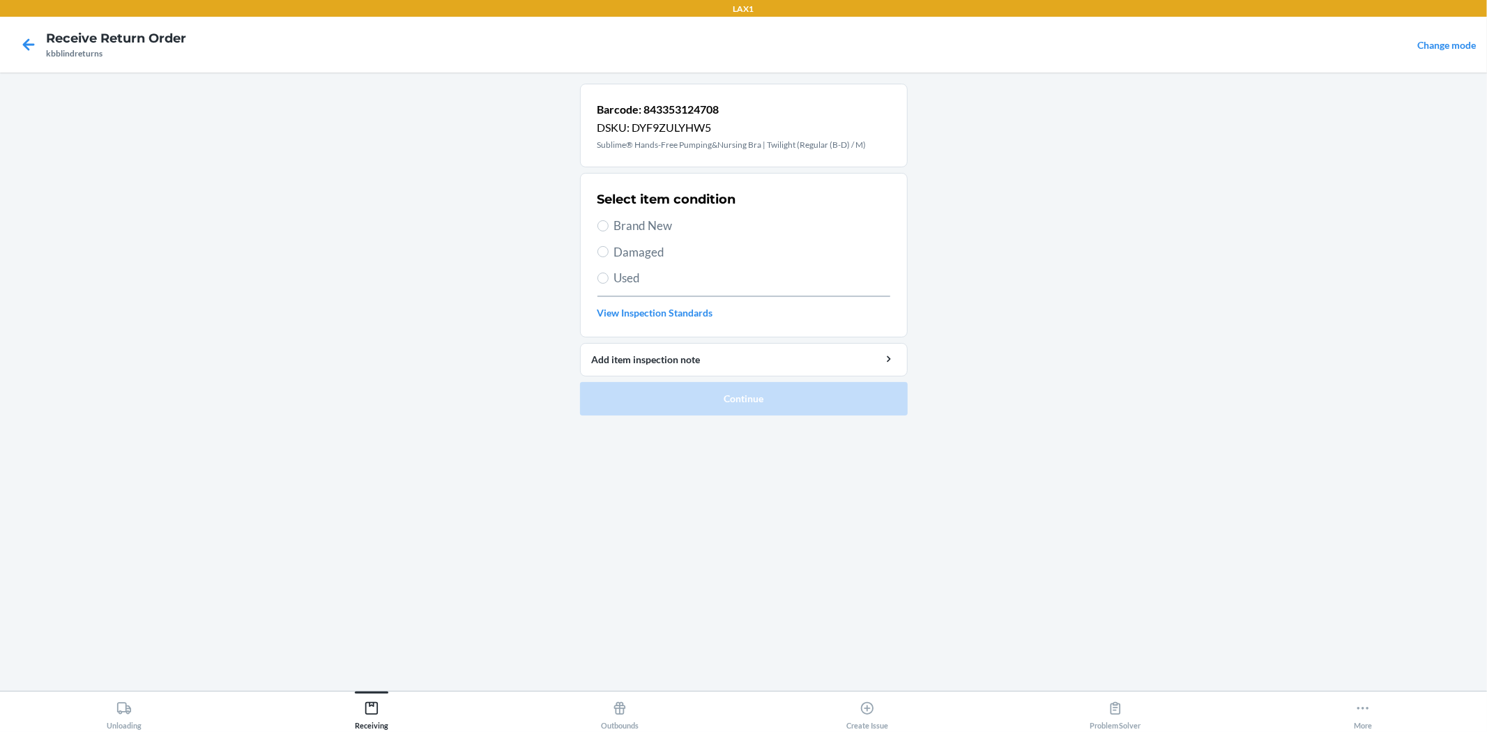
click at [595, 218] on section "Select item condition Brand New Damaged Used View Inspection Standards" at bounding box center [744, 255] width 328 height 164
click at [618, 230] on span "Brand New" at bounding box center [752, 226] width 276 height 18
click at [608, 230] on input "Brand New" at bounding box center [602, 225] width 11 height 11
radio input "true"
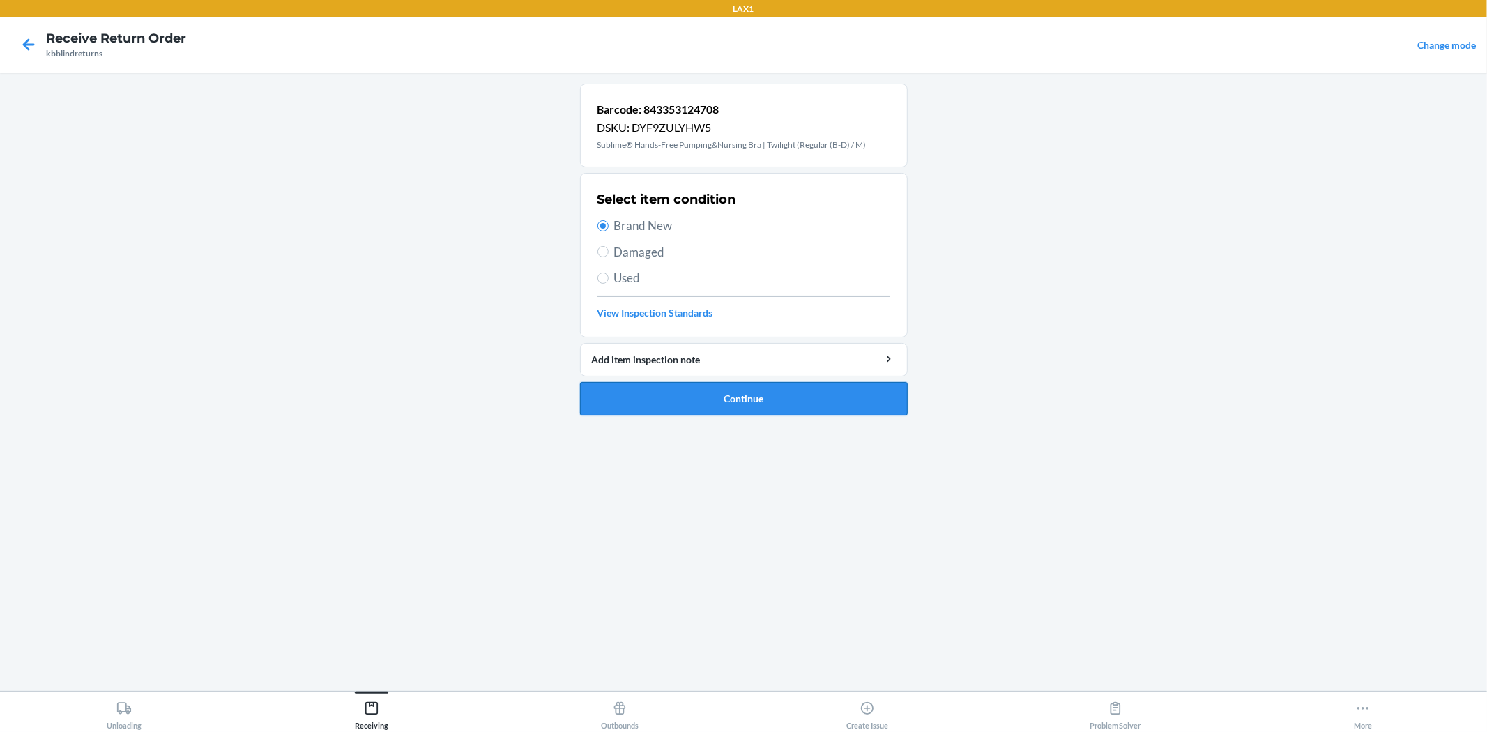
click at [684, 398] on button "Continue" at bounding box center [744, 398] width 328 height 33
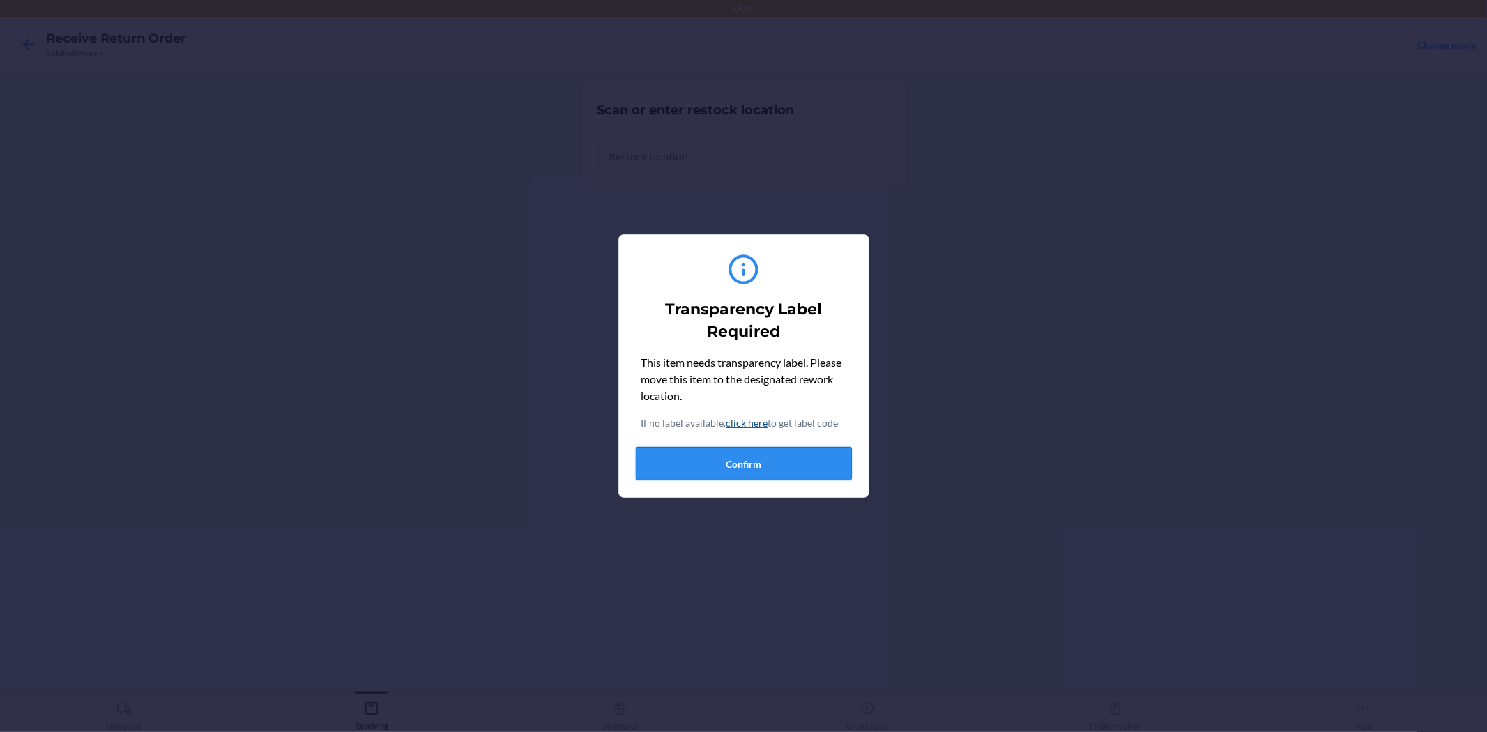
click at [733, 468] on button "Confirm" at bounding box center [744, 463] width 216 height 33
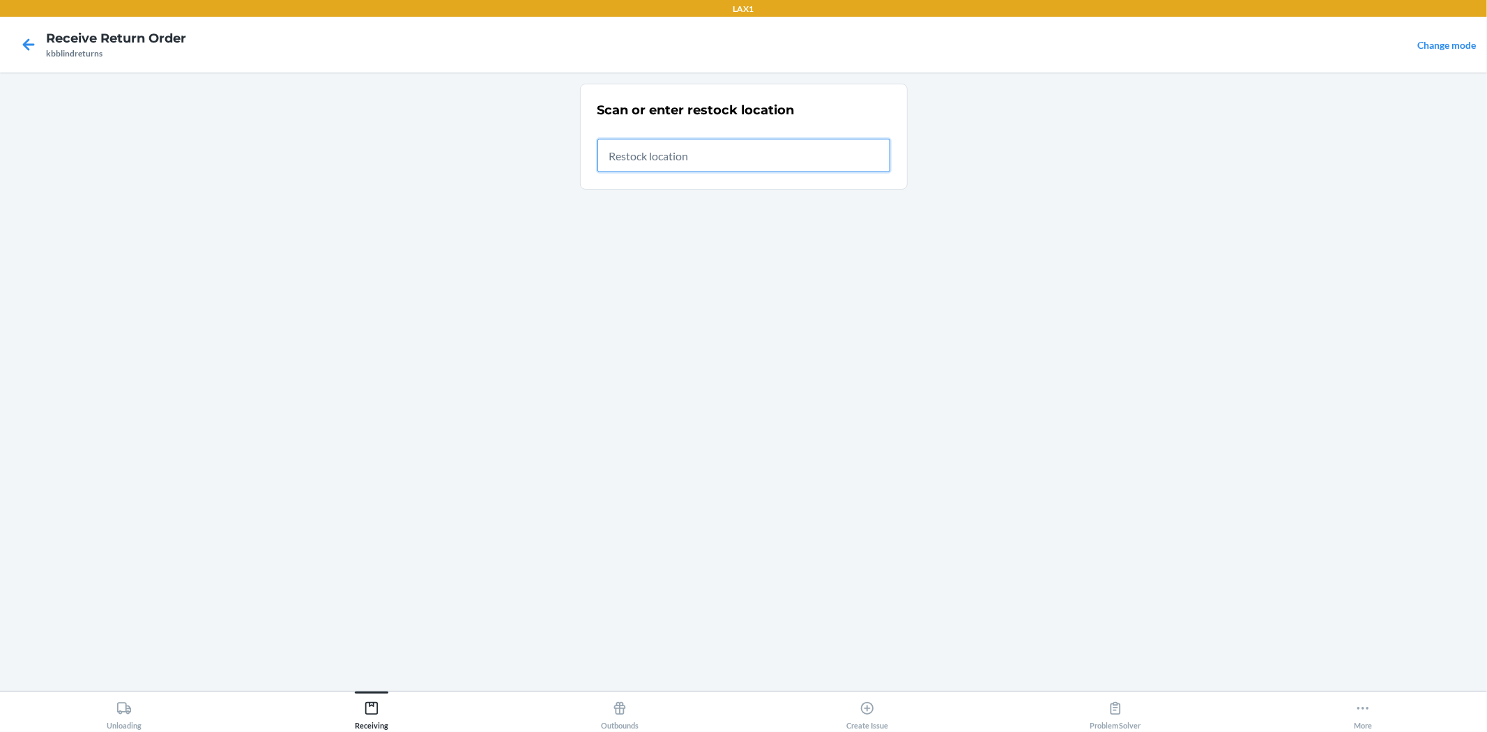
click at [783, 155] on input "text" at bounding box center [743, 155] width 293 height 33
type input "RTCART019"
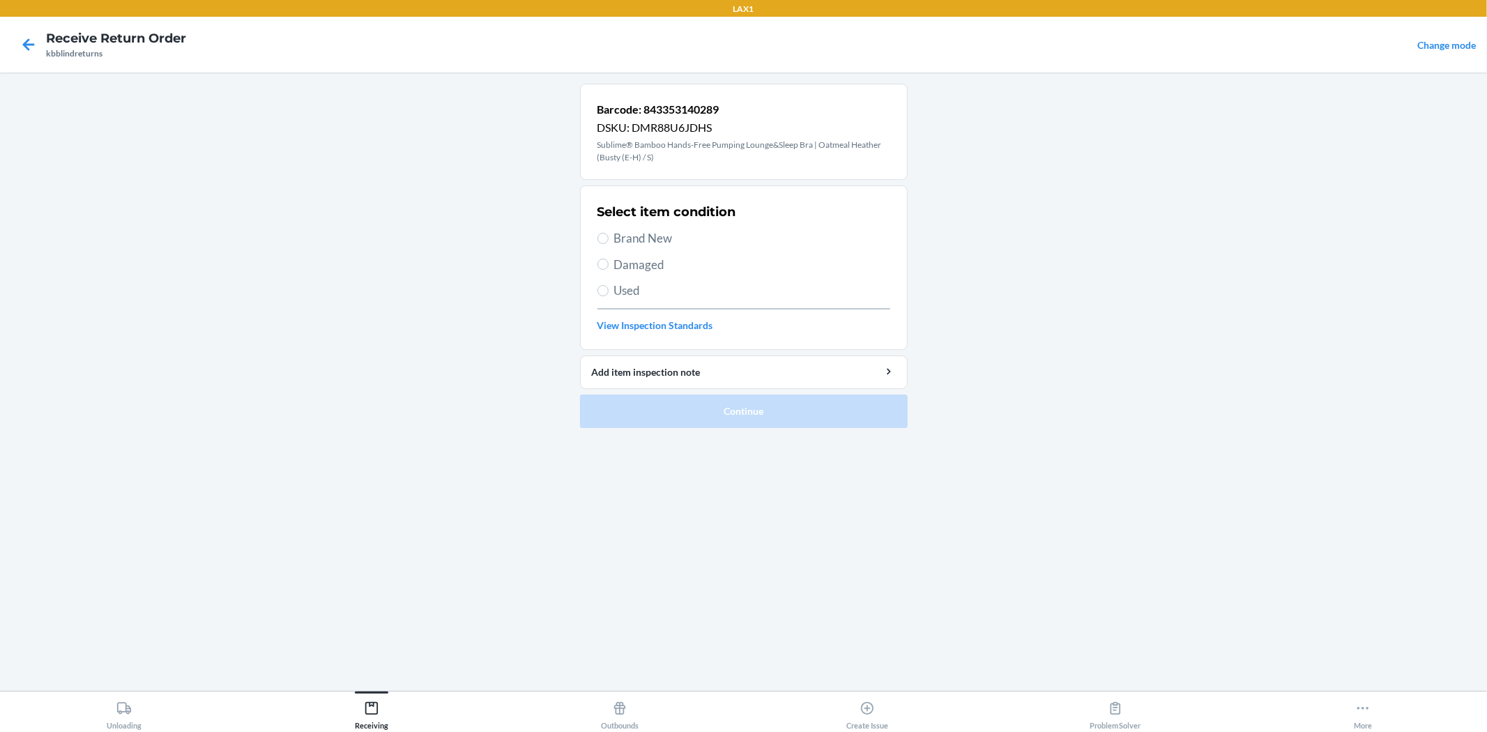
drag, startPoint x: 662, startPoint y: 237, endPoint x: 680, endPoint y: 282, distance: 48.5
click at [662, 236] on span "Brand New" at bounding box center [752, 238] width 276 height 18
click at [608, 236] on input "Brand New" at bounding box center [602, 238] width 11 height 11
radio input "true"
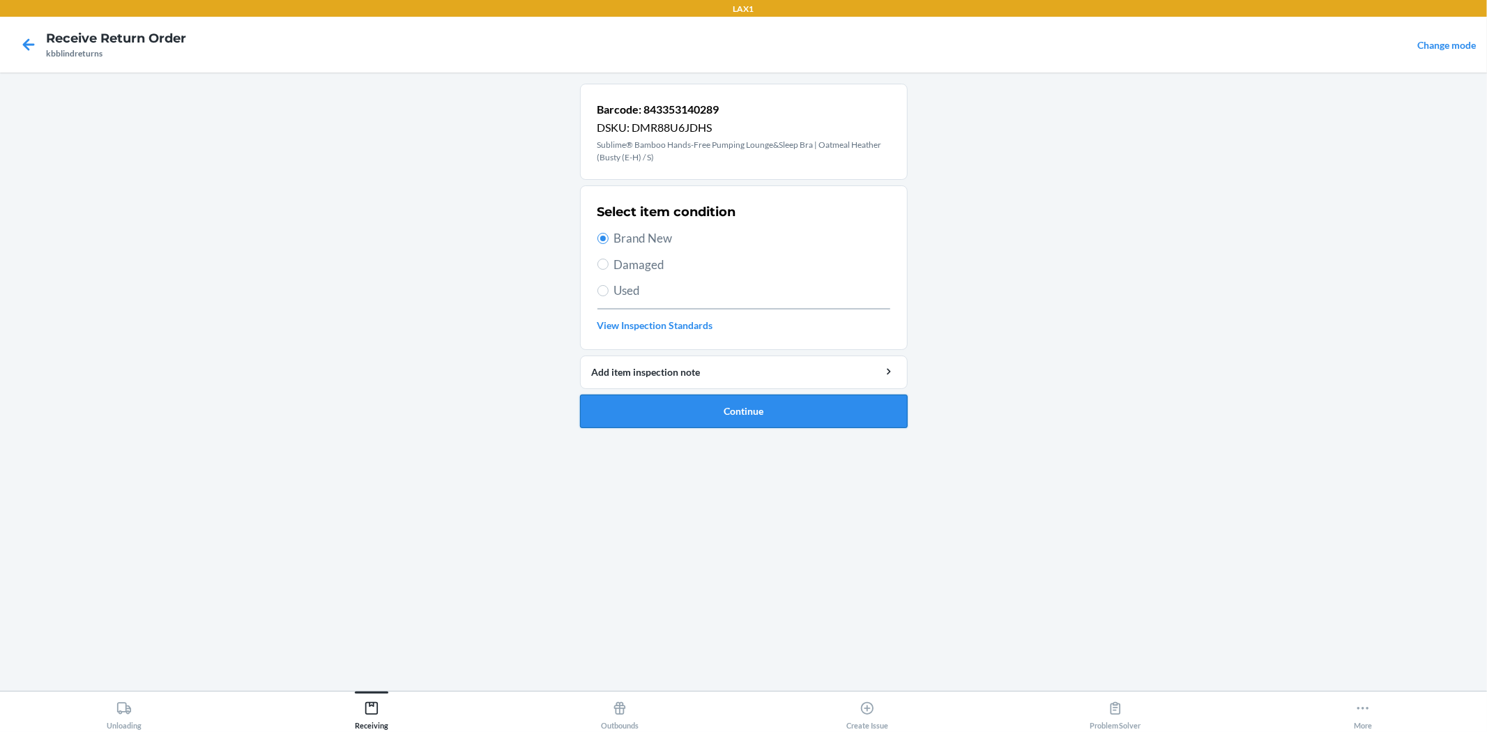
click at [765, 413] on button "Continue" at bounding box center [744, 410] width 328 height 33
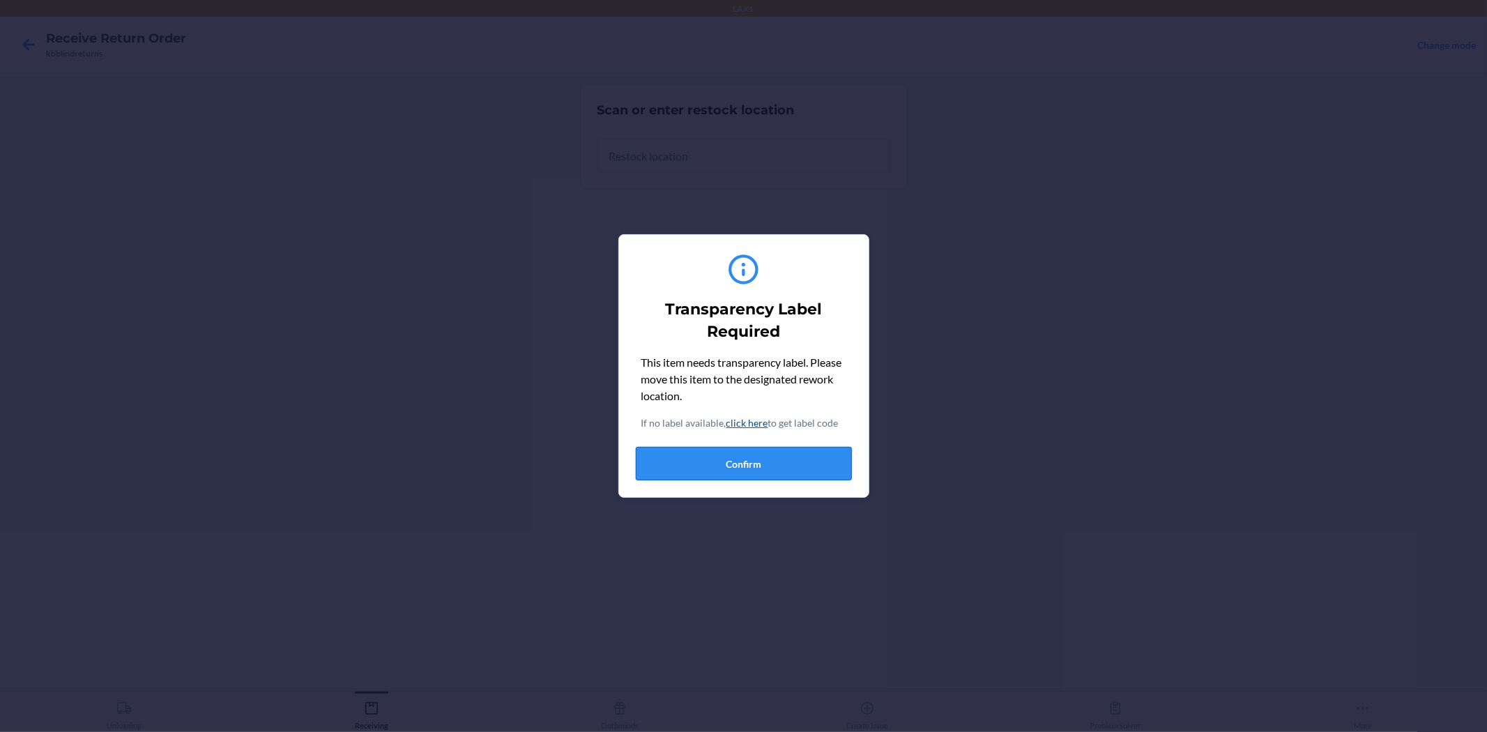
click at [792, 470] on button "Confirm" at bounding box center [744, 463] width 216 height 33
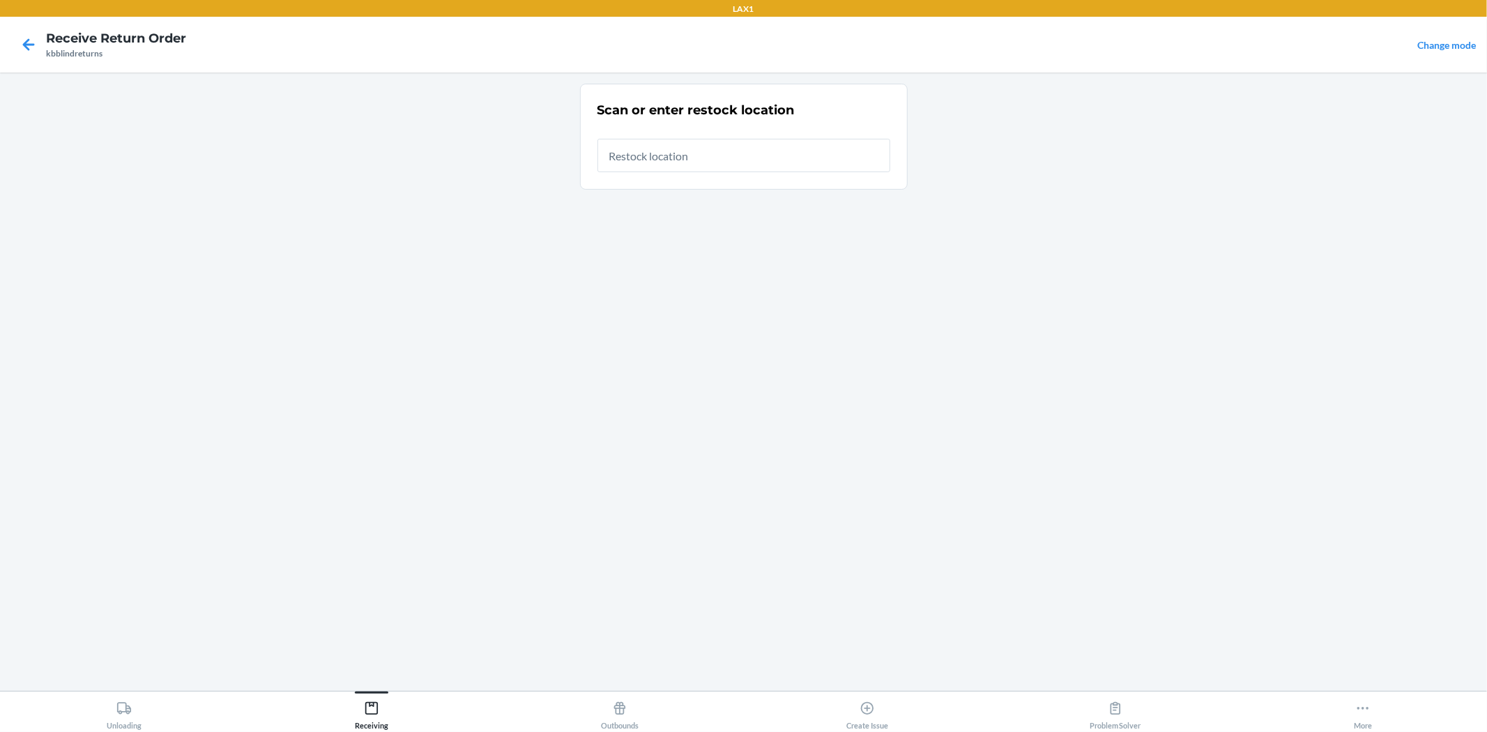
type input "RTCART019"
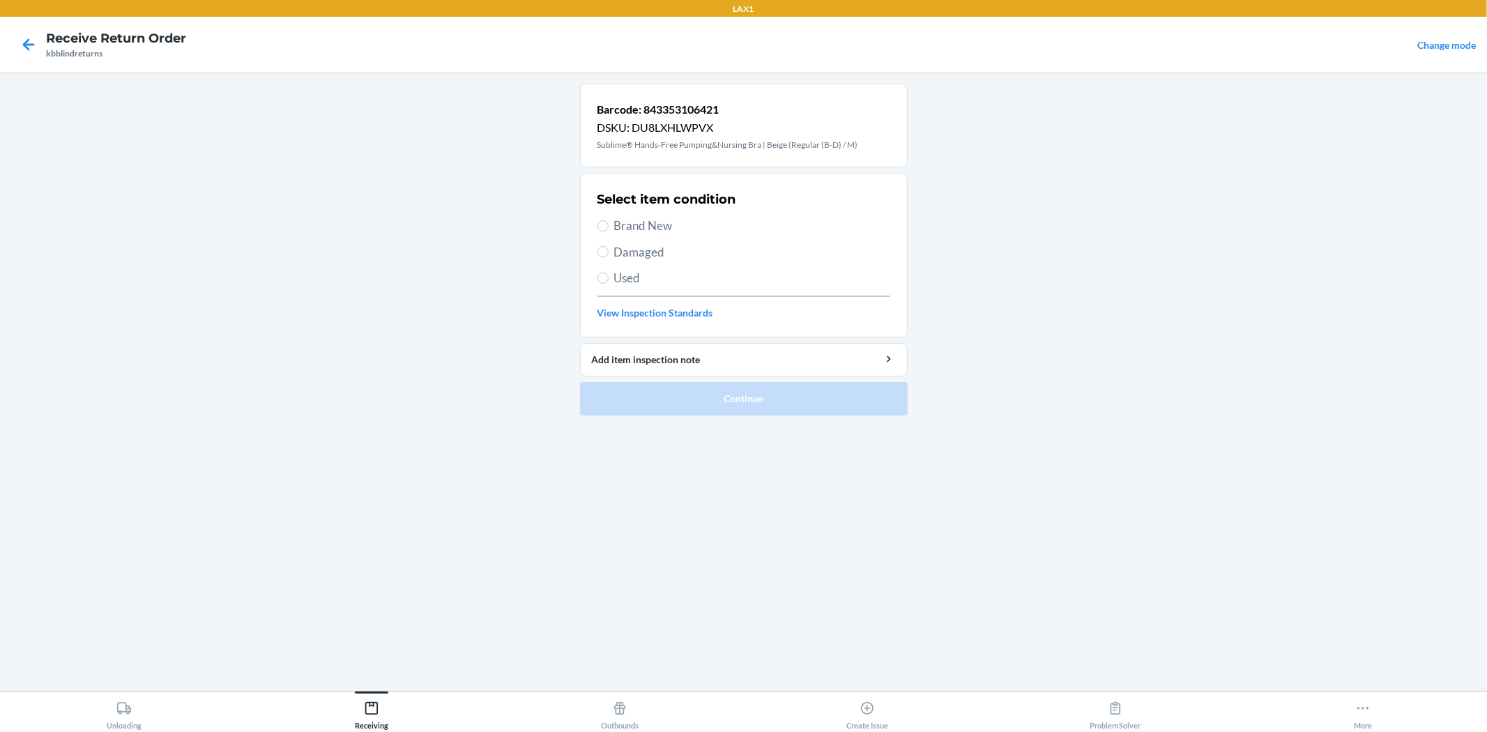
click at [705, 231] on span "Brand New" at bounding box center [752, 226] width 276 height 18
click at [608, 231] on input "Brand New" at bounding box center [602, 225] width 11 height 11
radio input "true"
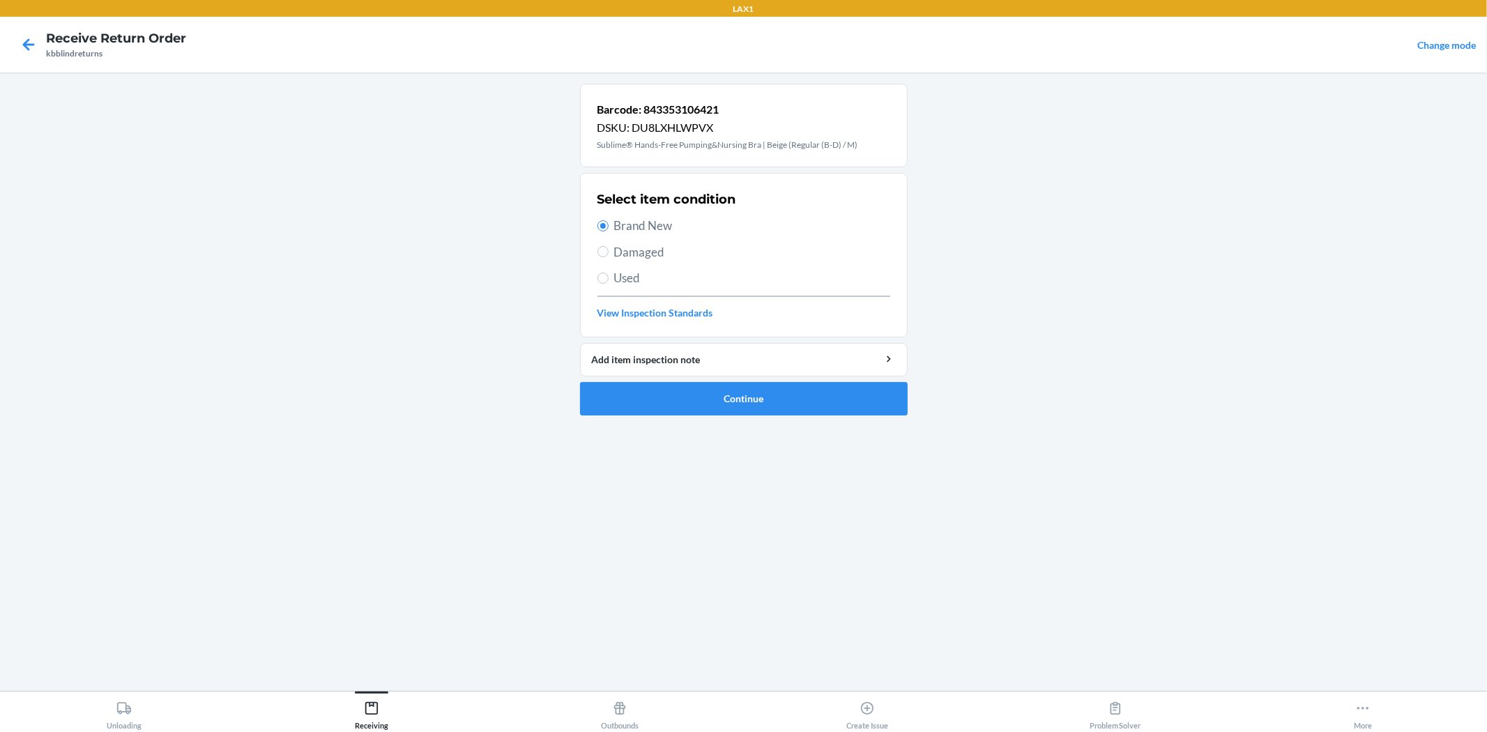
click at [768, 419] on ol "Barcode: 843353106421 DSKU: DU8LXHLWPVX Sublime® Hands-Free Pumping&Nursing Bra…" at bounding box center [744, 255] width 328 height 343
click at [769, 391] on button "Continue" at bounding box center [744, 398] width 328 height 33
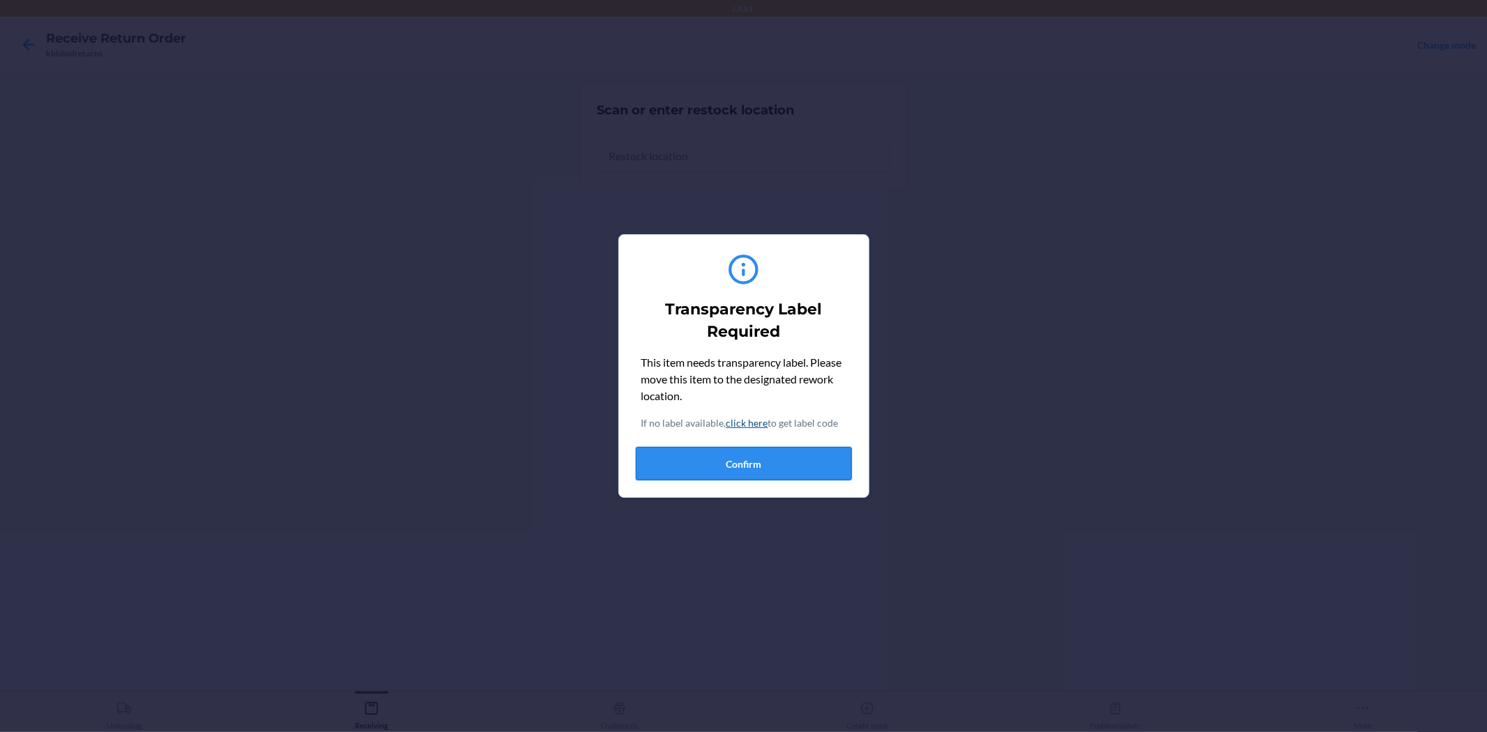
click at [774, 473] on button "Confirm" at bounding box center [744, 463] width 216 height 33
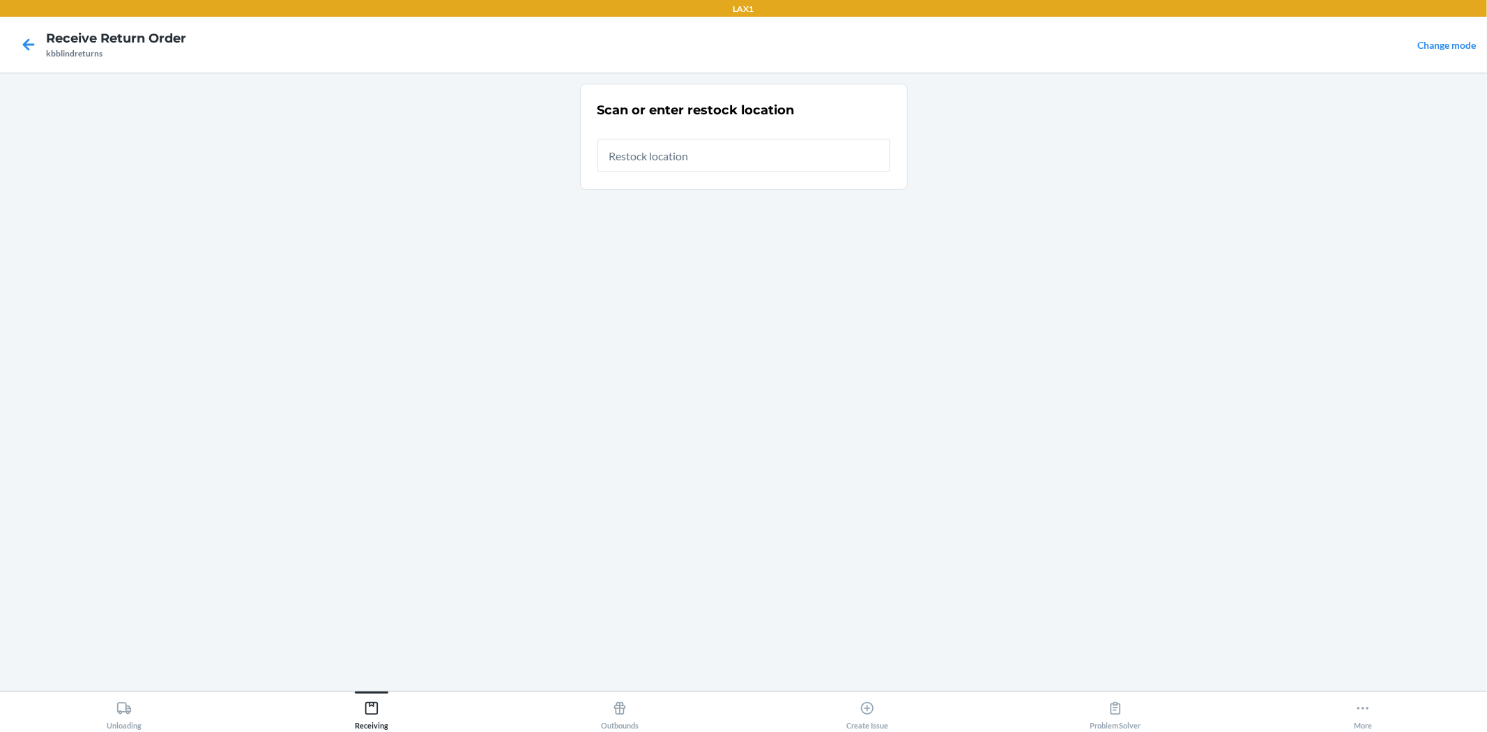
type input "RTCART019"
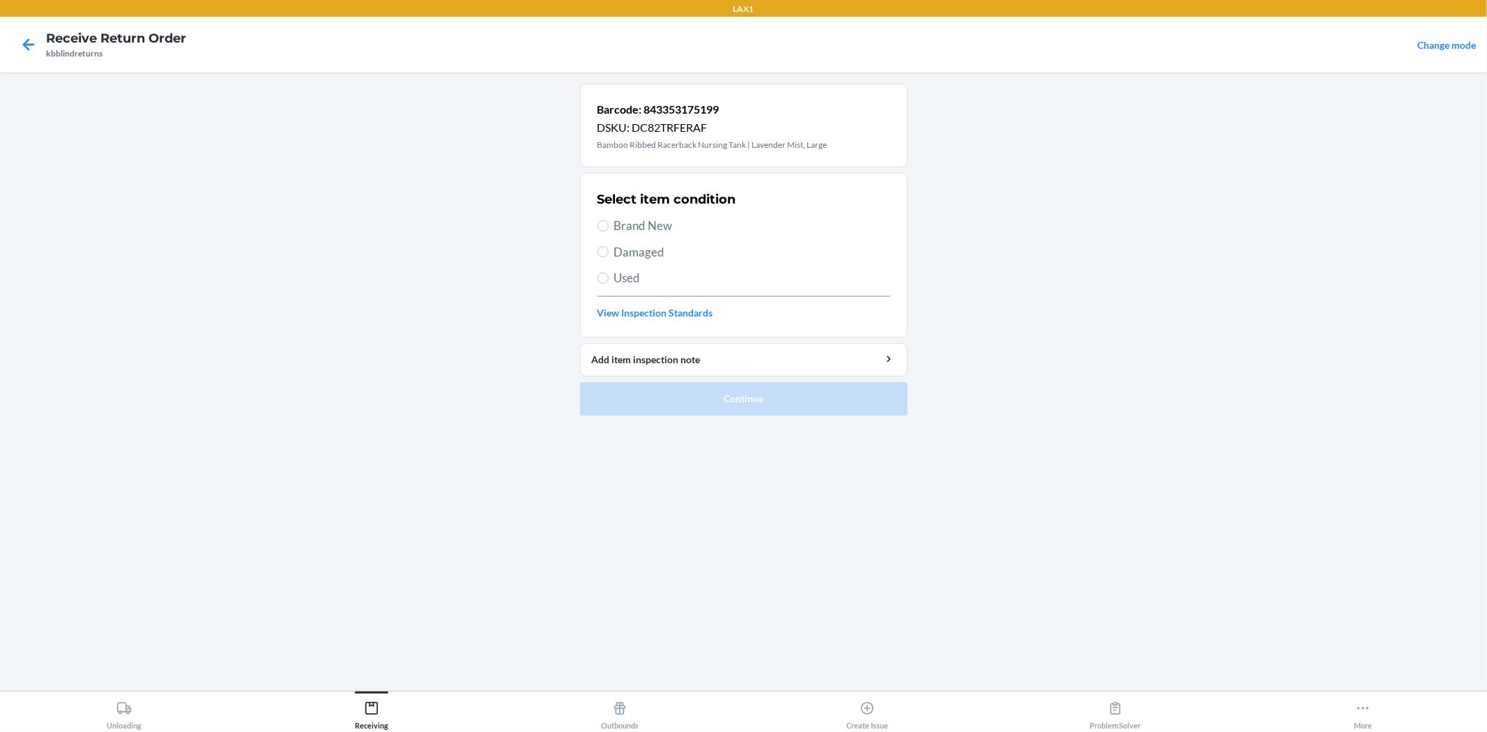
click at [676, 235] on div "Select item condition Brand New Damaged Used View Inspection Standards" at bounding box center [743, 255] width 293 height 138
click at [660, 220] on span "Brand New" at bounding box center [752, 226] width 276 height 18
click at [608, 220] on input "Brand New" at bounding box center [602, 225] width 11 height 11
radio input "true"
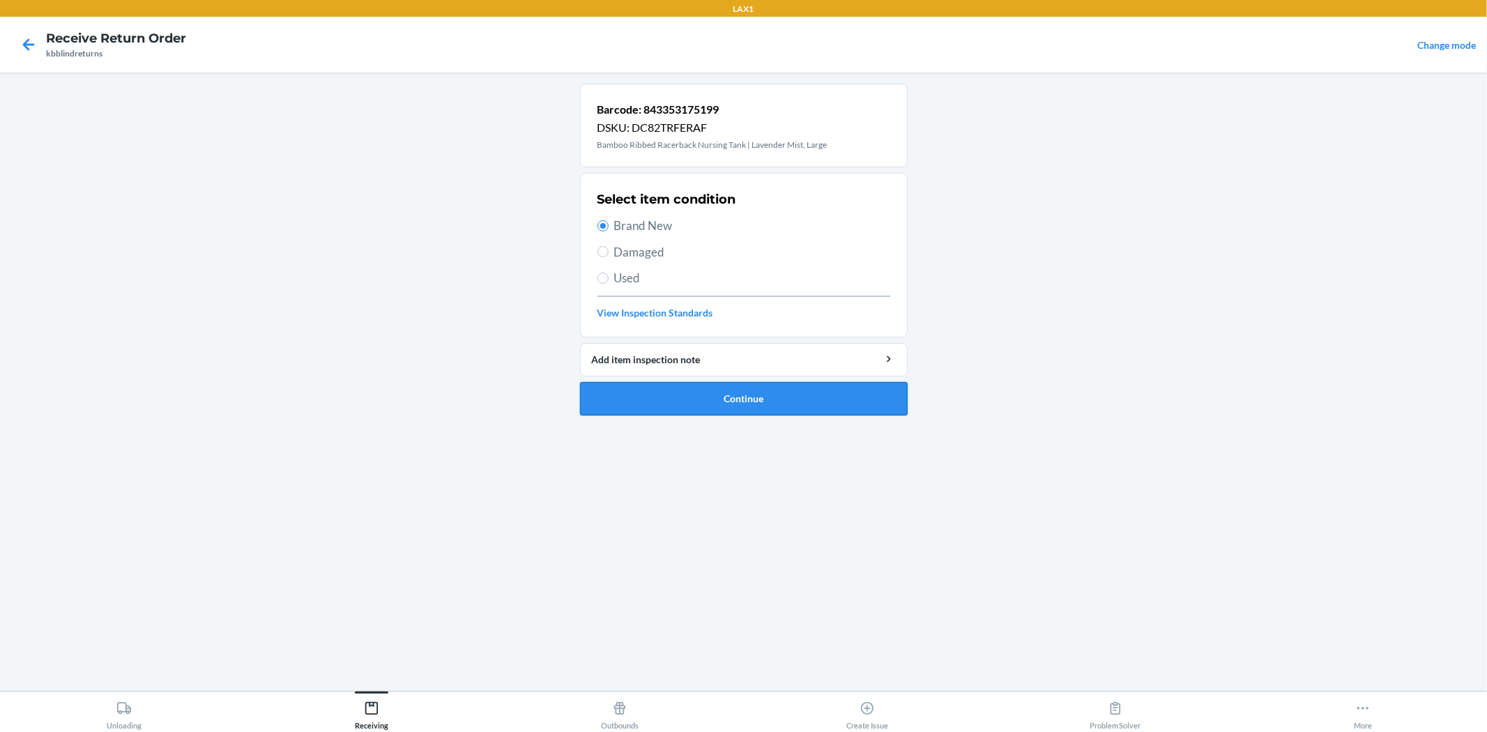
click at [769, 401] on button "Continue" at bounding box center [744, 398] width 328 height 33
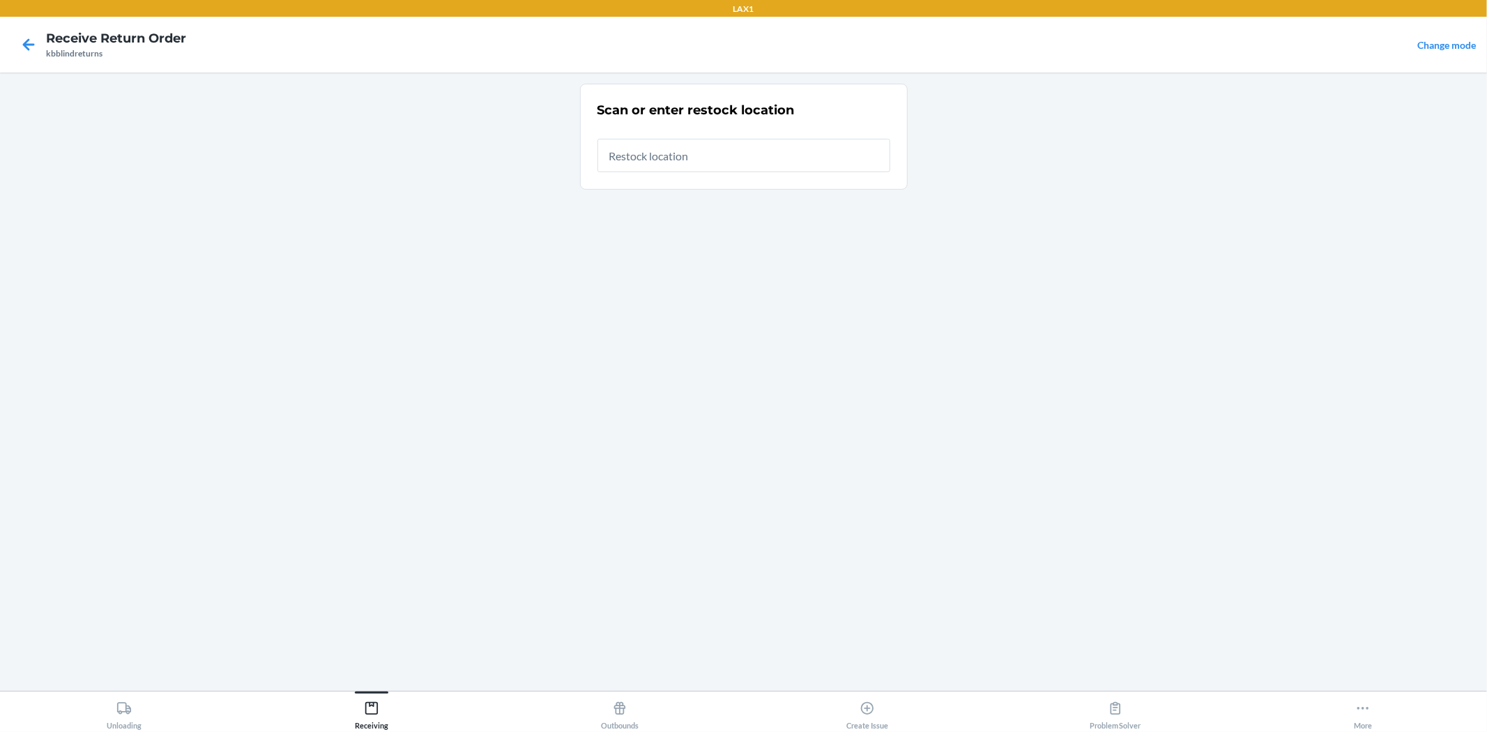
click at [699, 157] on input "text" at bounding box center [743, 155] width 293 height 33
type input "RTCART019"
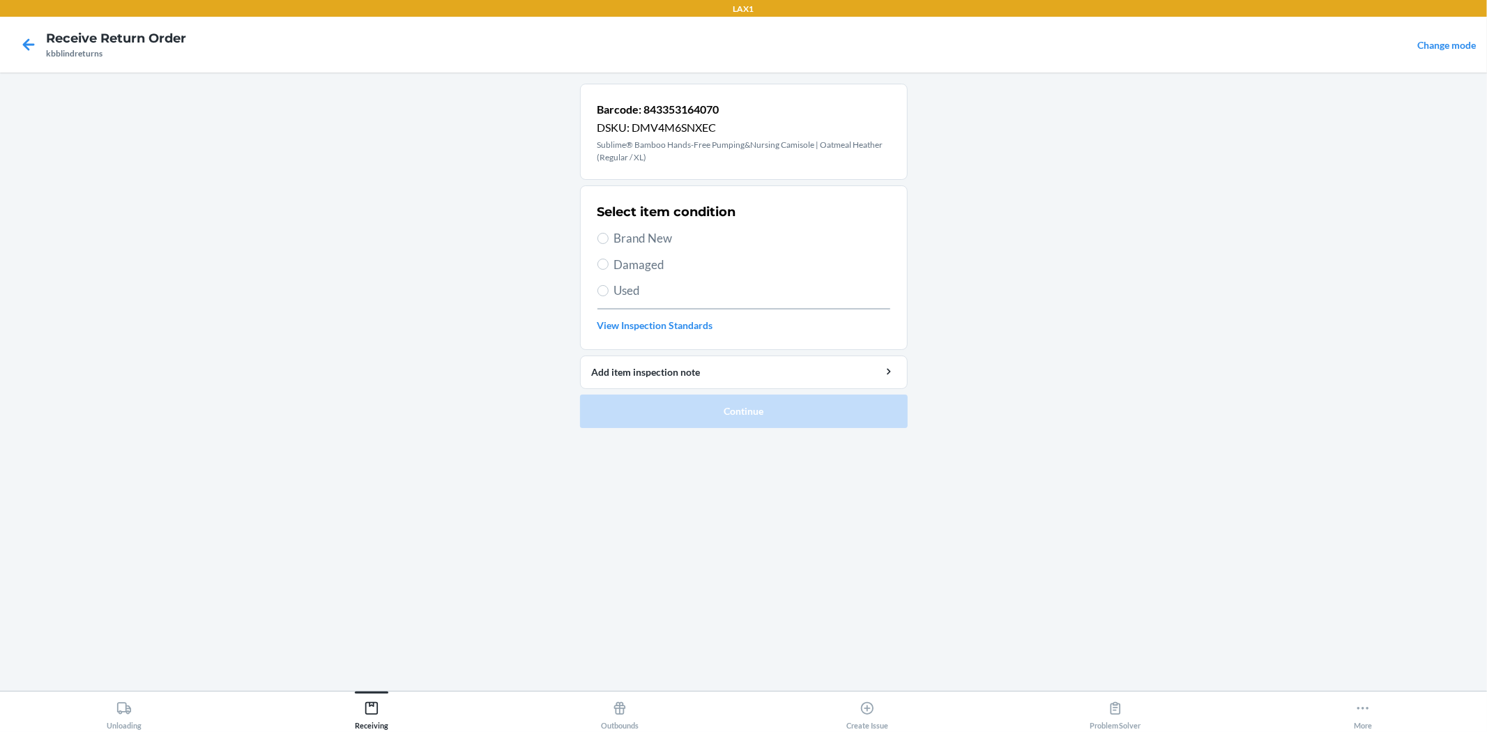
click at [669, 240] on span "Brand New" at bounding box center [752, 238] width 276 height 18
click at [608, 240] on input "Brand New" at bounding box center [602, 238] width 11 height 11
radio input "true"
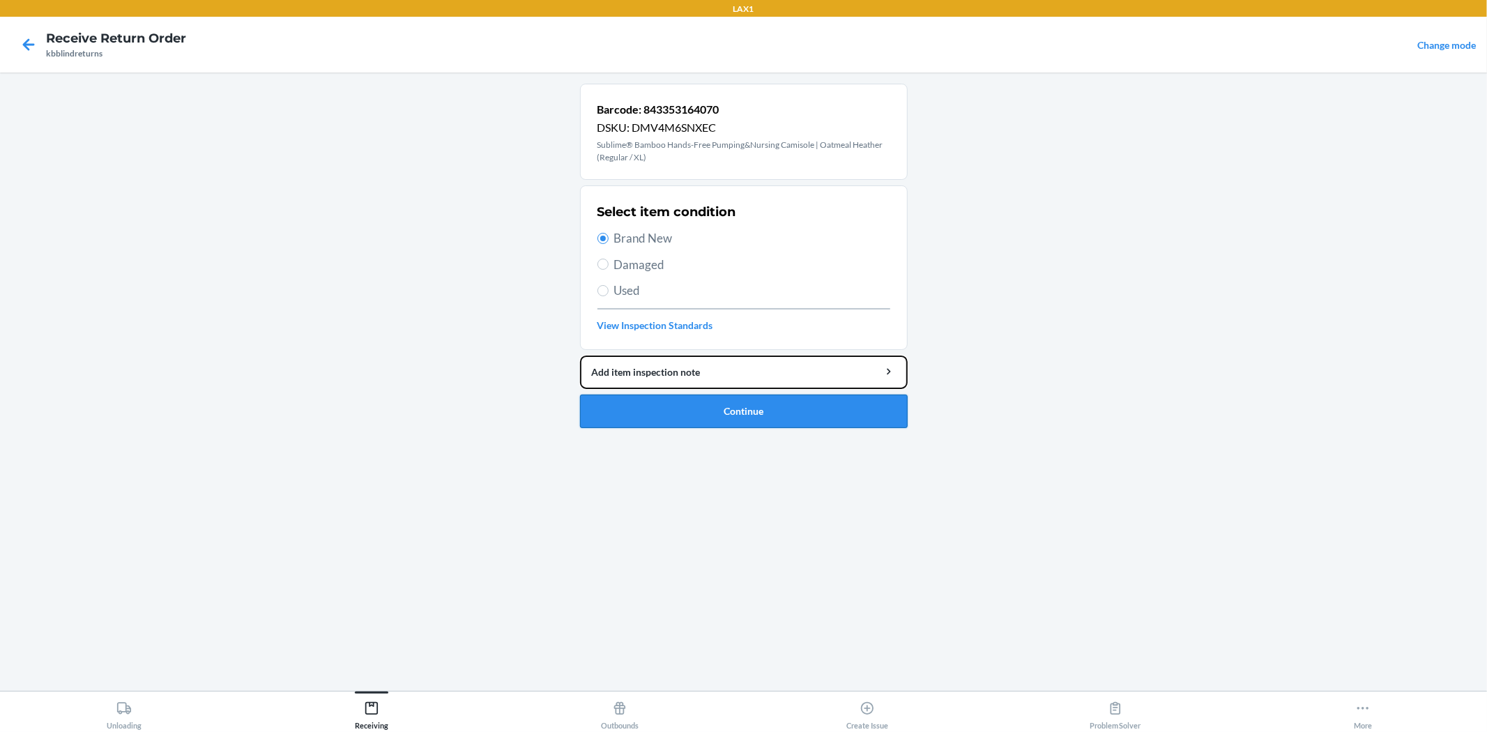
drag, startPoint x: 684, startPoint y: 371, endPoint x: 702, endPoint y: 412, distance: 44.0
click at [702, 412] on li "Barcode: 843353164070 DSKU: DMV4M6SNXEC Sublime® Bamboo Hands-Free Pumping&Nurs…" at bounding box center [744, 256] width 328 height 344
click at [702, 412] on button "Continue" at bounding box center [744, 410] width 328 height 33
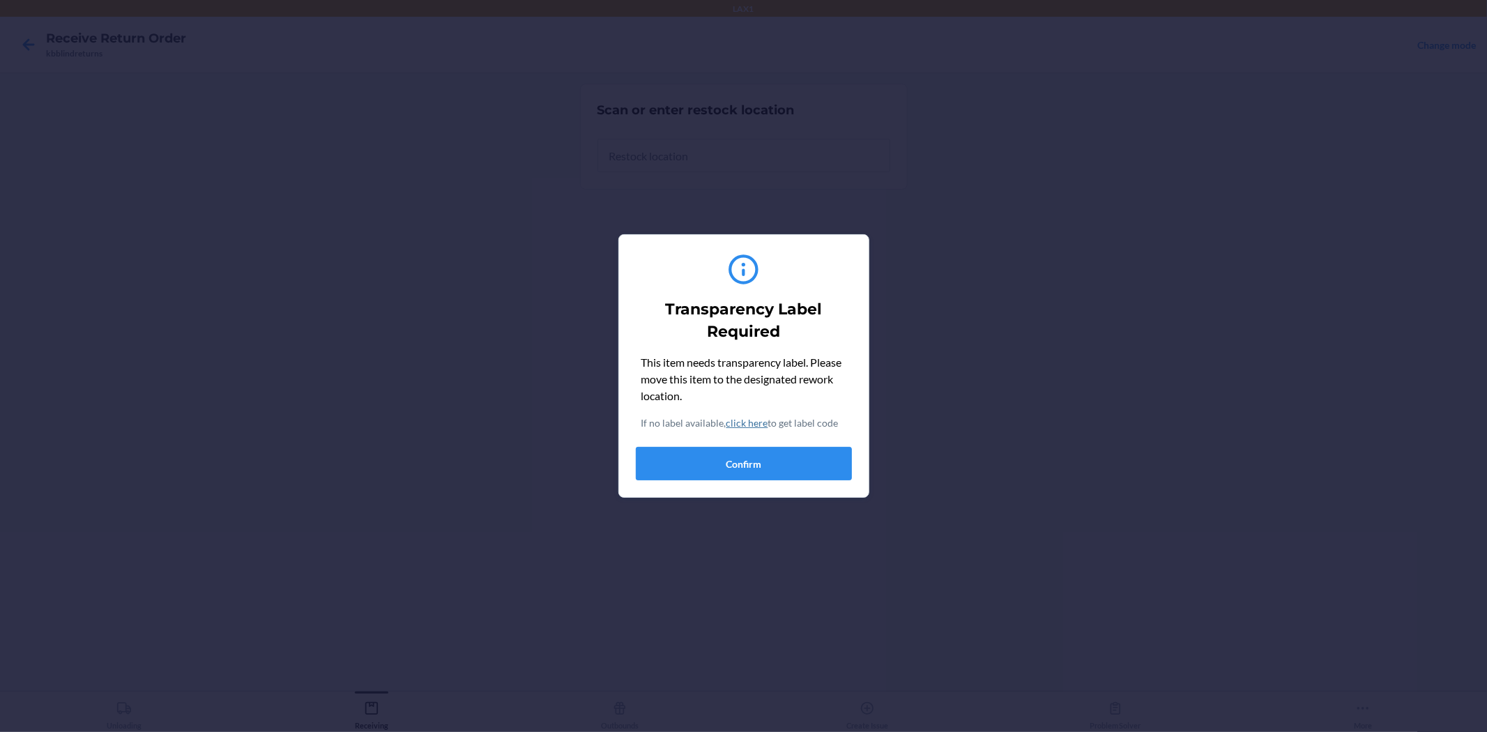
click at [748, 423] on link "click here" at bounding box center [747, 423] width 42 height 12
drag, startPoint x: 764, startPoint y: 444, endPoint x: 772, endPoint y: 470, distance: 27.1
click at [772, 470] on div "This item needs transparency label. Please move this item to the designated rew…" at bounding box center [744, 417] width 216 height 126
click at [790, 470] on button "Confirm" at bounding box center [744, 463] width 216 height 33
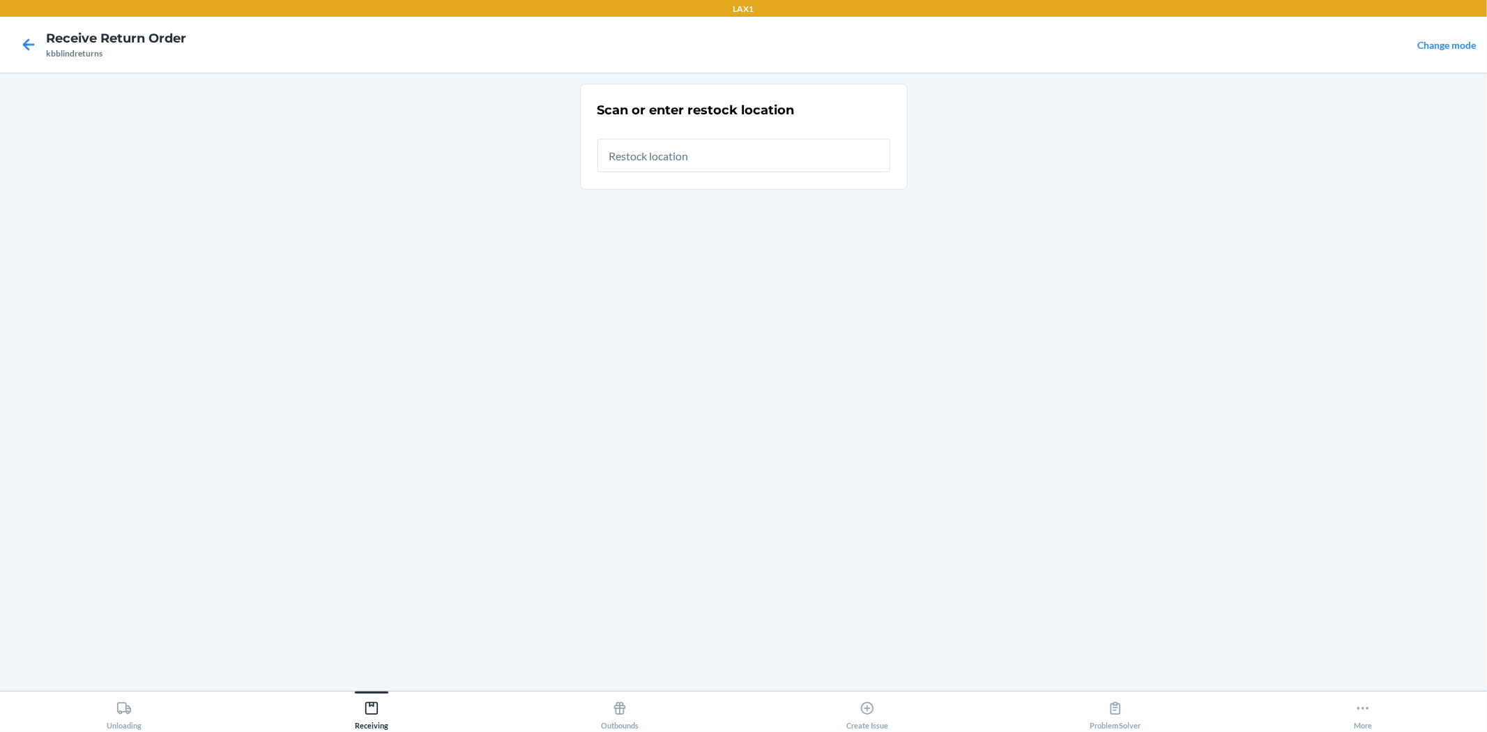
click at [729, 140] on div at bounding box center [743, 150] width 293 height 45
click at [730, 154] on input "text" at bounding box center [743, 155] width 293 height 33
type input "RTCART019"
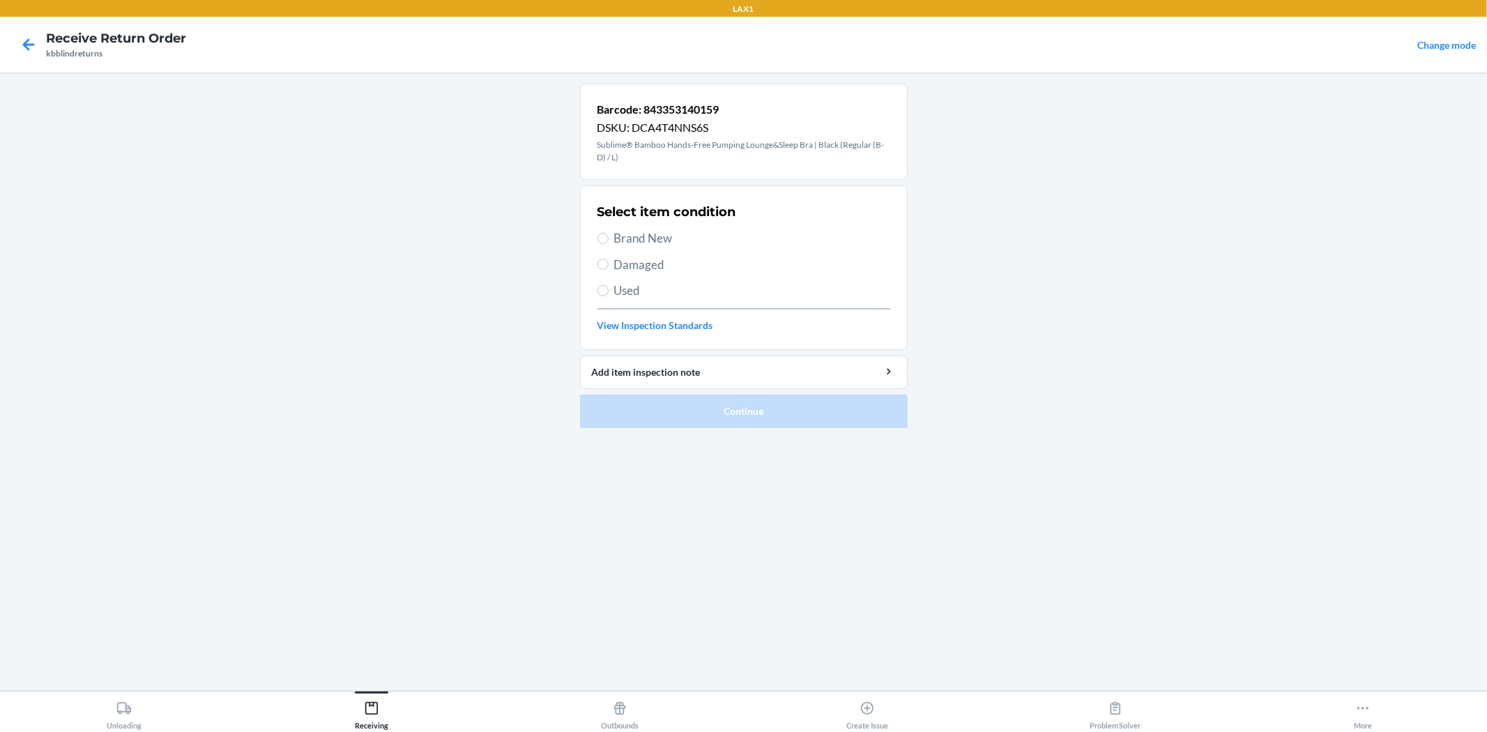
click at [664, 231] on span "Brand New" at bounding box center [752, 238] width 276 height 18
click at [608, 233] on input "Brand New" at bounding box center [602, 238] width 11 height 11
radio input "true"
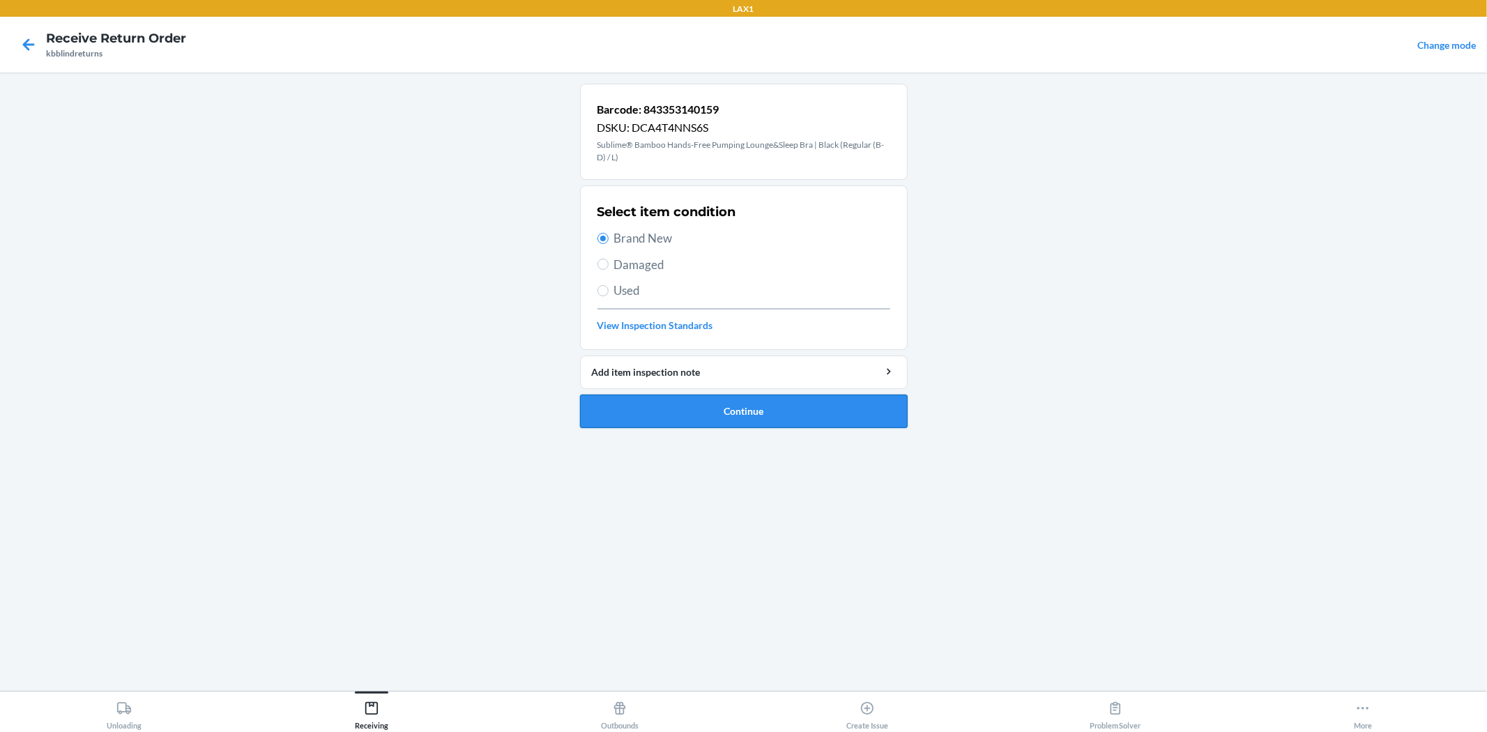
click at [723, 422] on button "Continue" at bounding box center [744, 410] width 328 height 33
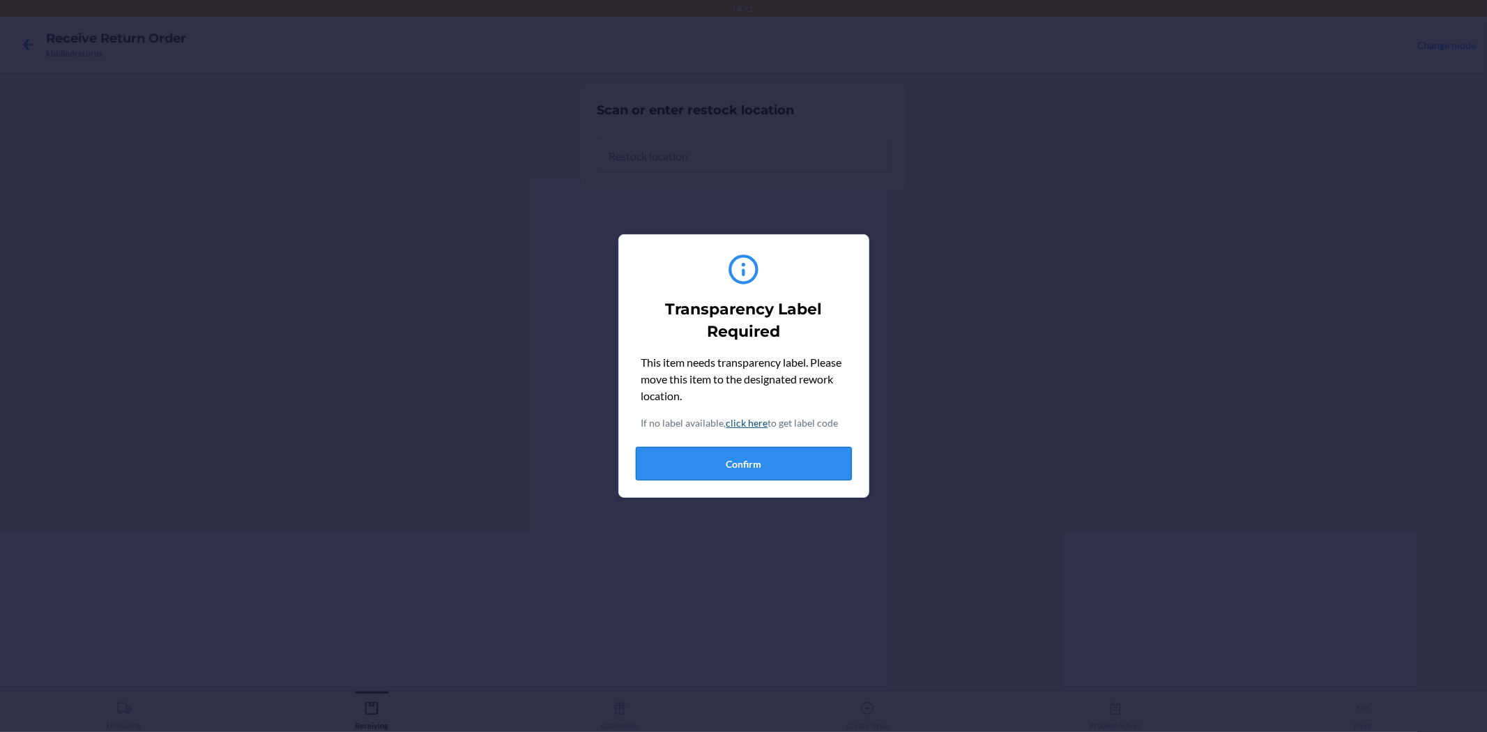
click at [758, 456] on button "Confirm" at bounding box center [744, 463] width 216 height 33
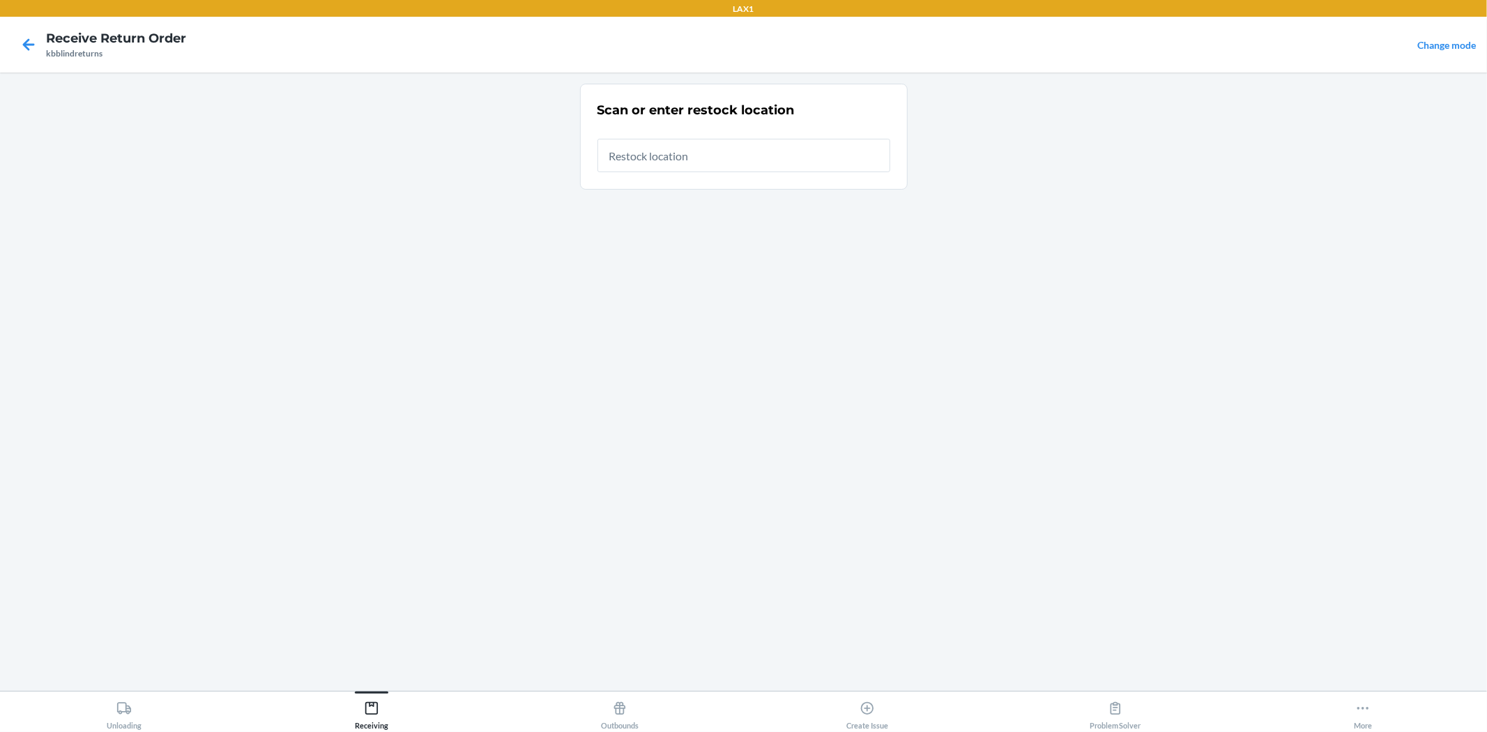
type input "RTCART019"
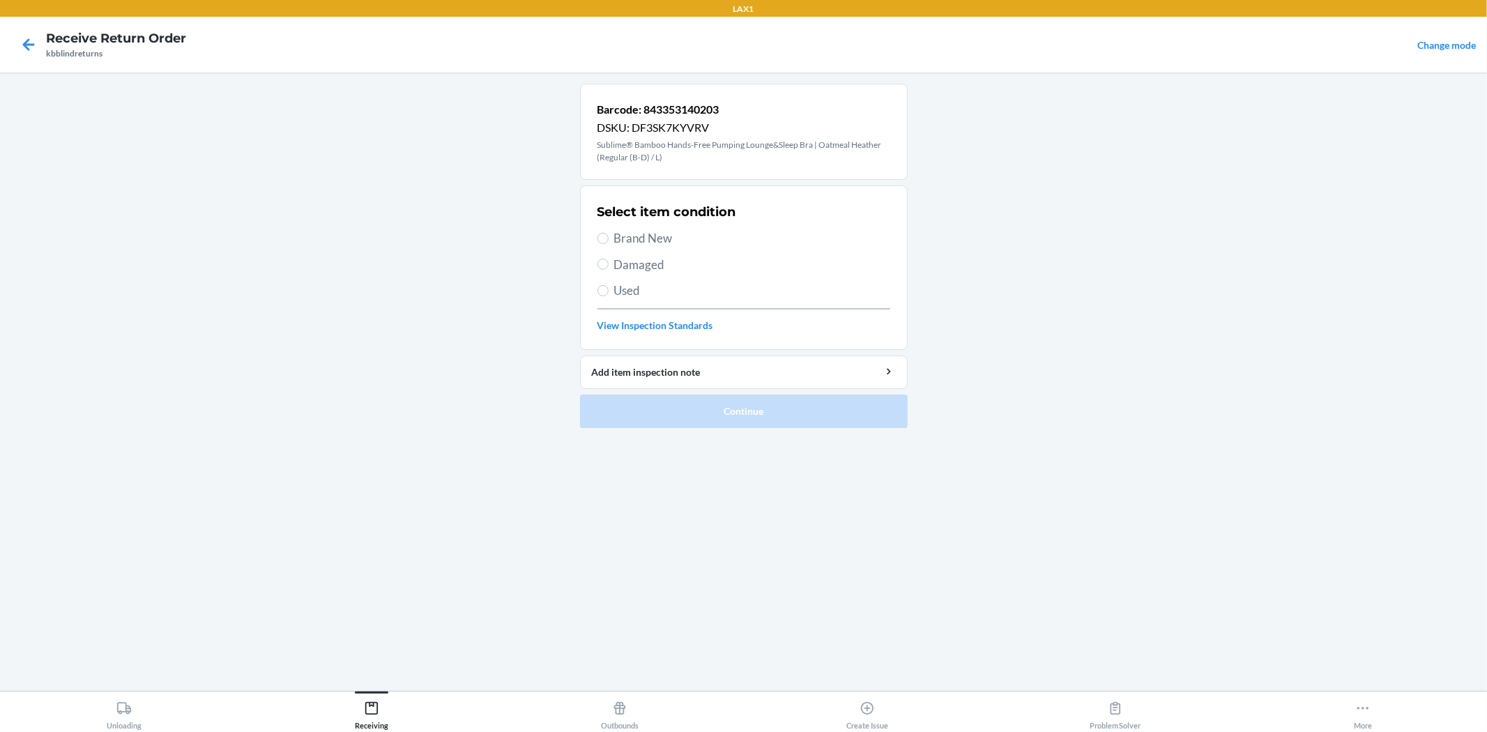
click at [628, 234] on span "Brand New" at bounding box center [752, 238] width 276 height 18
click at [608, 234] on input "Brand New" at bounding box center [602, 238] width 11 height 11
radio input "true"
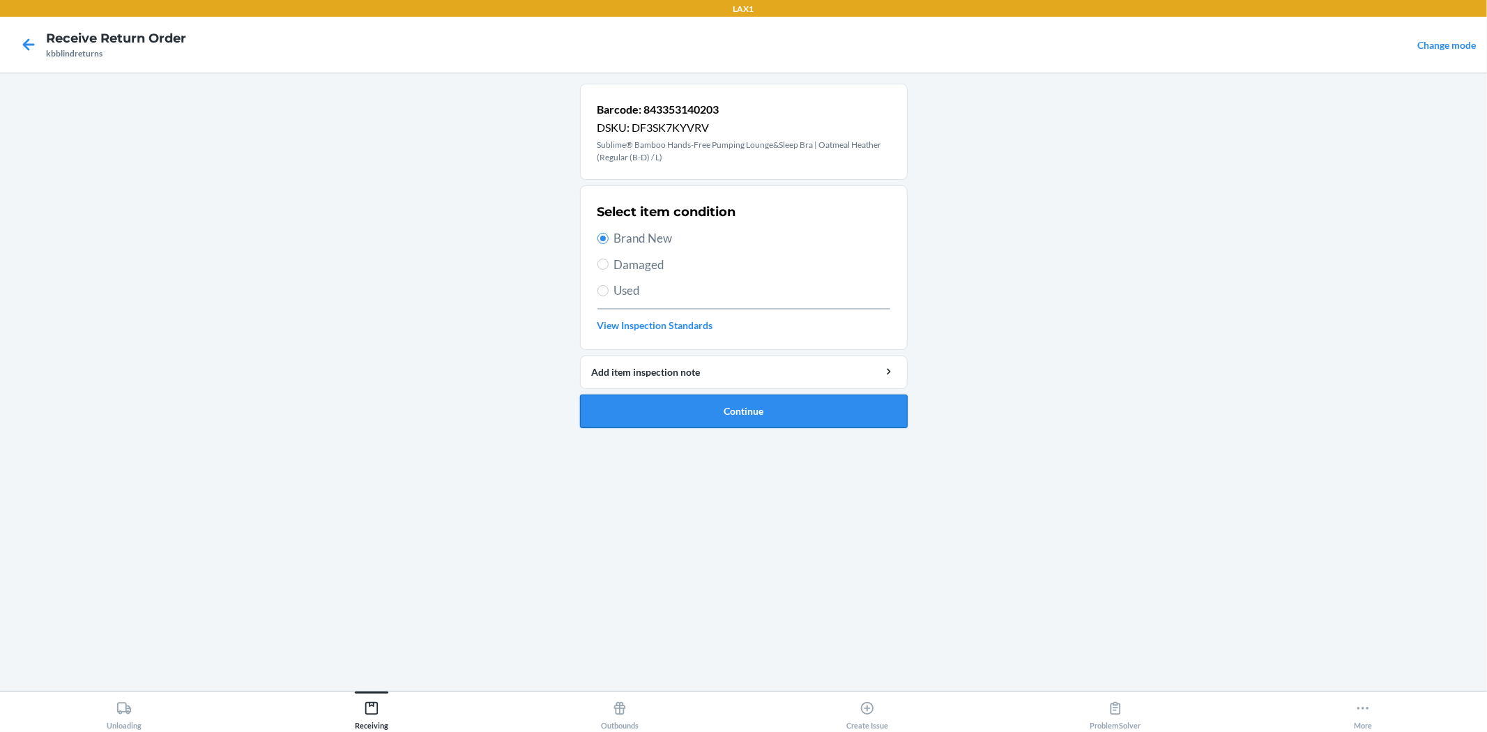
click at [708, 420] on button "Continue" at bounding box center [744, 410] width 328 height 33
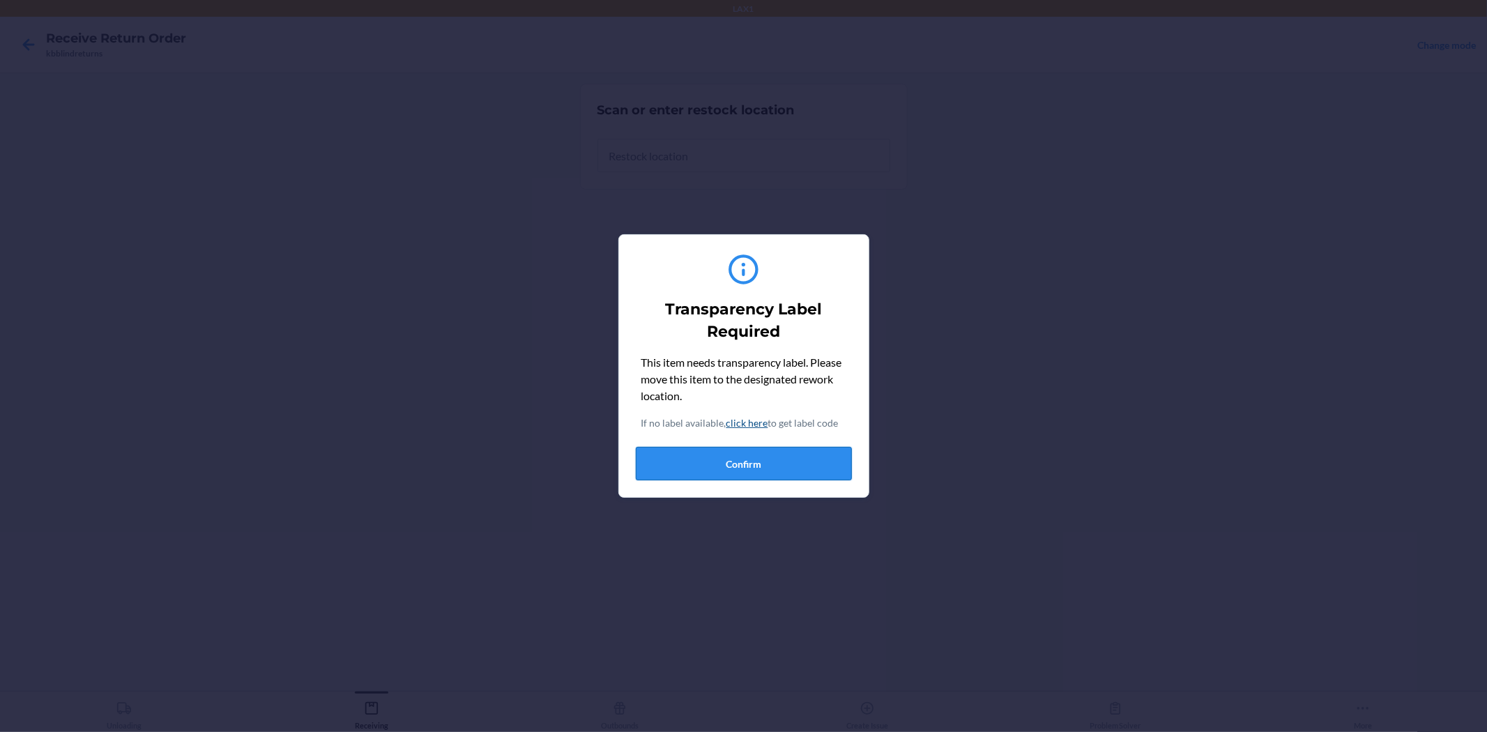
click at [763, 477] on button "Confirm" at bounding box center [744, 463] width 216 height 33
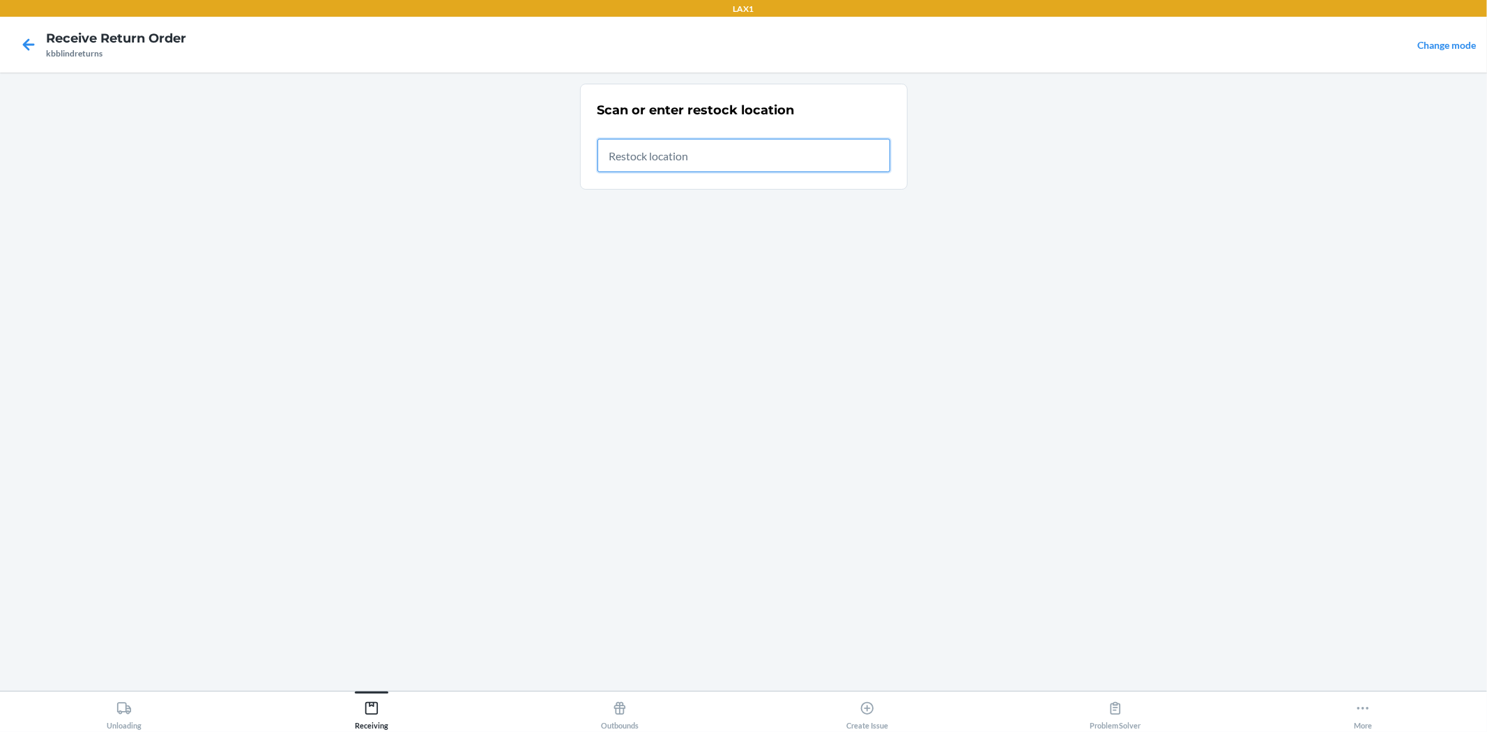
click at [747, 147] on input "text" at bounding box center [743, 155] width 293 height 33
type input "843353159168"
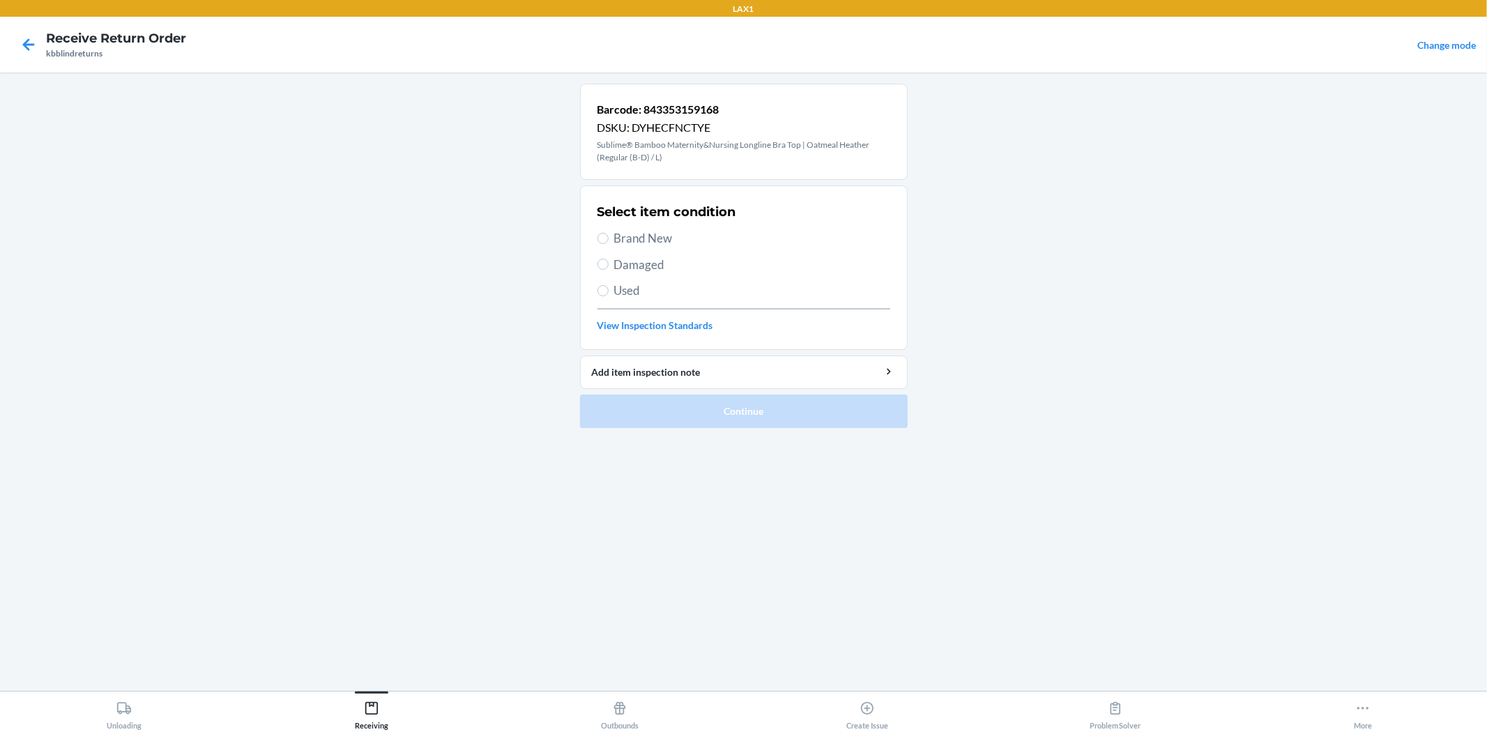
click at [663, 226] on div "Select item condition Brand New Damaged Used View Inspection Standards" at bounding box center [743, 268] width 293 height 138
click at [663, 229] on span "Brand New" at bounding box center [752, 238] width 276 height 18
click at [608, 233] on input "Brand New" at bounding box center [602, 238] width 11 height 11
radio input "true"
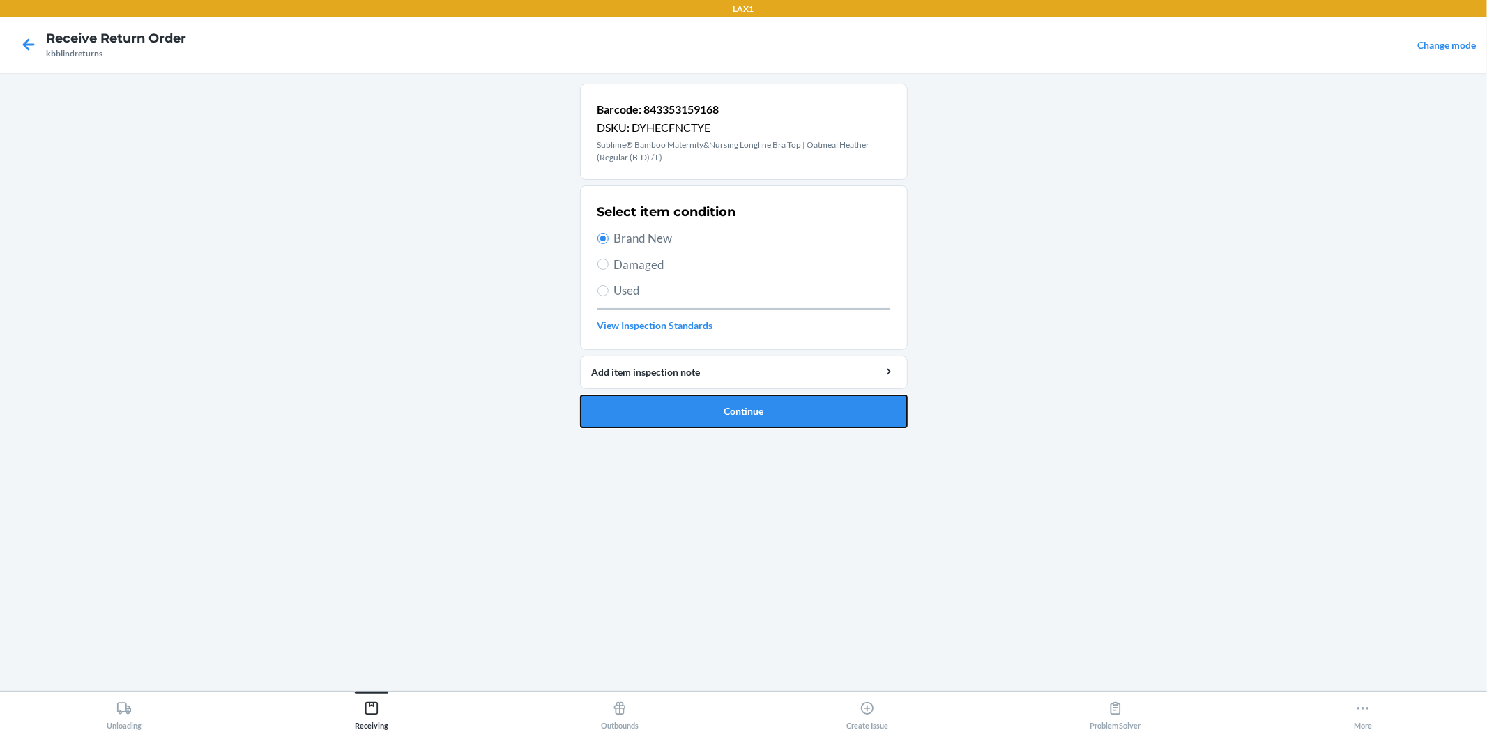
drag, startPoint x: 671, startPoint y: 404, endPoint x: 671, endPoint y: 346, distance: 58.6
click at [671, 404] on button "Continue" at bounding box center [744, 410] width 328 height 33
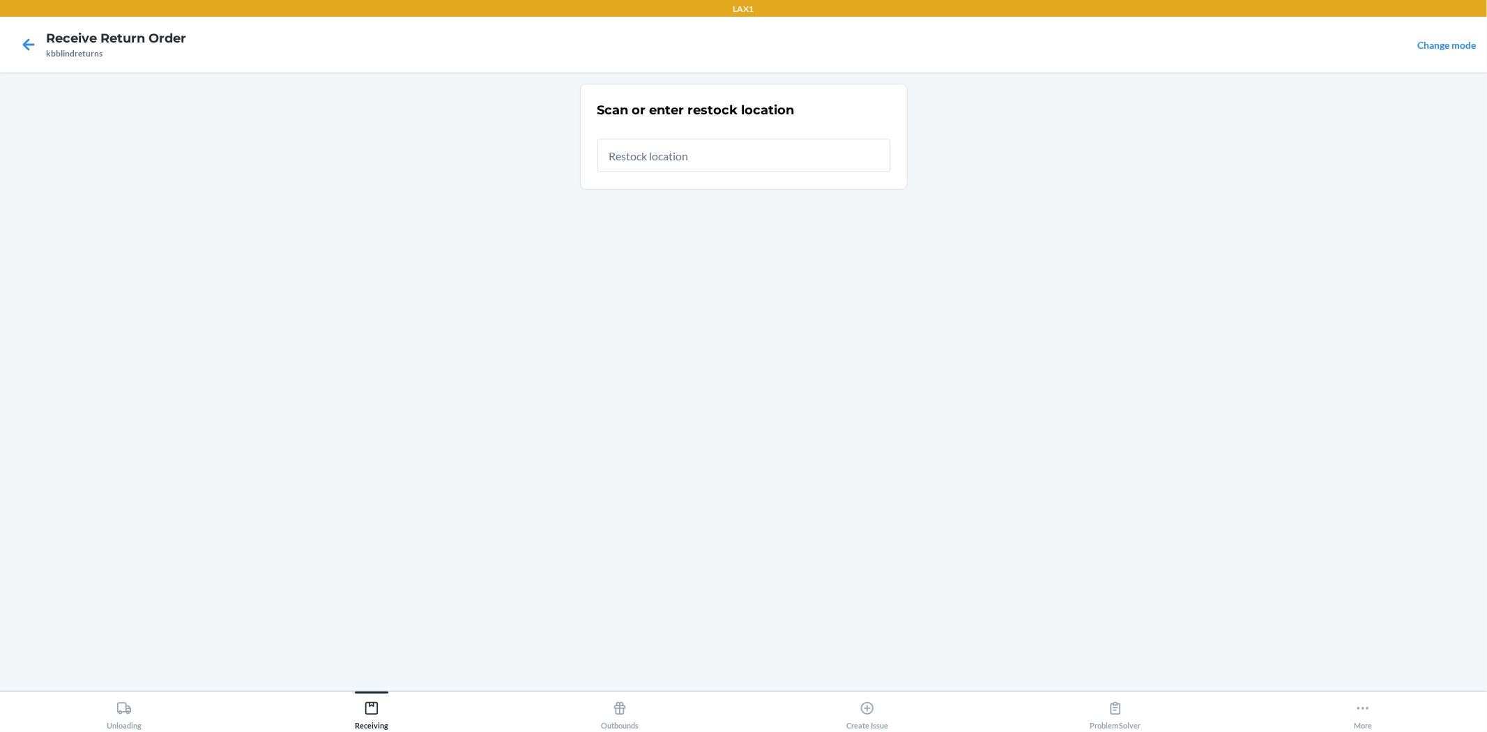
click at [716, 173] on div "Scan or enter restock location" at bounding box center [743, 136] width 293 height 79
click at [722, 169] on input "text" at bounding box center [743, 155] width 293 height 33
type input "RTCART019"
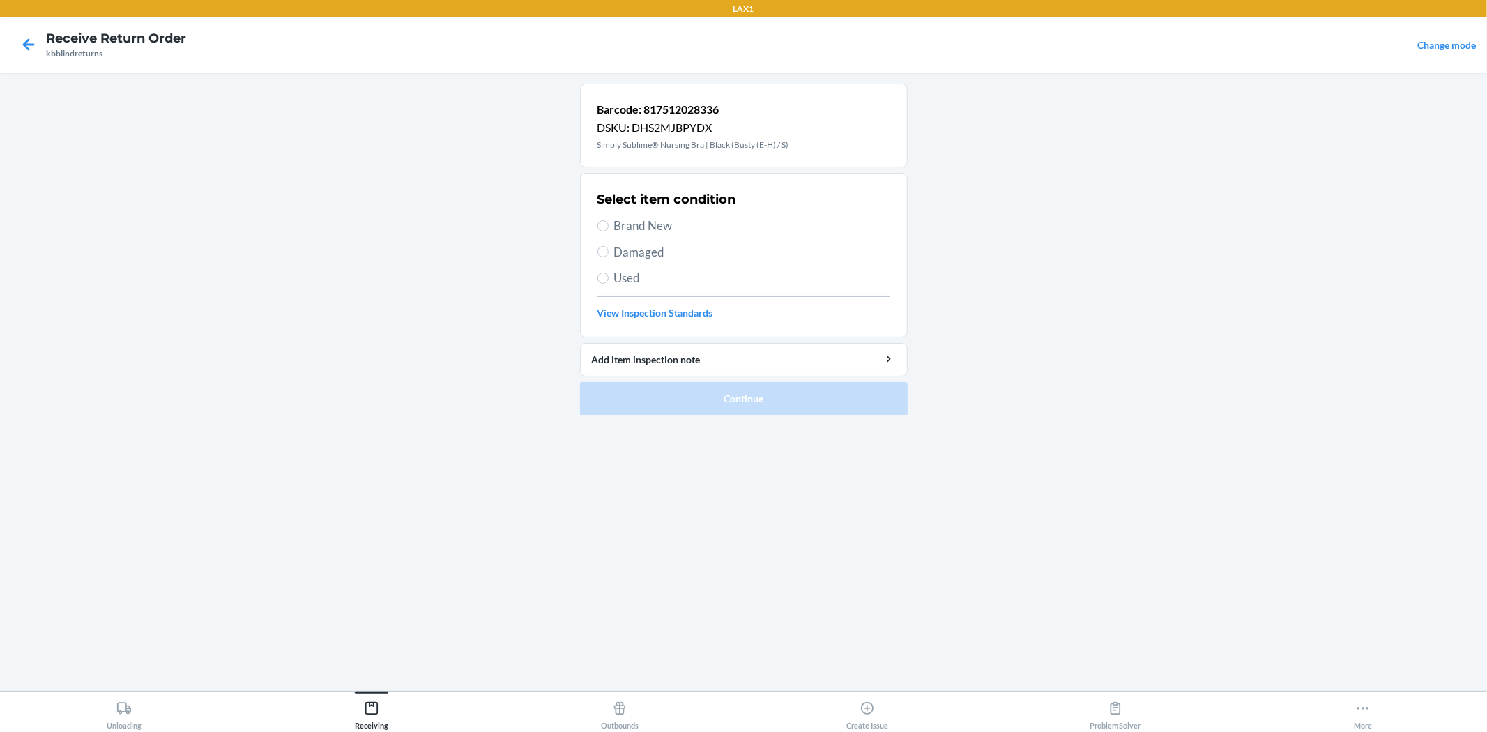
click at [624, 217] on span "Brand New" at bounding box center [752, 226] width 276 height 18
click at [608, 220] on input "Brand New" at bounding box center [602, 225] width 11 height 11
radio input "true"
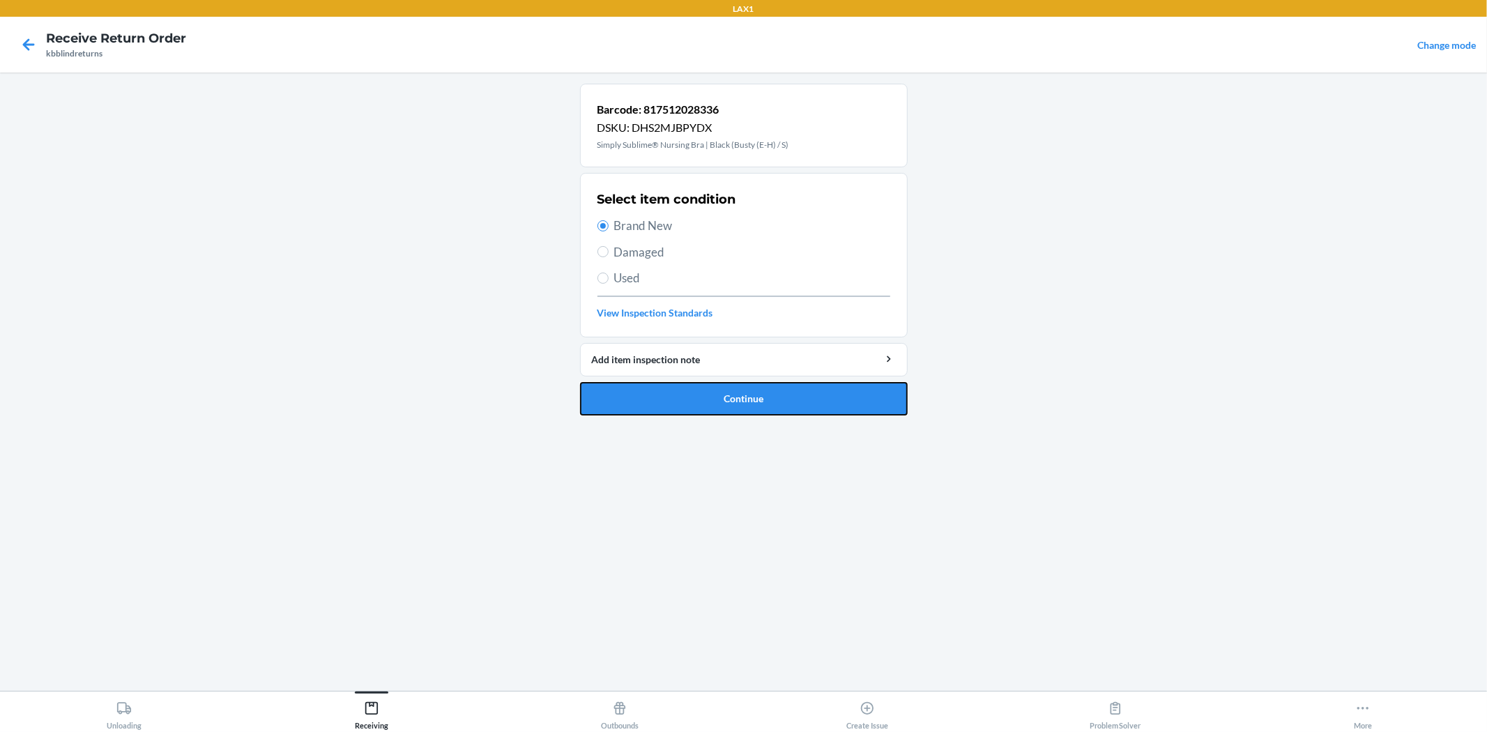
drag, startPoint x: 696, startPoint y: 409, endPoint x: 696, endPoint y: 397, distance: 11.8
click at [696, 408] on button "Continue" at bounding box center [744, 398] width 328 height 33
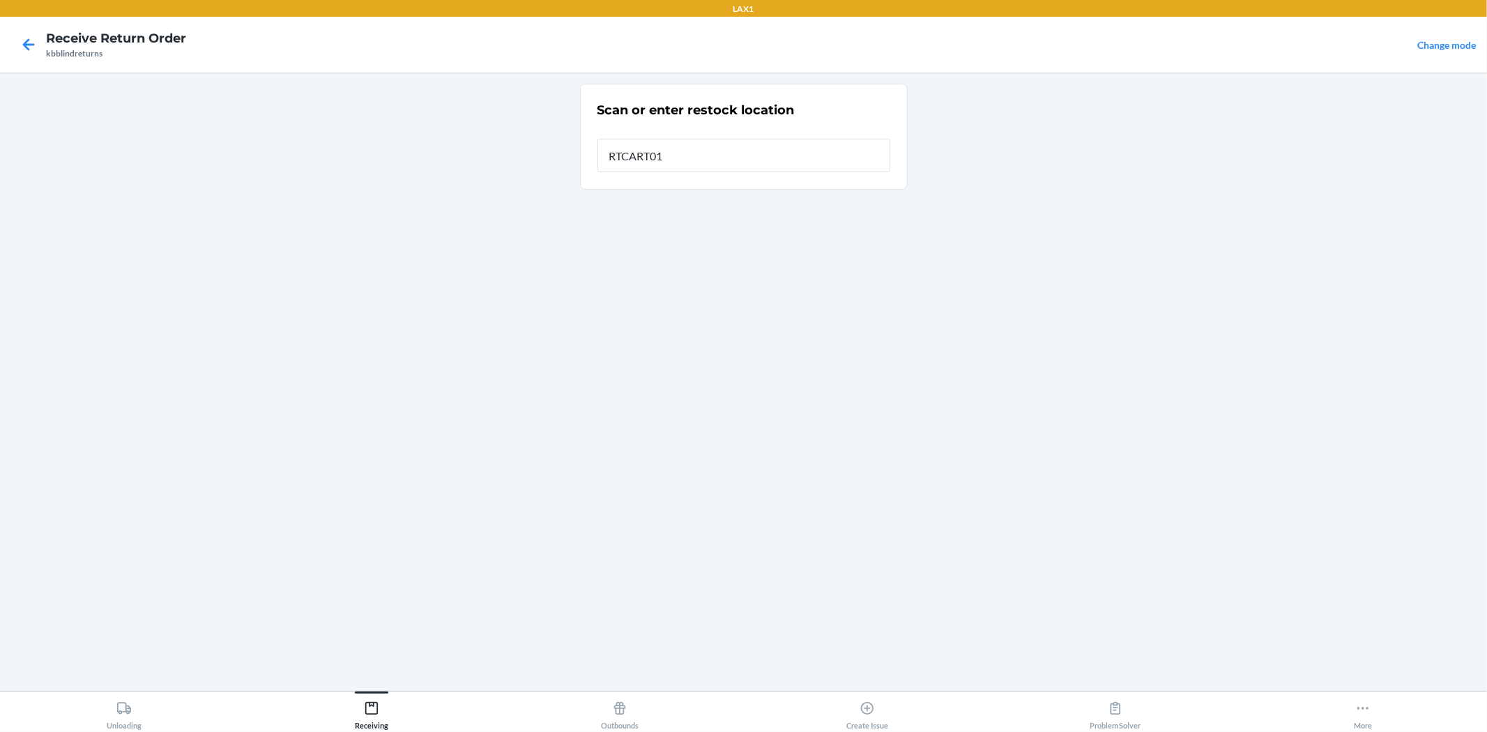
type input "RTCART019"
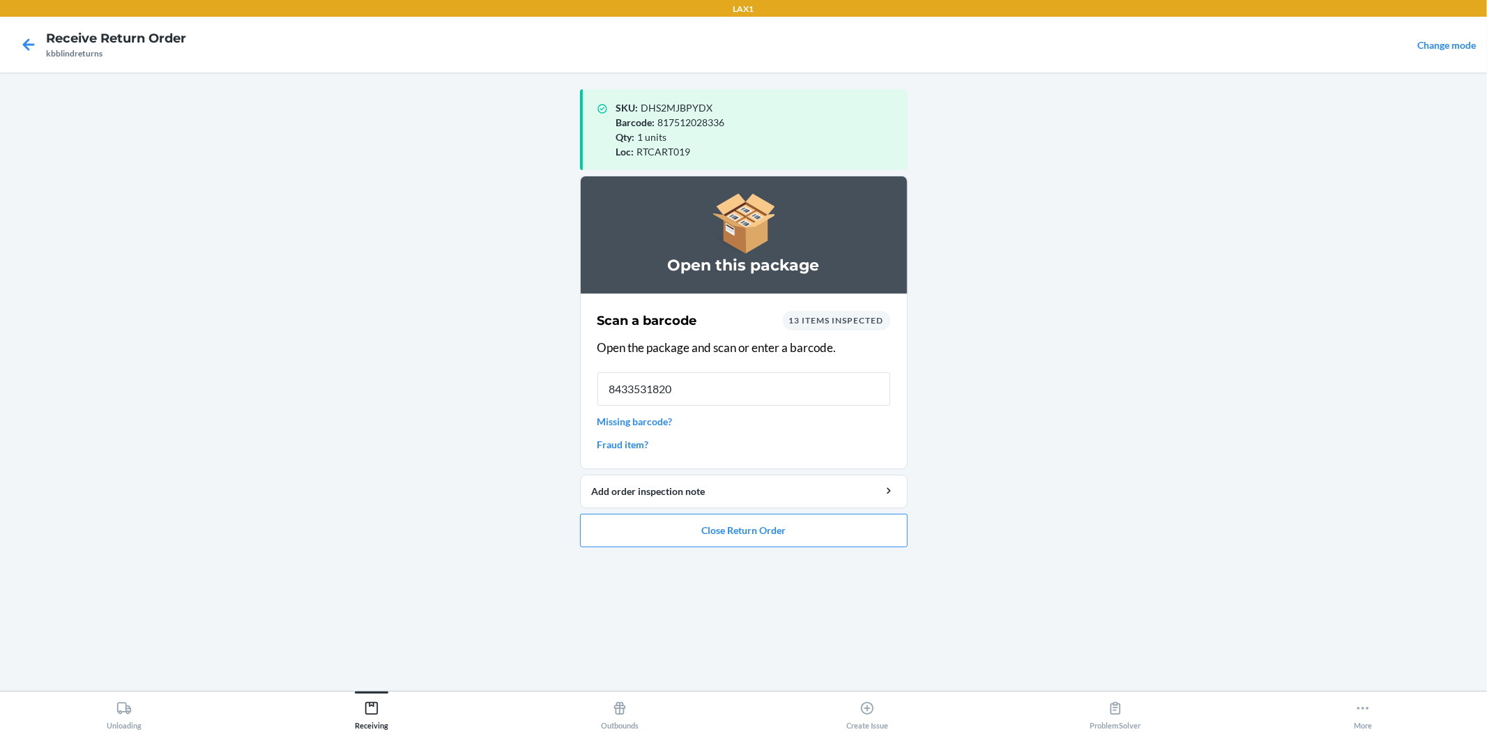
type input "84335318200"
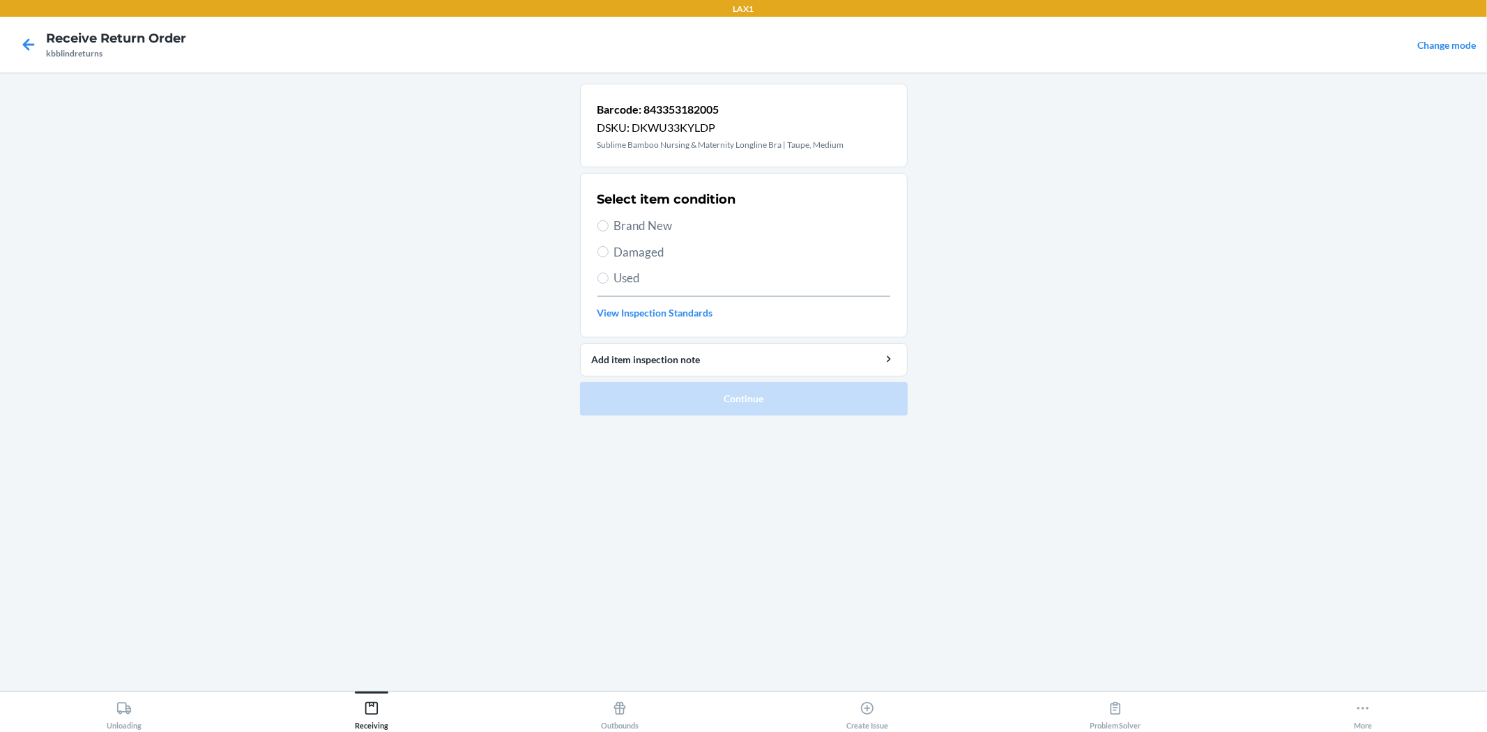
click at [679, 230] on span "Brand New" at bounding box center [752, 226] width 276 height 18
click at [608, 230] on input "Brand New" at bounding box center [602, 225] width 11 height 11
radio input "true"
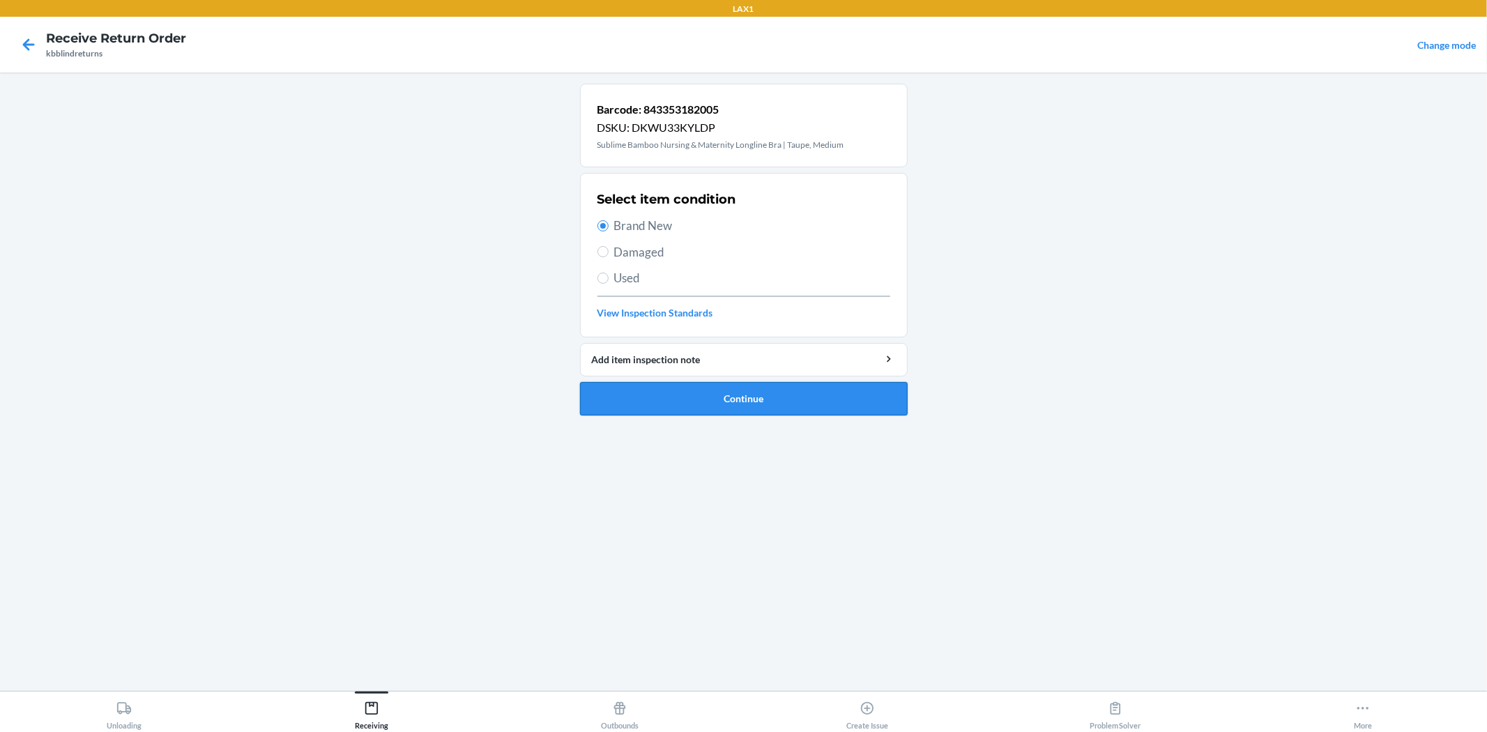
click at [784, 396] on button "Continue" at bounding box center [744, 398] width 328 height 33
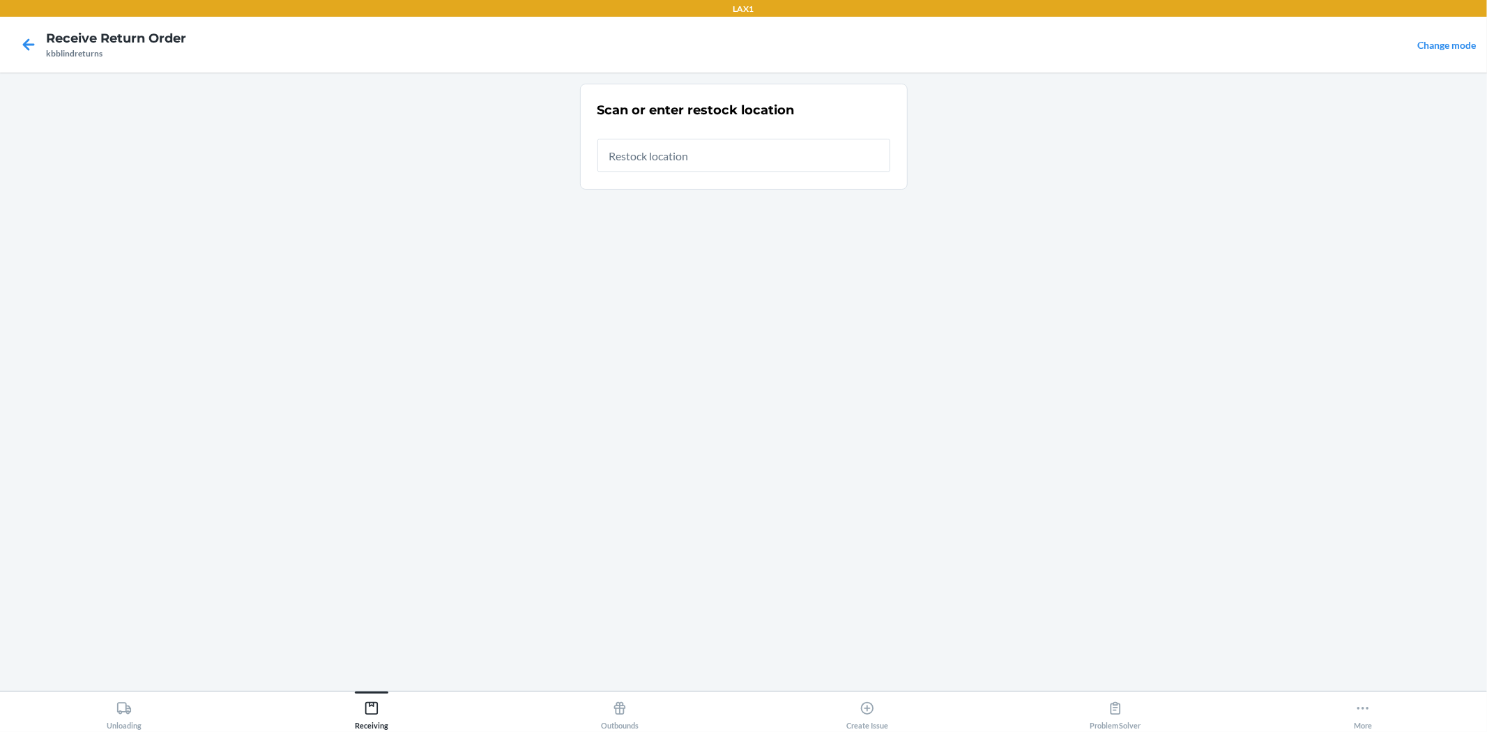
click at [716, 165] on input "text" at bounding box center [743, 155] width 293 height 33
type input "RTCART019"
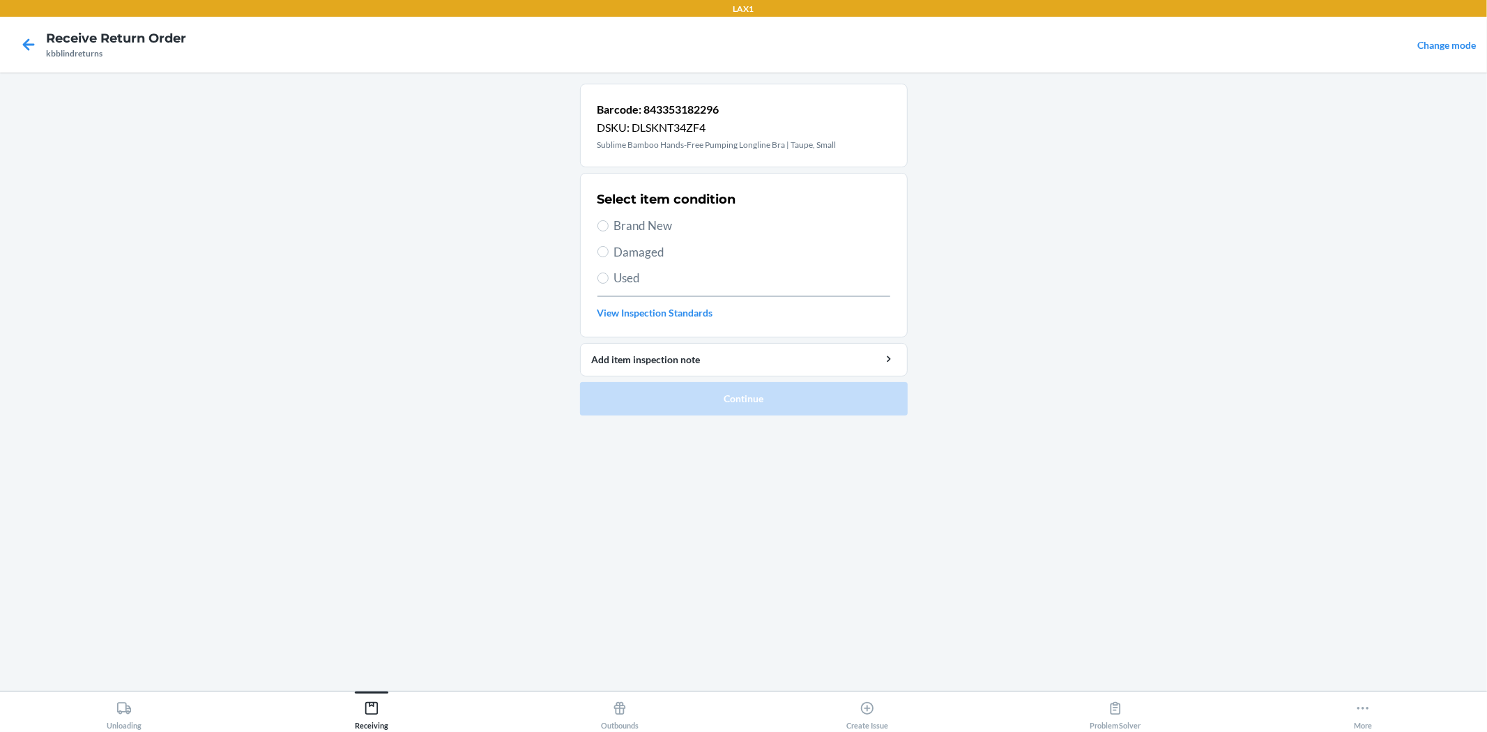
click at [614, 233] on span "Brand New" at bounding box center [752, 226] width 276 height 18
click at [608, 231] on input "Brand New" at bounding box center [602, 225] width 11 height 11
radio input "true"
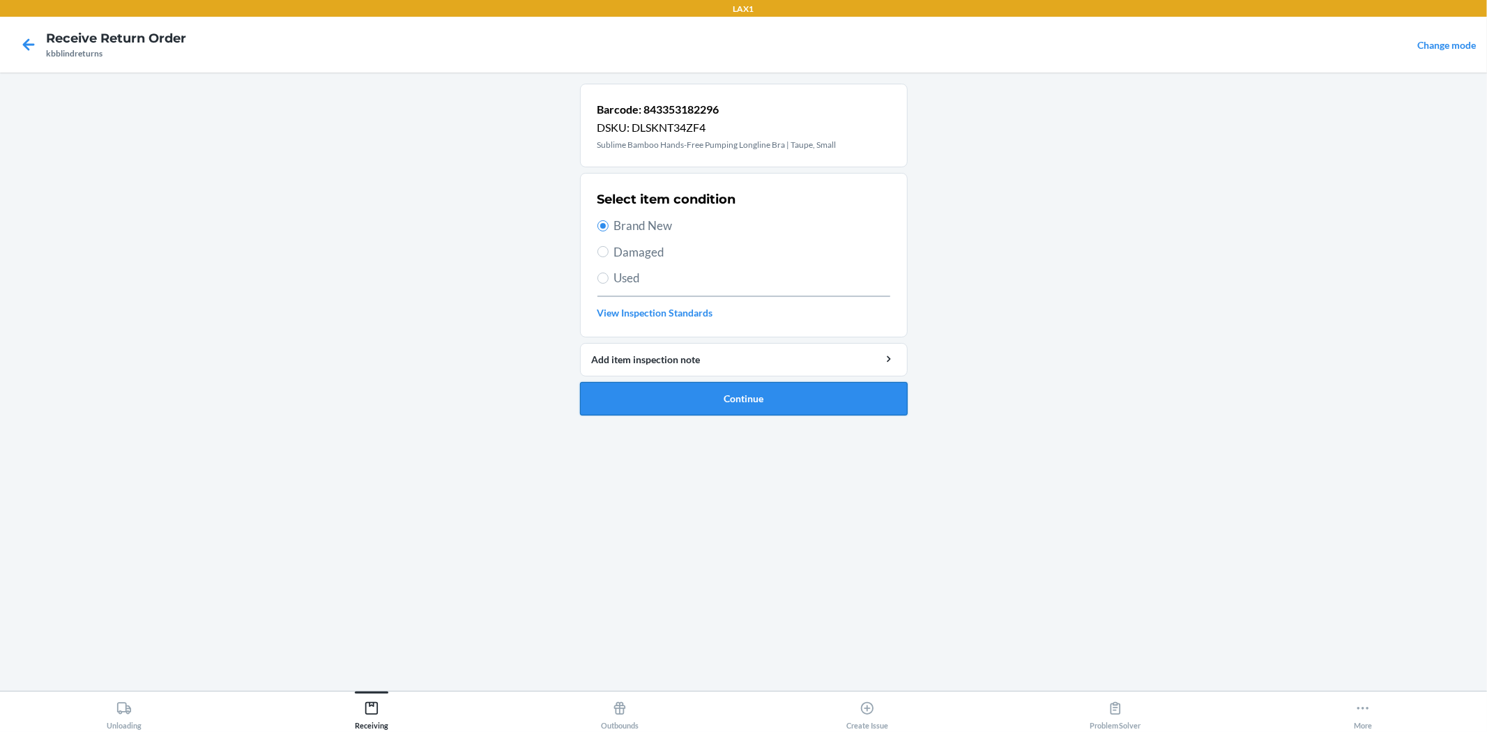
click at [690, 414] on button "Continue" at bounding box center [744, 398] width 328 height 33
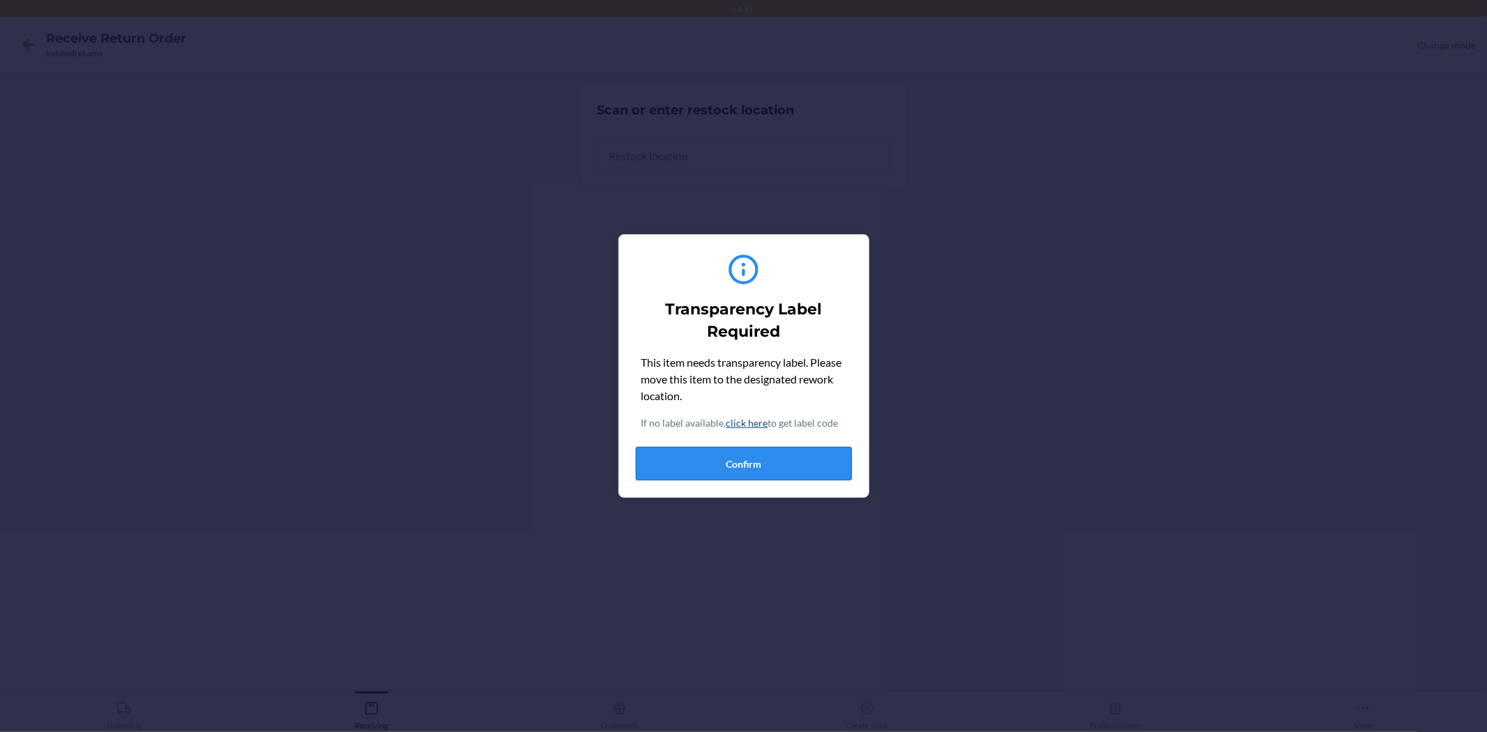
click at [778, 474] on button "Confirm" at bounding box center [744, 463] width 216 height 33
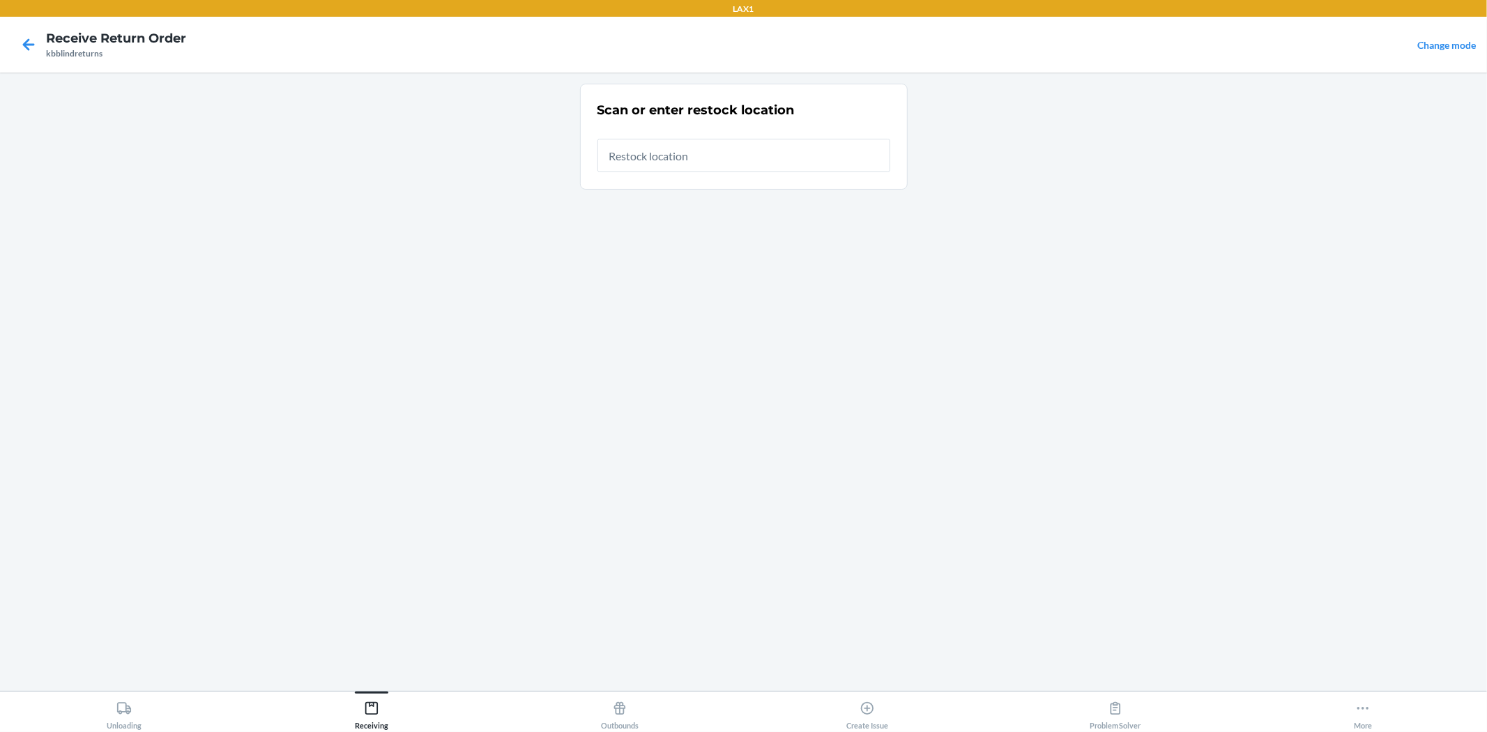
type input "RTCART019"
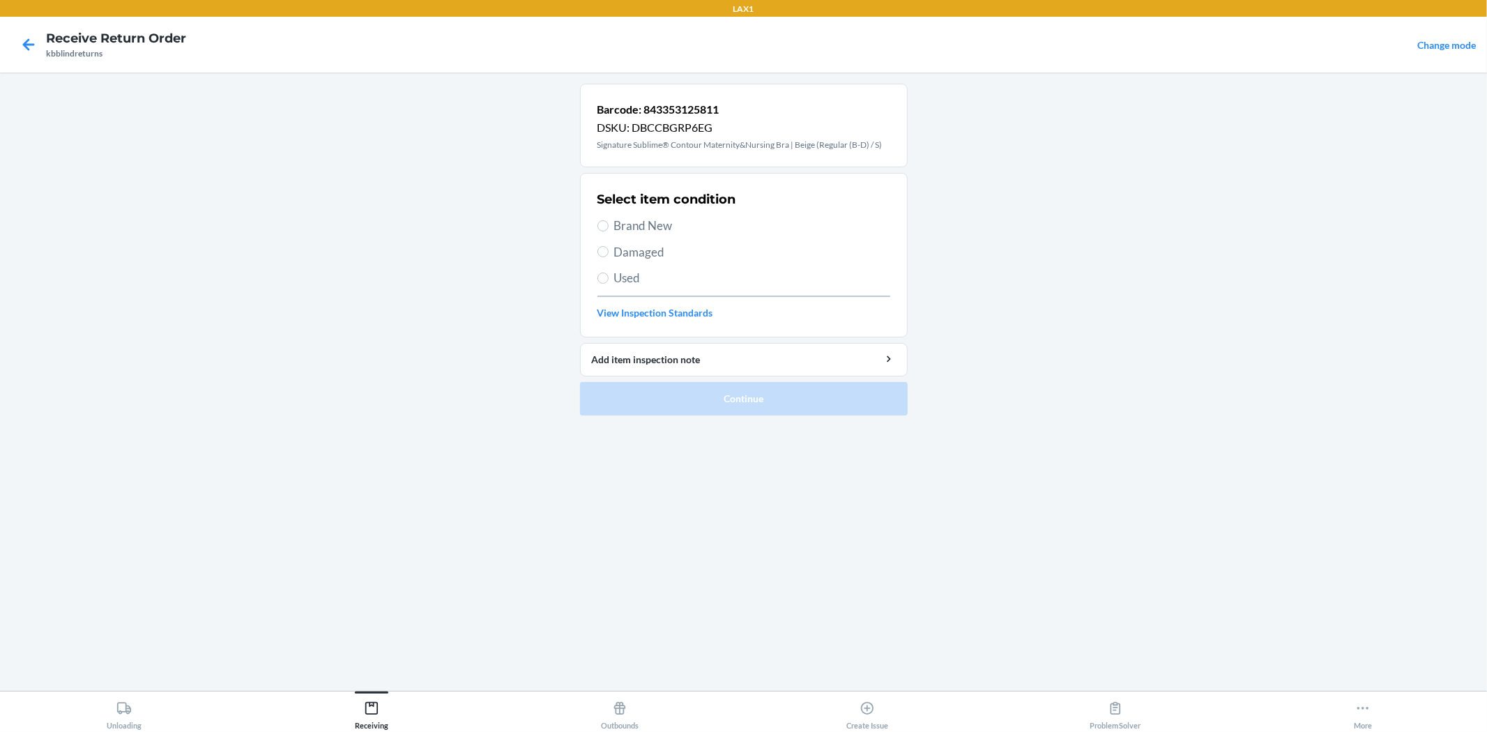
click at [646, 224] on span "Brand New" at bounding box center [752, 226] width 276 height 18
click at [608, 224] on input "Brand New" at bounding box center [602, 225] width 11 height 11
radio input "true"
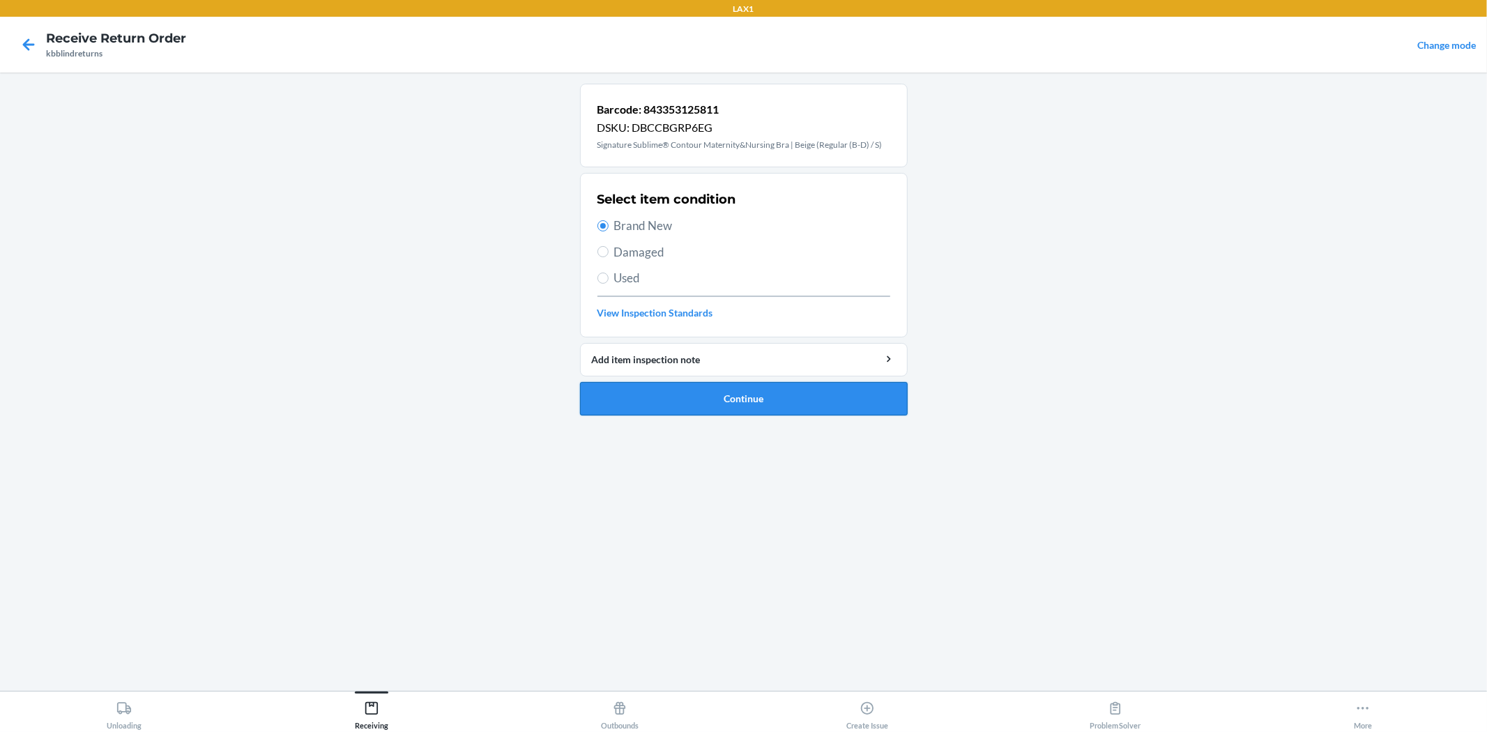
click at [715, 400] on button "Continue" at bounding box center [744, 398] width 328 height 33
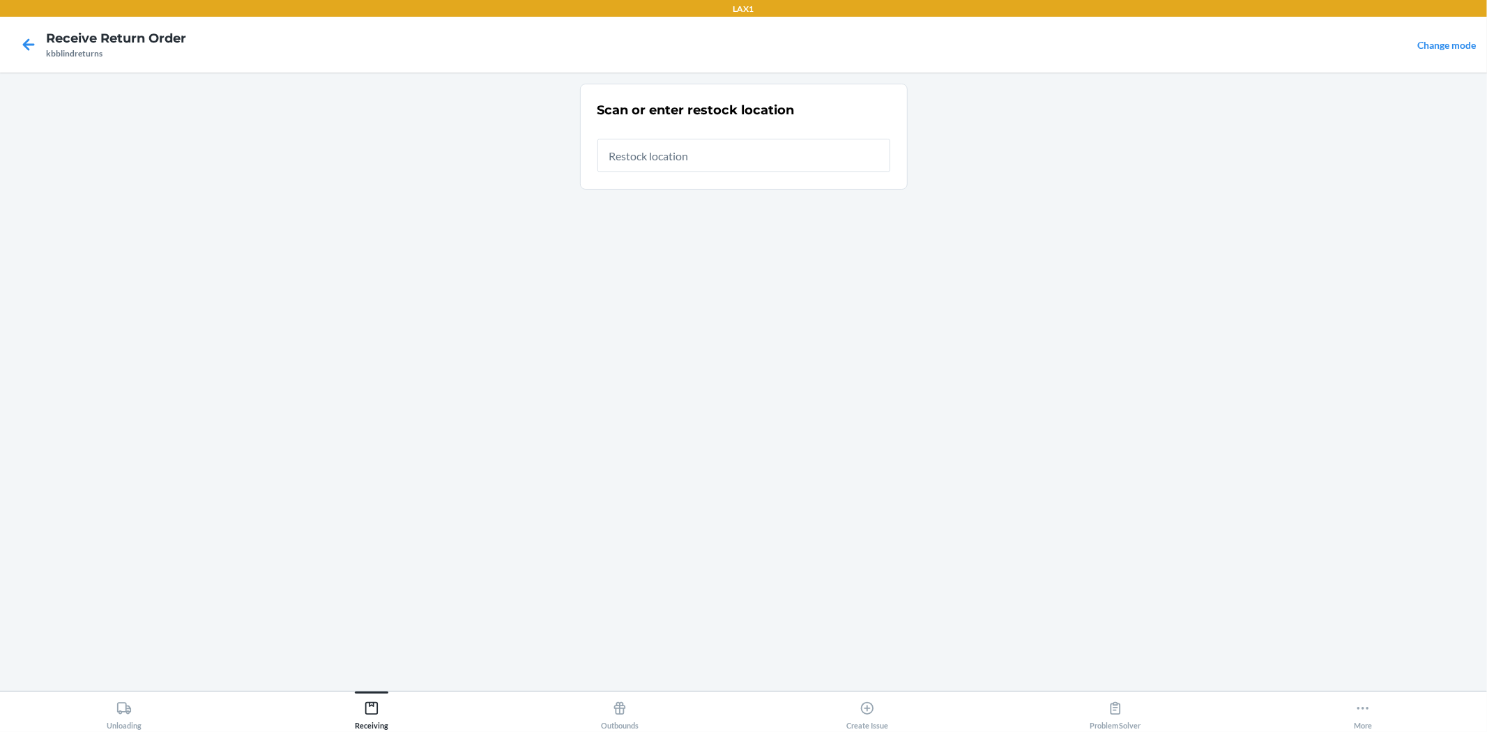
click at [853, 162] on input "text" at bounding box center [743, 155] width 293 height 33
type input "RTCART019"
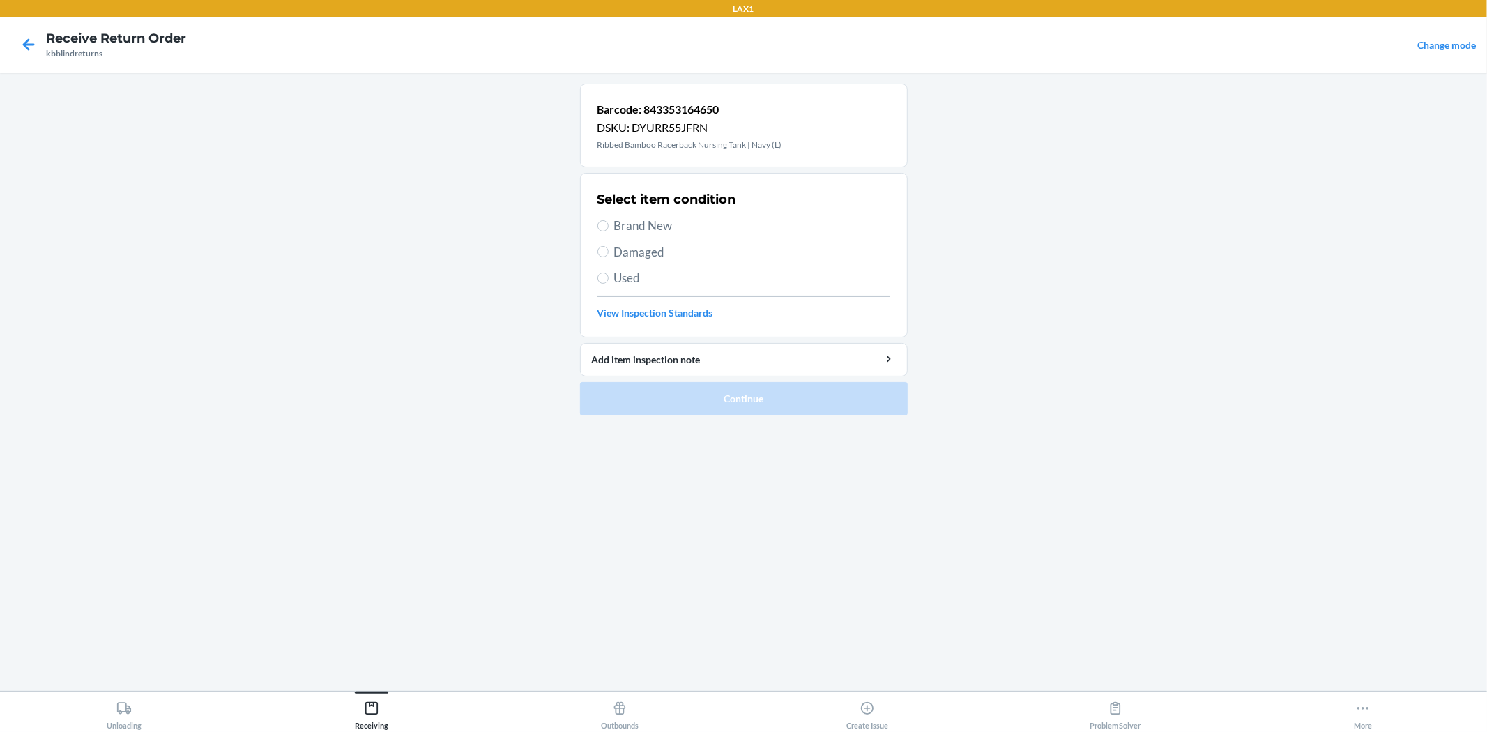
drag, startPoint x: 609, startPoint y: 226, endPoint x: 683, endPoint y: 323, distance: 121.8
click at [612, 226] on label "Brand New" at bounding box center [743, 226] width 293 height 18
click at [642, 213] on div "Select item condition Brand New Damaged Used View Inspection Standards" at bounding box center [743, 255] width 293 height 138
click at [645, 221] on span "Brand New" at bounding box center [752, 226] width 276 height 18
click at [608, 221] on input "Brand New" at bounding box center [602, 225] width 11 height 11
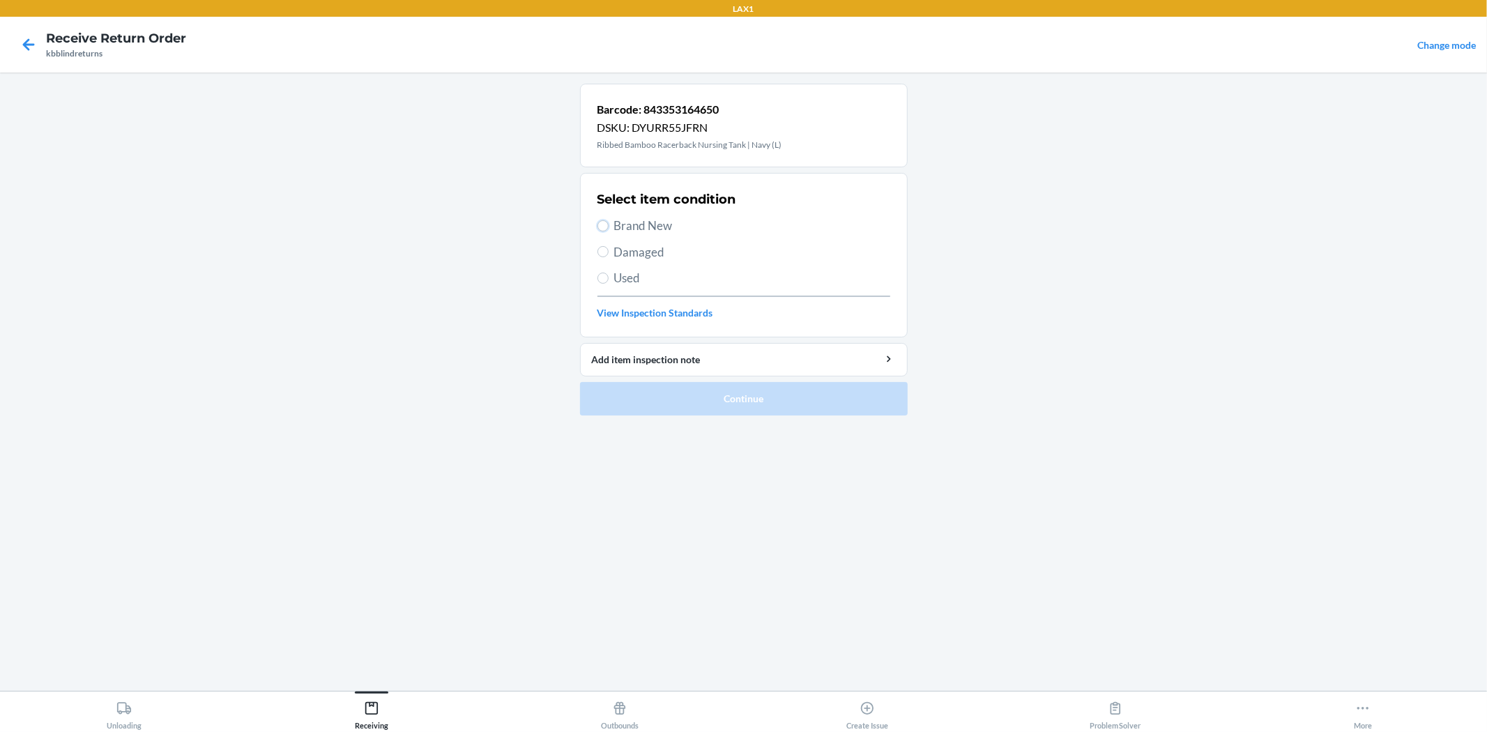
radio input "true"
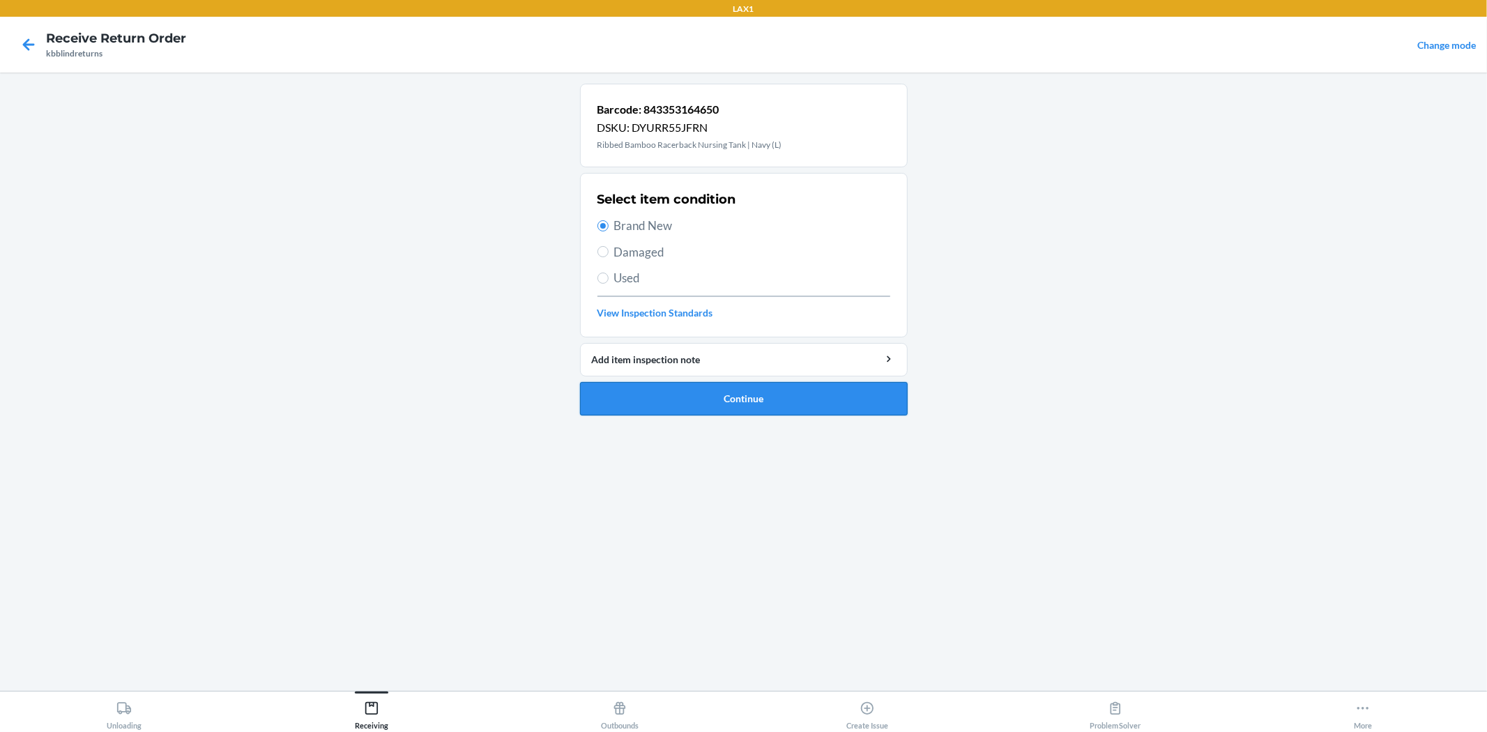
click at [728, 383] on button "Continue" at bounding box center [744, 398] width 328 height 33
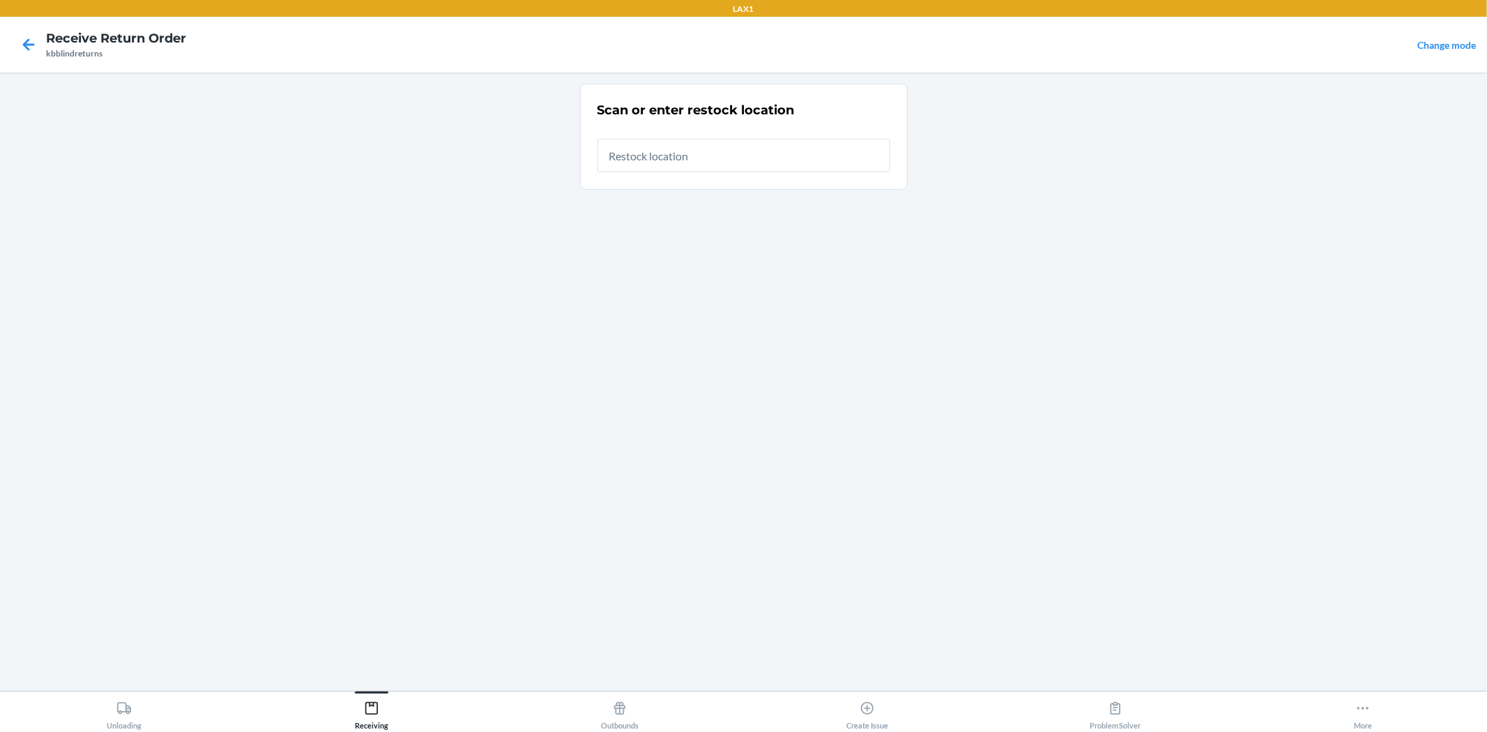
click at [760, 152] on input "text" at bounding box center [743, 155] width 293 height 33
type input "RTCART019"
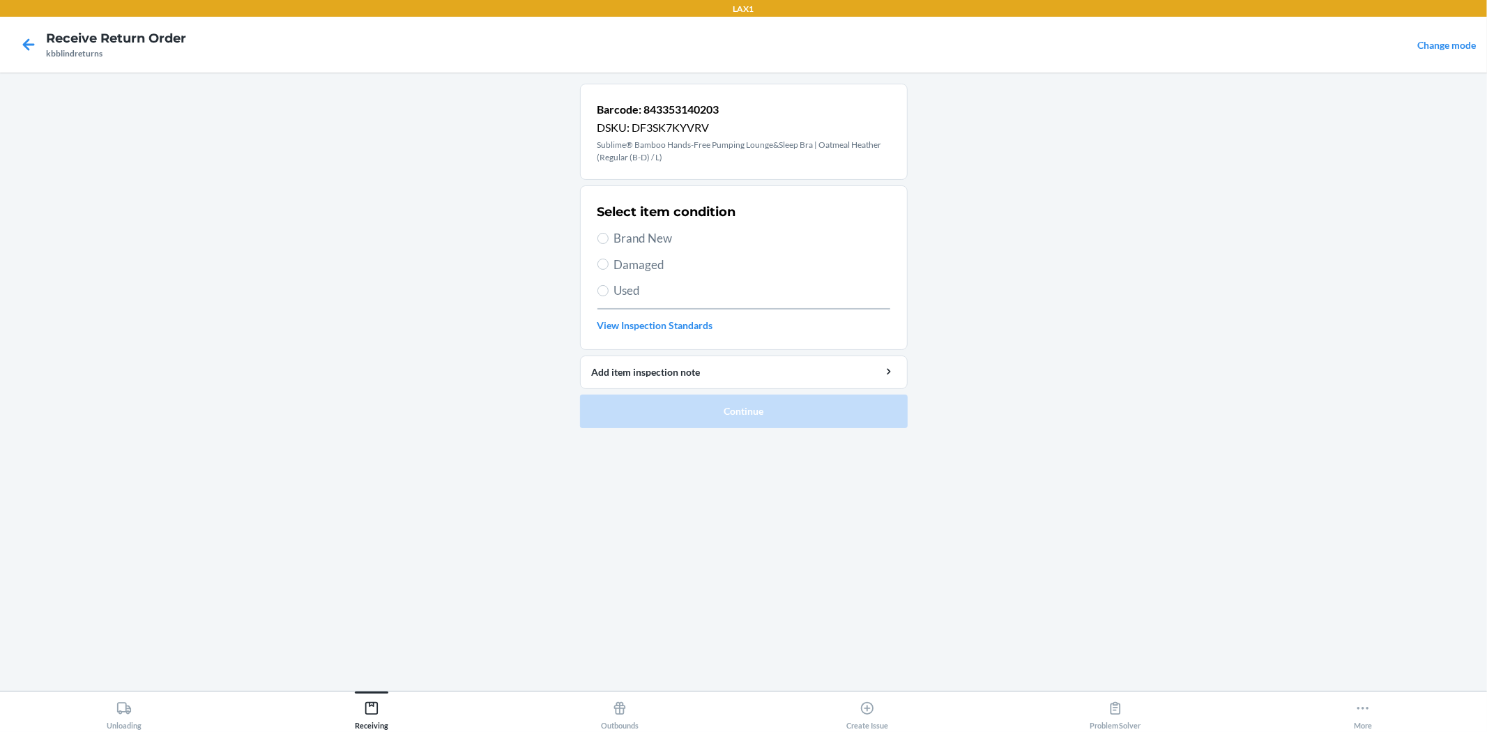
click at [615, 236] on span "Brand New" at bounding box center [752, 238] width 276 height 18
click at [608, 236] on input "Brand New" at bounding box center [602, 238] width 11 height 11
radio input "true"
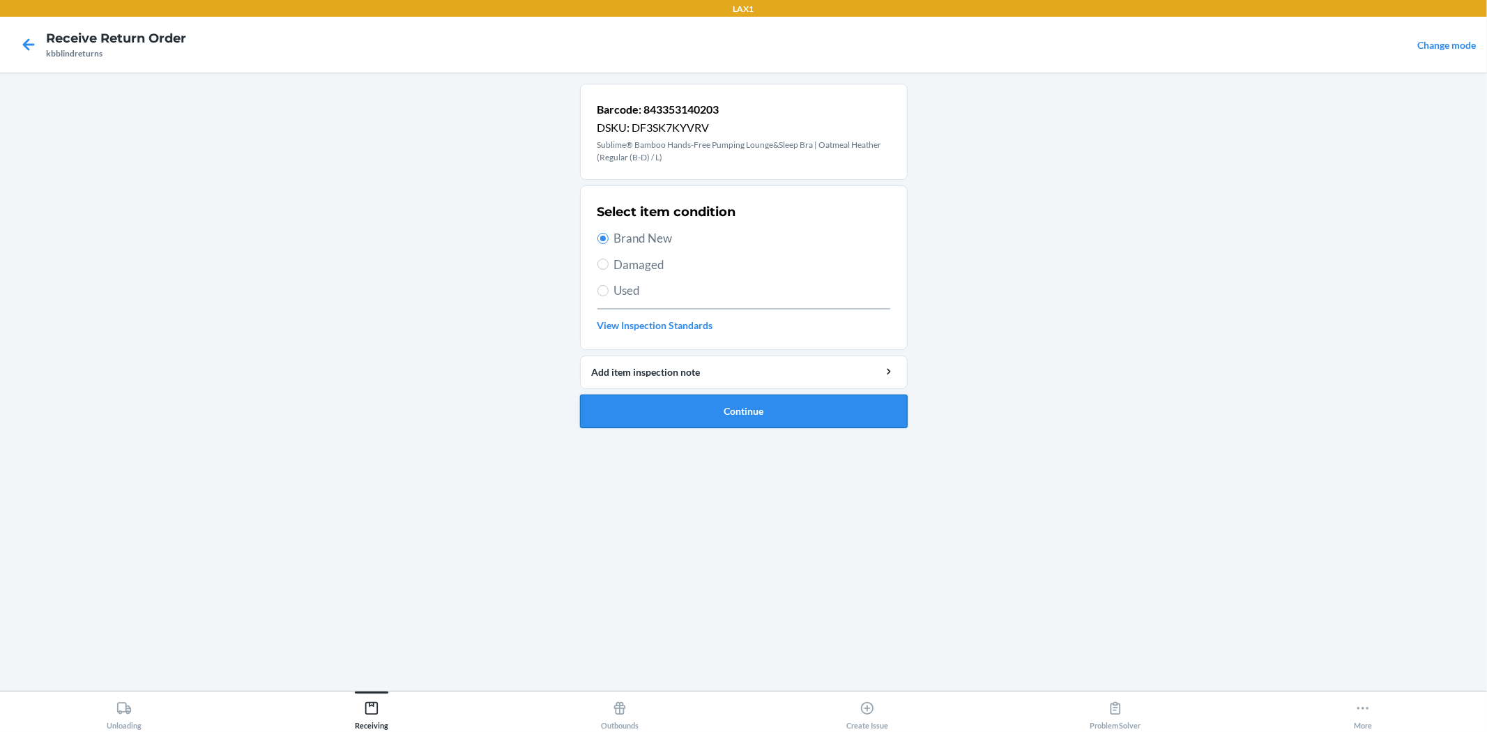
click at [743, 416] on button "Continue" at bounding box center [744, 410] width 328 height 33
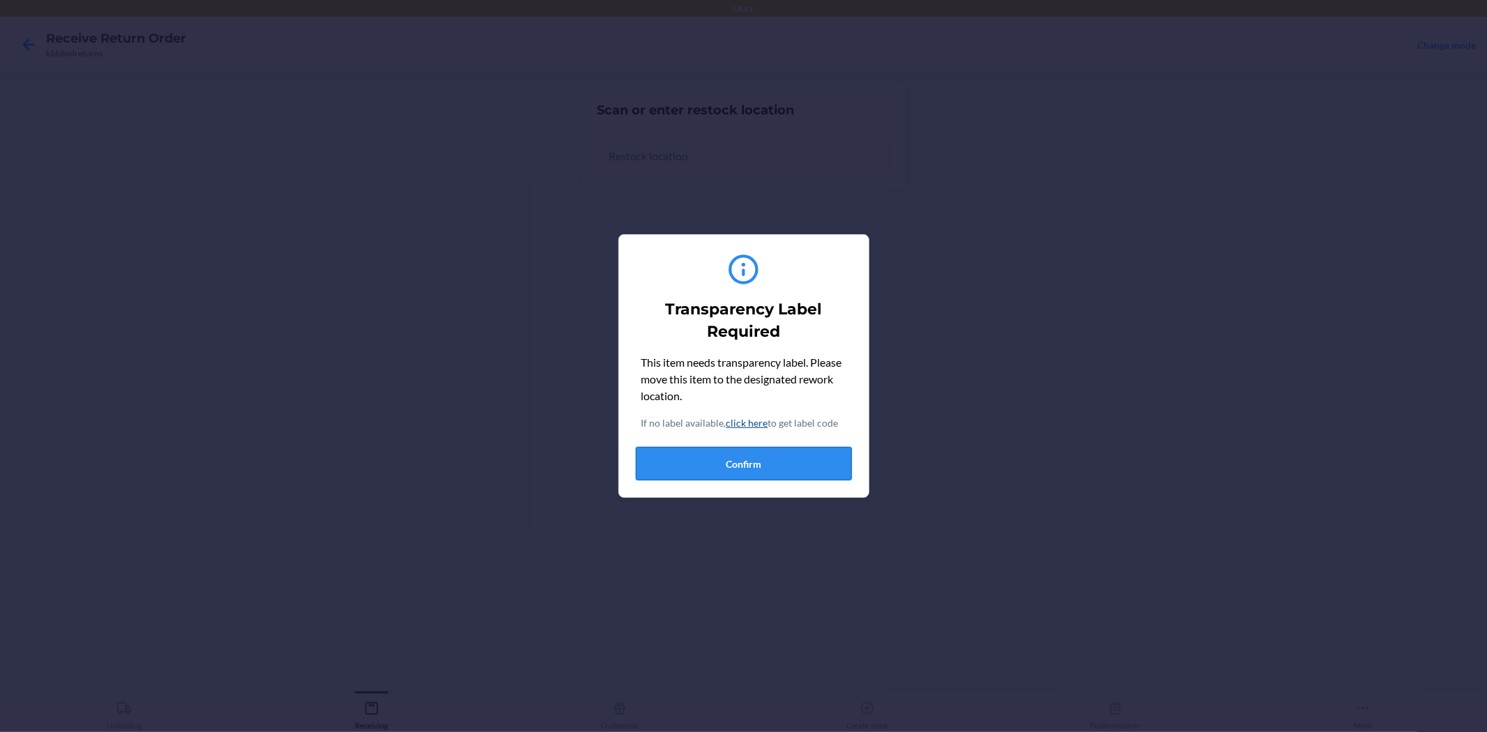
click at [802, 475] on button "Confirm" at bounding box center [744, 463] width 216 height 33
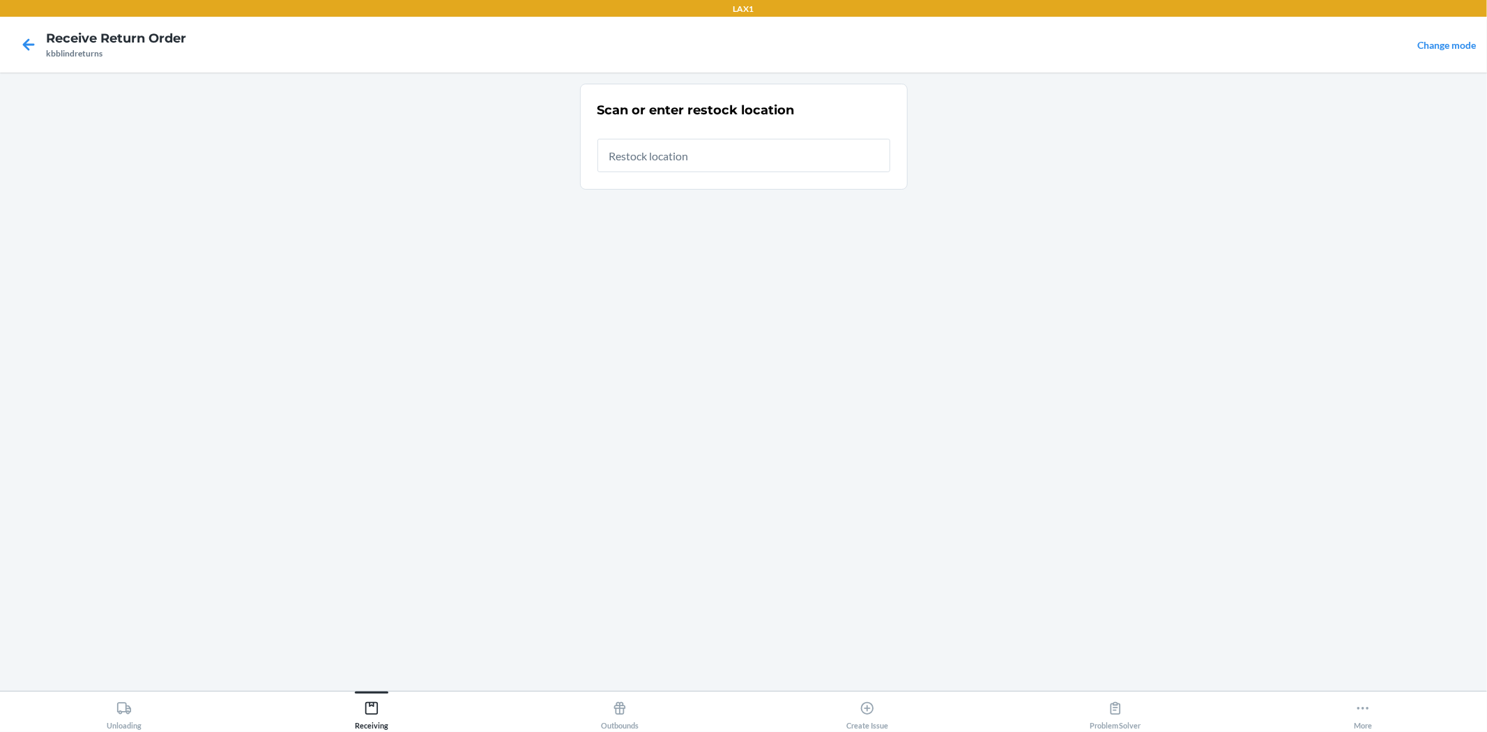
type input "RTCART019"
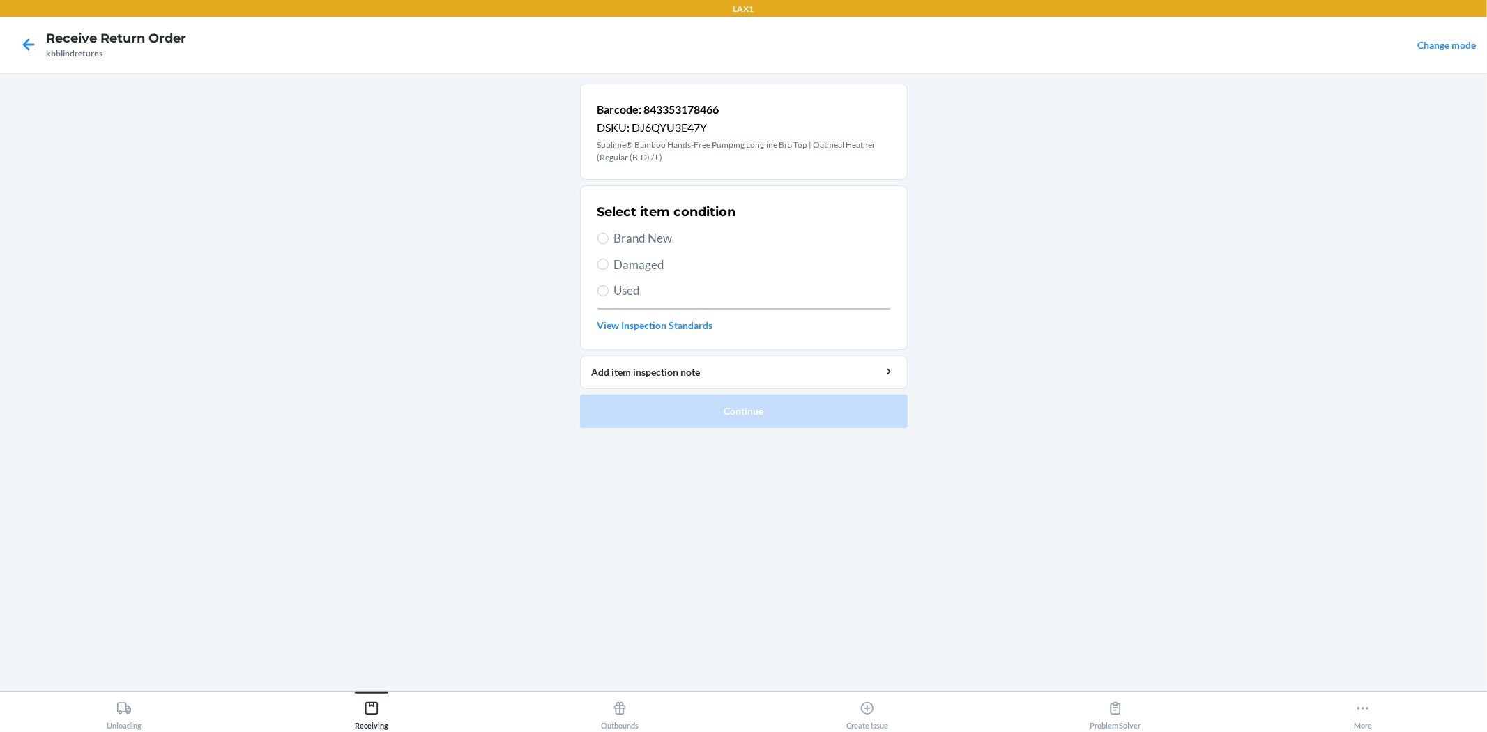
click at [609, 238] on label "Brand New" at bounding box center [743, 238] width 293 height 18
click at [608, 238] on input "Brand New" at bounding box center [602, 238] width 11 height 11
radio input "true"
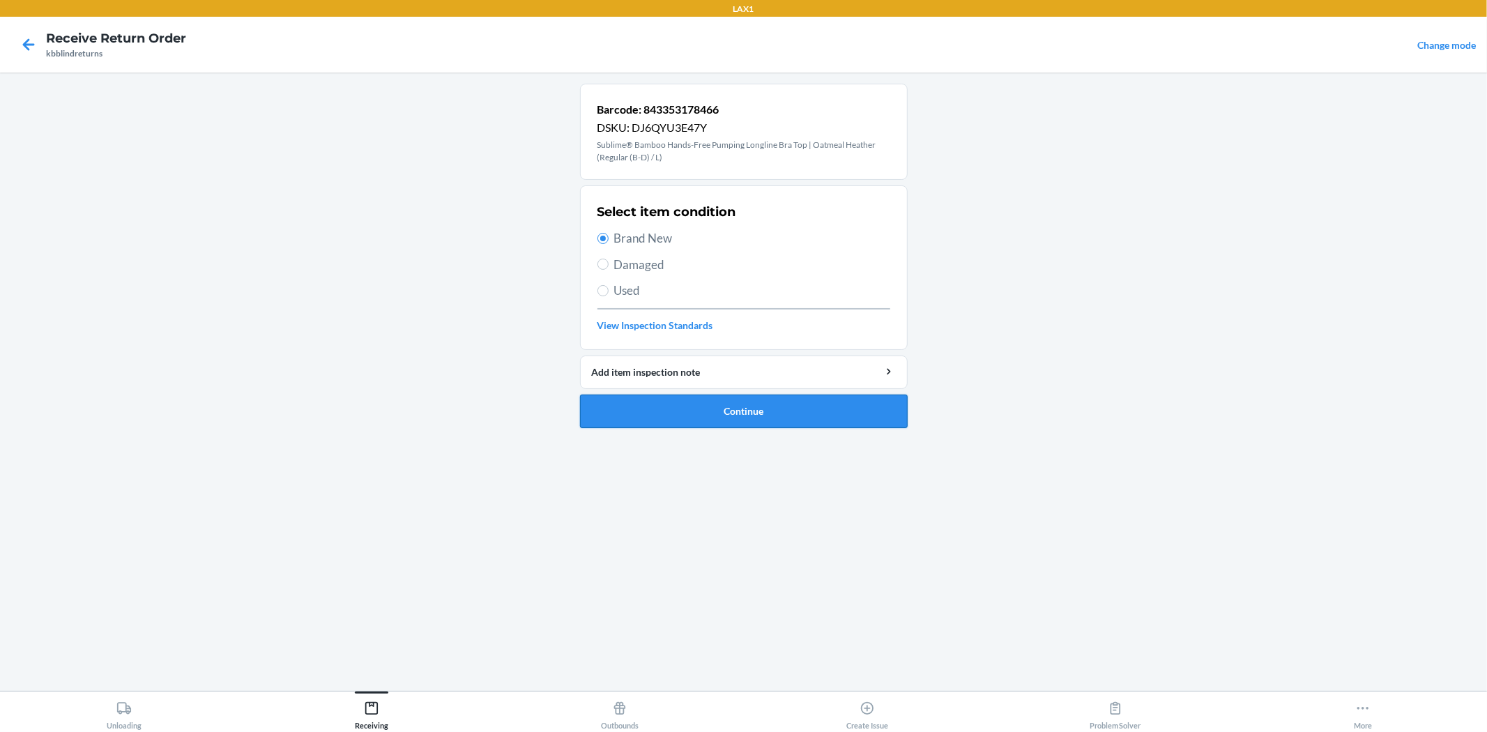
click at [720, 422] on button "Continue" at bounding box center [744, 410] width 328 height 33
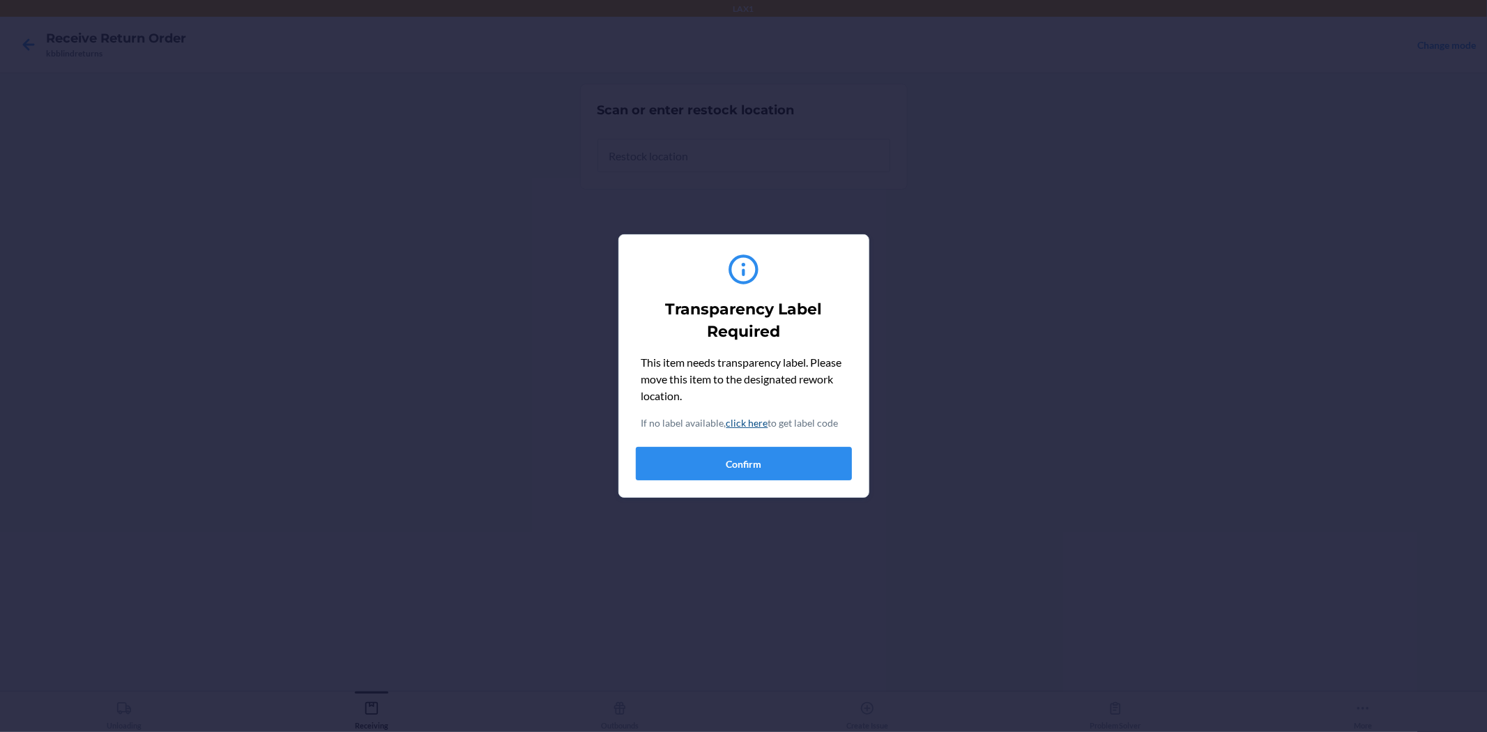
click at [800, 444] on div "This item needs transparency label. Please move this item to the designated rew…" at bounding box center [744, 417] width 216 height 126
click at [803, 458] on button "Confirm" at bounding box center [744, 463] width 216 height 33
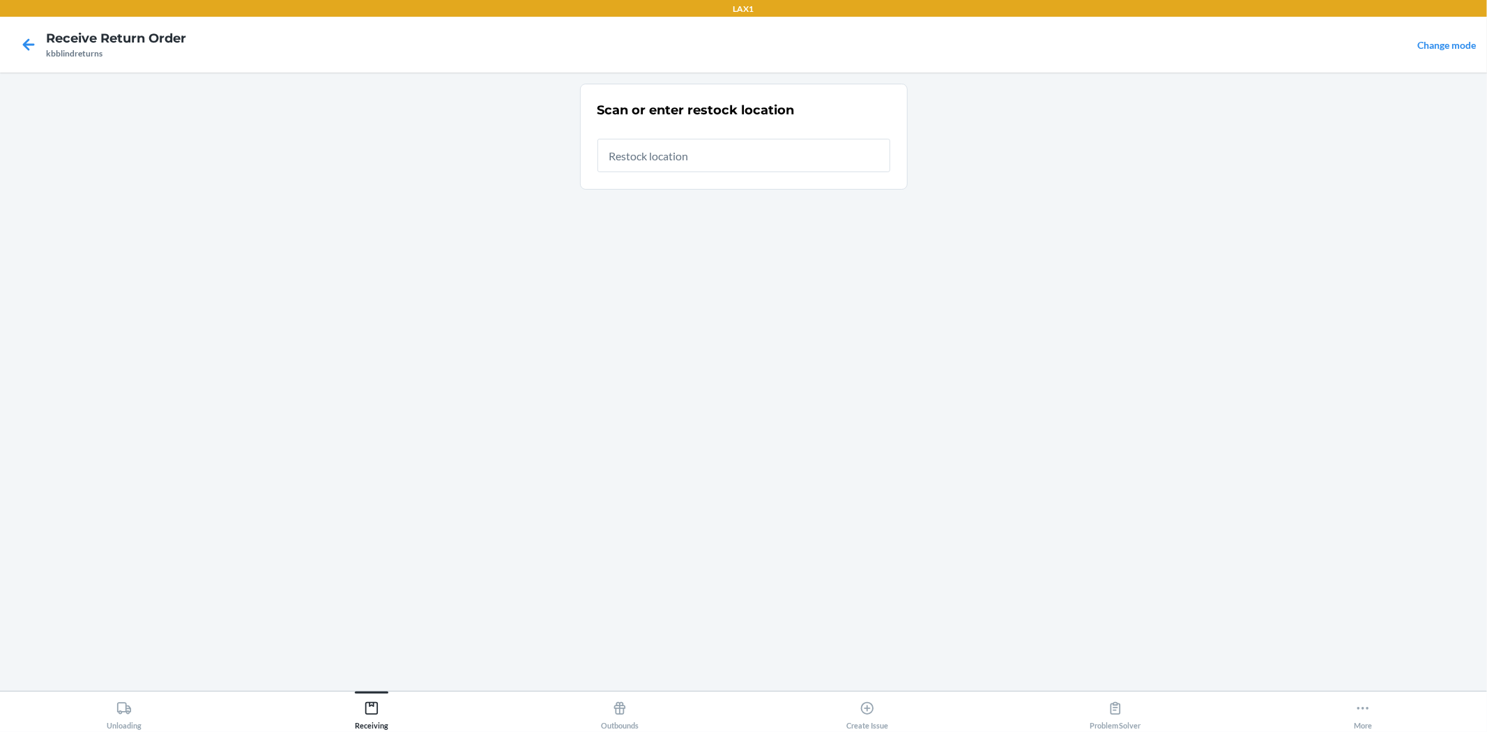
type input "RTCART019"
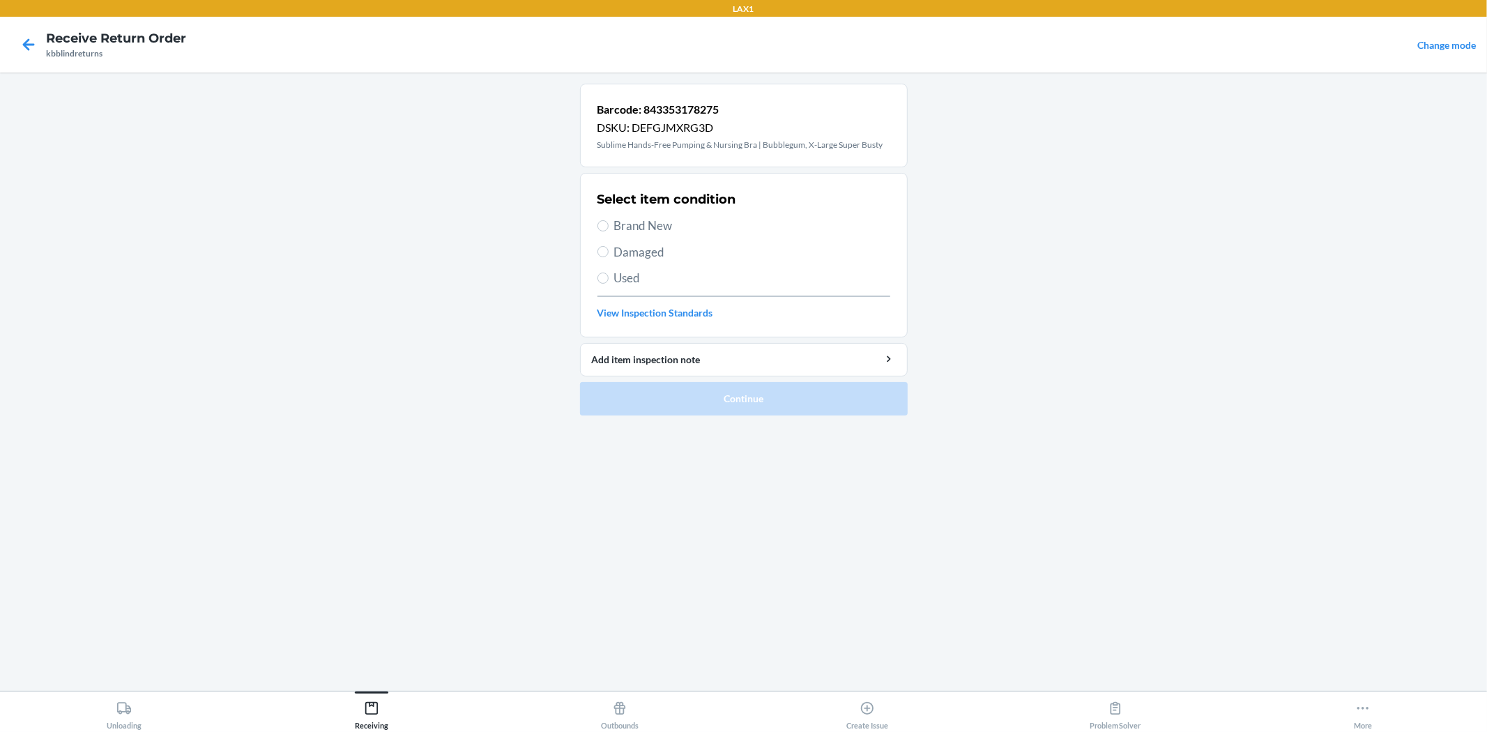
click at [644, 222] on span "Brand New" at bounding box center [752, 226] width 276 height 18
click at [608, 222] on input "Brand New" at bounding box center [602, 225] width 11 height 11
radio input "true"
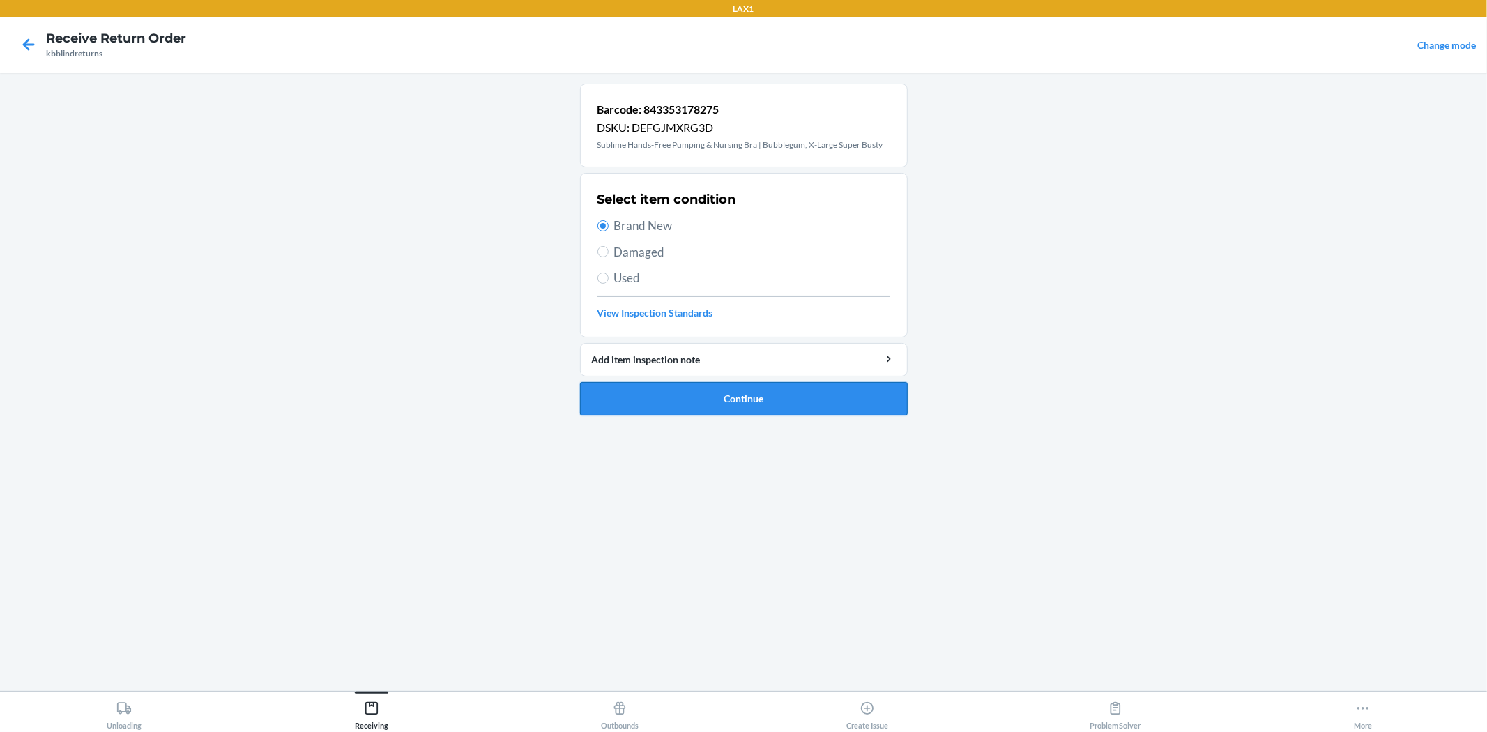
click at [746, 392] on button "Continue" at bounding box center [744, 398] width 328 height 33
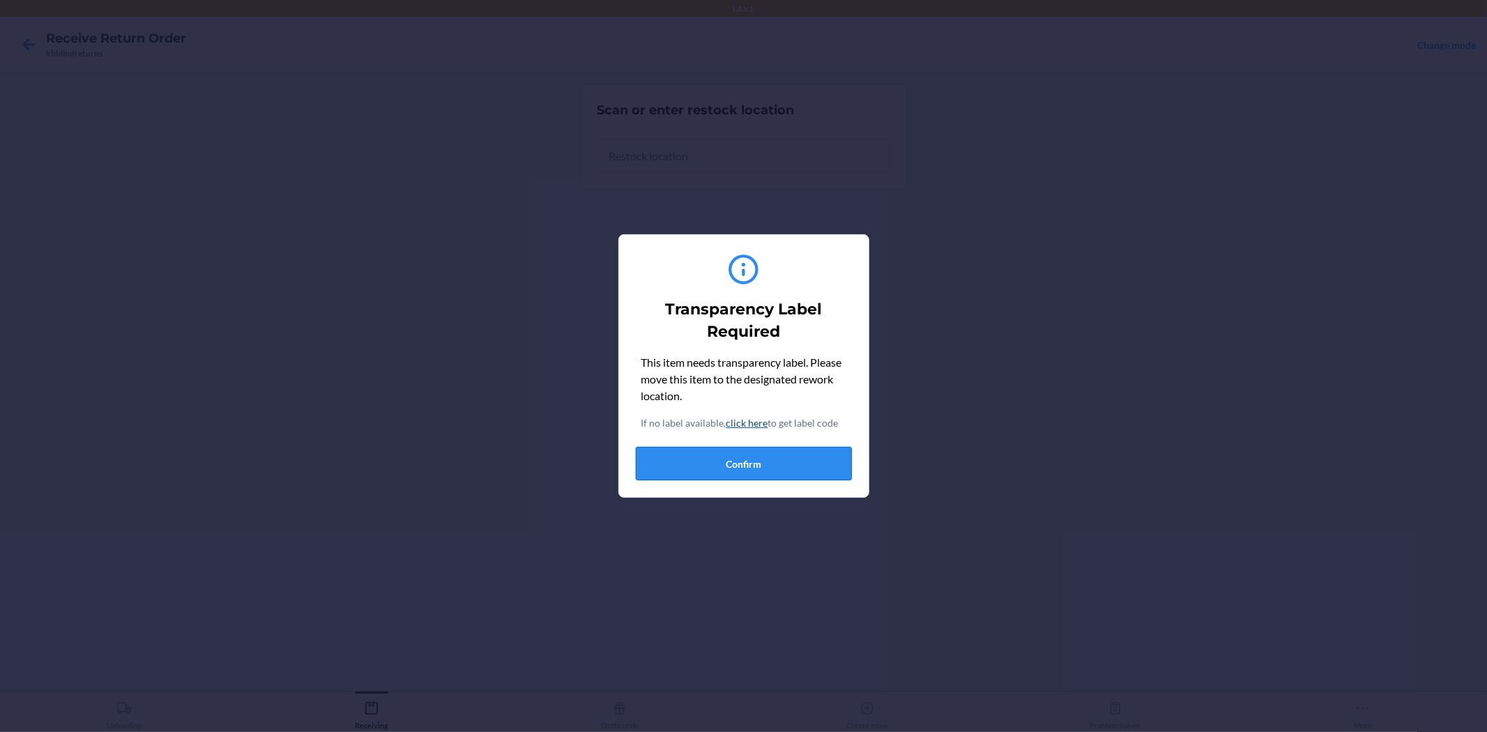
click at [764, 458] on button "Confirm" at bounding box center [744, 463] width 216 height 33
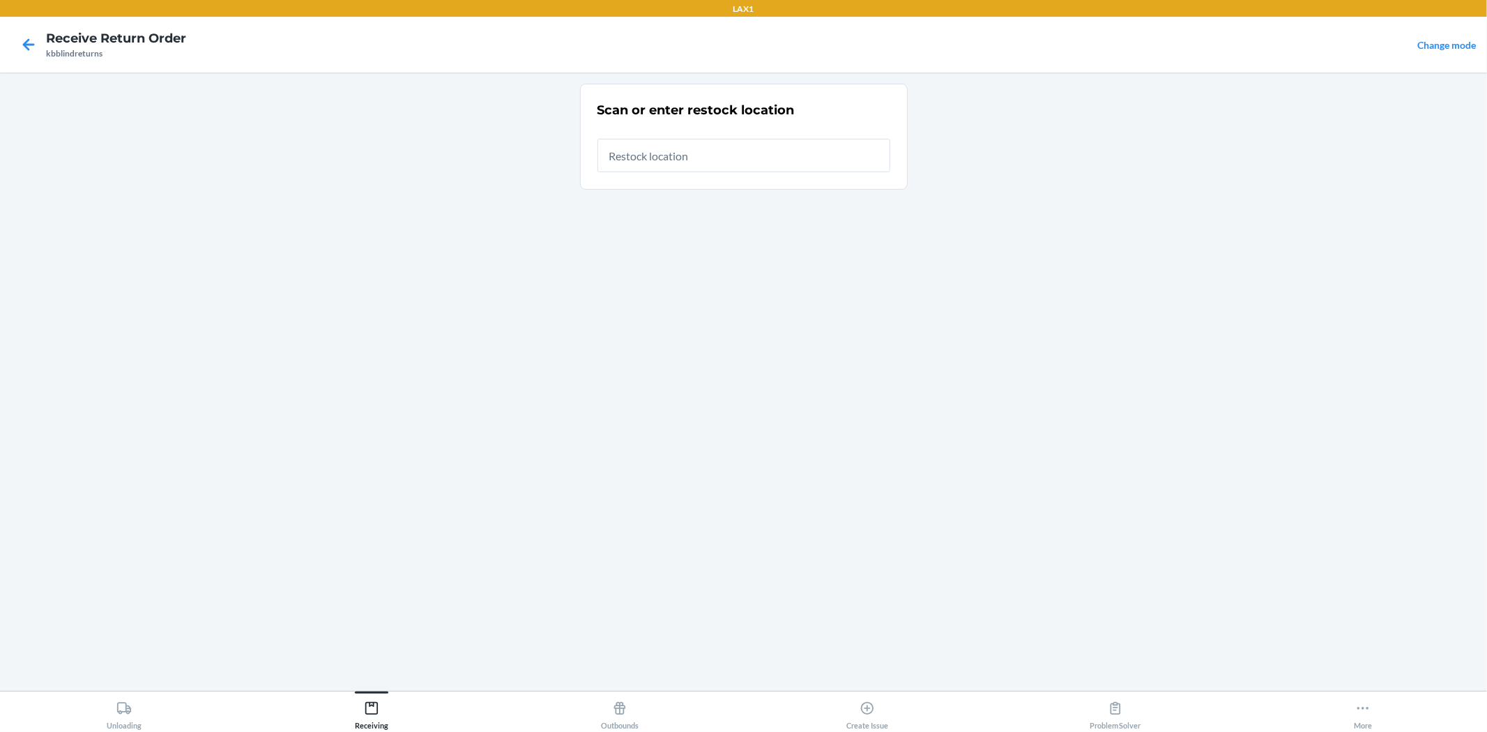
type input "RTCART019"
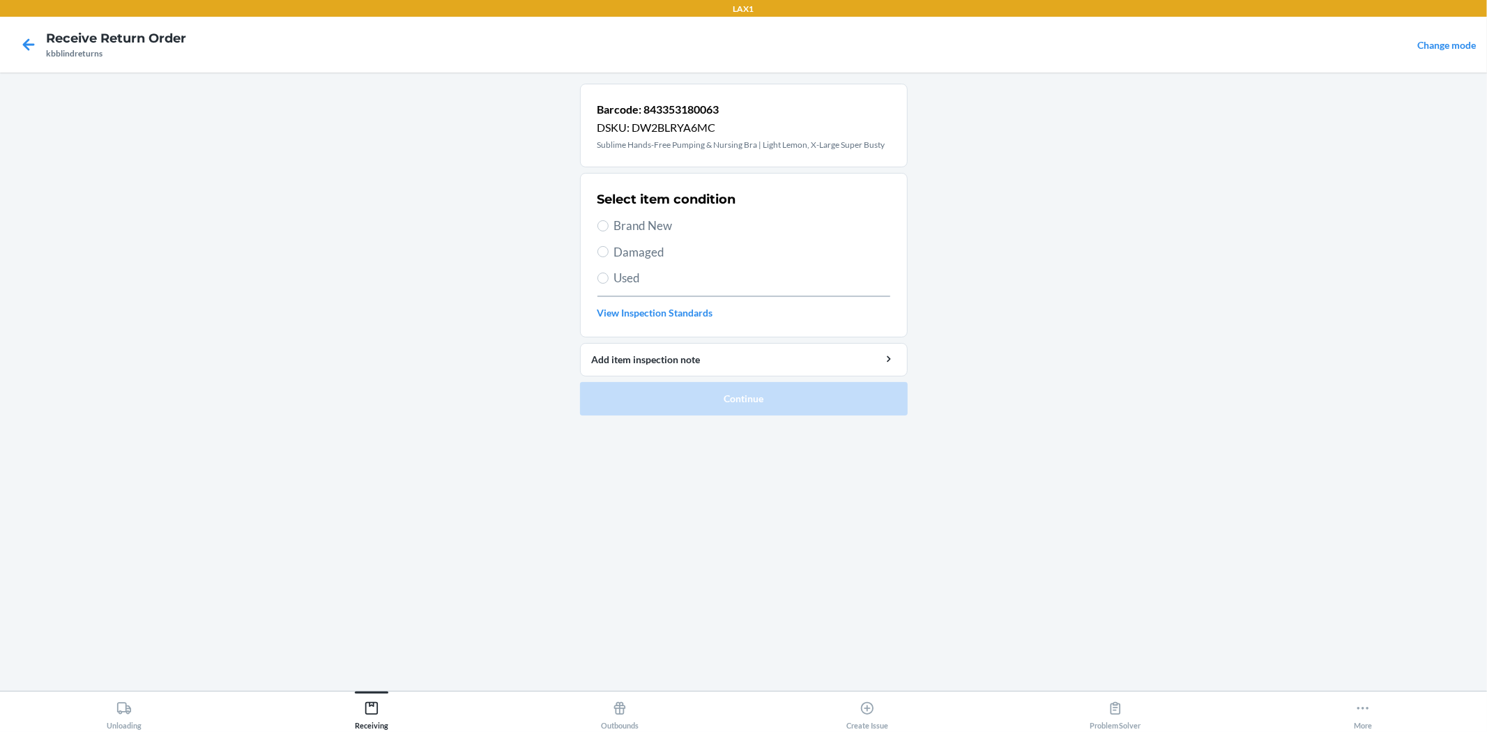
click at [657, 231] on span "Brand New" at bounding box center [752, 226] width 276 height 18
click at [608, 231] on input "Brand New" at bounding box center [602, 225] width 11 height 11
radio input "true"
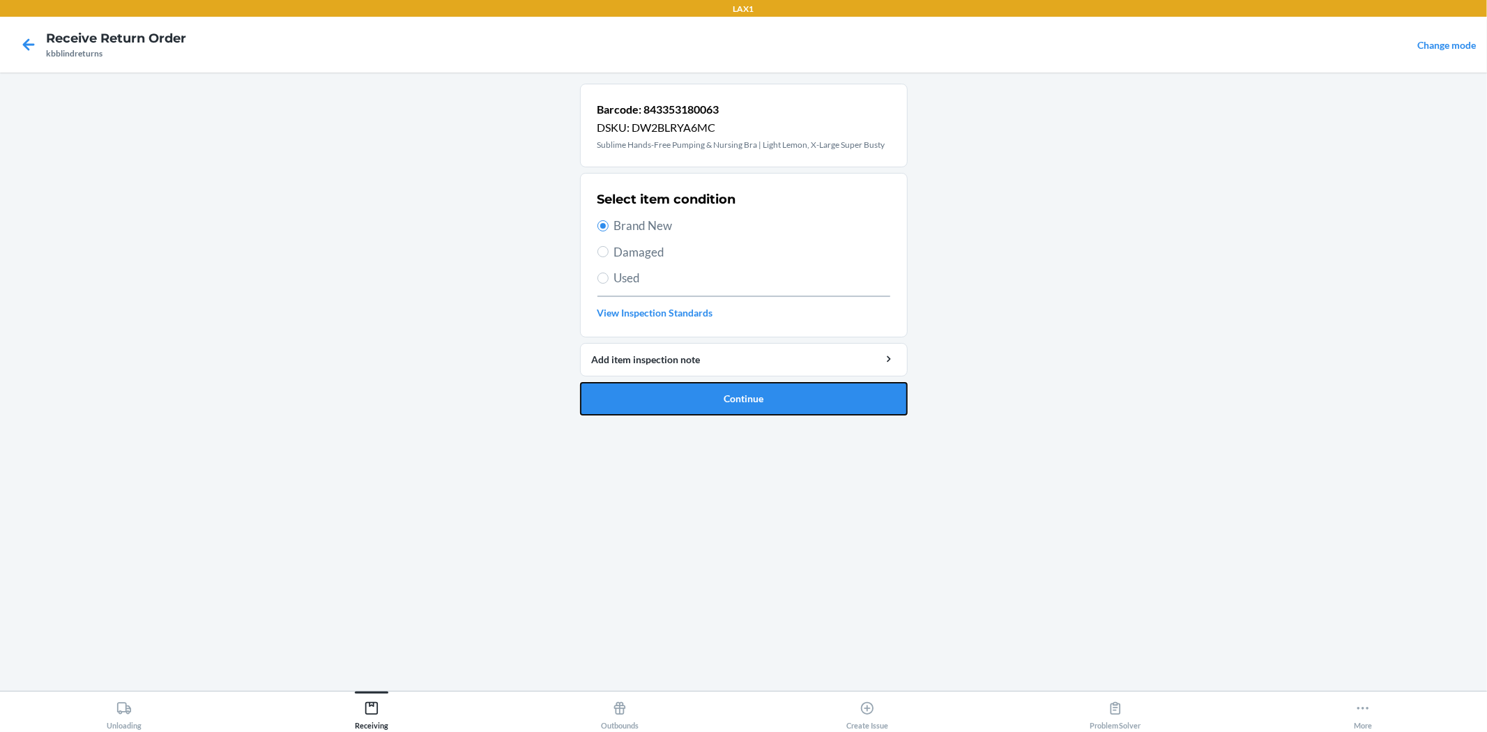
click at [735, 394] on button "Continue" at bounding box center [744, 398] width 328 height 33
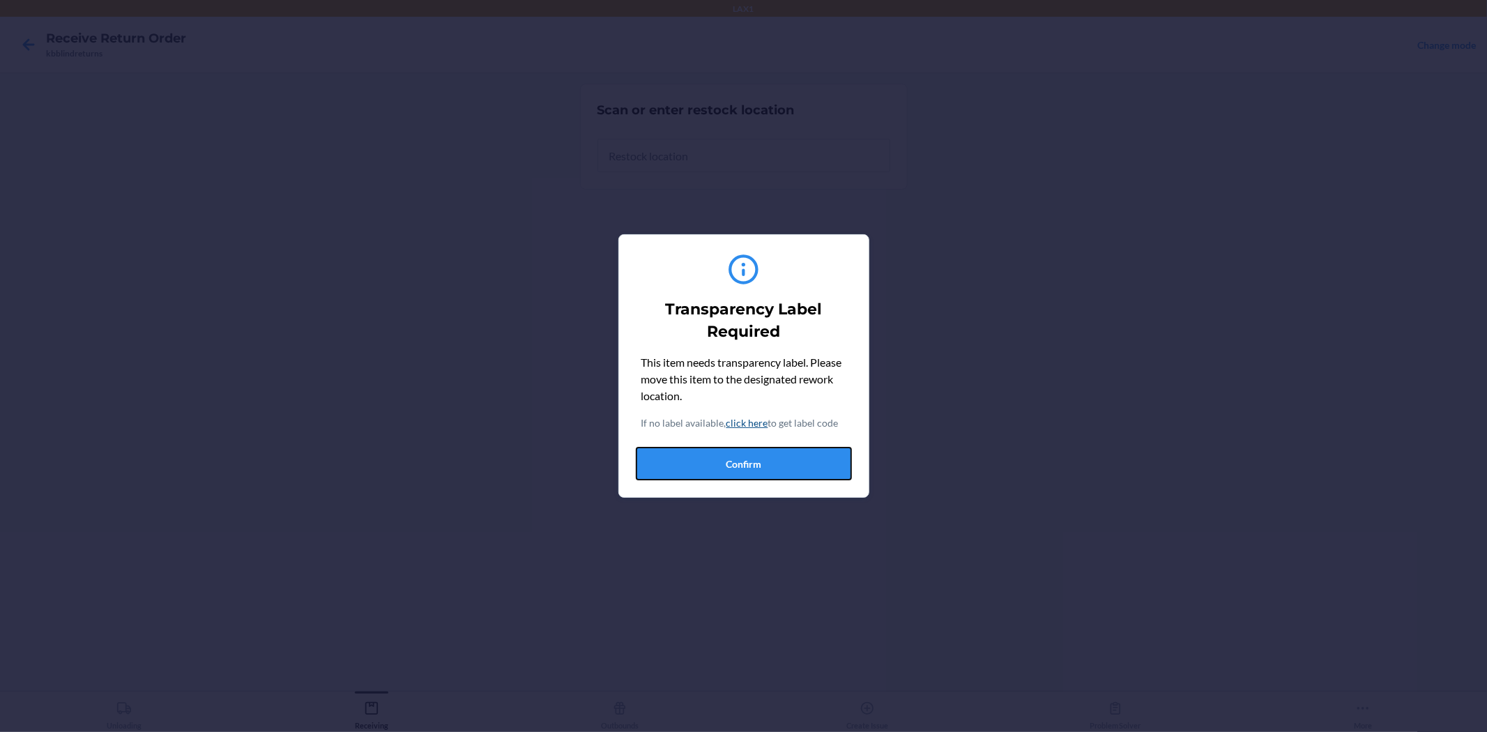
drag, startPoint x: 795, startPoint y: 464, endPoint x: 769, endPoint y: 380, distance: 88.2
click at [795, 465] on button "Confirm" at bounding box center [744, 463] width 216 height 33
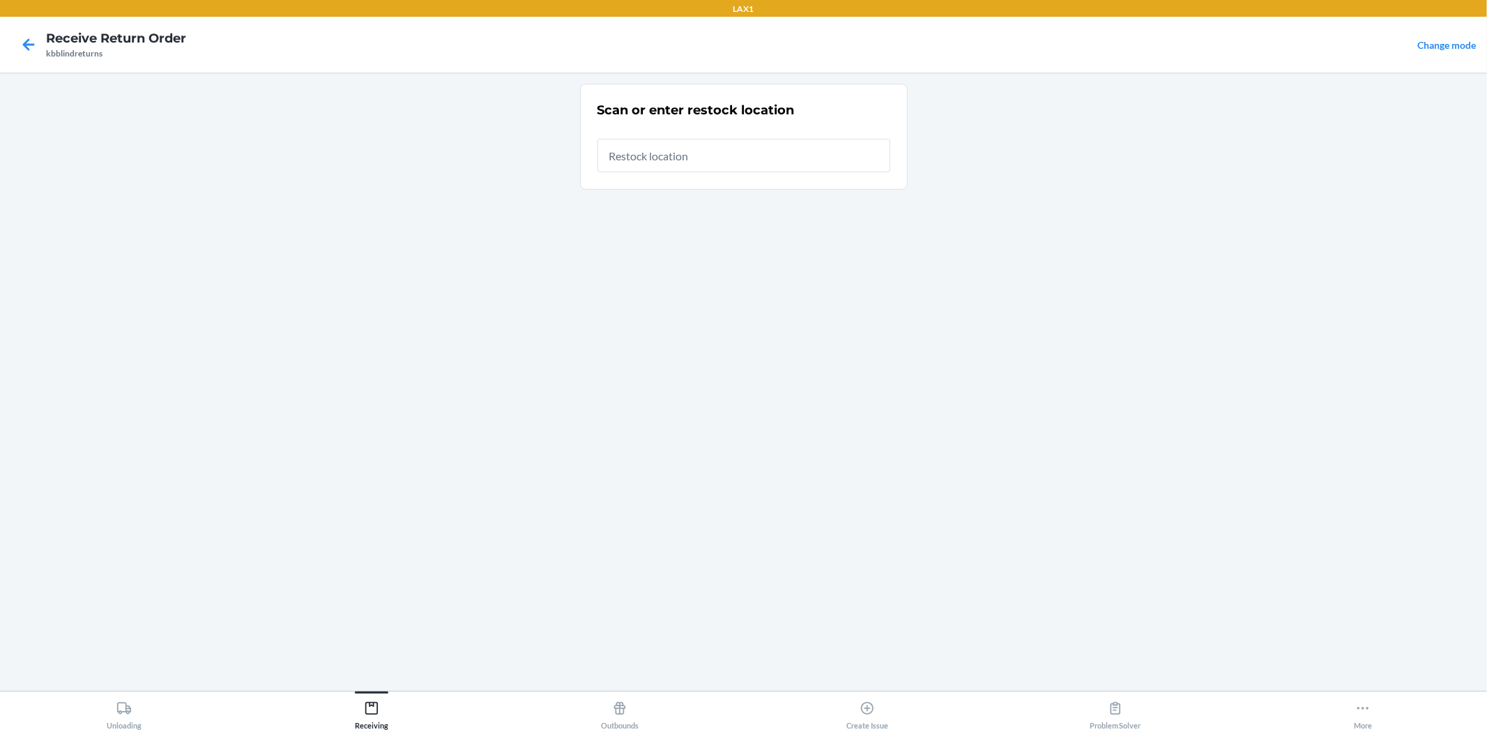
type input "RTCART019"
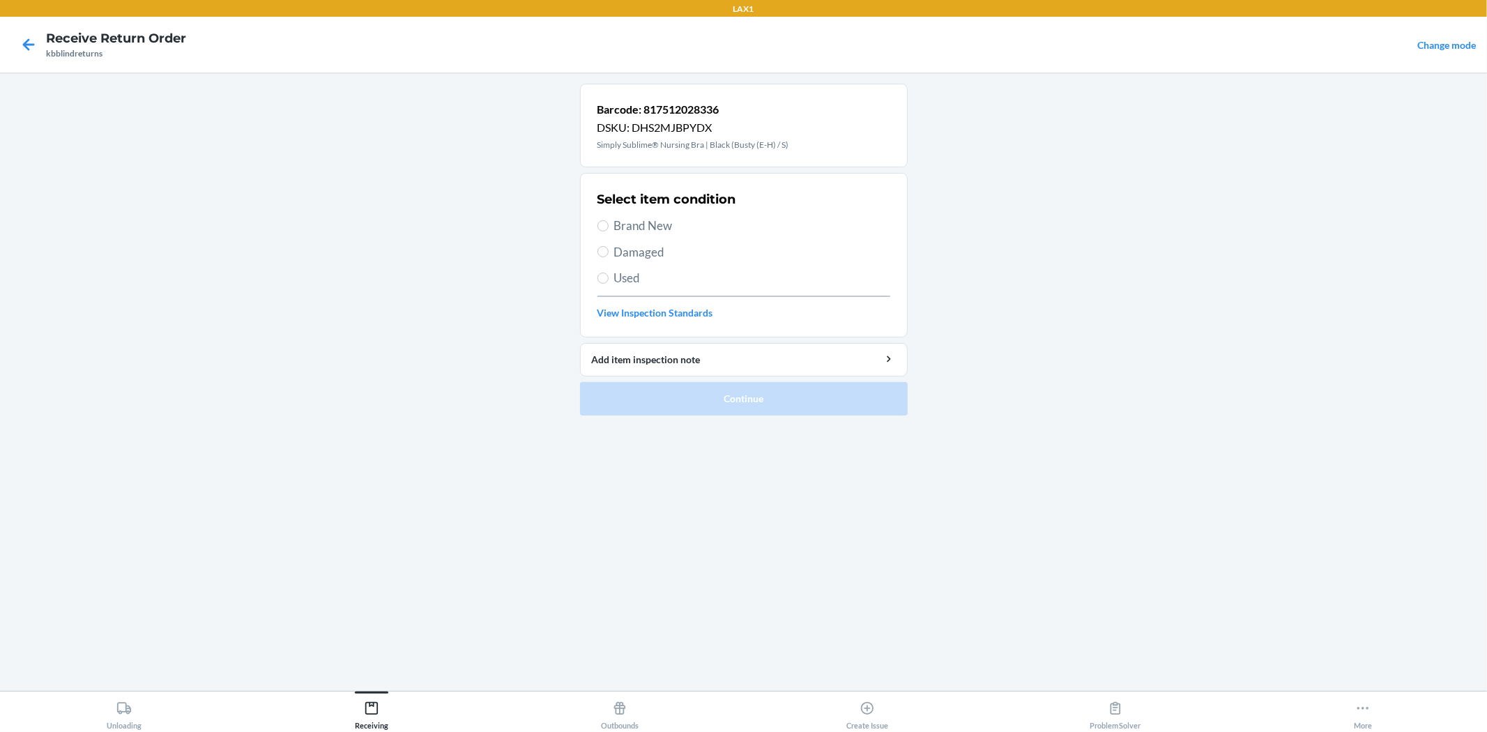
click at [650, 233] on span "Brand New" at bounding box center [752, 226] width 276 height 18
click at [608, 231] on input "Brand New" at bounding box center [602, 225] width 11 height 11
radio input "true"
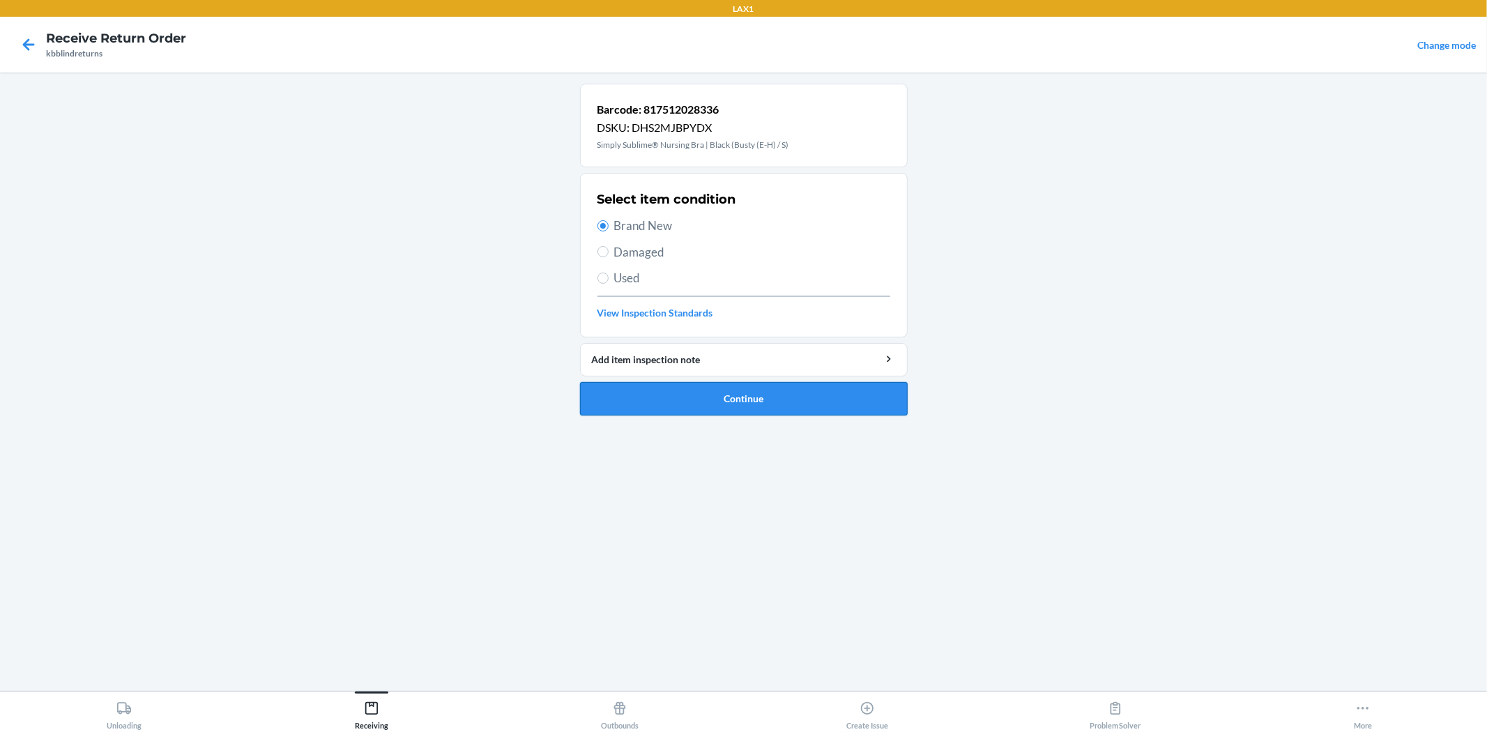
click at [721, 395] on button "Continue" at bounding box center [744, 398] width 328 height 33
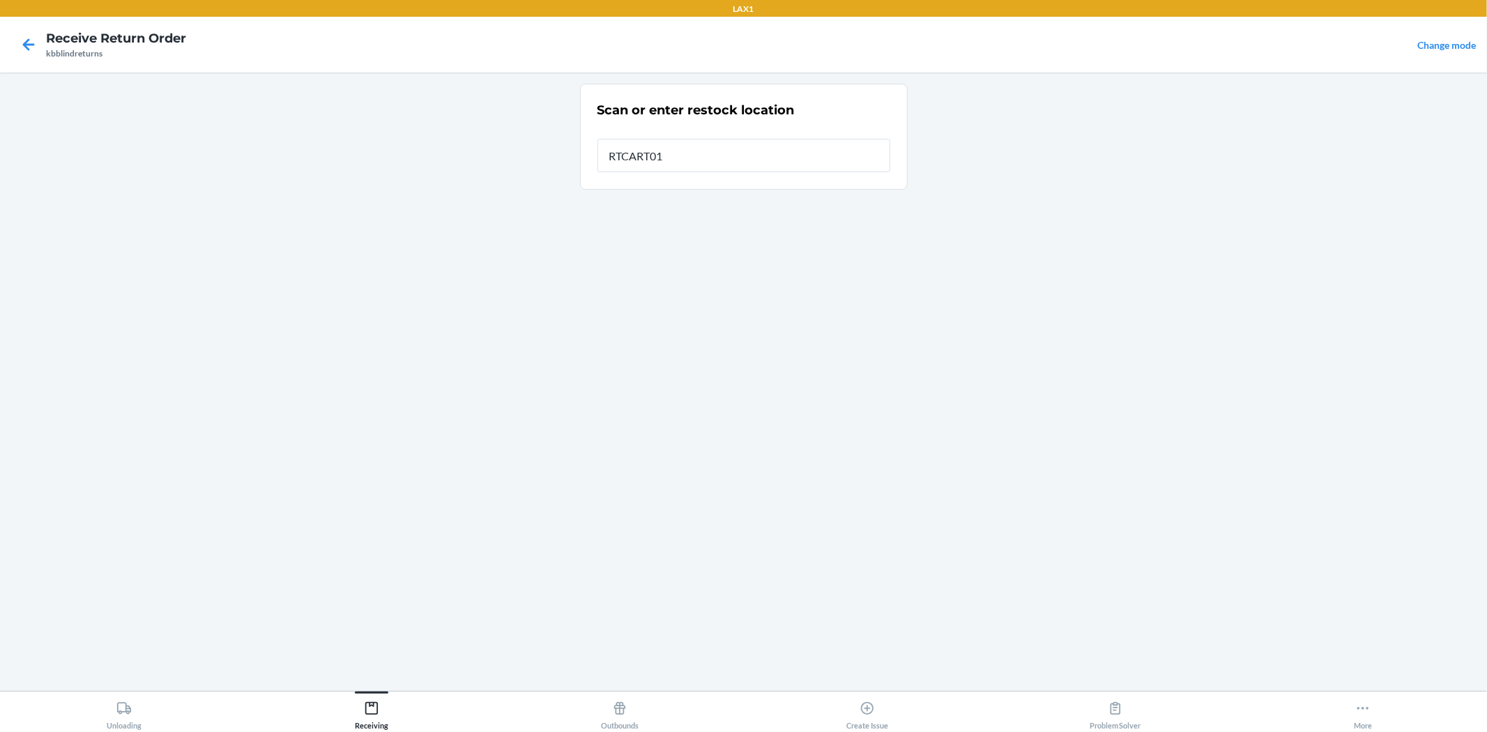
type input "RTCART019"
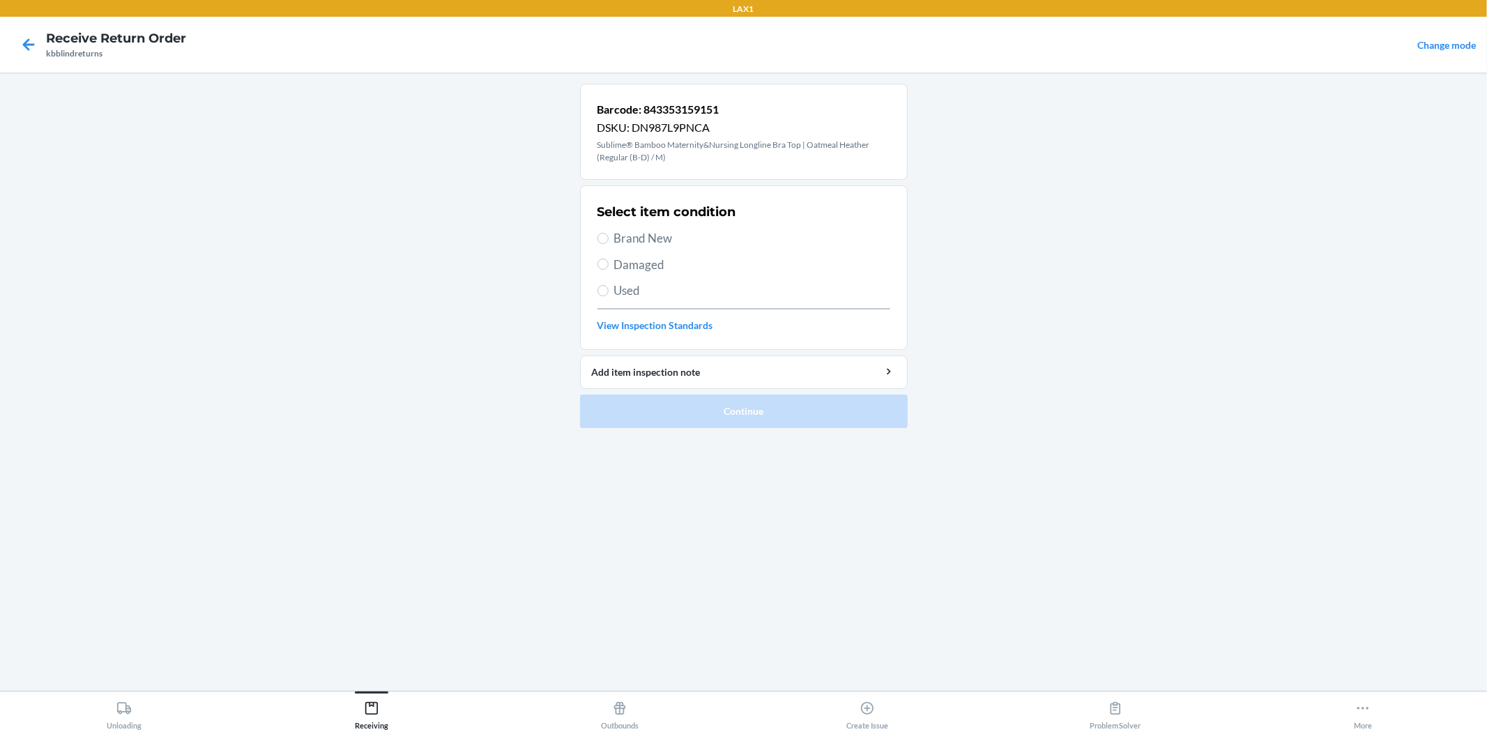
click at [610, 246] on label "Brand New" at bounding box center [743, 238] width 293 height 18
click at [623, 240] on span "Brand New" at bounding box center [752, 238] width 276 height 18
click at [608, 240] on input "Brand New" at bounding box center [602, 238] width 11 height 11
radio input "true"
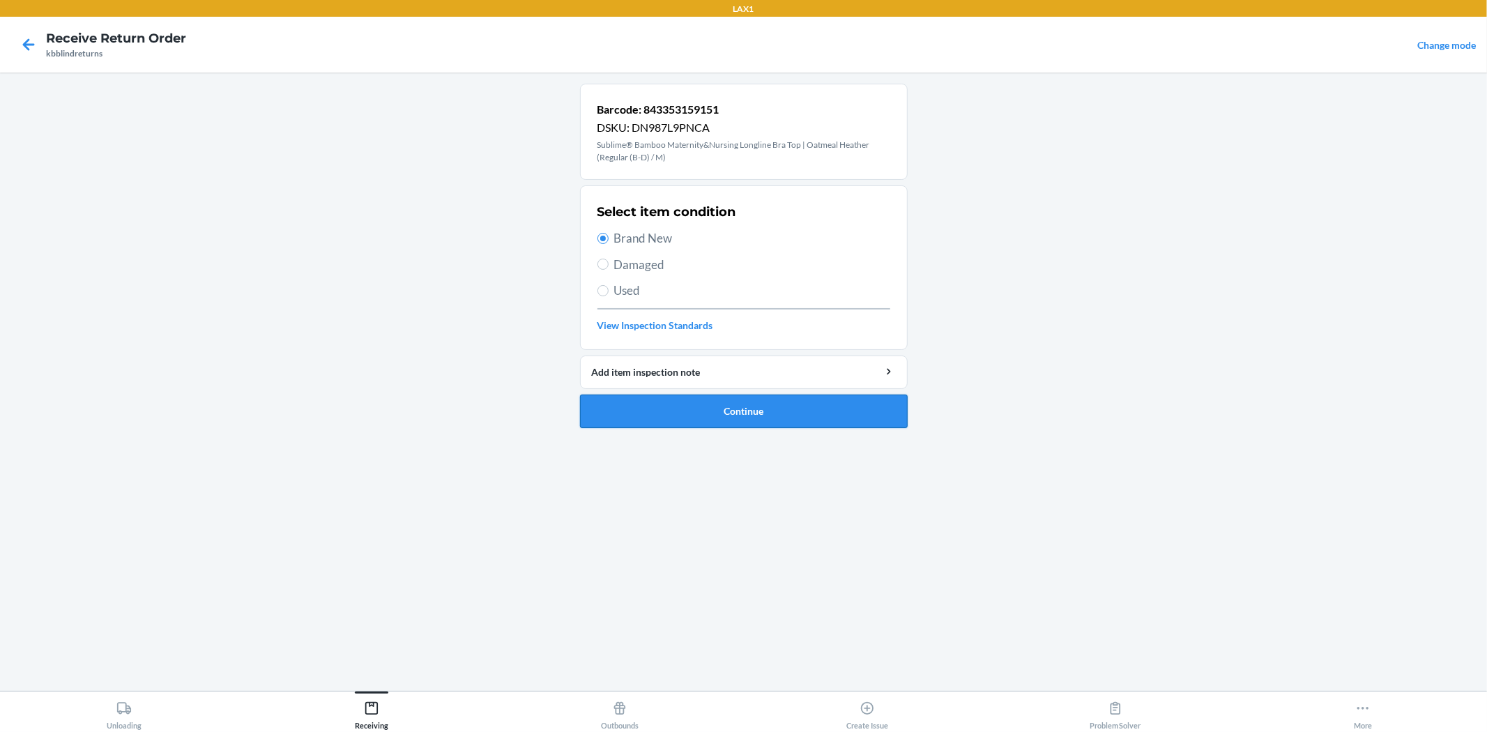
click at [679, 416] on button "Continue" at bounding box center [744, 410] width 328 height 33
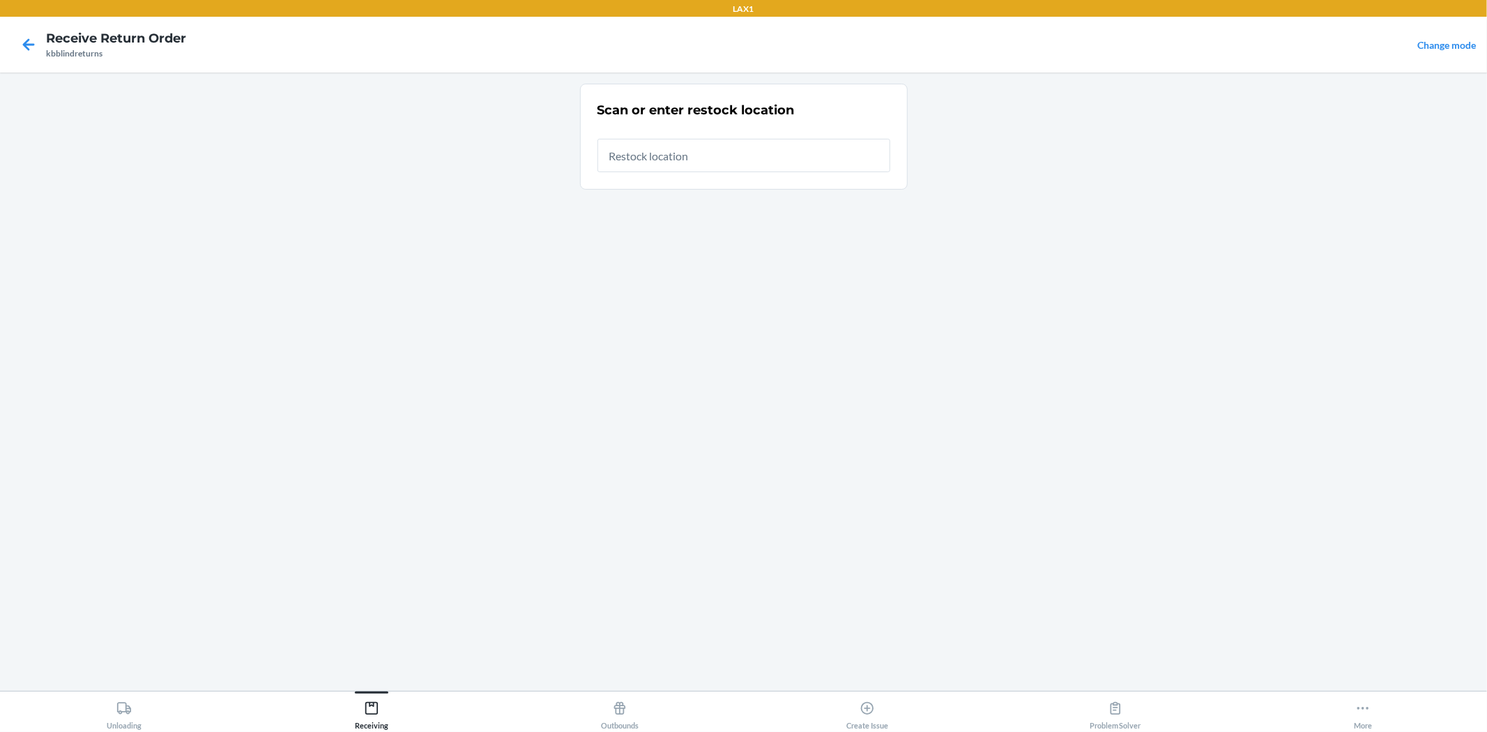
click at [694, 158] on input "text" at bounding box center [743, 155] width 293 height 33
type input "RTCART019"
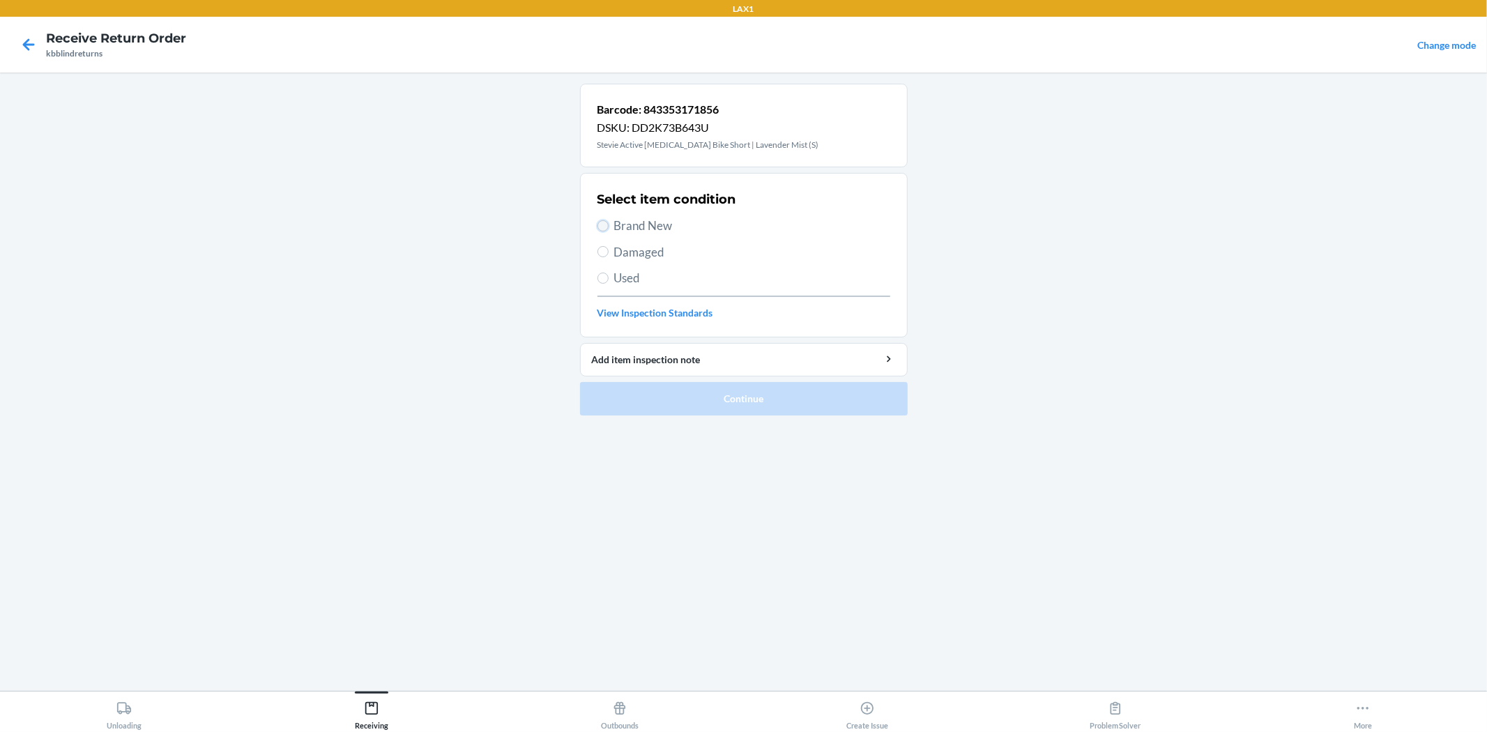
click at [602, 227] on input "Brand New" at bounding box center [602, 225] width 11 height 11
radio input "true"
click at [725, 386] on button "Continue" at bounding box center [744, 398] width 328 height 33
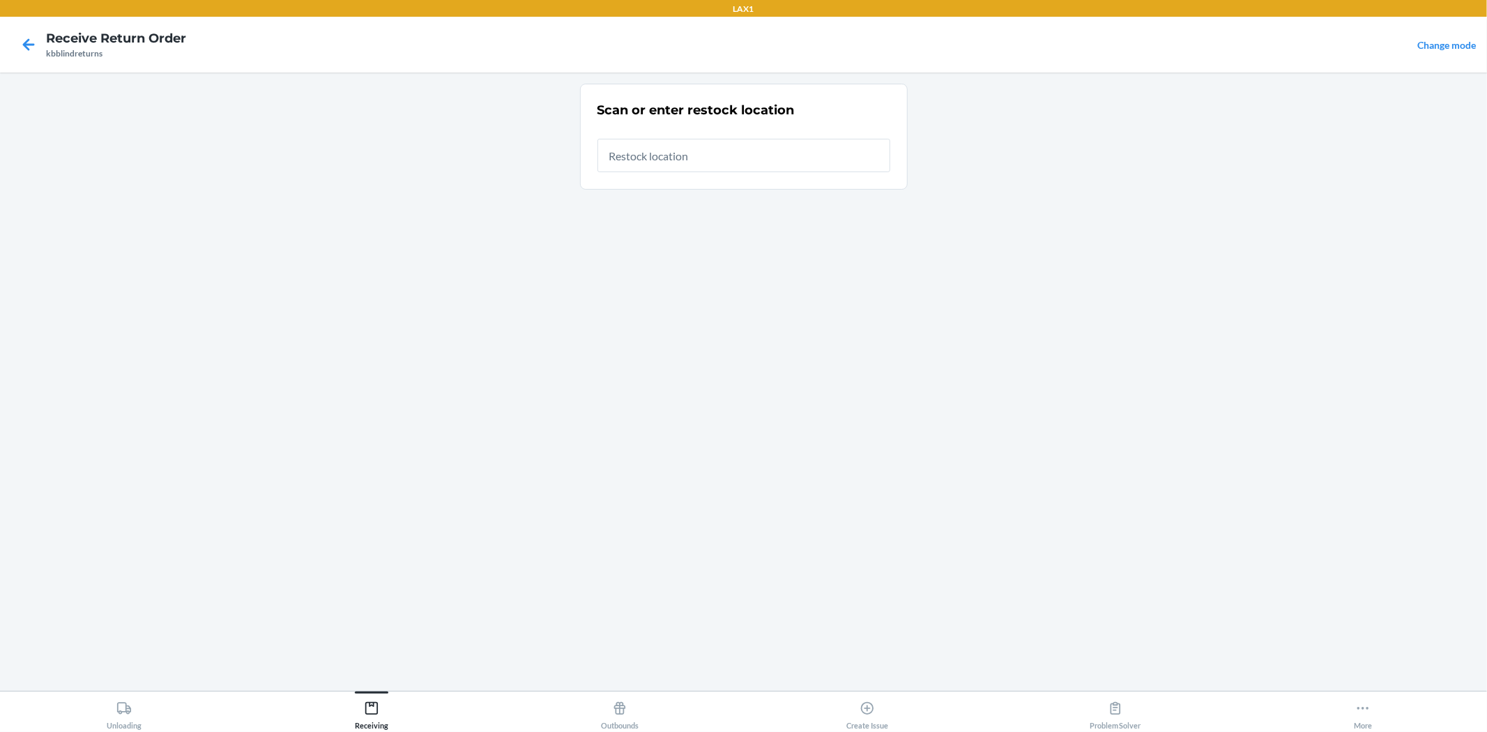
drag, startPoint x: 690, startPoint y: 155, endPoint x: 697, endPoint y: 152, distance: 7.5
click at [694, 154] on input "text" at bounding box center [743, 155] width 293 height 33
type input "RTCART019"
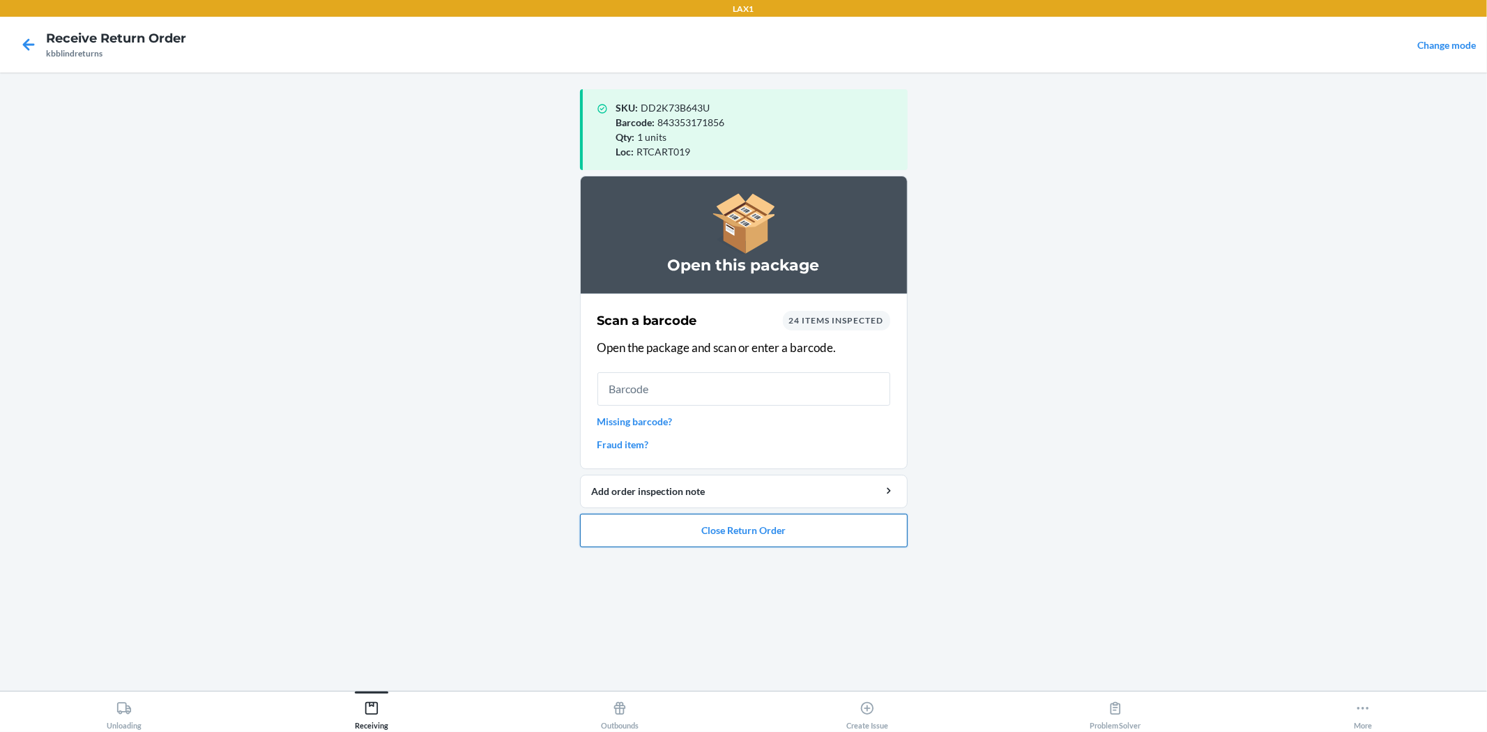
click at [742, 541] on button "Close Return Order" at bounding box center [744, 530] width 328 height 33
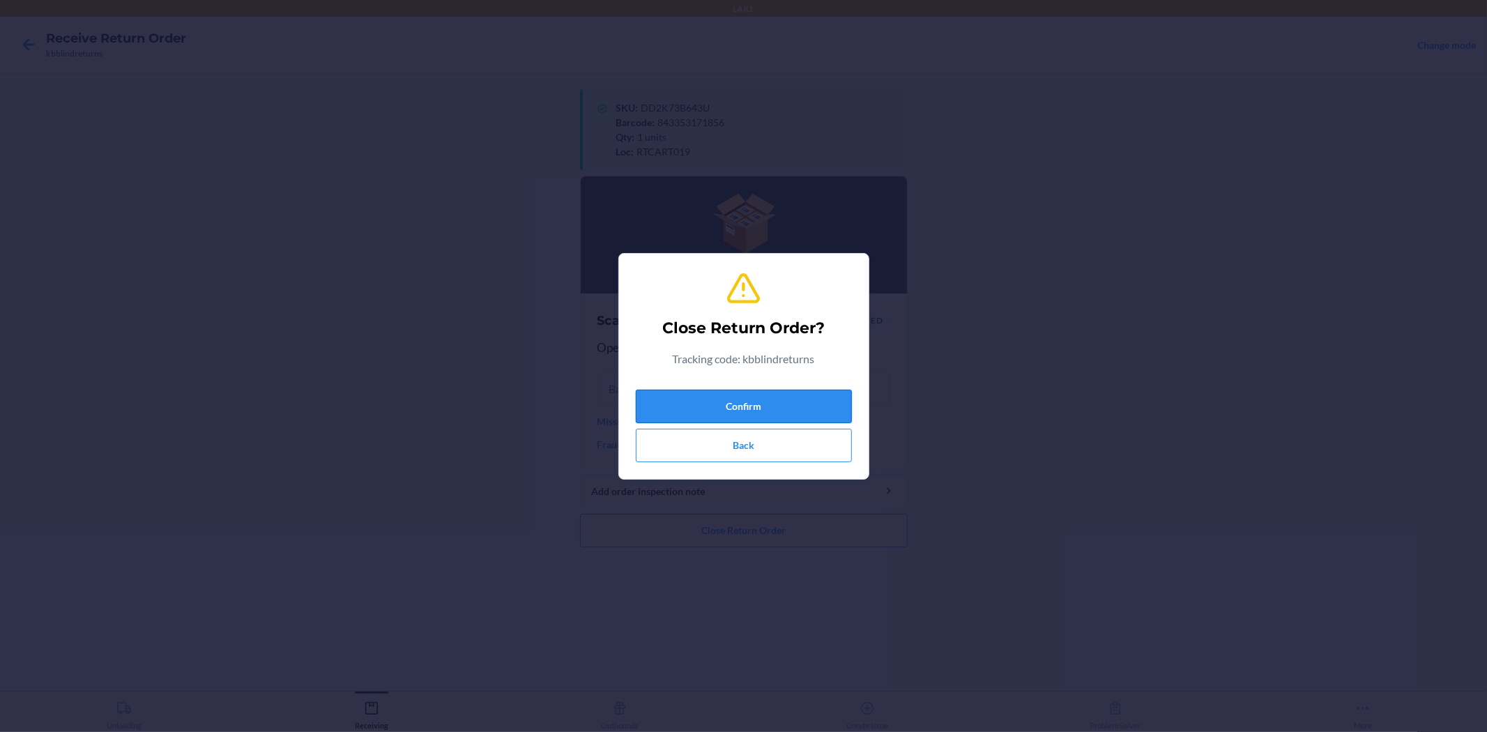
click at [798, 401] on button "Confirm" at bounding box center [744, 406] width 216 height 33
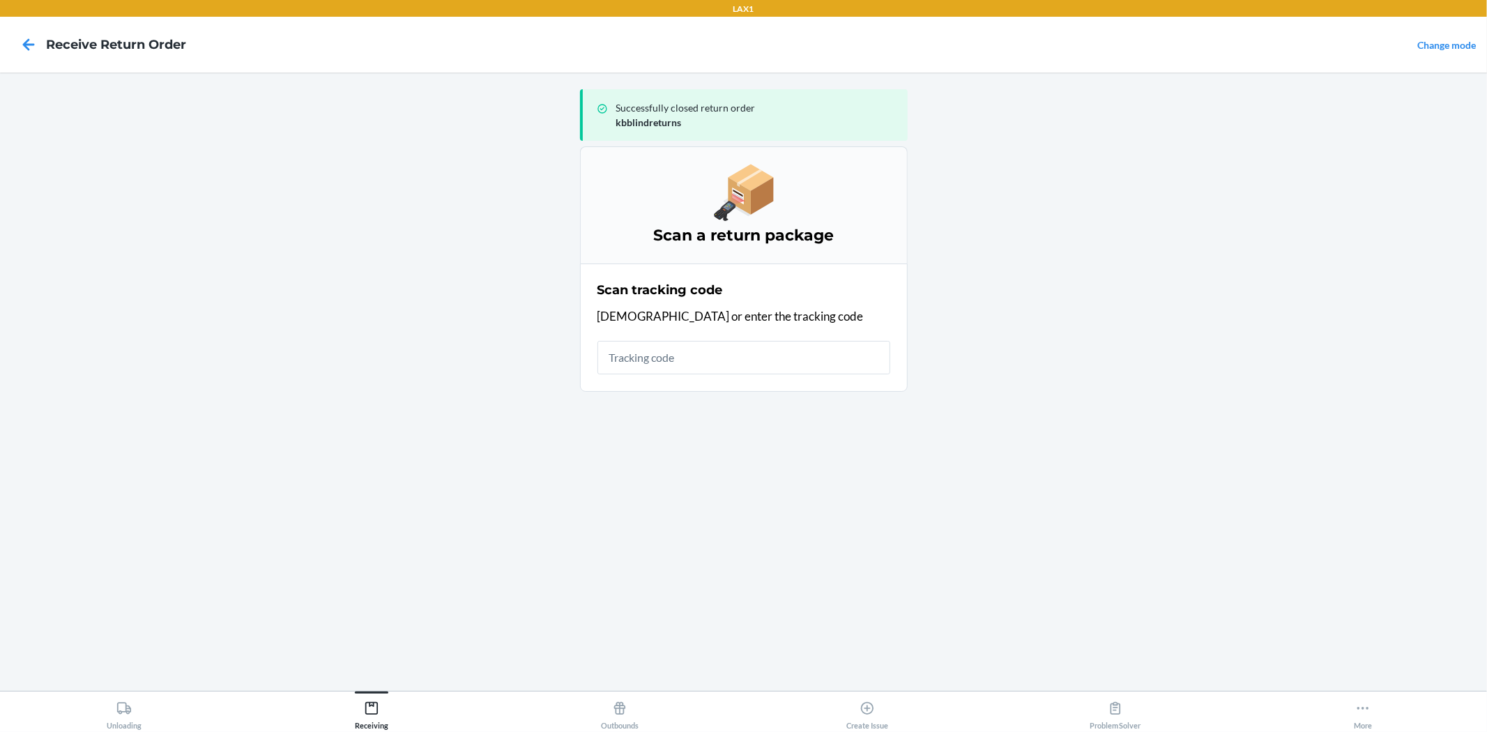
click at [765, 362] on input "text" at bounding box center [743, 357] width 293 height 33
type input "420923469361289"
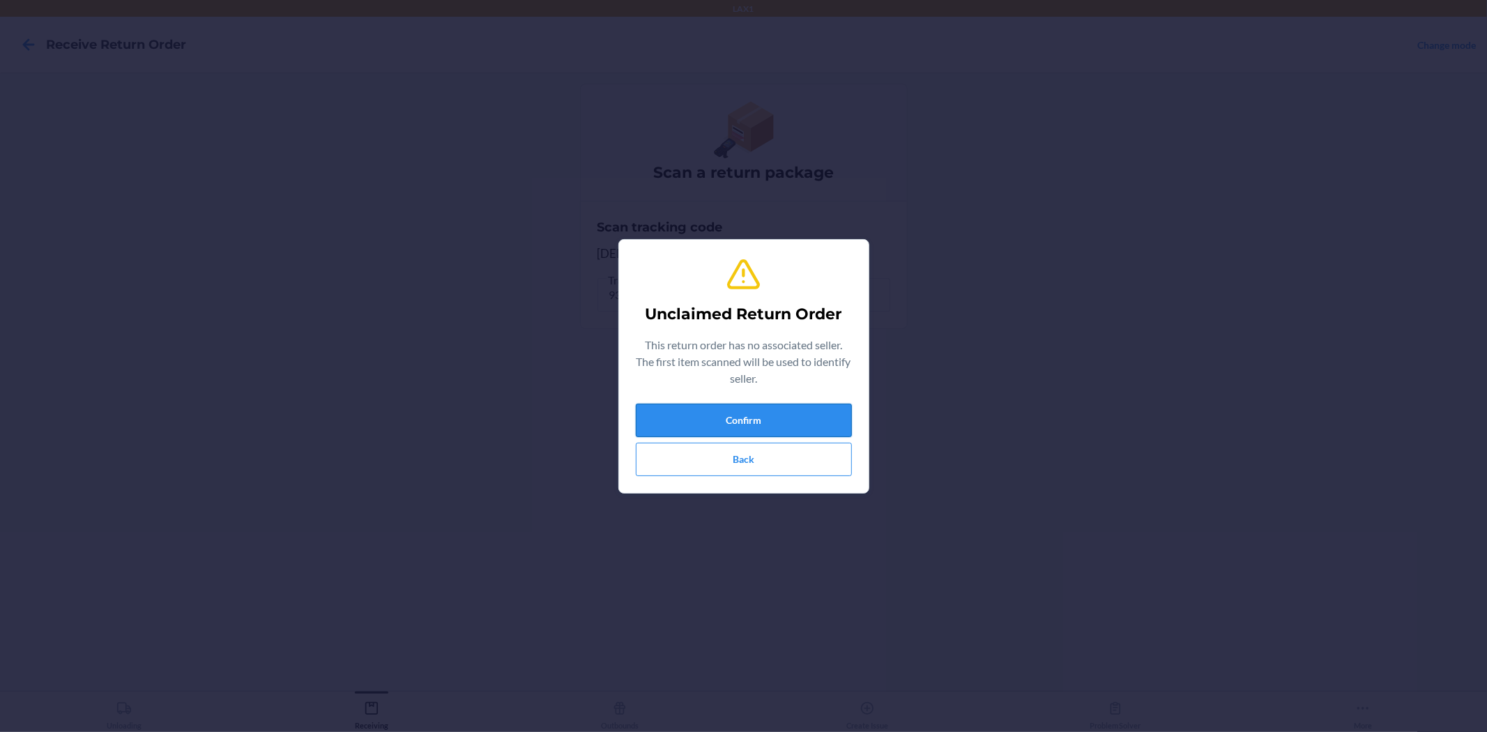
drag, startPoint x: 763, startPoint y: 412, endPoint x: 767, endPoint y: 422, distance: 10.6
click at [767, 422] on button "Confirm" at bounding box center [744, 420] width 216 height 33
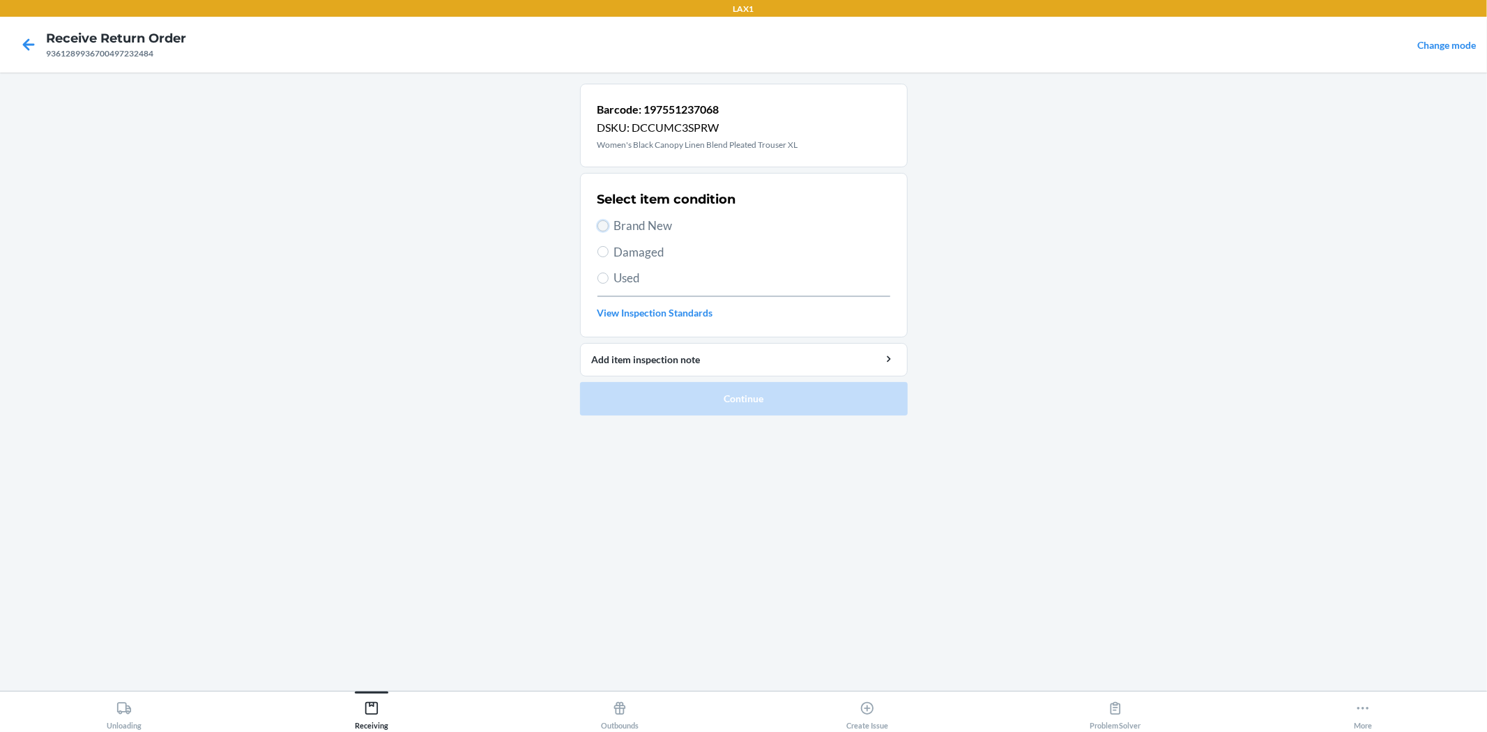
click at [606, 224] on input "Brand New" at bounding box center [602, 225] width 11 height 11
radio input "true"
click at [775, 387] on button "Continue" at bounding box center [744, 398] width 328 height 33
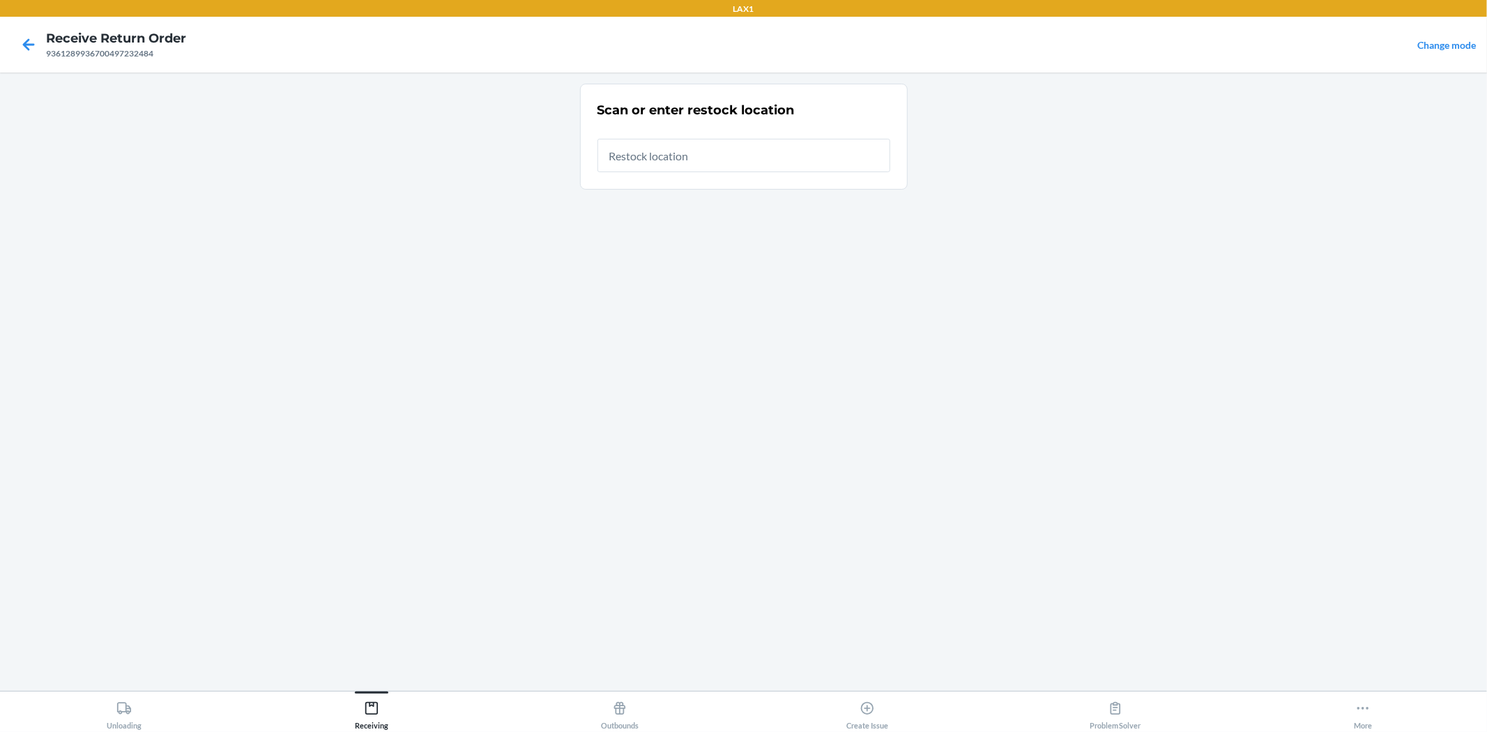
click at [845, 150] on input "text" at bounding box center [743, 155] width 293 height 33
type input "RTCART019"
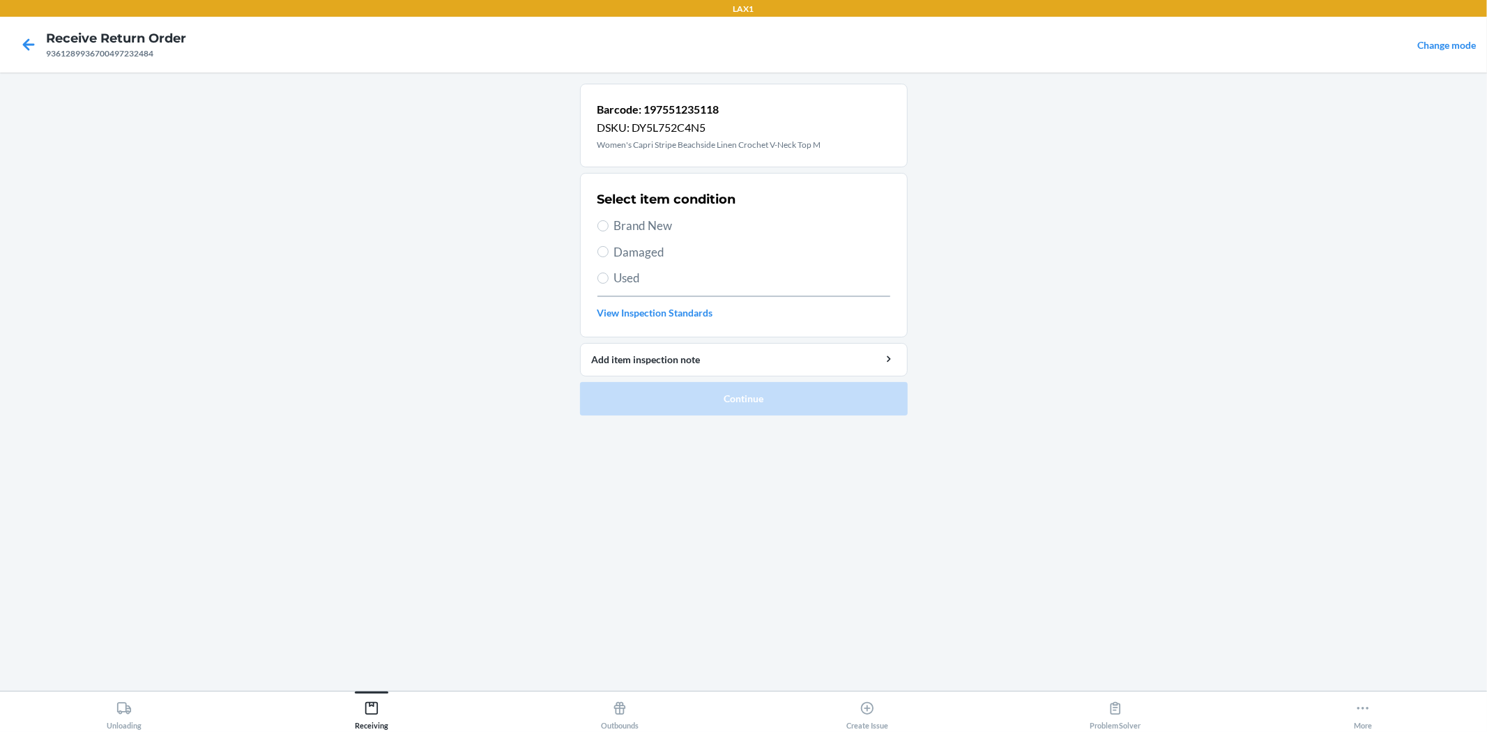
click at [664, 224] on span "Brand New" at bounding box center [752, 226] width 276 height 18
click at [608, 224] on input "Brand New" at bounding box center [602, 225] width 11 height 11
radio input "true"
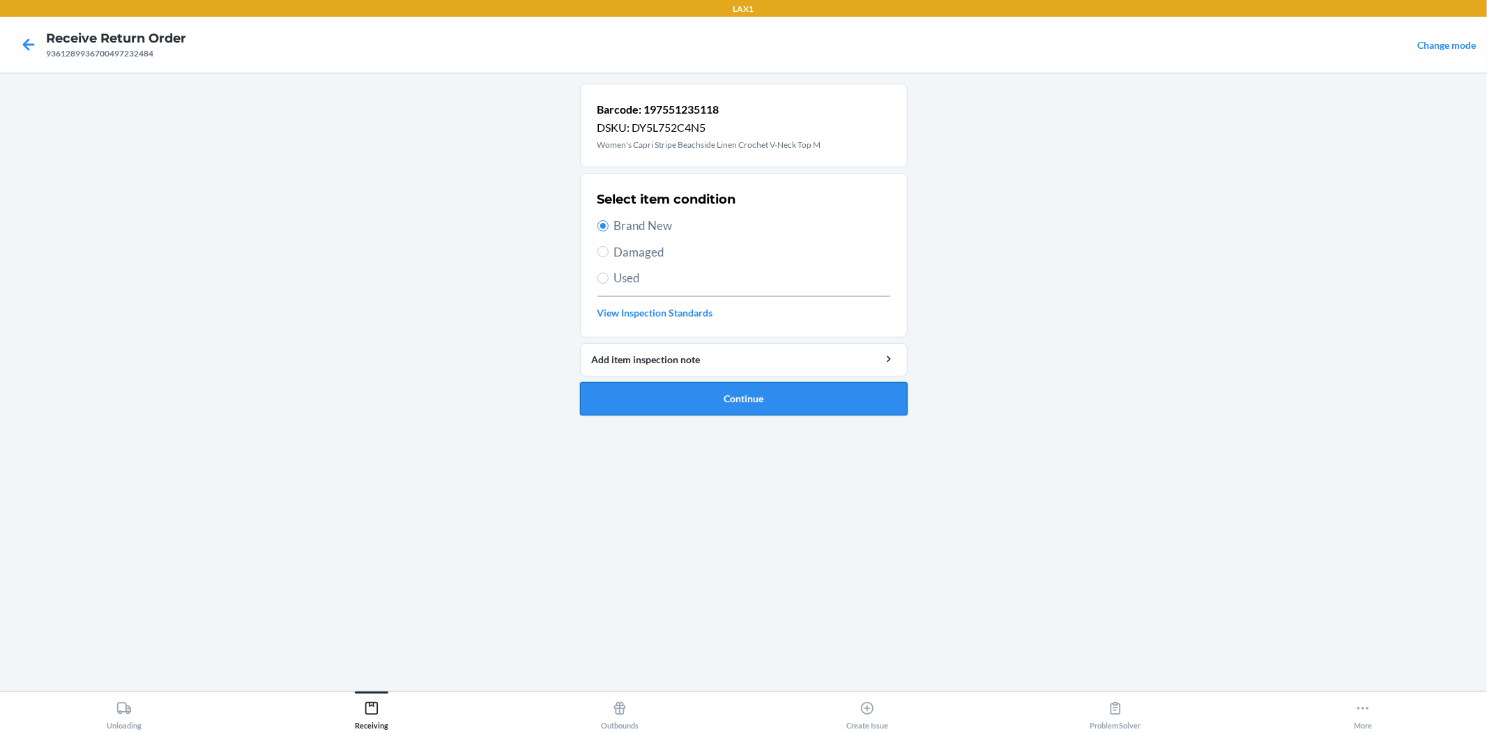
click at [760, 410] on button "Continue" at bounding box center [744, 398] width 328 height 33
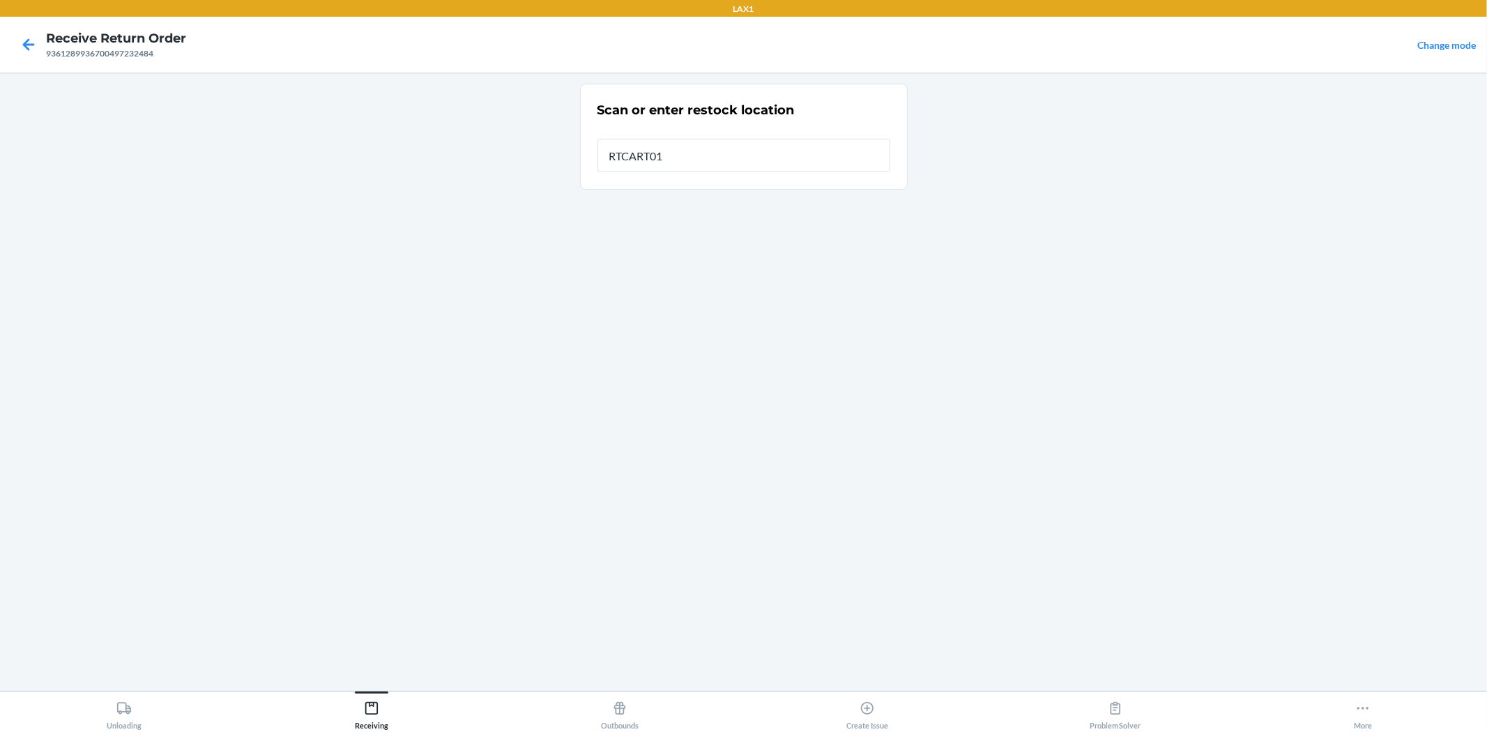
type input "RTCART019"
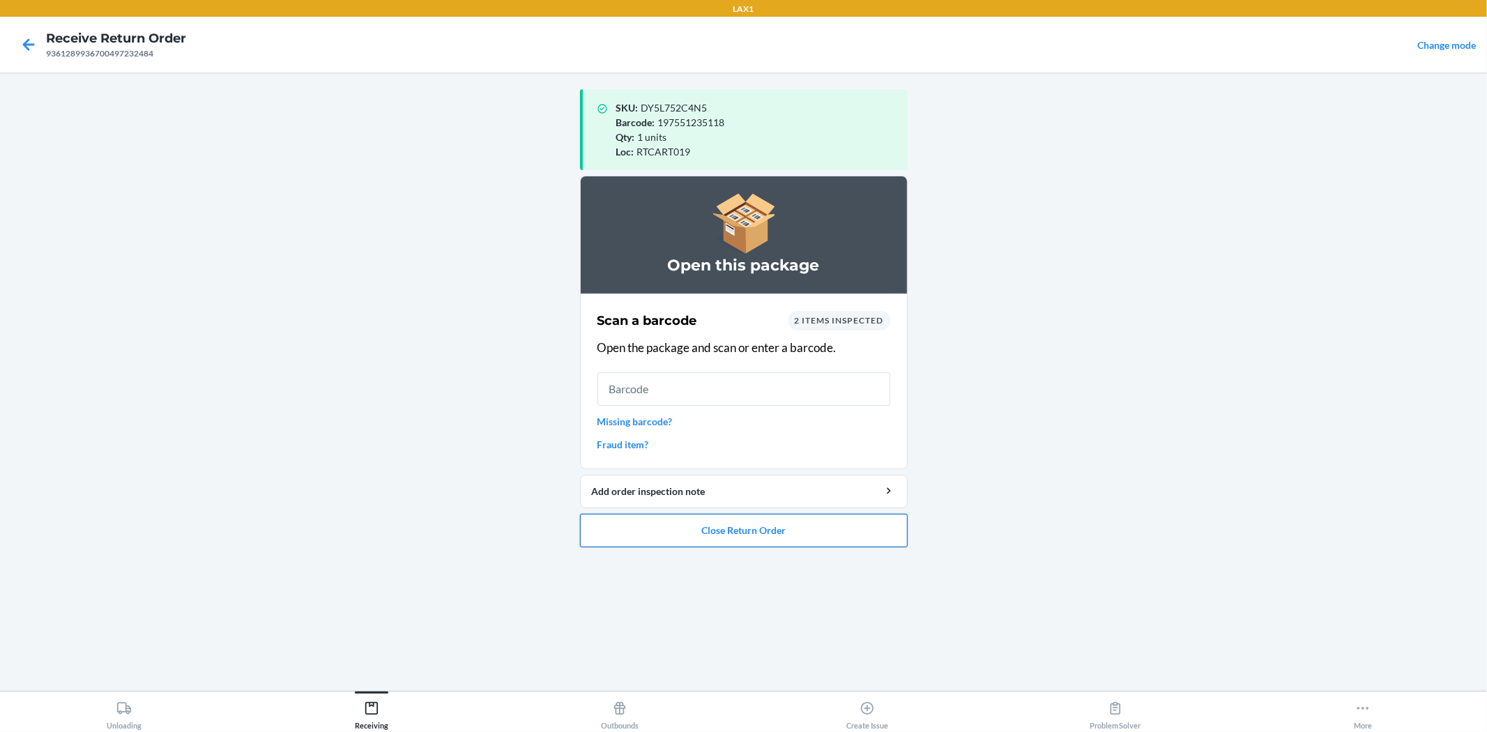
click at [709, 532] on button "Close Return Order" at bounding box center [744, 530] width 328 height 33
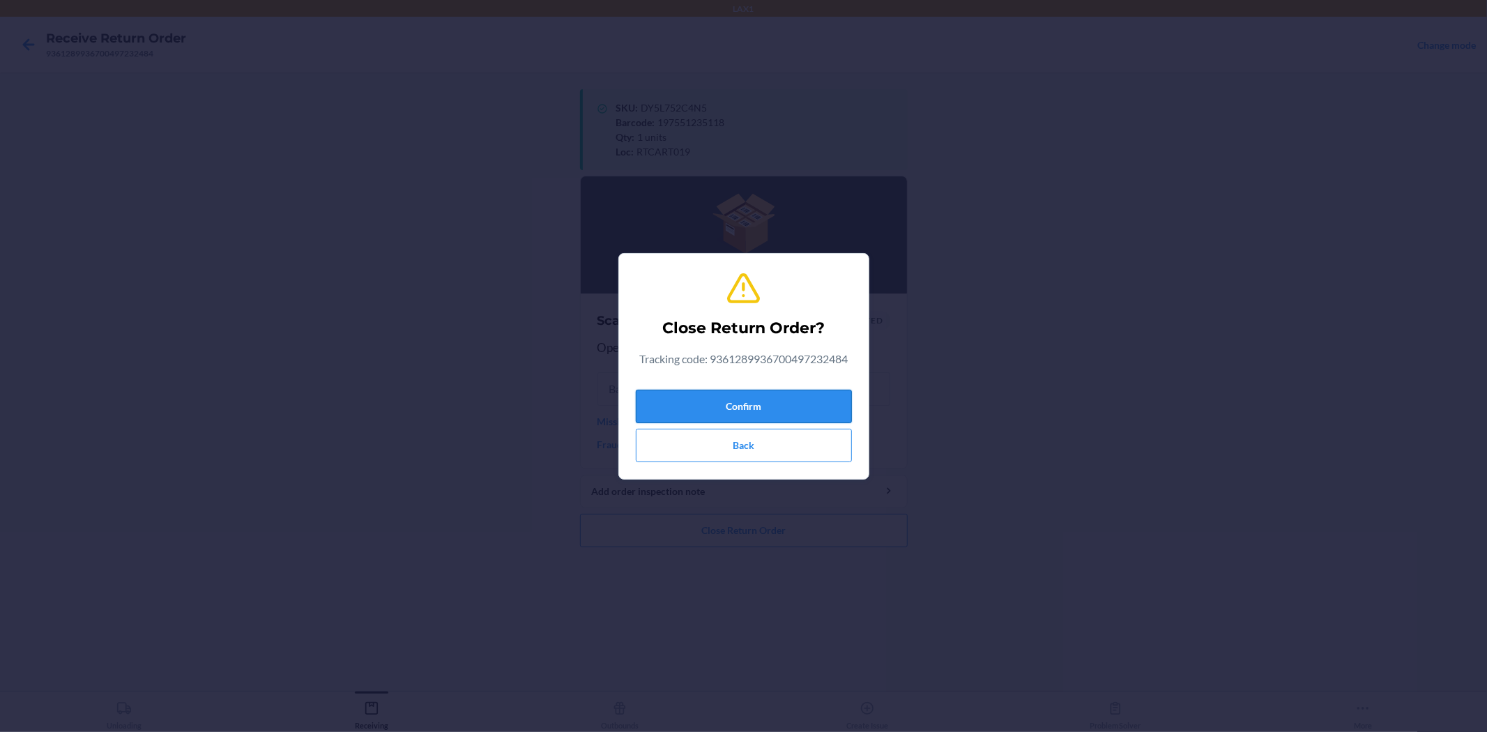
click at [778, 401] on button "Confirm" at bounding box center [744, 406] width 216 height 33
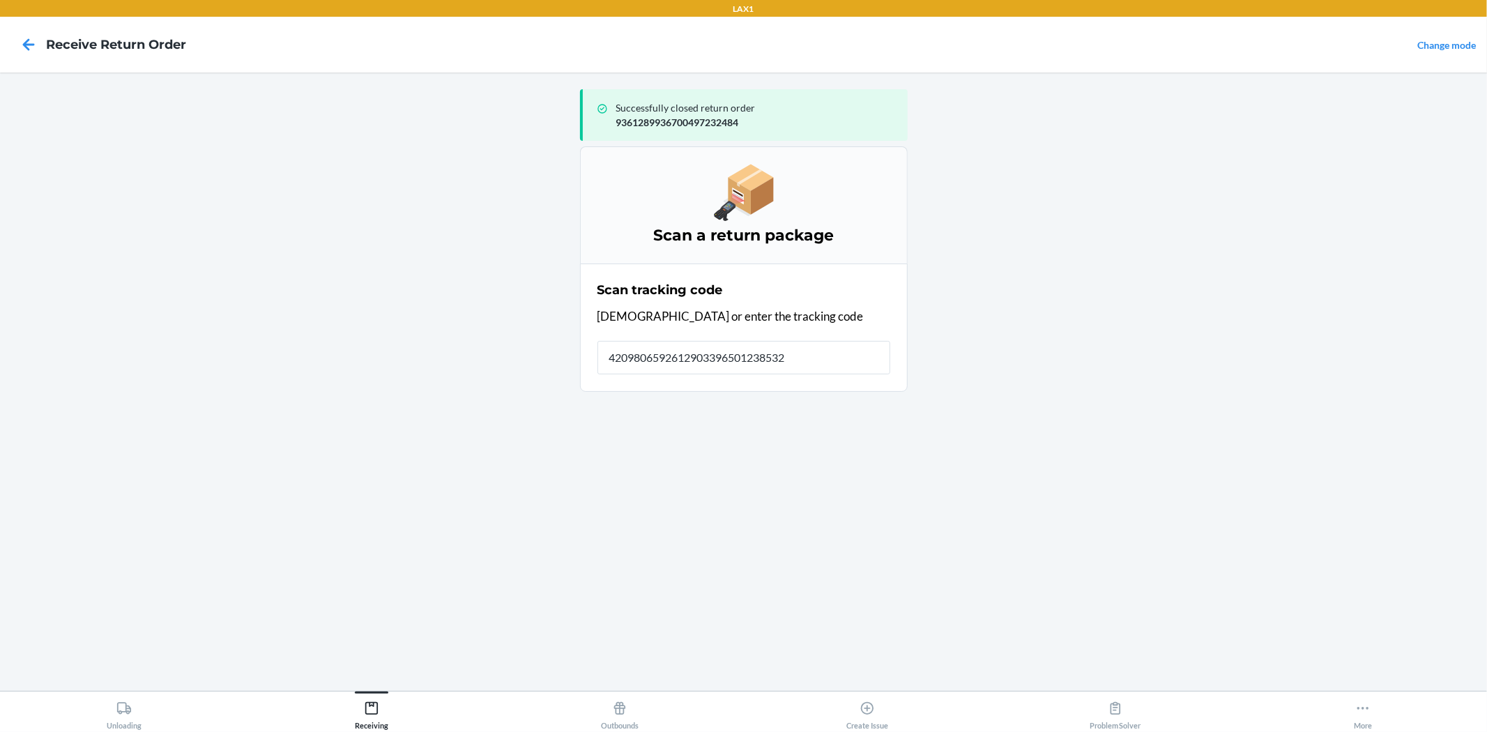
type input "42098065926129033965012385329"
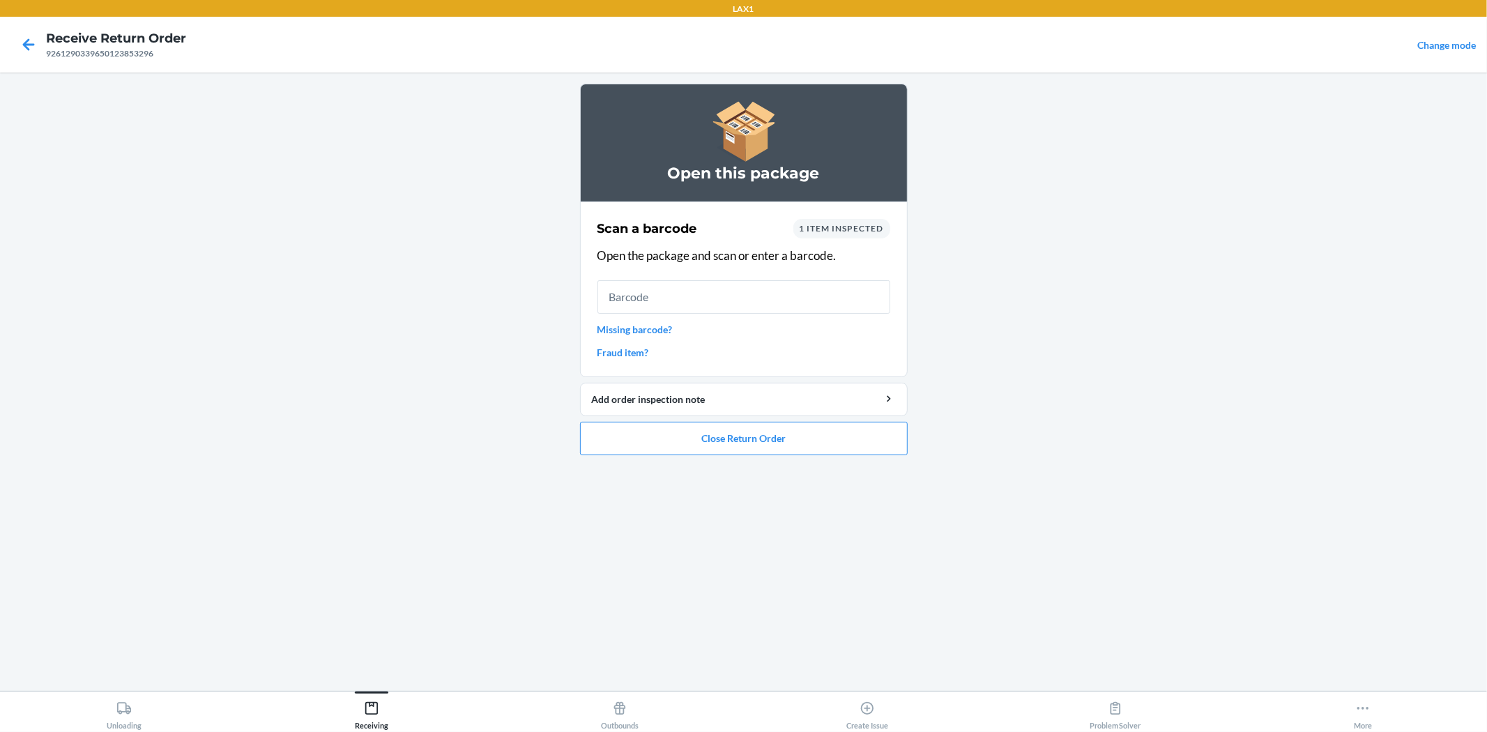
click at [838, 227] on span "1 item inspected" at bounding box center [841, 228] width 84 height 10
